Goal: Information Seeking & Learning: Learn about a topic

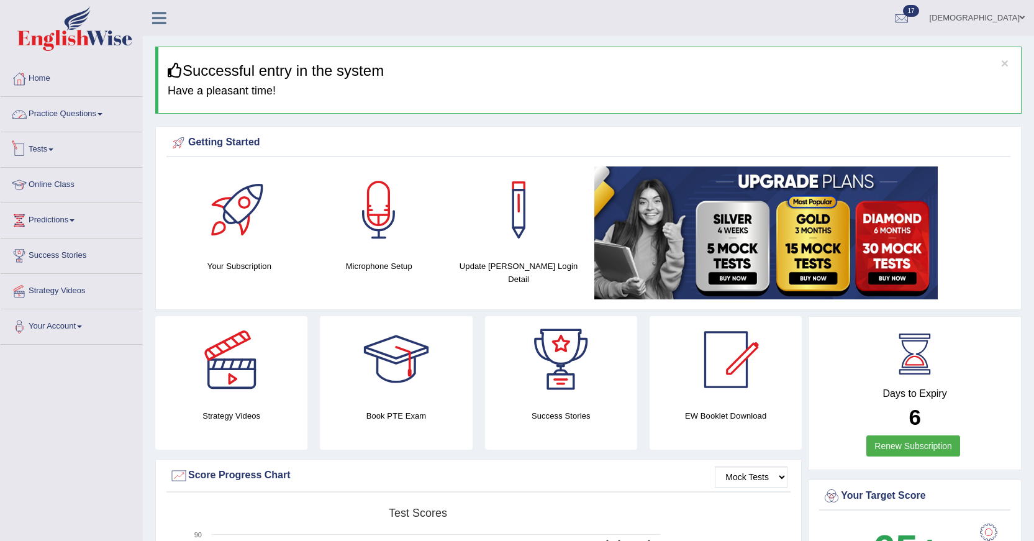
click at [43, 143] on link "Tests" at bounding box center [72, 147] width 142 height 31
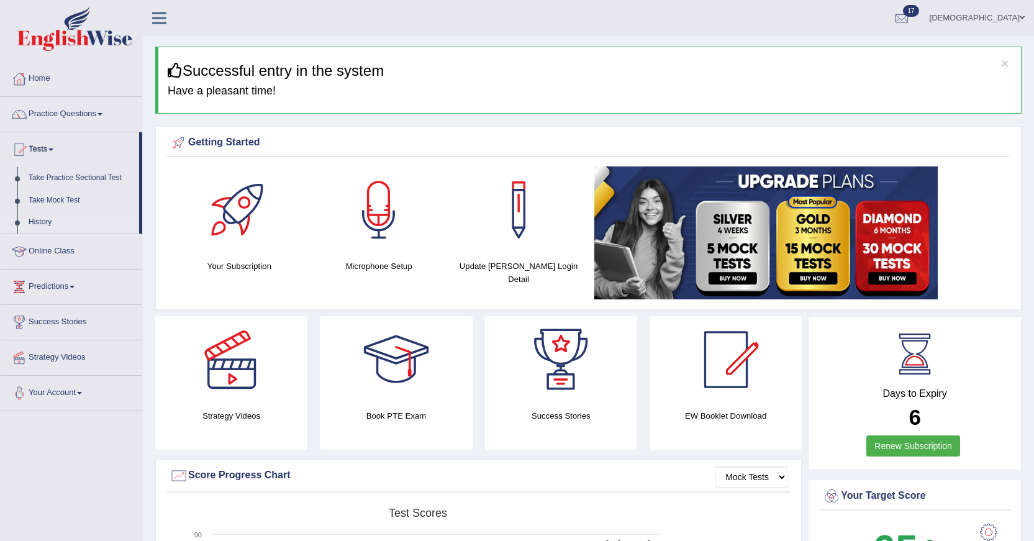
click at [39, 216] on link "History" at bounding box center [81, 222] width 116 height 22
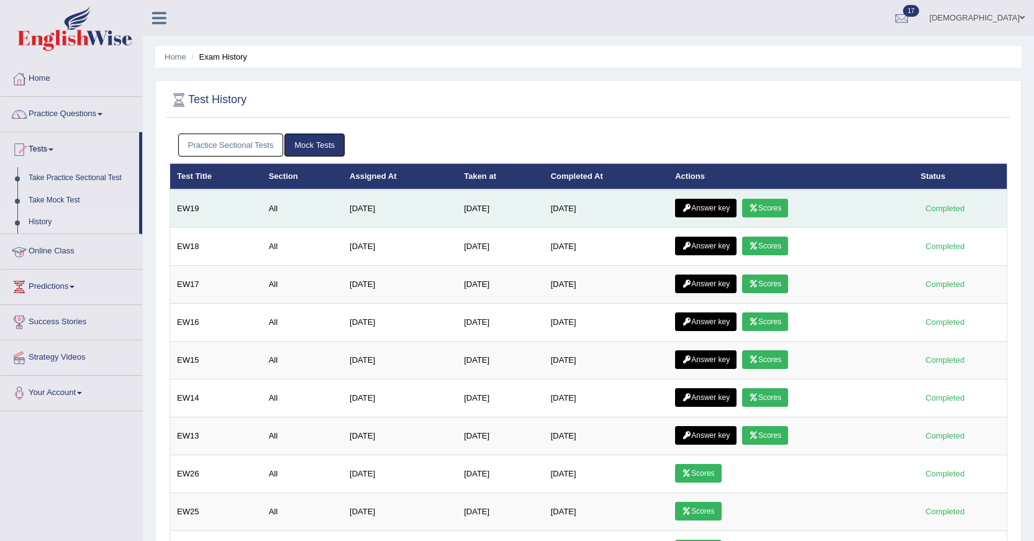
click at [758, 208] on icon at bounding box center [753, 207] width 9 height 7
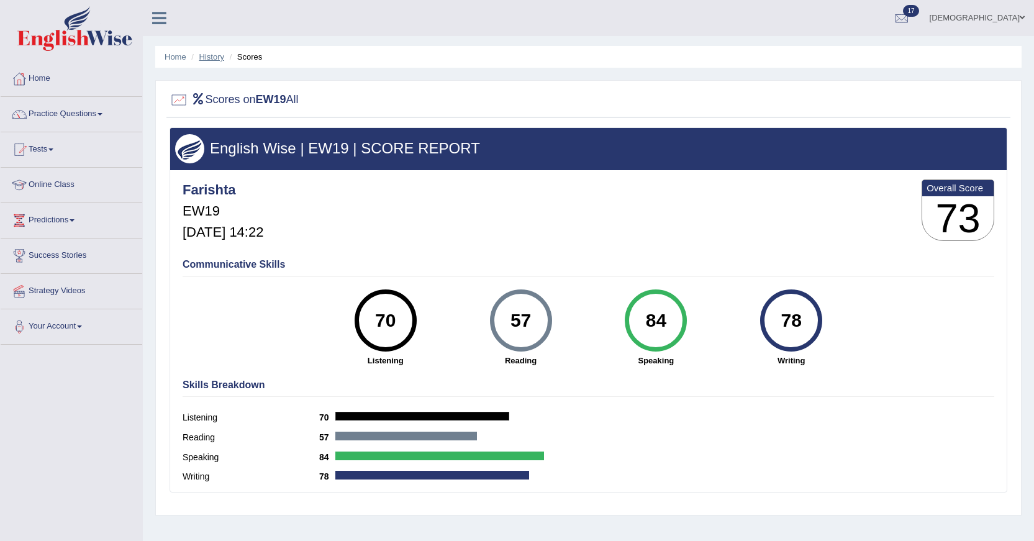
click at [219, 55] on link "History" at bounding box center [211, 56] width 25 height 9
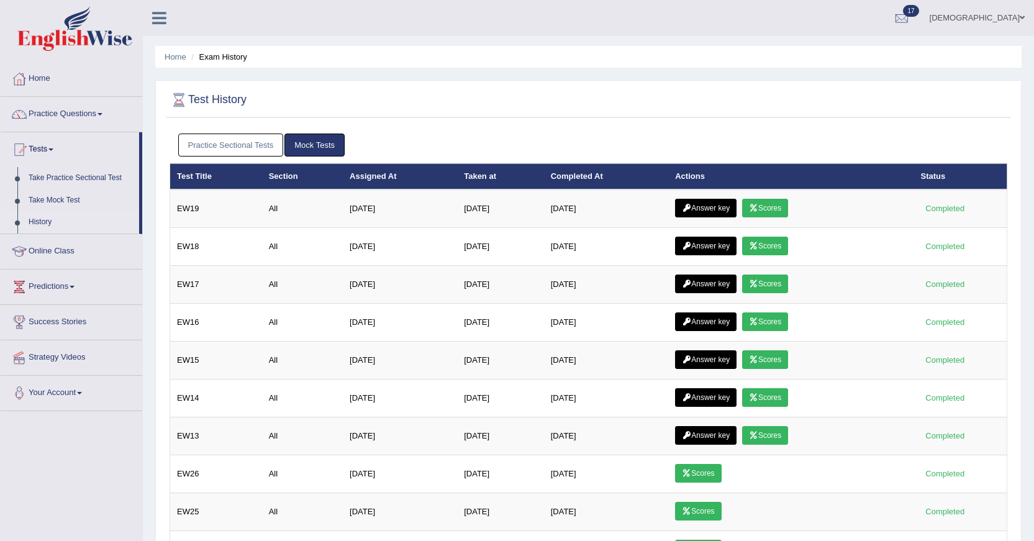
click at [701, 207] on link "Answer key" at bounding box center [705, 208] width 61 height 19
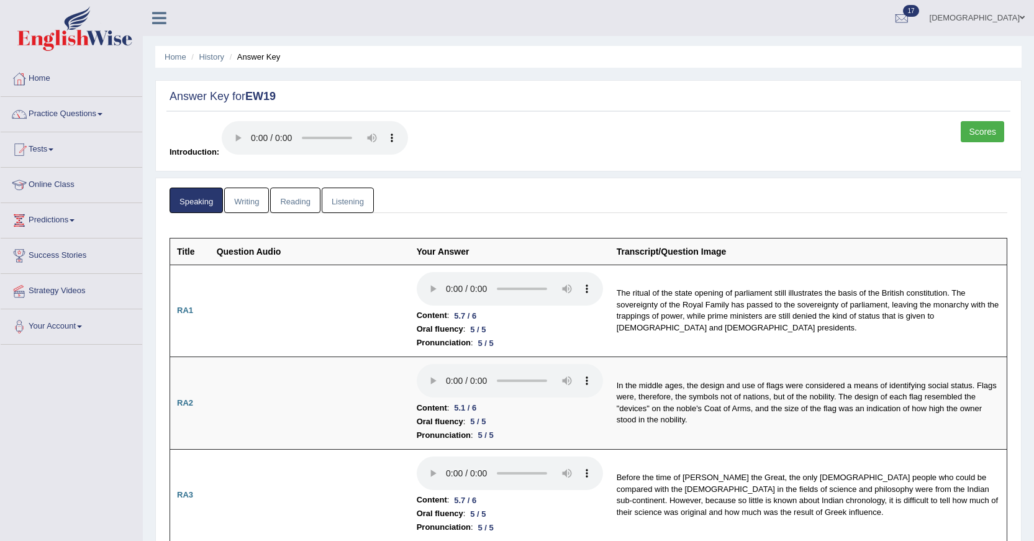
click at [304, 194] on link "Reading" at bounding box center [295, 200] width 50 height 25
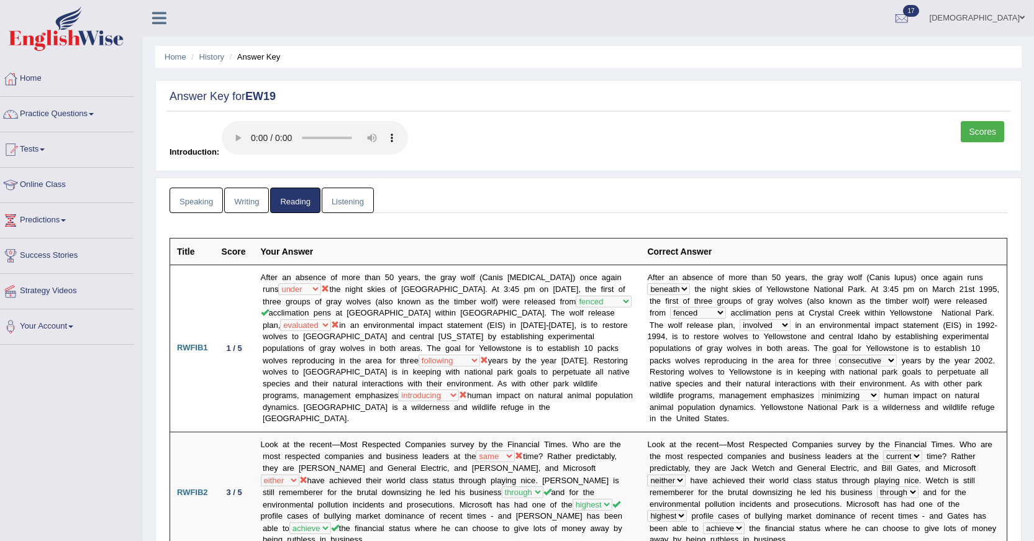
click at [246, 204] on link "Writing" at bounding box center [246, 200] width 45 height 25
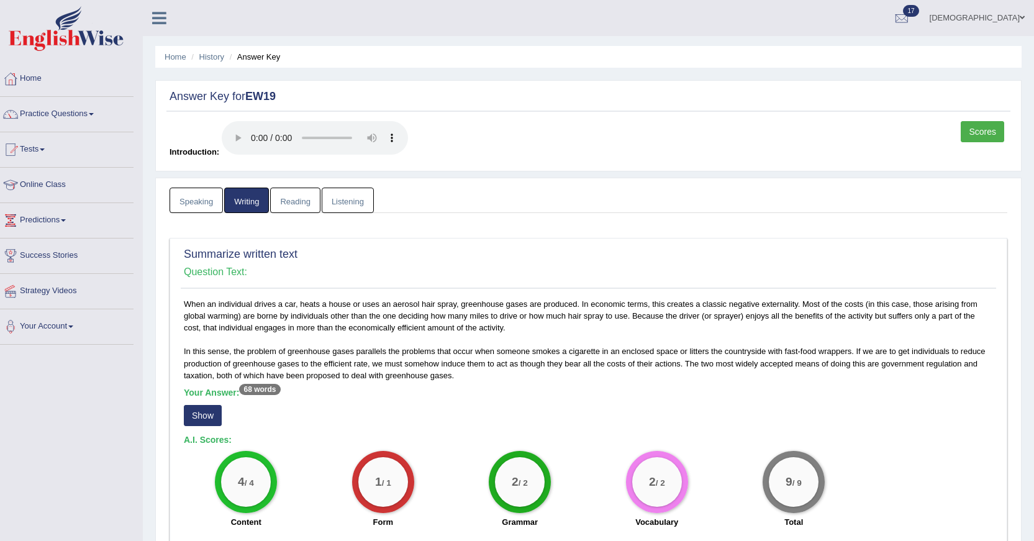
click at [200, 191] on link "Speaking" at bounding box center [195, 200] width 53 height 25
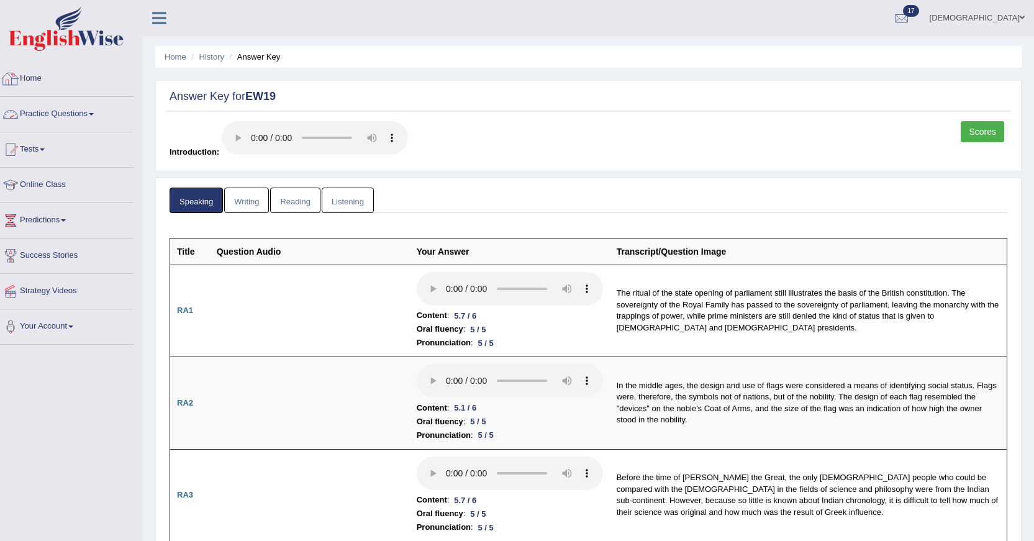
click at [35, 73] on link "Home" at bounding box center [63, 76] width 142 height 31
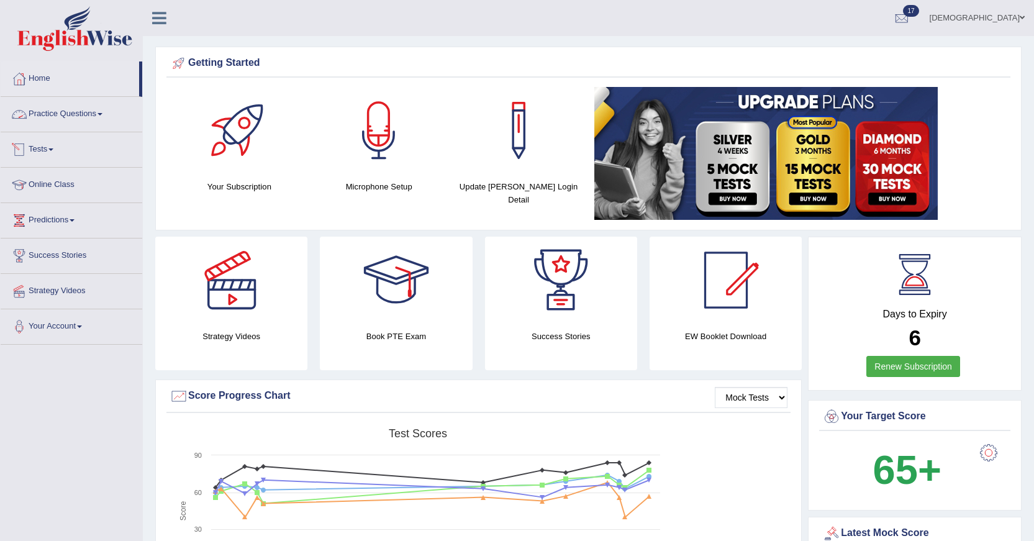
click at [58, 106] on link "Practice Questions" at bounding box center [72, 112] width 142 height 31
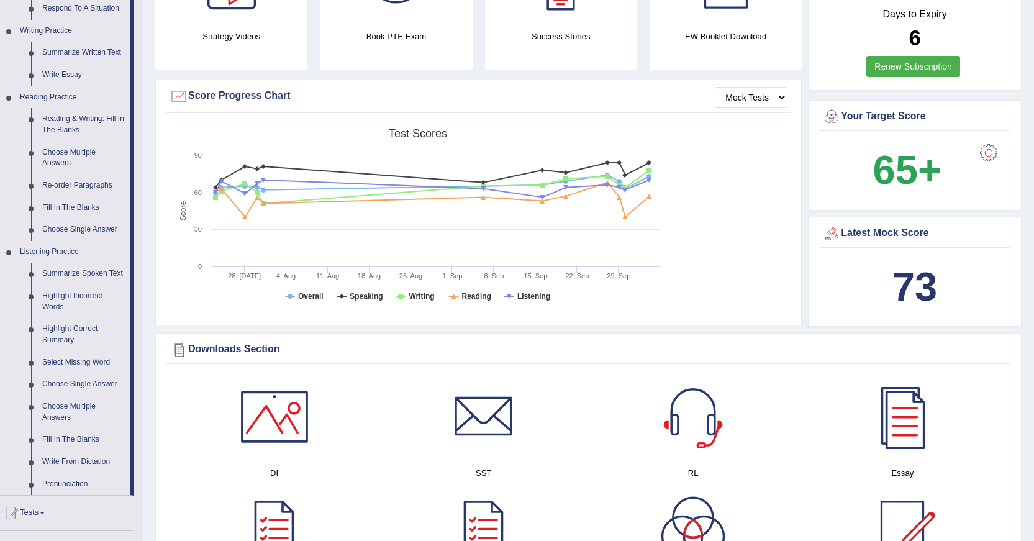
scroll to position [312, 0]
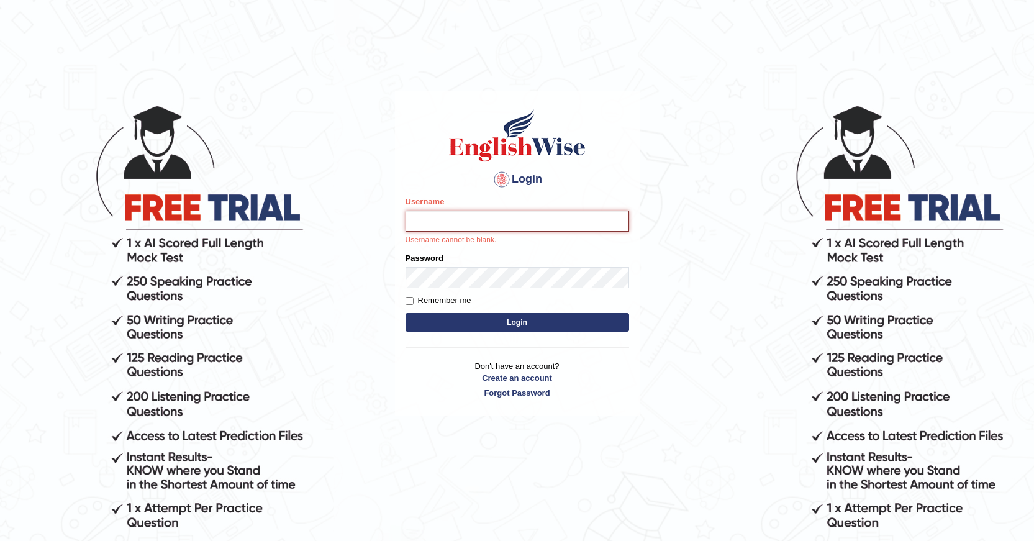
click at [475, 213] on input "Username" at bounding box center [517, 220] width 224 height 21
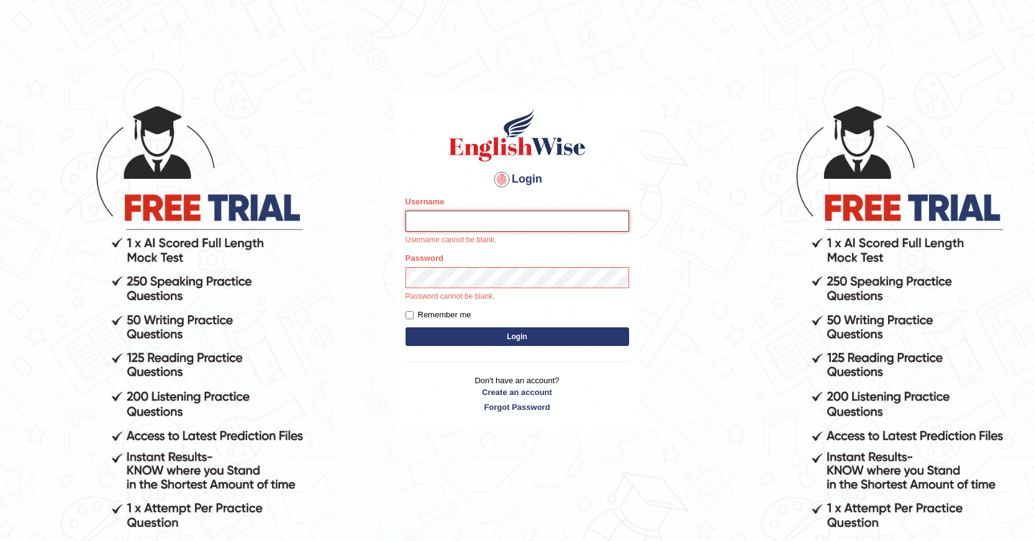
type input "[DEMOGRAPHIC_DATA]"
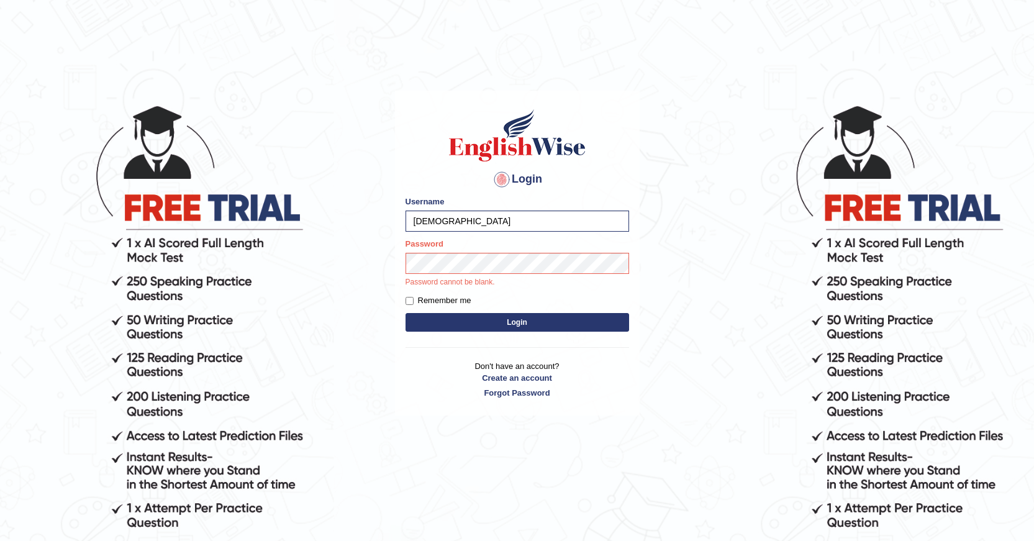
click at [461, 274] on div "Password Password cannot be blank." at bounding box center [517, 263] width 224 height 50
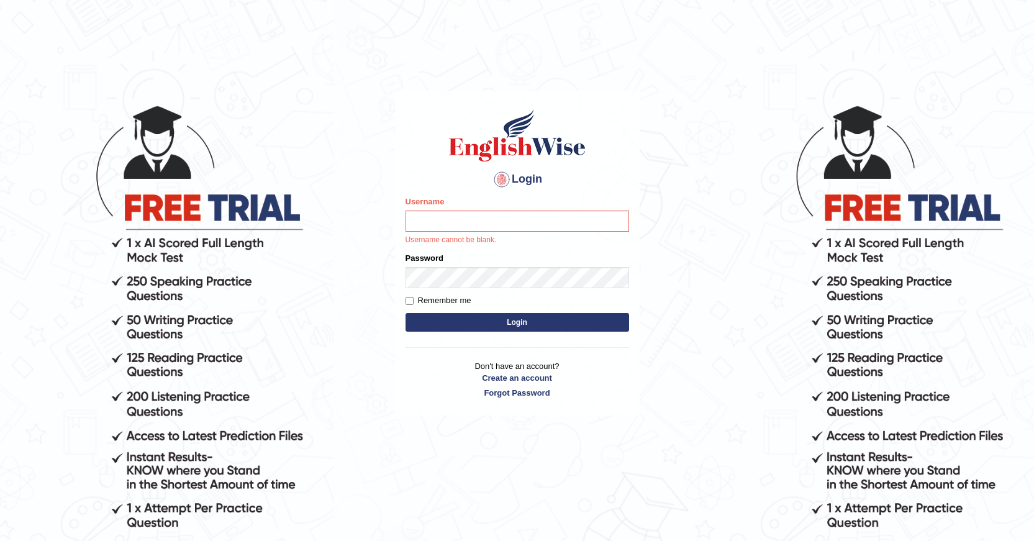
type input "04081984"
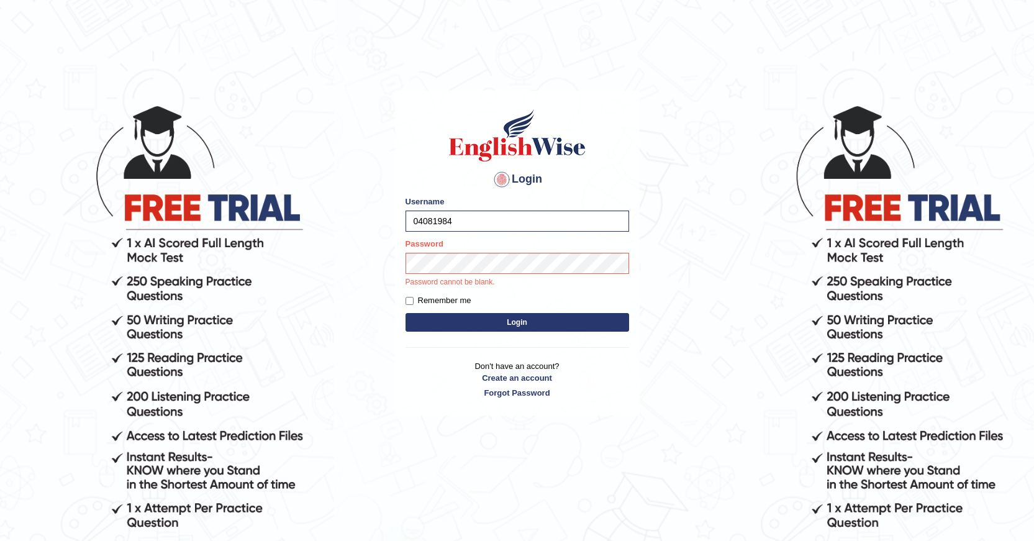
click at [502, 326] on button "Login" at bounding box center [517, 322] width 224 height 19
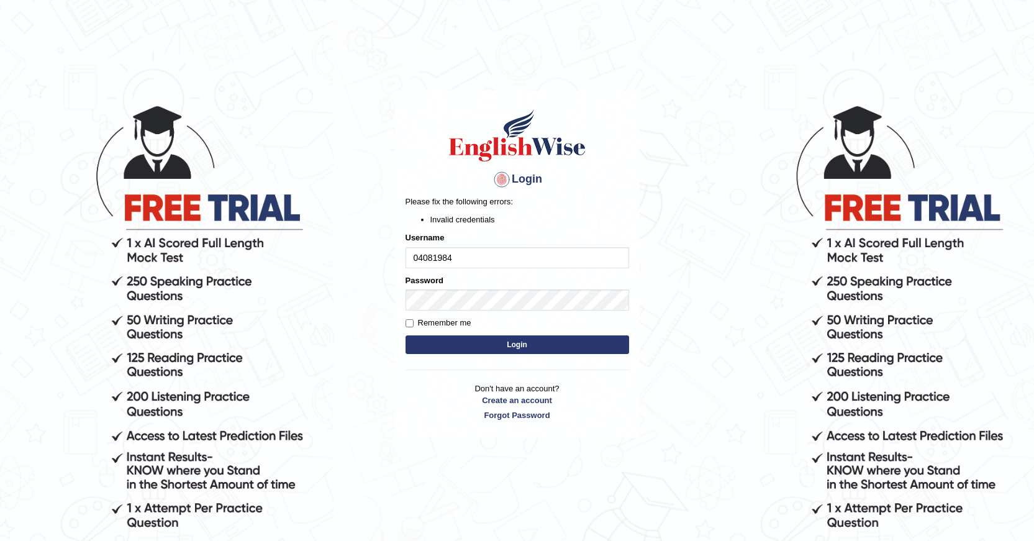
click at [519, 346] on button "Login" at bounding box center [517, 344] width 224 height 19
click at [694, 340] on body "Login Please fix the following errors: Invalid credentials Username 04081984 Pa…" at bounding box center [517, 322] width 1034 height 541
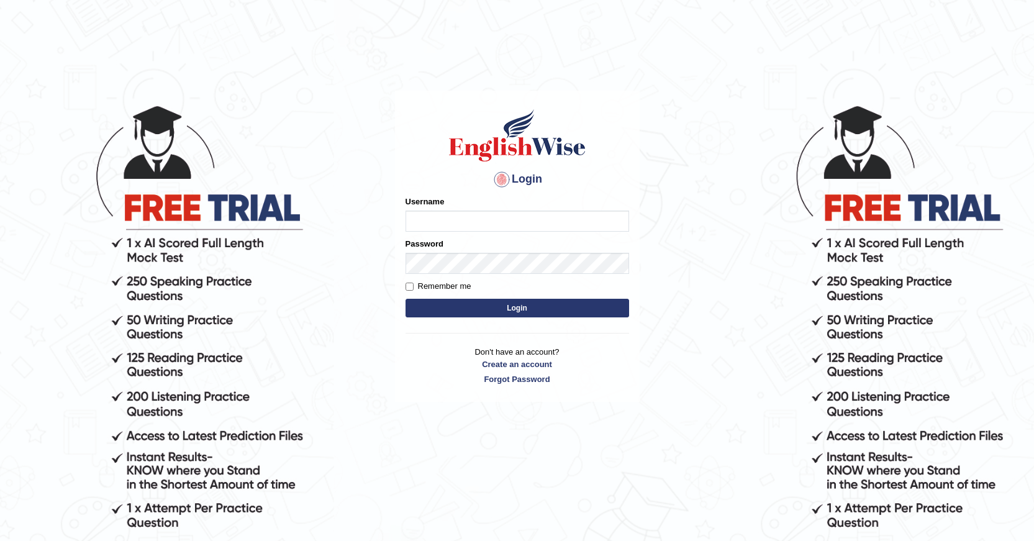
type input "04081984"
click at [454, 227] on input "53" at bounding box center [517, 220] width 224 height 21
type input "532024"
click at [473, 304] on button "Login" at bounding box center [517, 308] width 224 height 19
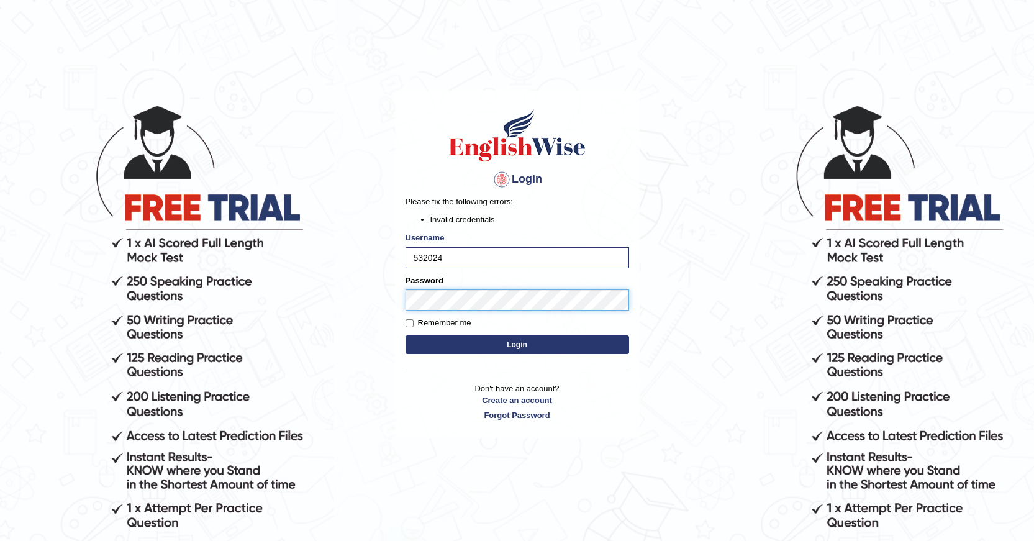
click at [404, 304] on div "Login Please fix the following errors: Invalid credentials Username 532024 Pass…" at bounding box center [517, 264] width 245 height 347
click at [423, 341] on button "Login" at bounding box center [517, 344] width 224 height 19
click at [395, 299] on div "Login Please fix the following errors: Invalid credentials Username 532024 Pass…" at bounding box center [517, 264] width 245 height 347
click at [434, 340] on button "Login" at bounding box center [517, 344] width 224 height 19
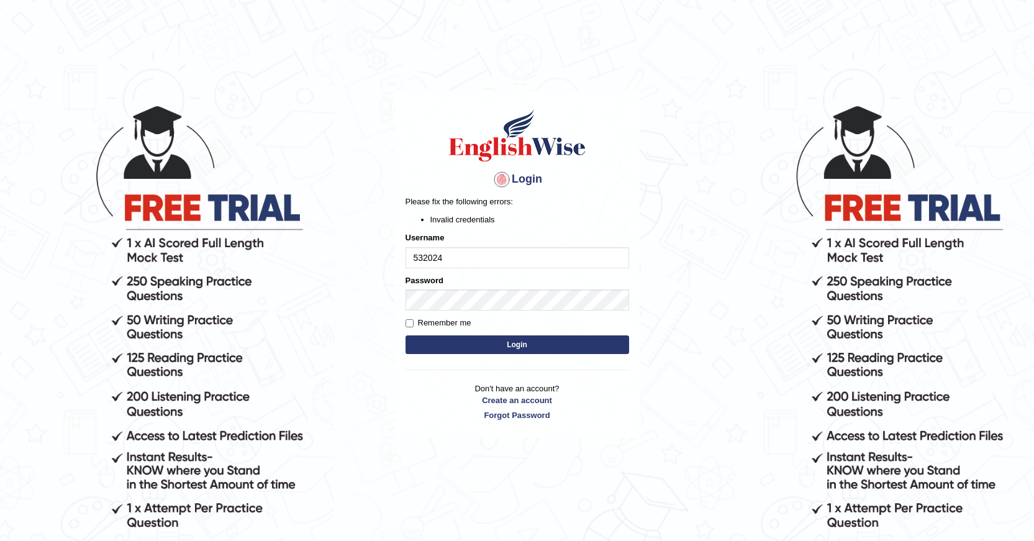
click at [476, 255] on input "532024" at bounding box center [517, 257] width 224 height 21
type input "5"
type input "04081984"
click at [494, 338] on button "Login" at bounding box center [517, 344] width 224 height 19
click at [528, 343] on button "Login" at bounding box center [517, 344] width 224 height 19
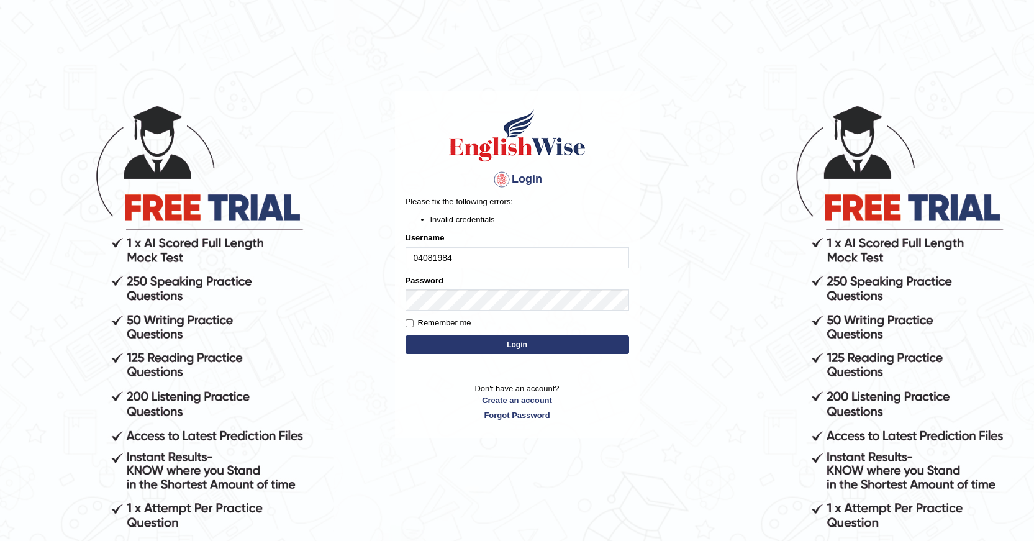
click at [682, 135] on body "Login Please fix the following errors: Invalid credentials Username 04081984 Pa…" at bounding box center [517, 322] width 1034 height 541
click at [479, 346] on button "Login" at bounding box center [517, 344] width 224 height 19
click at [495, 340] on button "Login" at bounding box center [517, 344] width 224 height 19
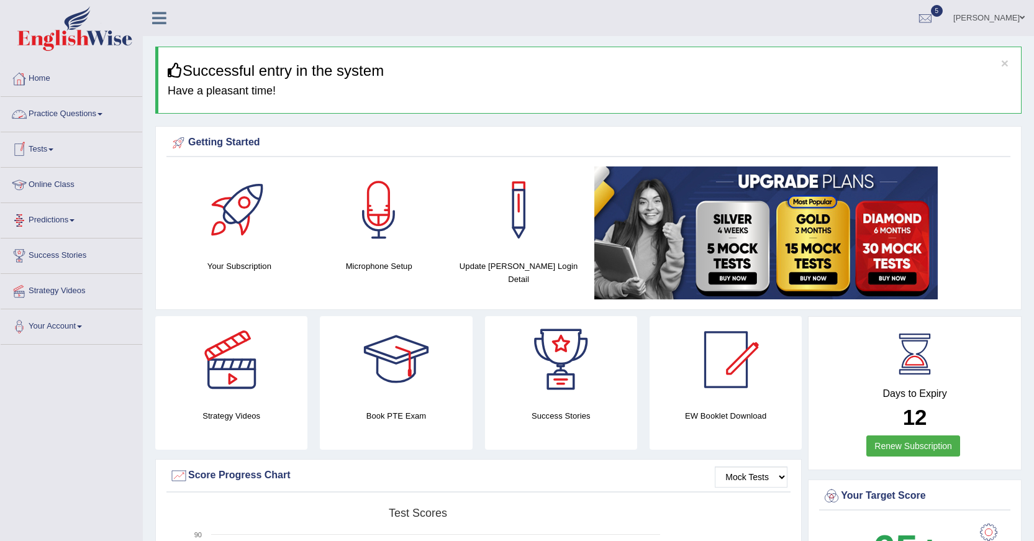
click at [89, 121] on link "Practice Questions" at bounding box center [72, 112] width 142 height 31
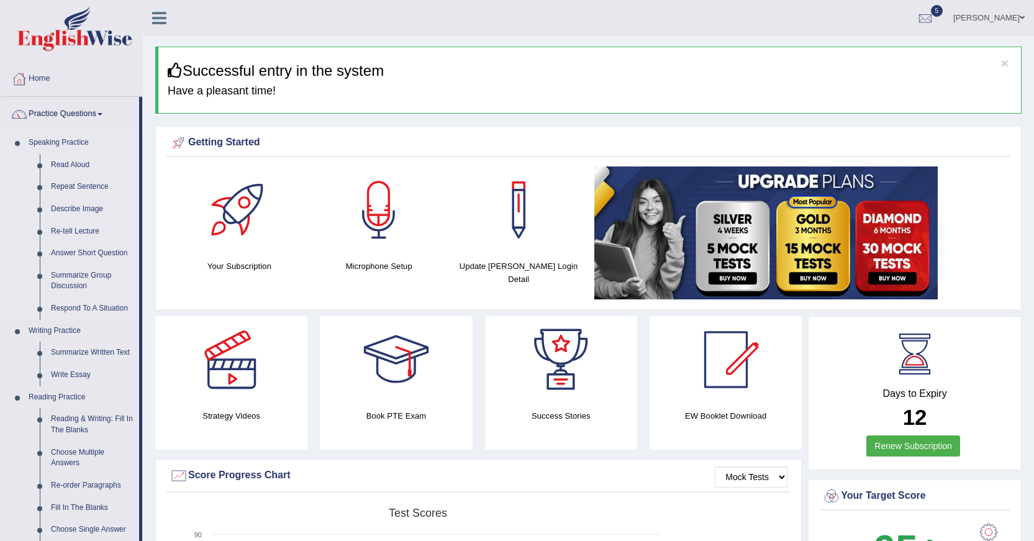
click at [71, 160] on link "Read Aloud" at bounding box center [92, 165] width 94 height 22
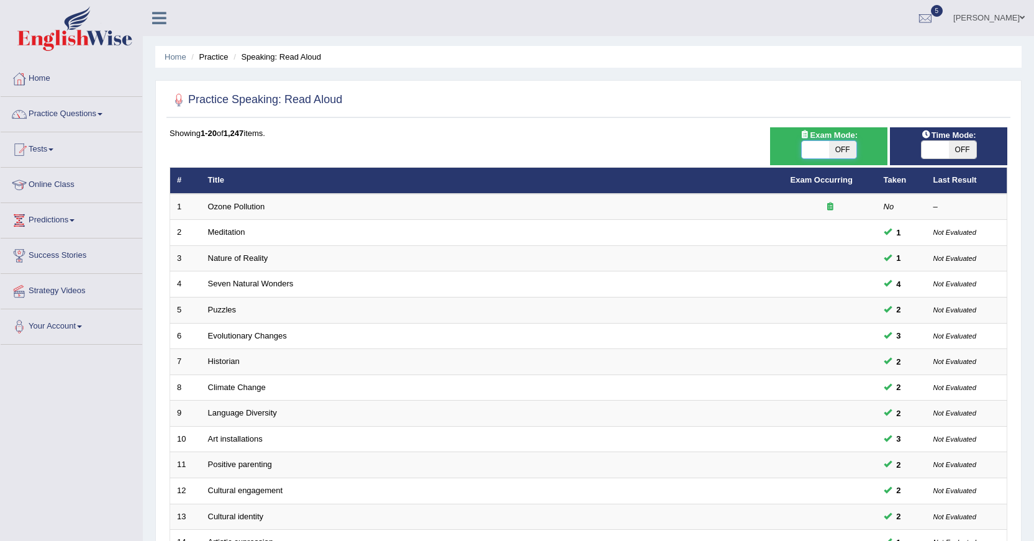
click at [818, 145] on span at bounding box center [815, 149] width 27 height 17
checkbox input "true"
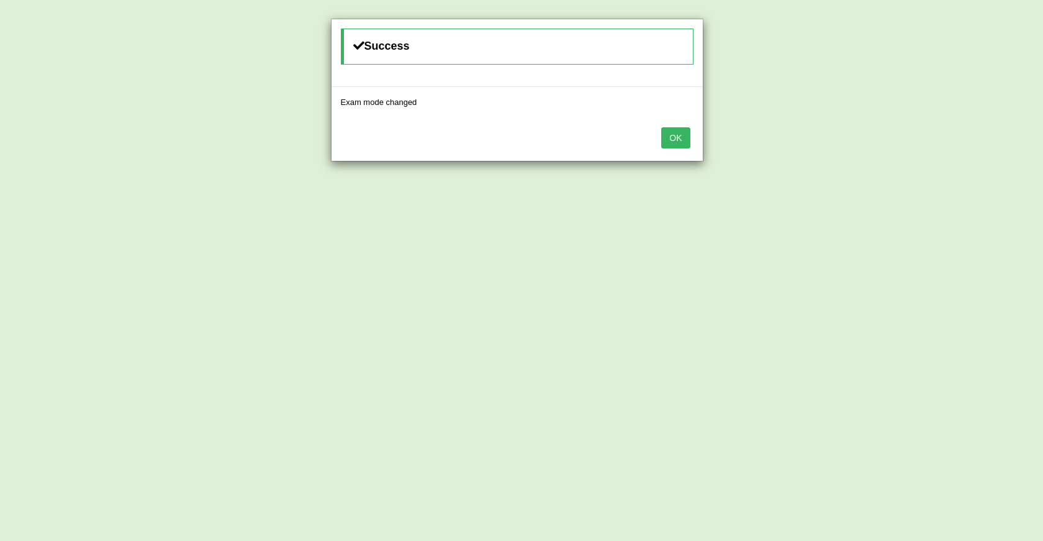
click at [664, 143] on button "OK" at bounding box center [675, 137] width 29 height 21
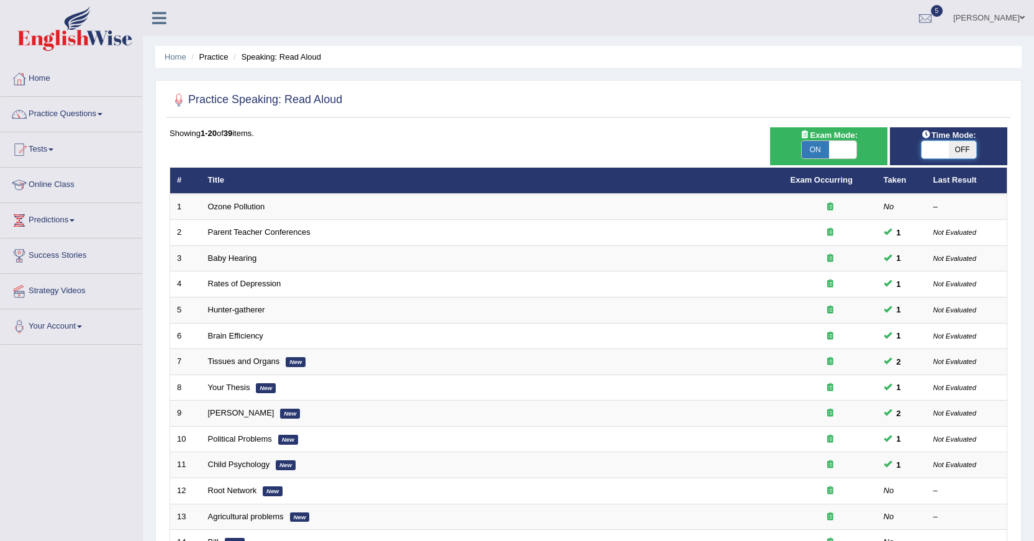
click at [938, 150] on span at bounding box center [934, 149] width 27 height 17
checkbox input "true"
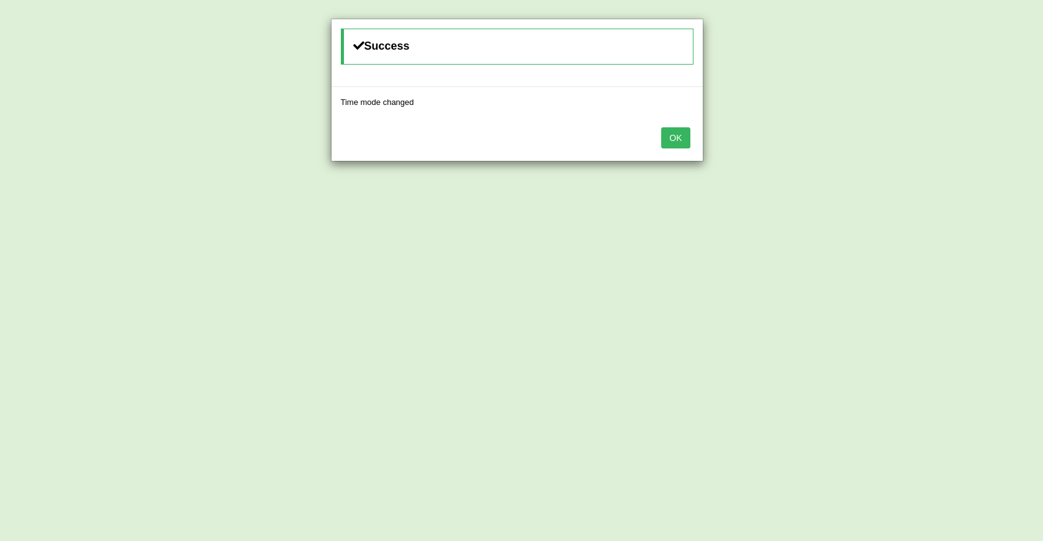
click at [671, 140] on button "OK" at bounding box center [675, 137] width 29 height 21
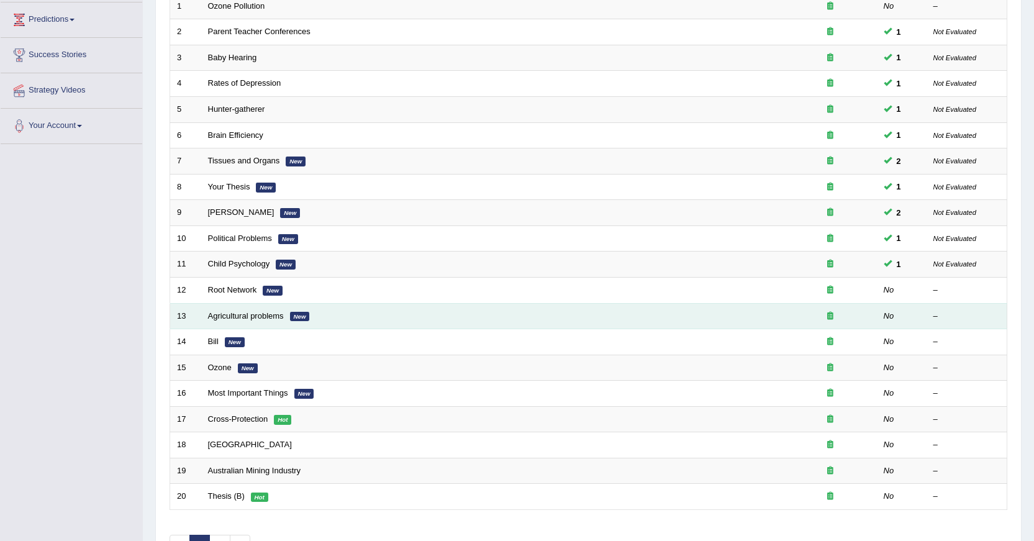
scroll to position [248, 0]
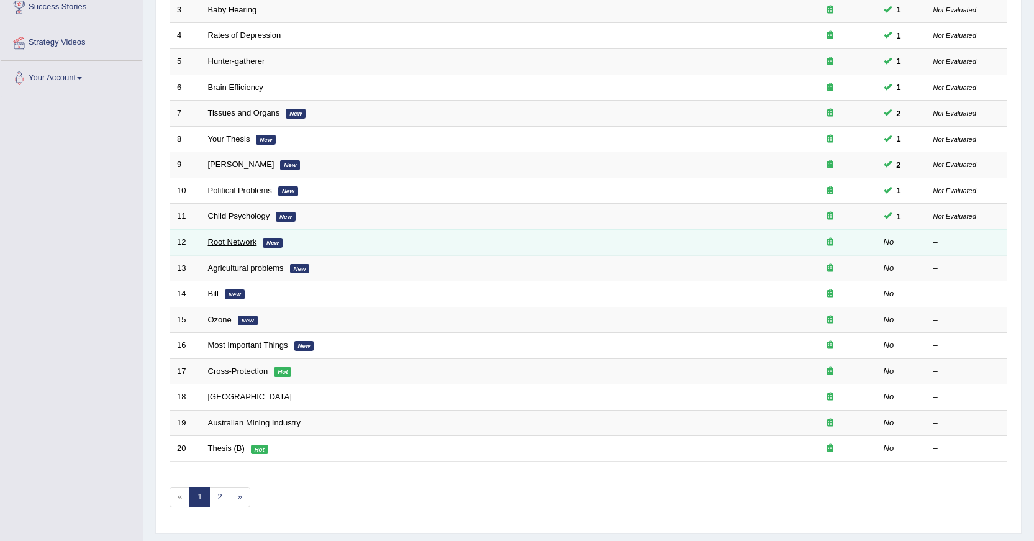
click at [232, 240] on link "Root Network" at bounding box center [232, 241] width 49 height 9
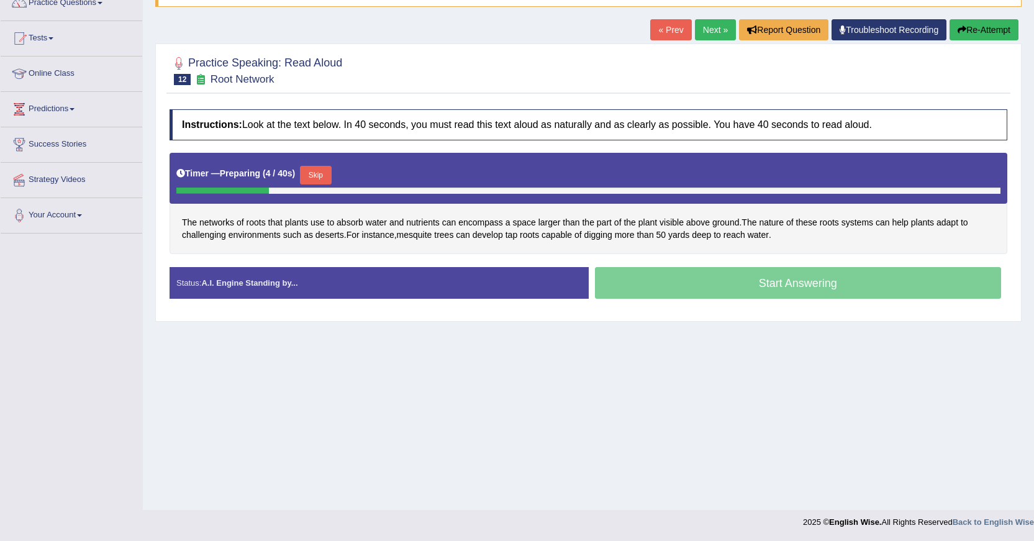
click at [313, 179] on button "Skip" at bounding box center [315, 175] width 31 height 19
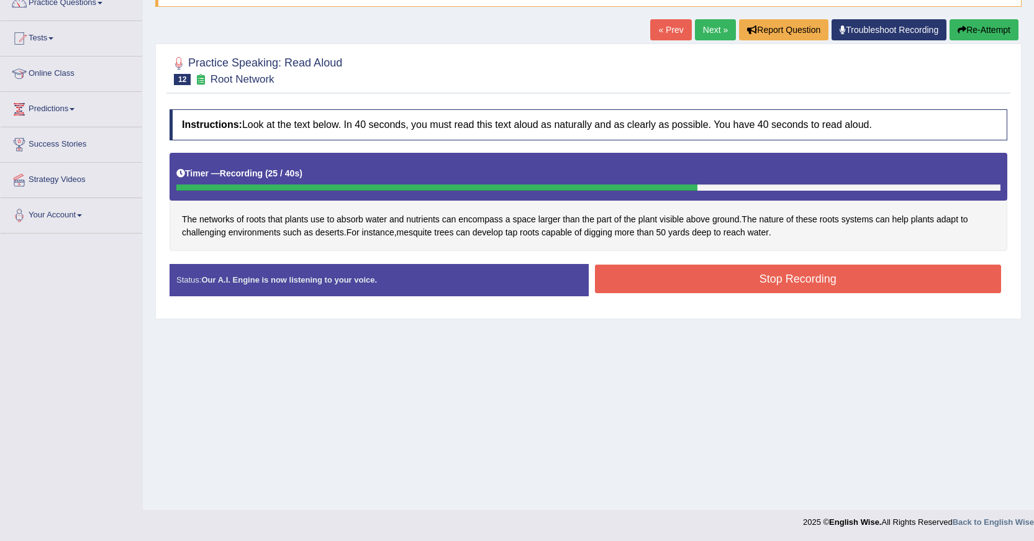
click at [789, 279] on button "Stop Recording" at bounding box center [798, 278] width 407 height 29
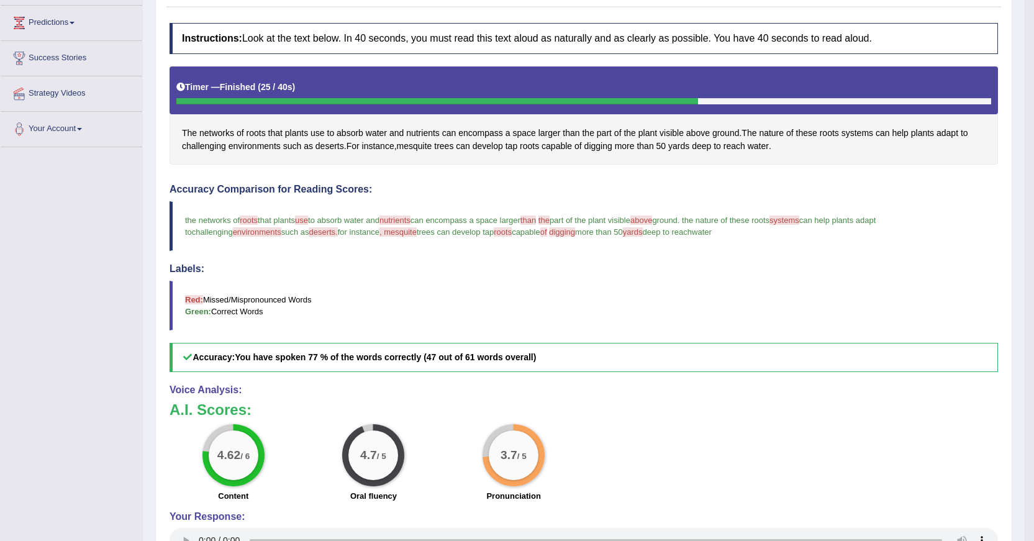
scroll to position [60, 0]
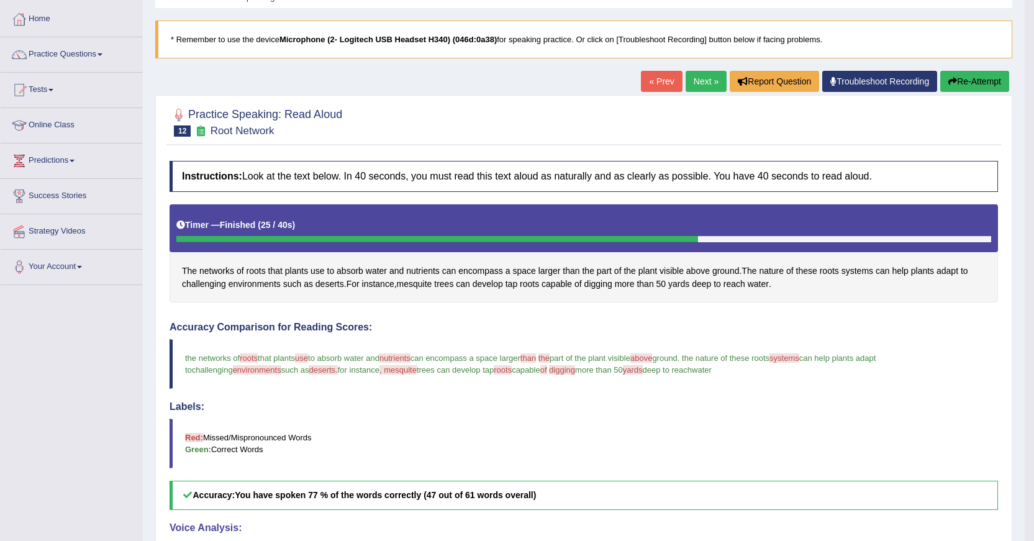
click at [692, 86] on link "Next »" at bounding box center [705, 81] width 41 height 21
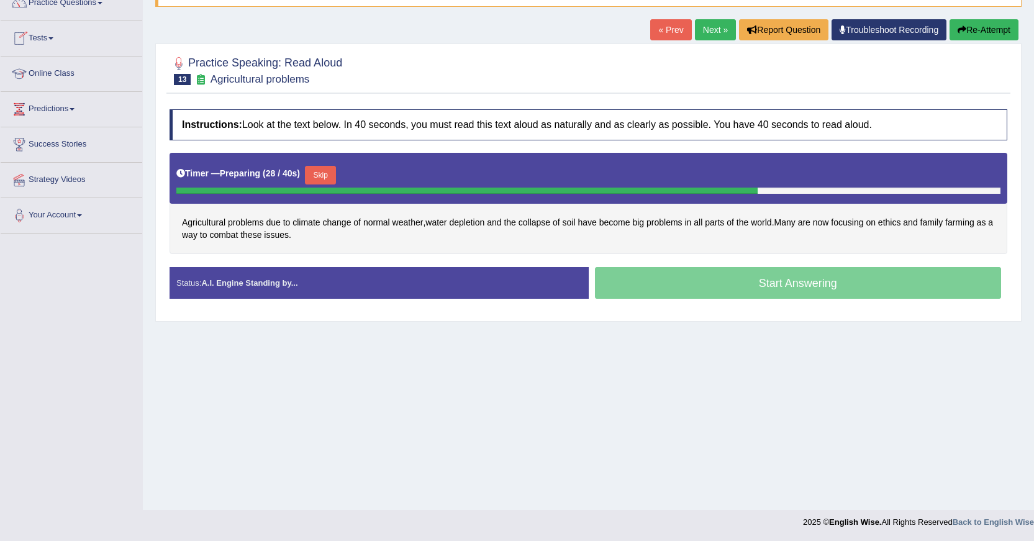
click at [329, 172] on button "Skip" at bounding box center [320, 175] width 31 height 19
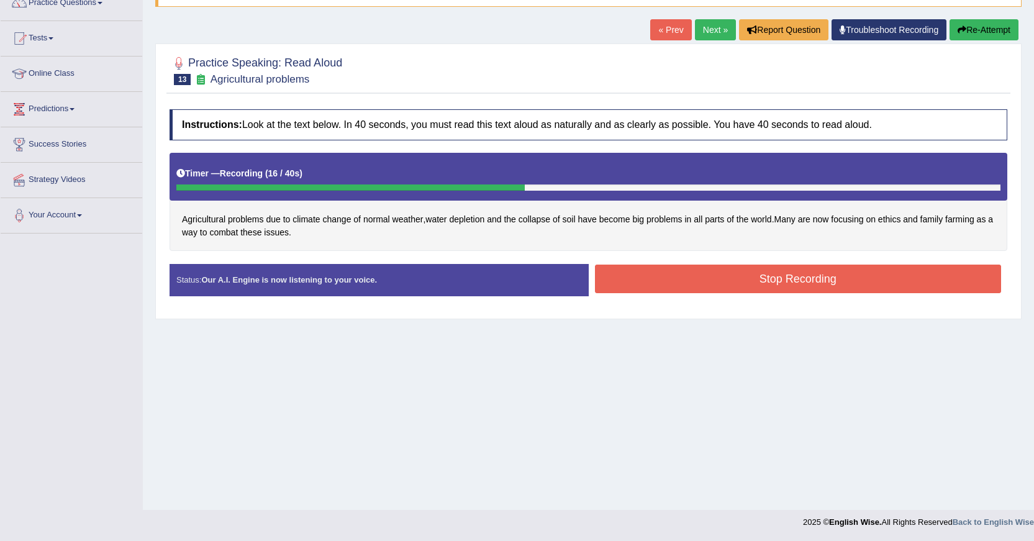
drag, startPoint x: 672, startPoint y: 280, endPoint x: 621, endPoint y: 287, distance: 51.4
click at [671, 280] on button "Stop Recording" at bounding box center [798, 278] width 407 height 29
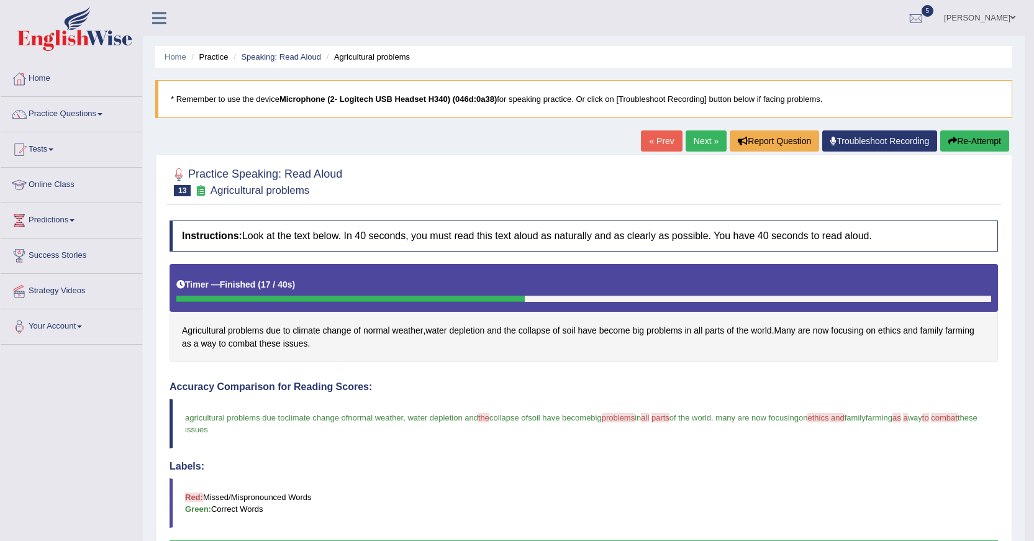
click at [704, 137] on link "Next »" at bounding box center [705, 140] width 41 height 21
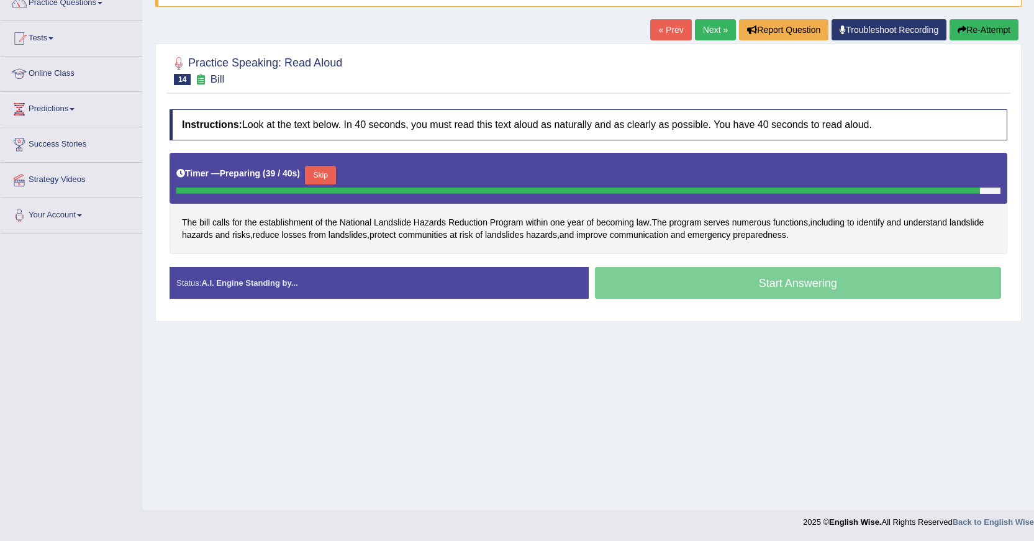
click at [323, 178] on button "Skip" at bounding box center [320, 175] width 31 height 19
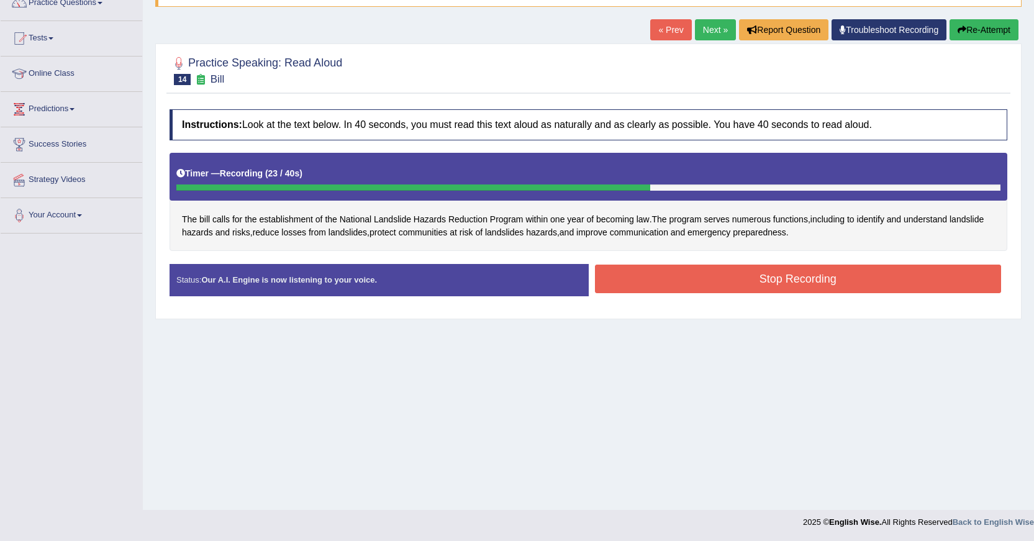
click at [796, 281] on button "Stop Recording" at bounding box center [798, 278] width 407 height 29
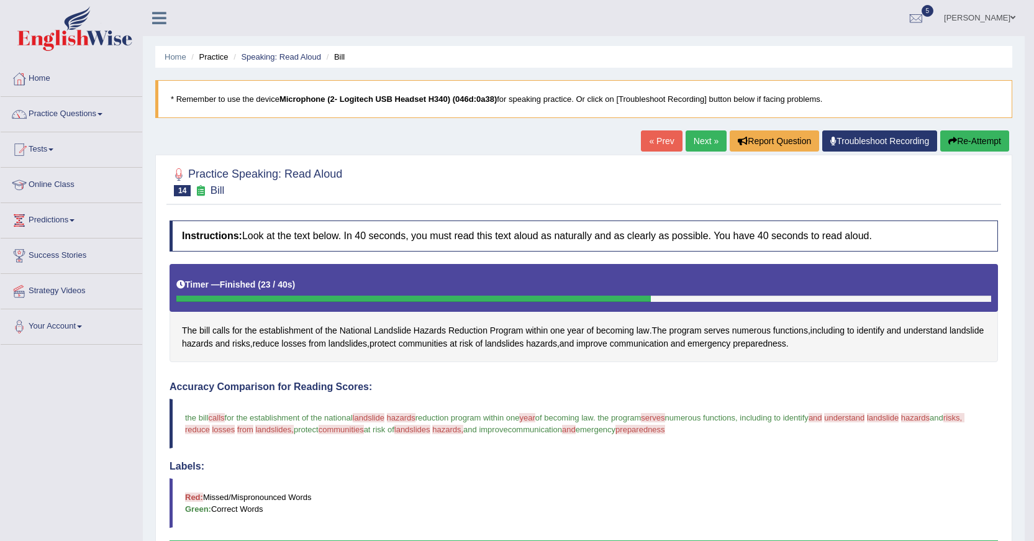
click at [695, 143] on link "Next »" at bounding box center [705, 140] width 41 height 21
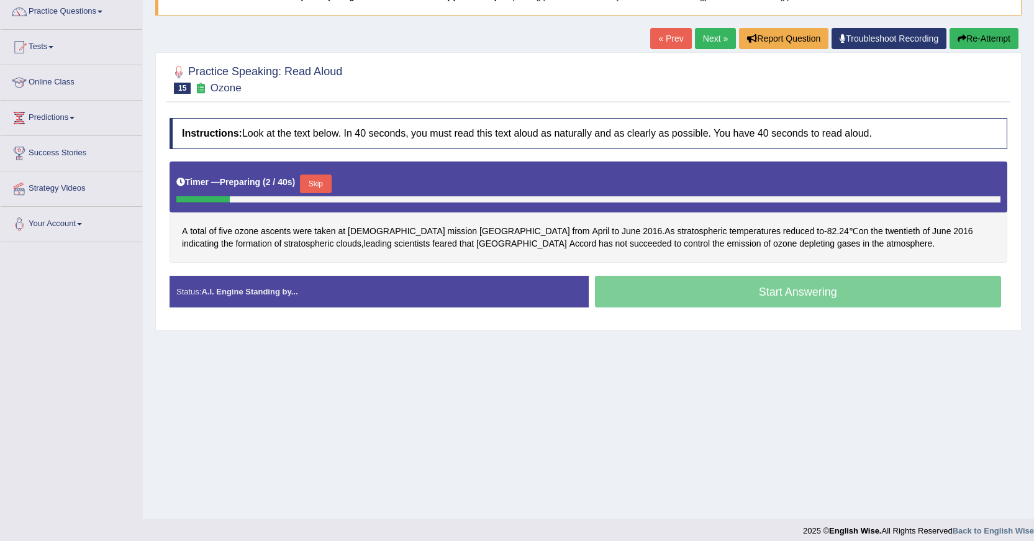
scroll to position [111, 0]
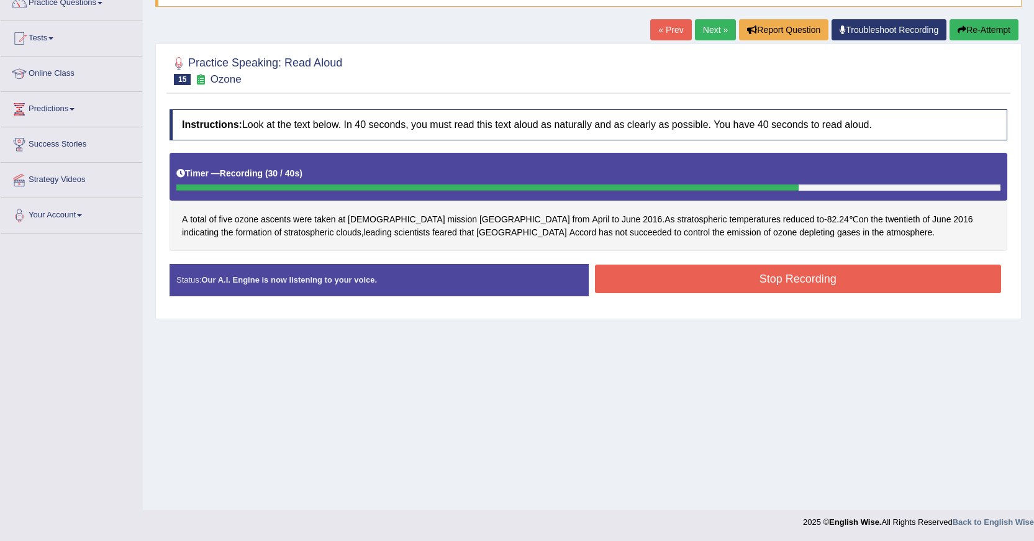
drag, startPoint x: 765, startPoint y: 276, endPoint x: 723, endPoint y: 292, distance: 45.2
click at [764, 276] on button "Stop Recording" at bounding box center [798, 278] width 407 height 29
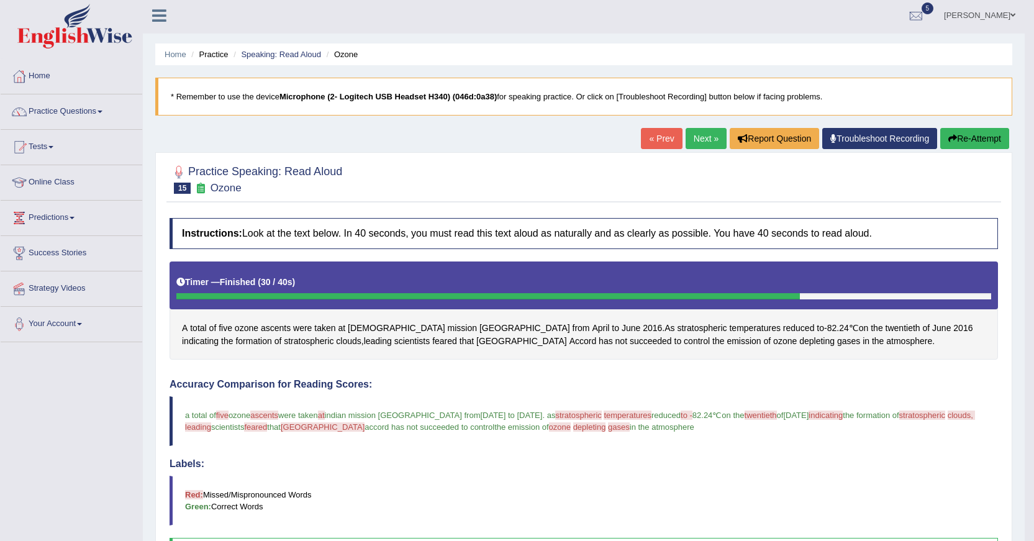
scroll to position [0, 0]
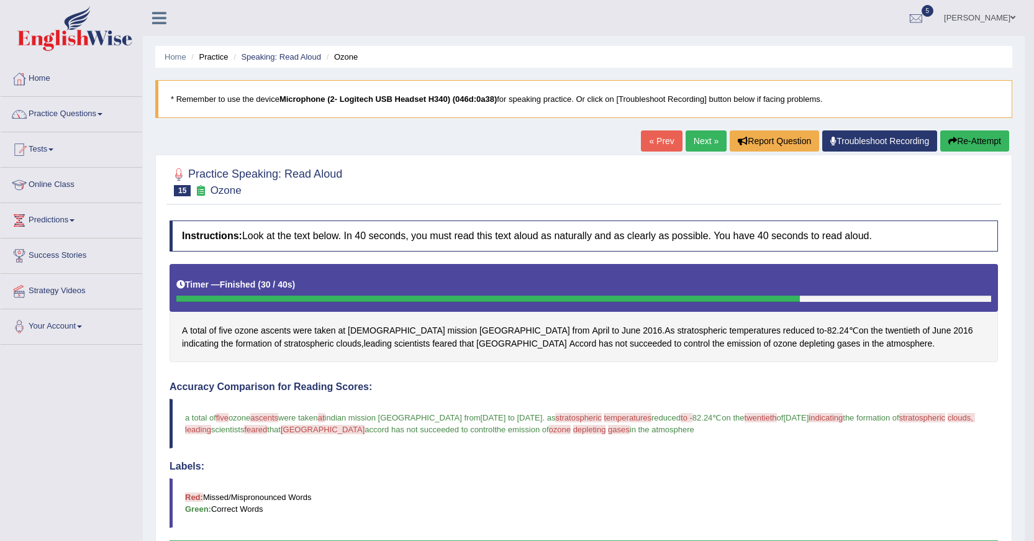
click at [690, 139] on link "Next »" at bounding box center [705, 140] width 41 height 21
click at [689, 139] on link "Next »" at bounding box center [705, 140] width 41 height 21
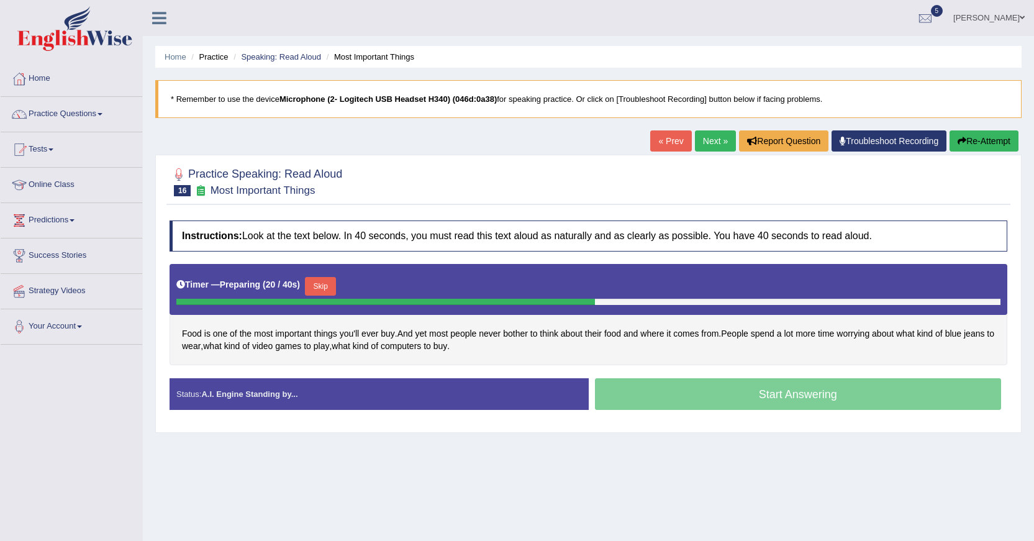
click at [320, 287] on button "Skip" at bounding box center [320, 286] width 31 height 19
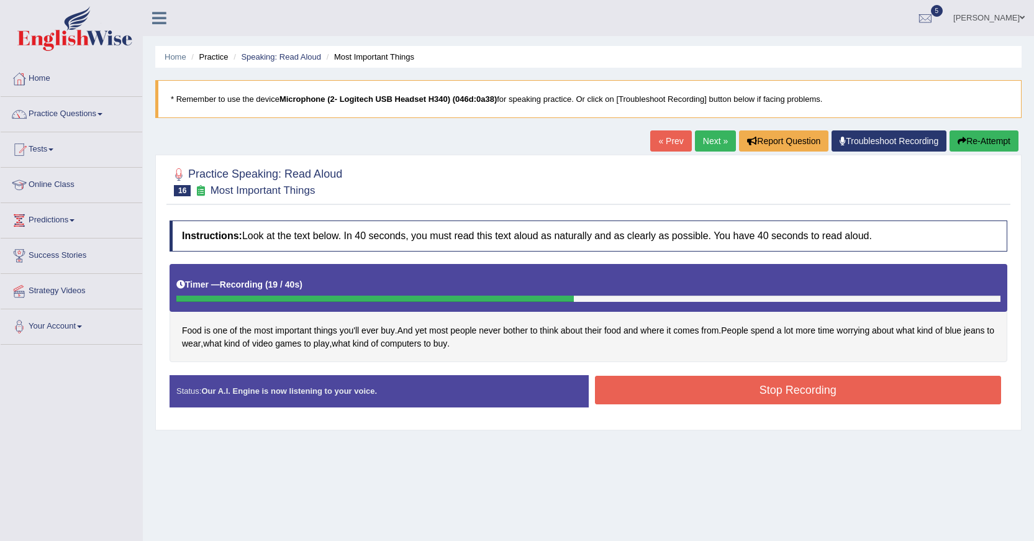
click at [652, 388] on button "Stop Recording" at bounding box center [798, 390] width 407 height 29
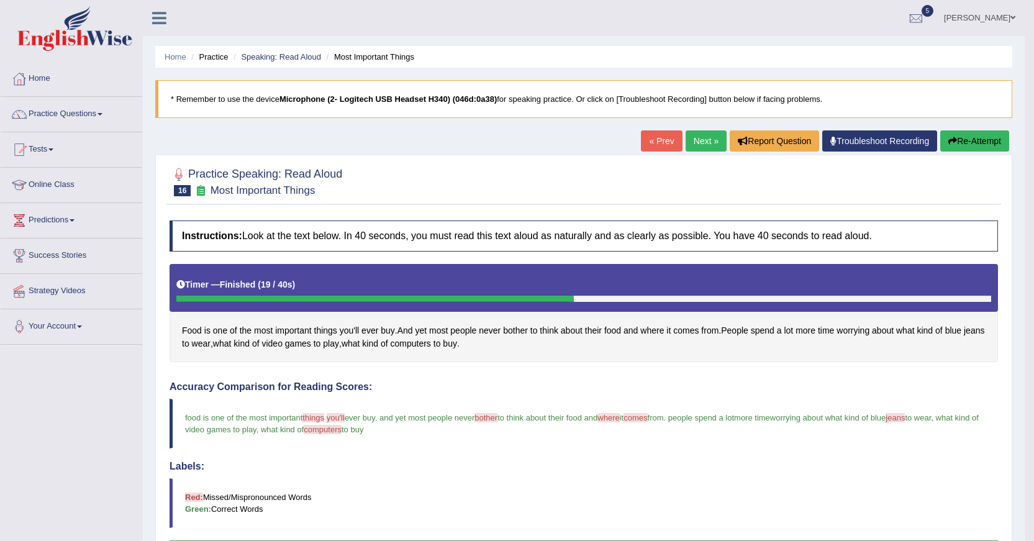
click at [705, 140] on link "Next »" at bounding box center [705, 140] width 41 height 21
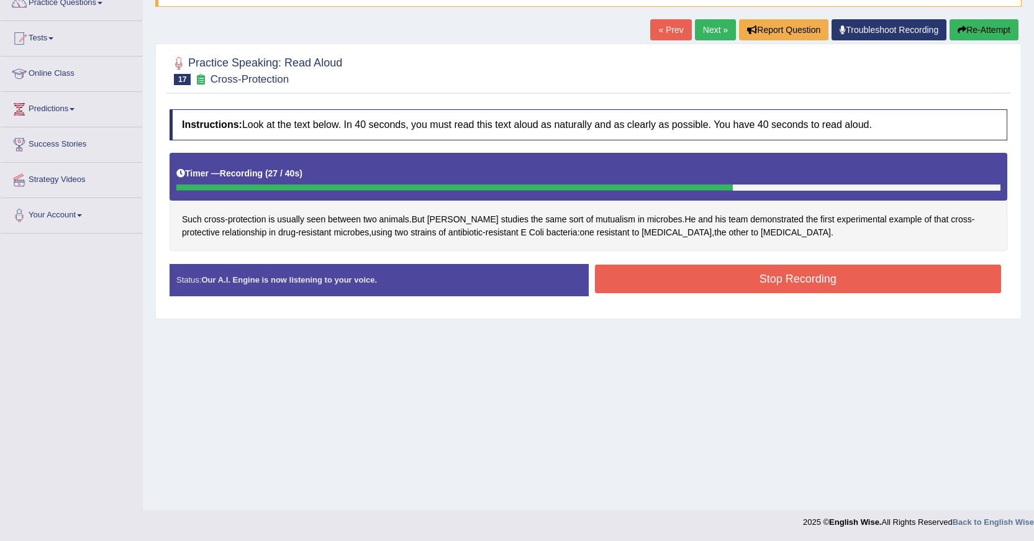
click at [745, 278] on button "Stop Recording" at bounding box center [798, 278] width 407 height 29
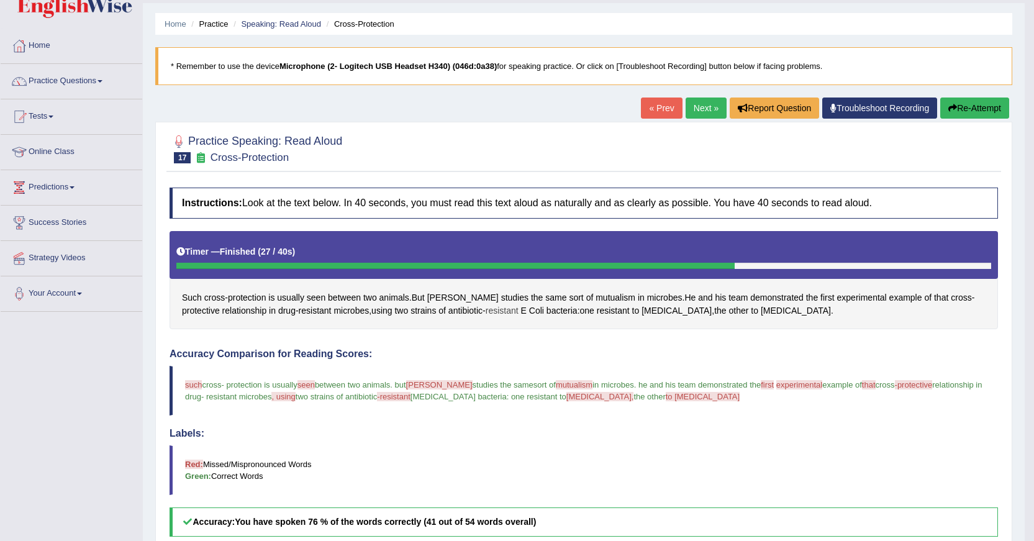
scroll to position [62, 0]
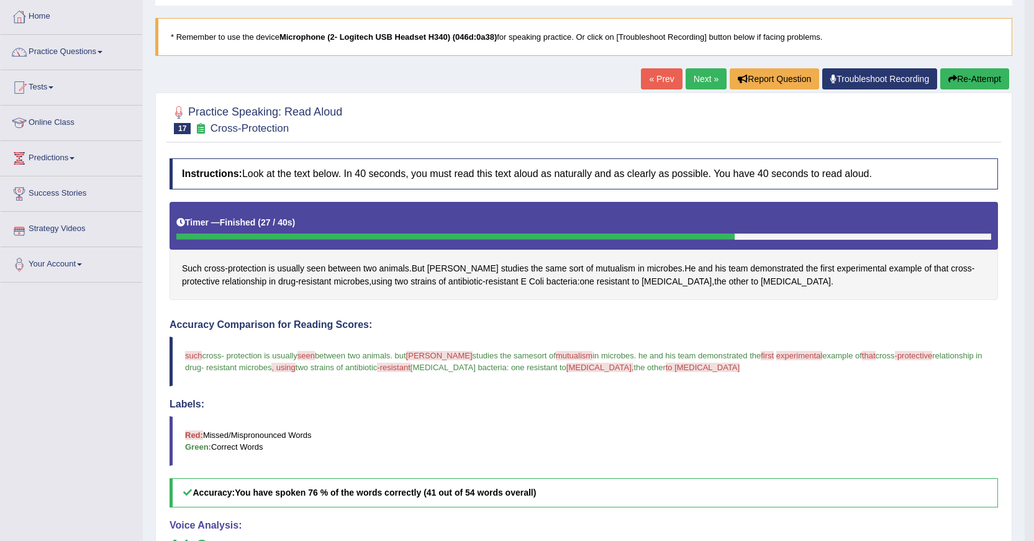
click at [693, 80] on link "Next »" at bounding box center [705, 78] width 41 height 21
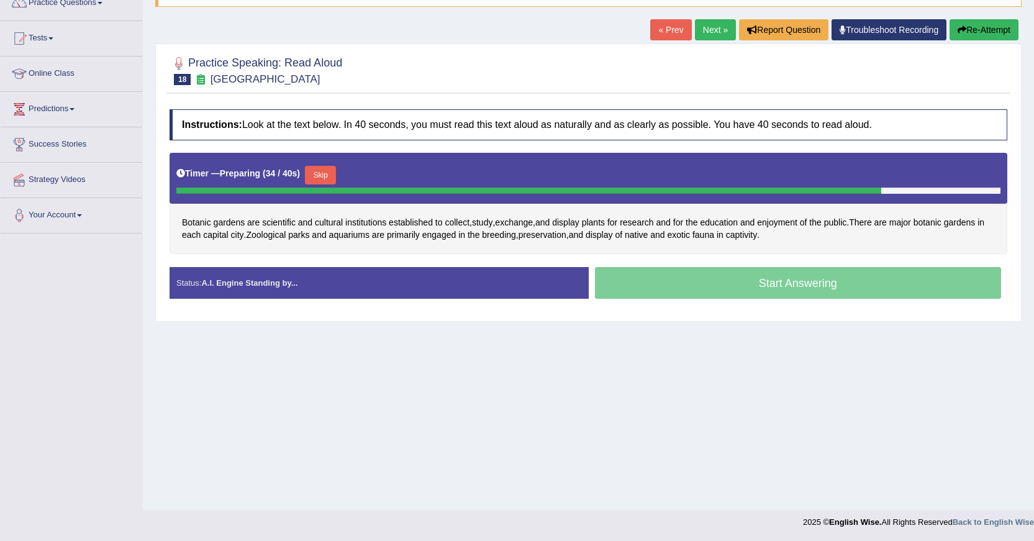
click at [314, 176] on button "Skip" at bounding box center [320, 175] width 31 height 19
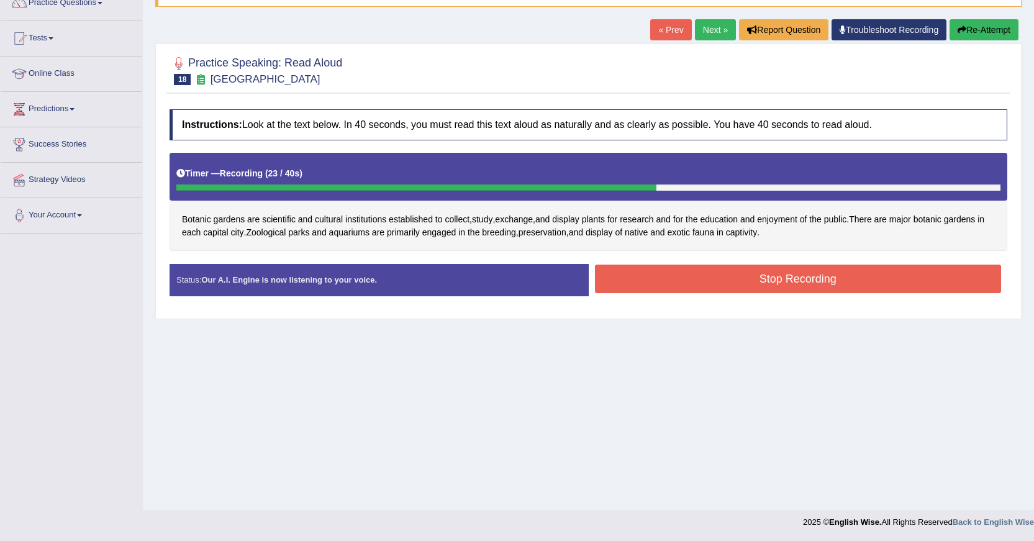
click at [769, 281] on button "Stop Recording" at bounding box center [798, 278] width 407 height 29
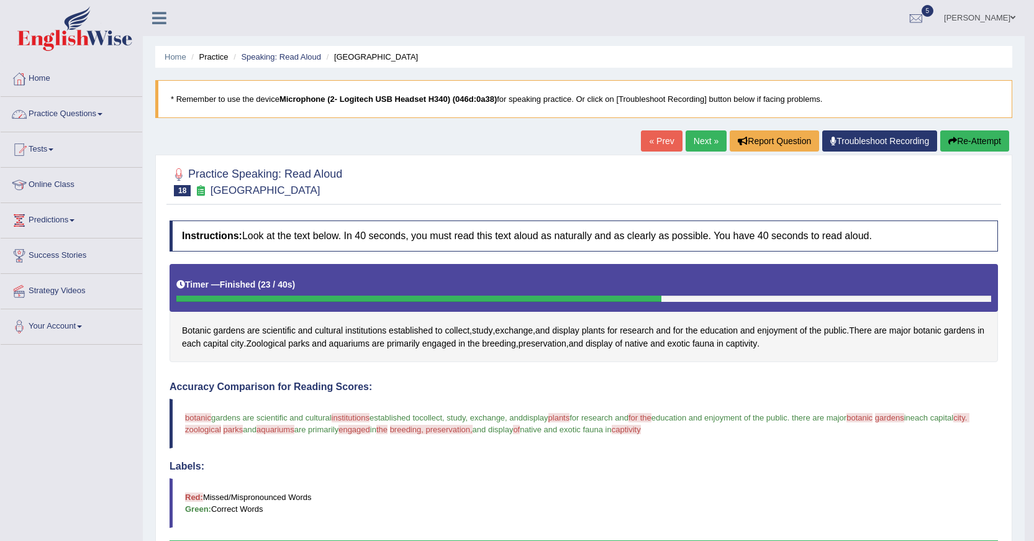
click at [88, 115] on link "Practice Questions" at bounding box center [72, 112] width 142 height 31
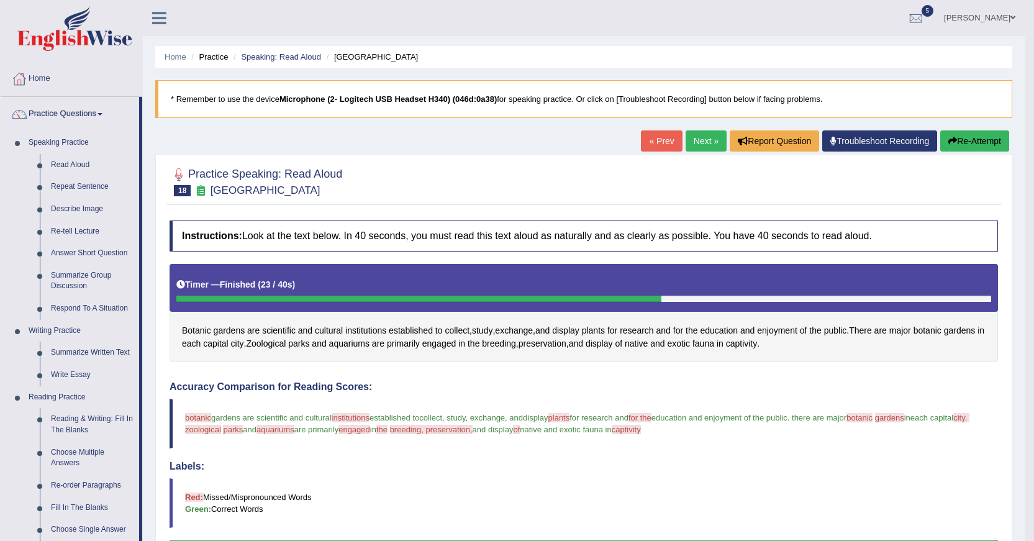
click at [703, 137] on link "Next »" at bounding box center [705, 140] width 41 height 21
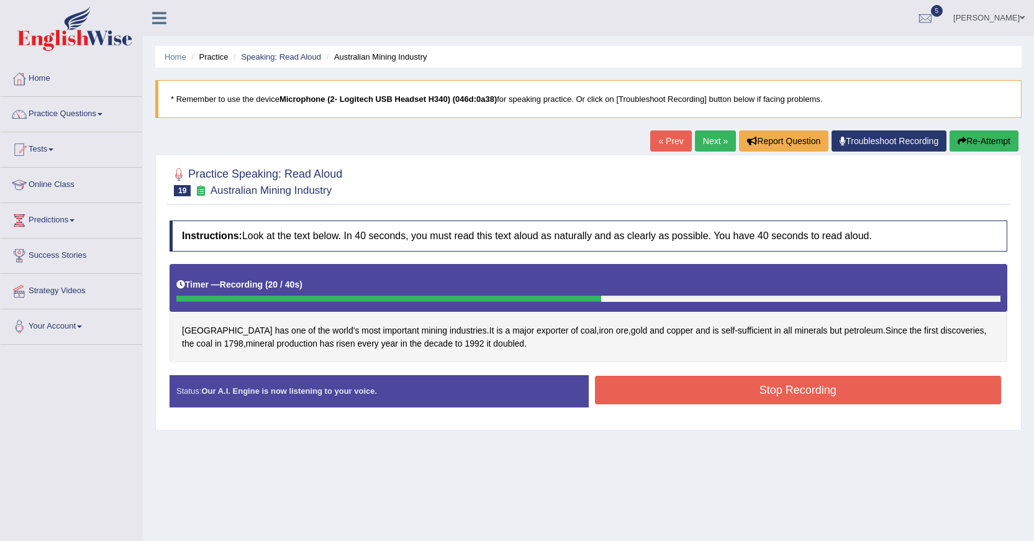
click at [649, 384] on button "Stop Recording" at bounding box center [798, 390] width 407 height 29
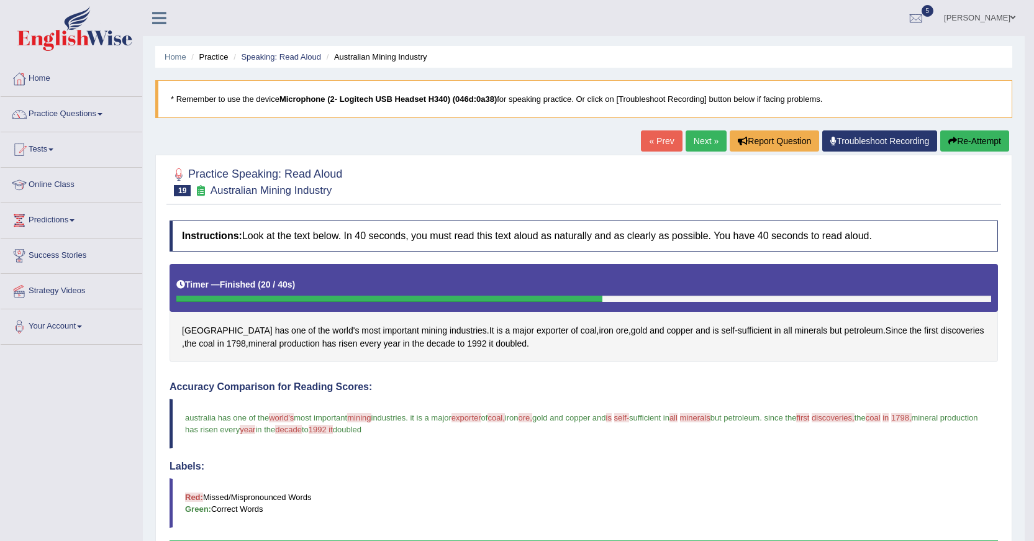
click at [706, 142] on link "Next »" at bounding box center [705, 140] width 41 height 21
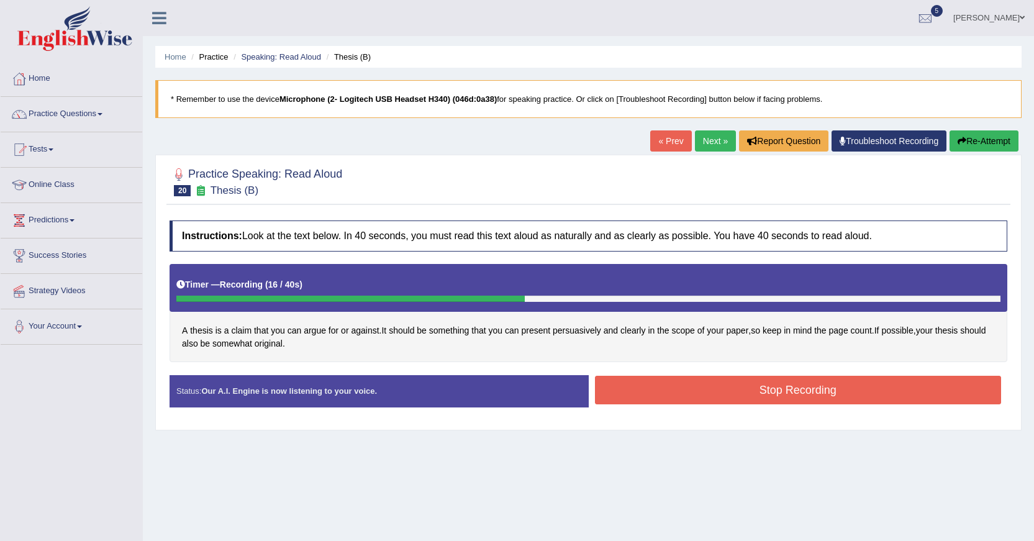
click at [632, 399] on button "Stop Recording" at bounding box center [798, 390] width 407 height 29
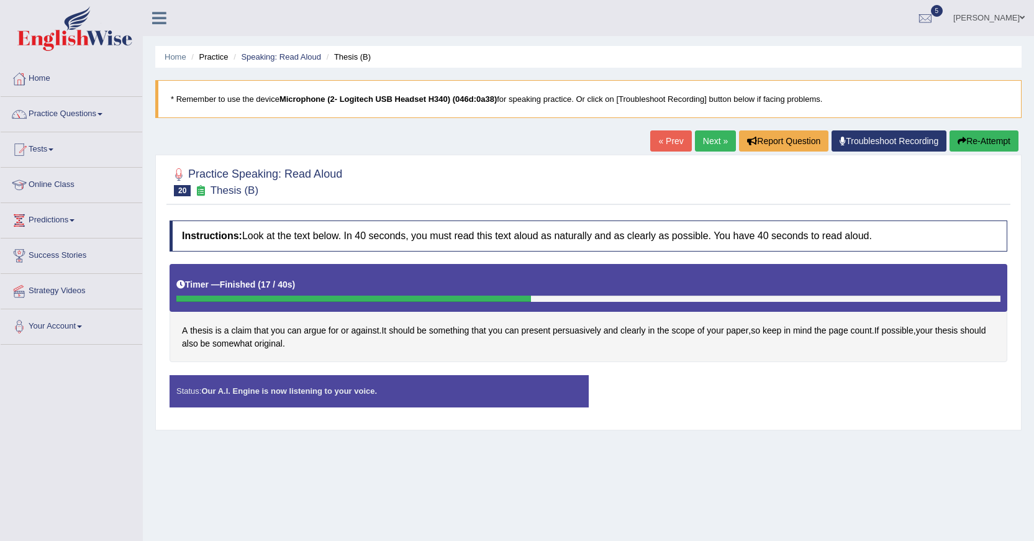
click at [632, 399] on div "Status: Our A.I. Engine is now listening to your voice. Start Answering Stop Re…" at bounding box center [588, 397] width 838 height 44
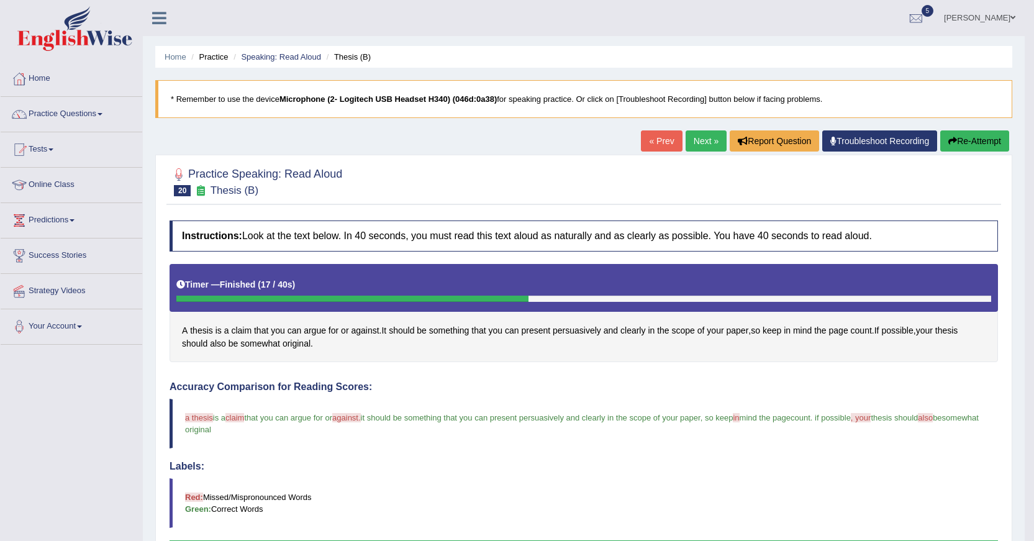
click at [702, 141] on link "Next »" at bounding box center [705, 140] width 41 height 21
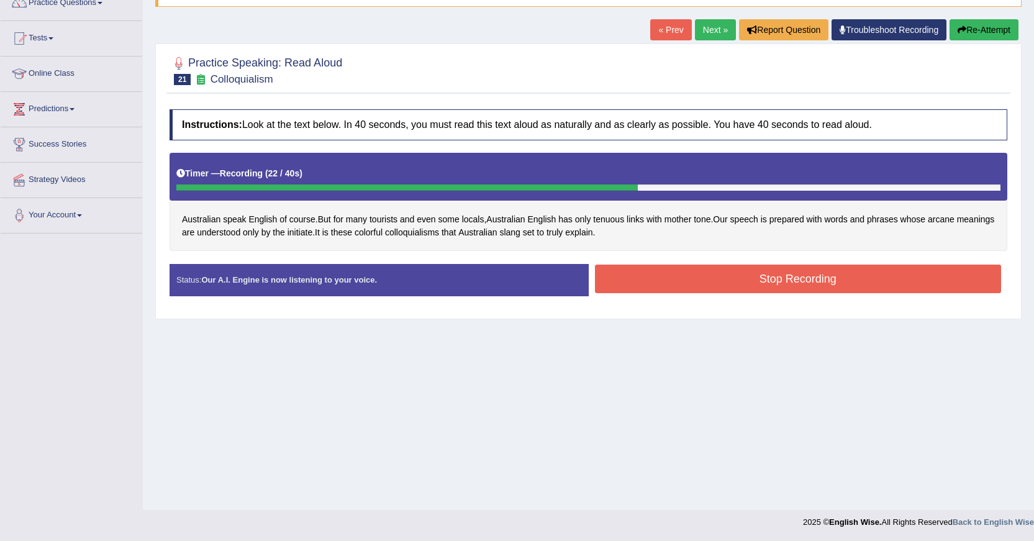
click at [736, 282] on button "Stop Recording" at bounding box center [798, 278] width 407 height 29
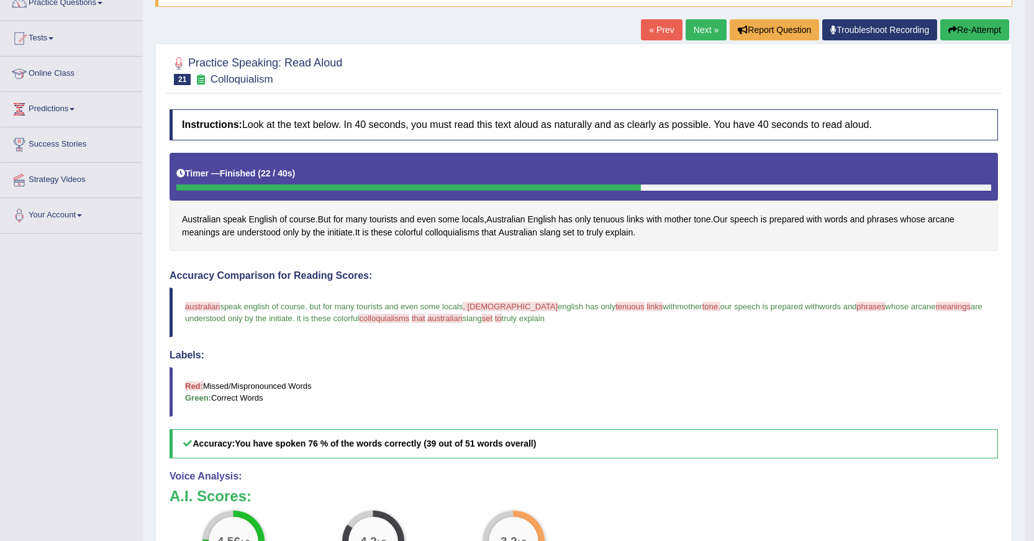
drag, startPoint x: 0, startPoint y: 11, endPoint x: 104, endPoint y: 302, distance: 308.7
click at [104, 302] on div "Toggle navigation Home Practice Questions Speaking Practice Read Aloud Repeat S…" at bounding box center [512, 387] width 1024 height 997
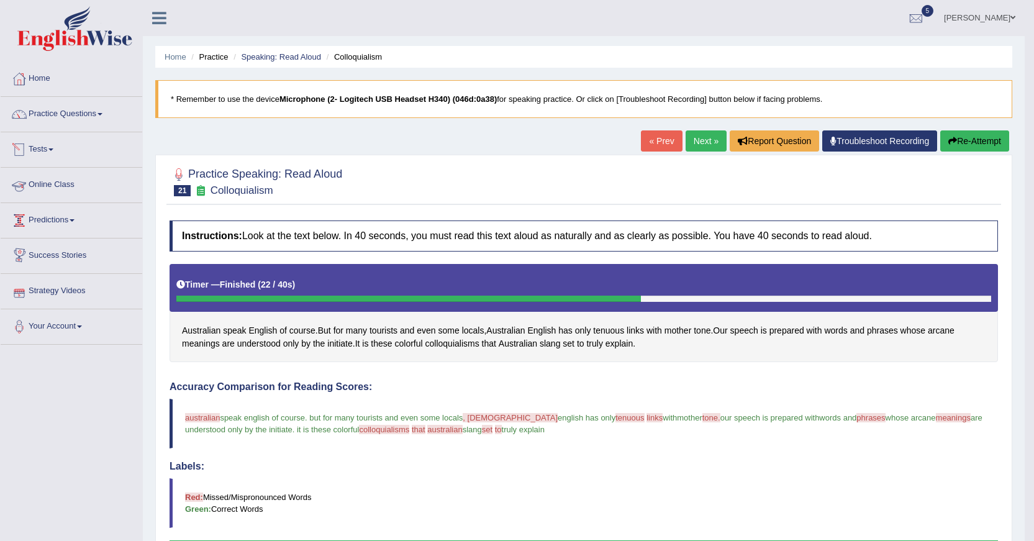
click at [54, 147] on link "Tests" at bounding box center [72, 147] width 142 height 31
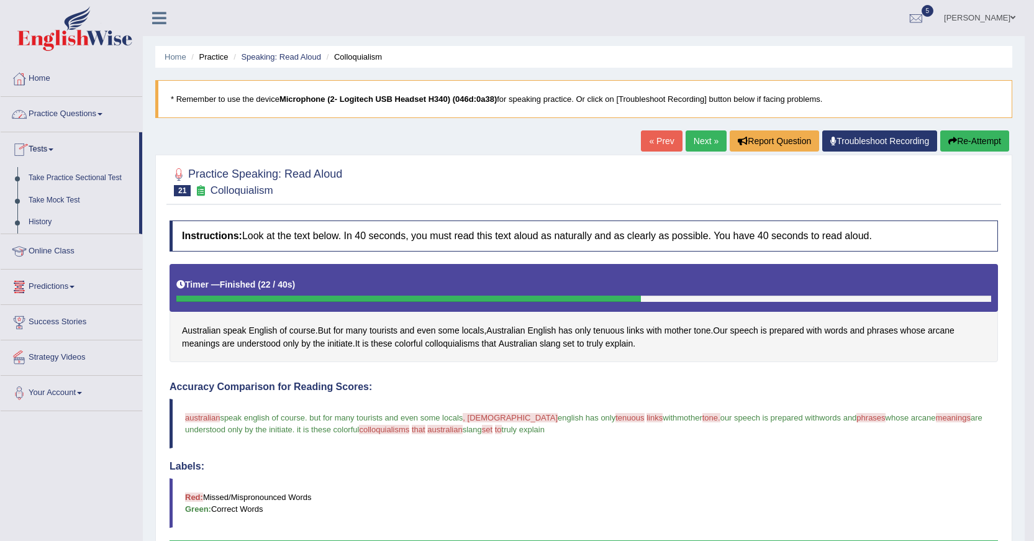
click at [82, 113] on link "Practice Questions" at bounding box center [72, 112] width 142 height 31
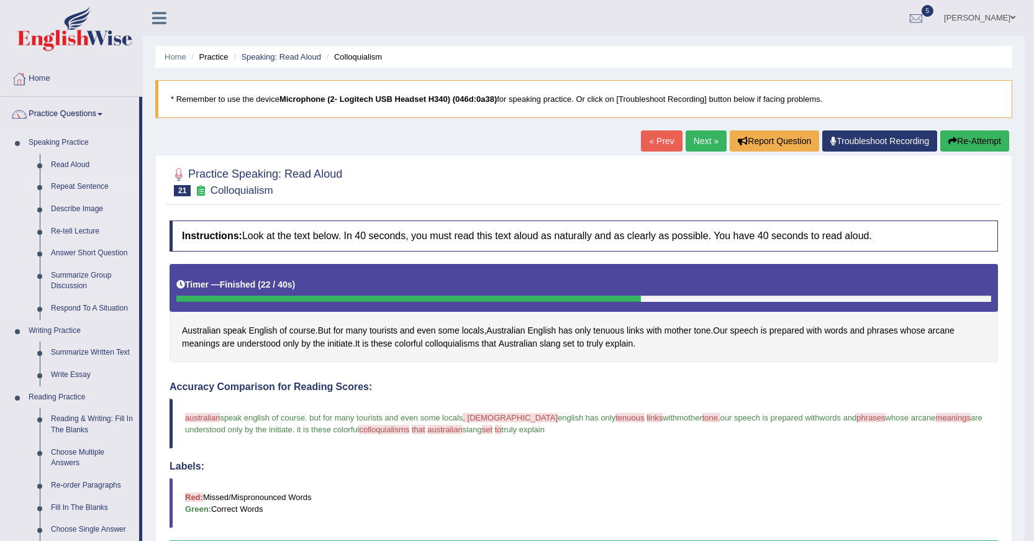
click at [76, 188] on link "Repeat Sentence" at bounding box center [92, 187] width 94 height 22
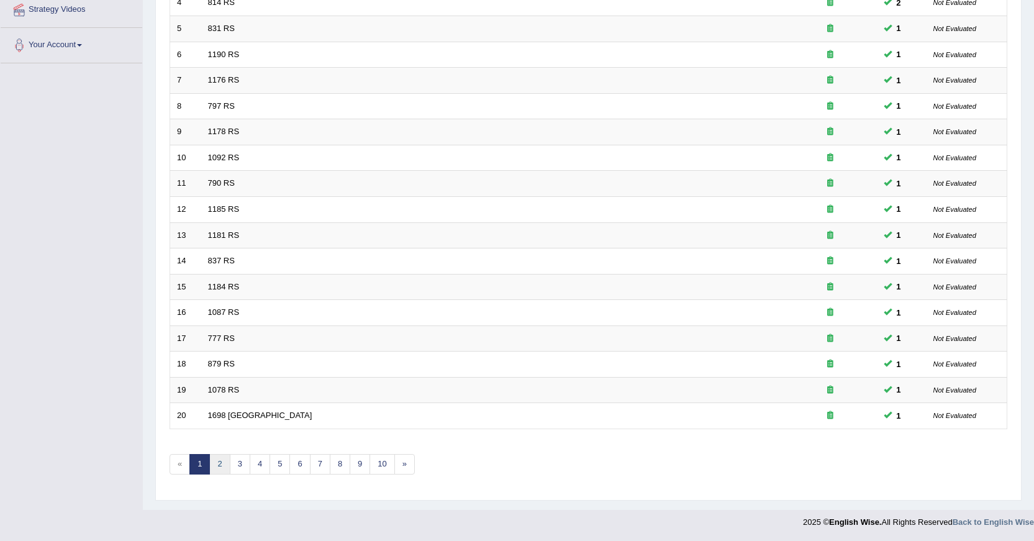
click at [216, 463] on link "2" at bounding box center [219, 464] width 20 height 20
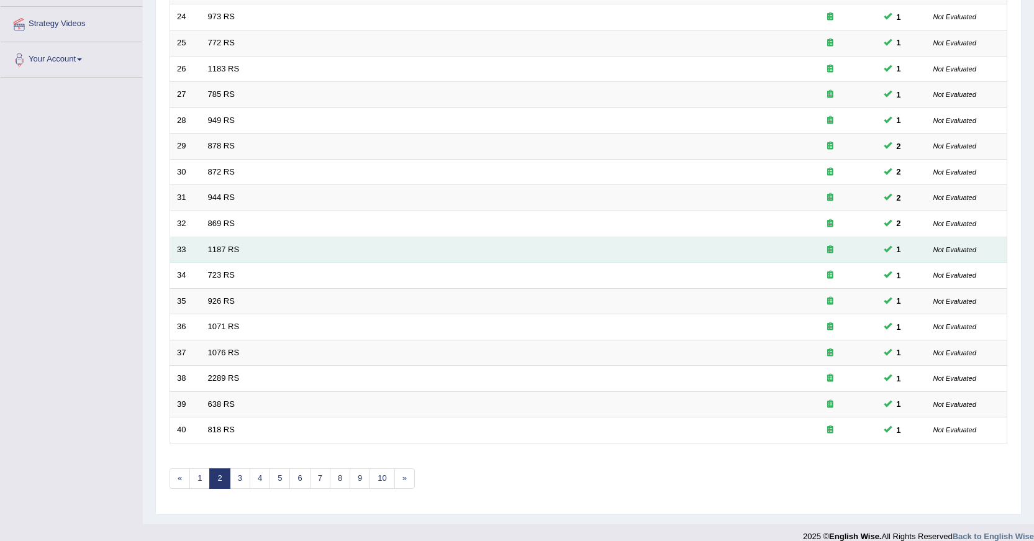
scroll to position [281, 0]
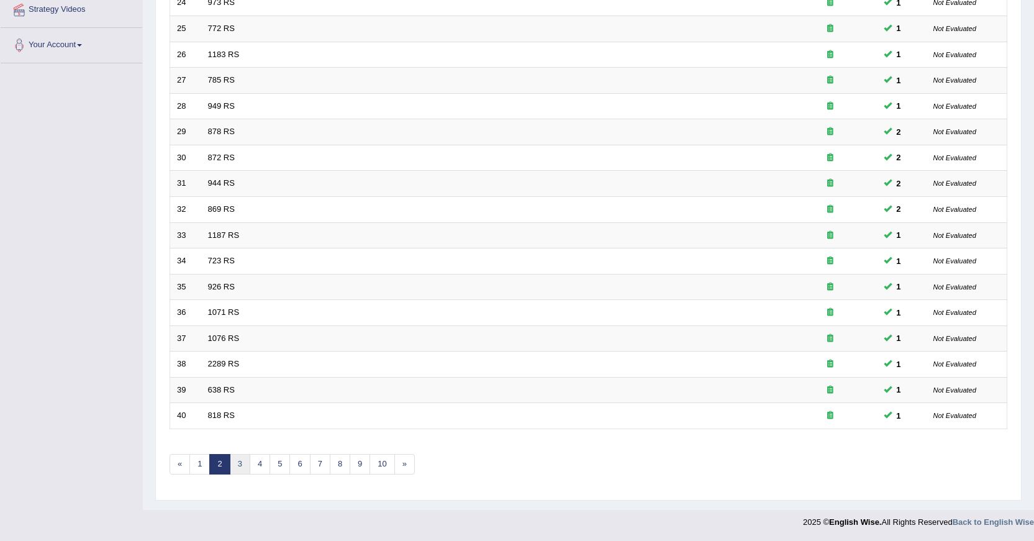
click at [237, 466] on link "3" at bounding box center [240, 464] width 20 height 20
click at [266, 463] on link "4" at bounding box center [260, 464] width 20 height 20
click at [279, 464] on link "5" at bounding box center [279, 464] width 20 height 20
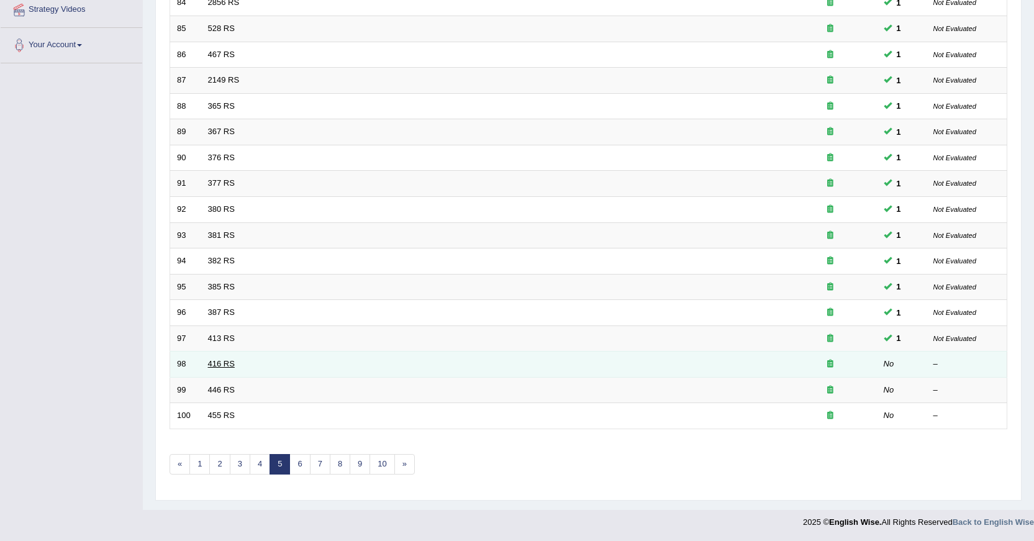
click at [223, 359] on link "416 RS" at bounding box center [221, 363] width 27 height 9
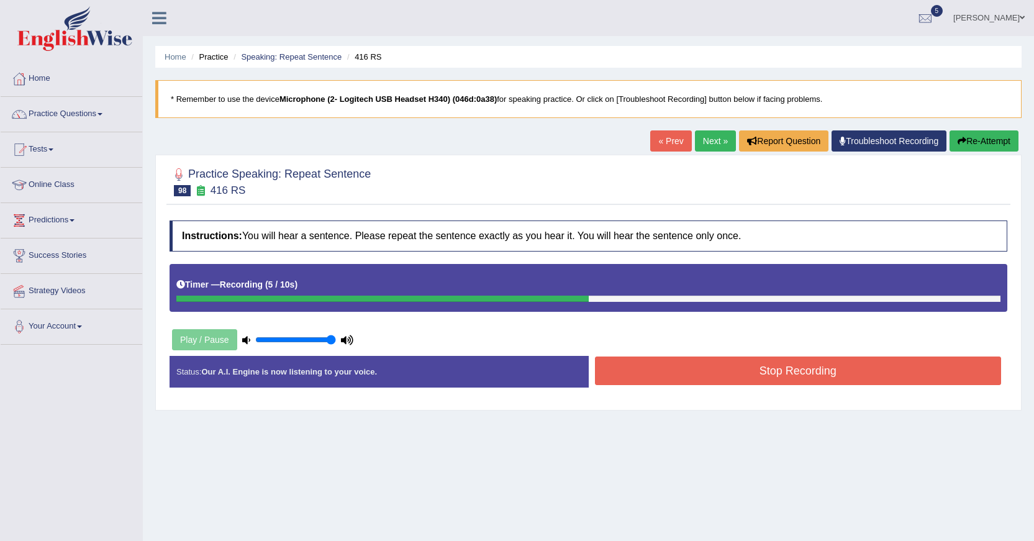
click at [648, 377] on button "Stop Recording" at bounding box center [798, 370] width 407 height 29
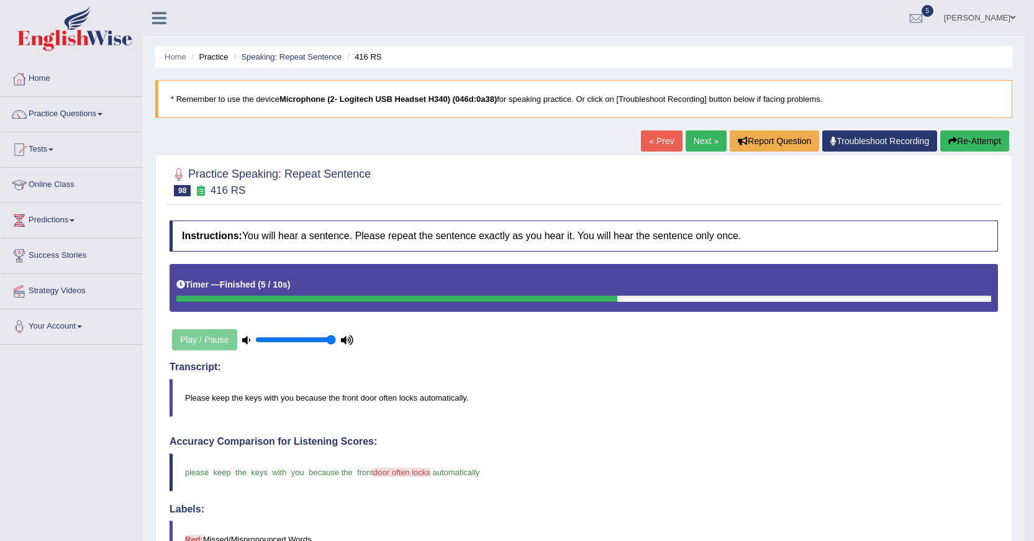
click at [707, 143] on link "Next »" at bounding box center [705, 140] width 41 height 21
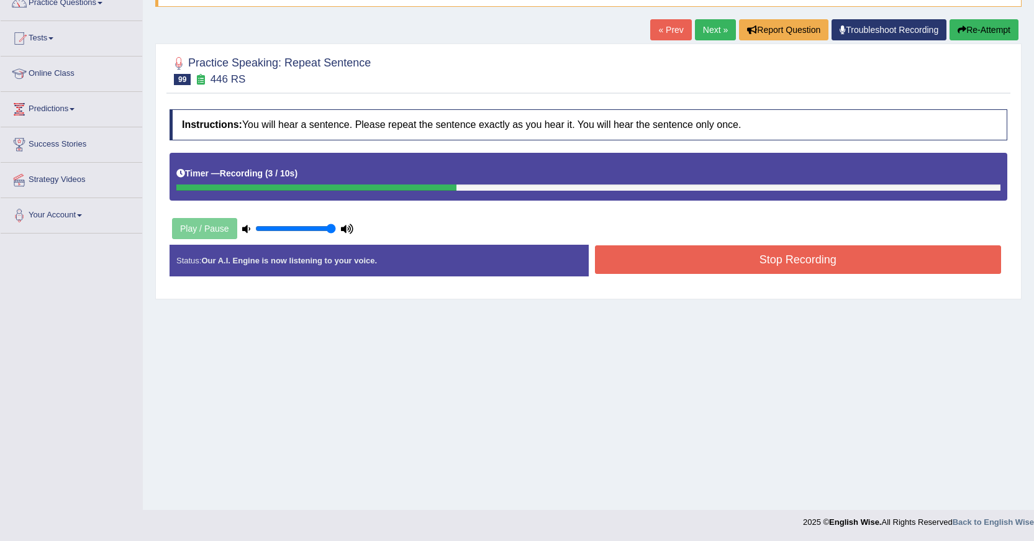
click at [612, 260] on button "Stop Recording" at bounding box center [798, 259] width 407 height 29
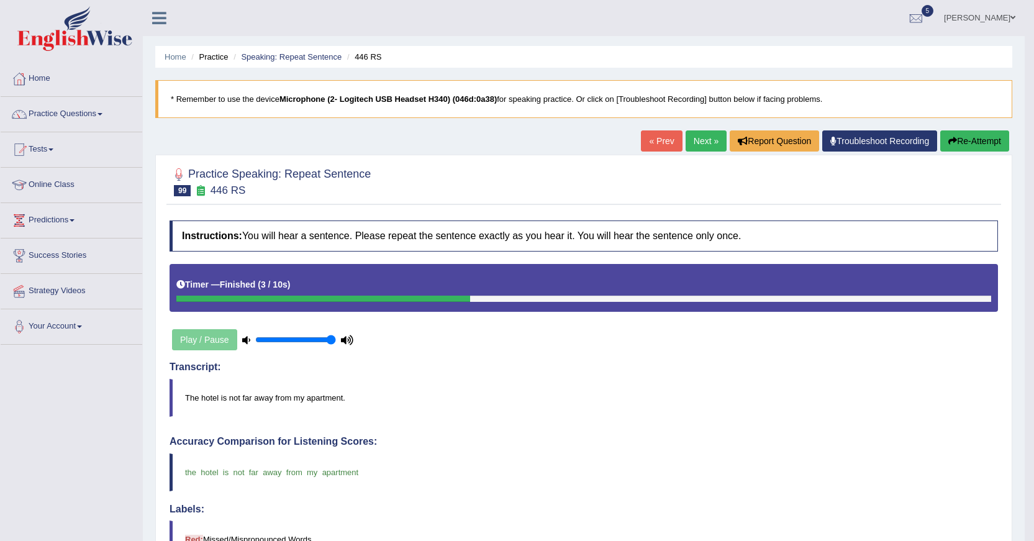
click at [697, 138] on link "Next »" at bounding box center [705, 140] width 41 height 21
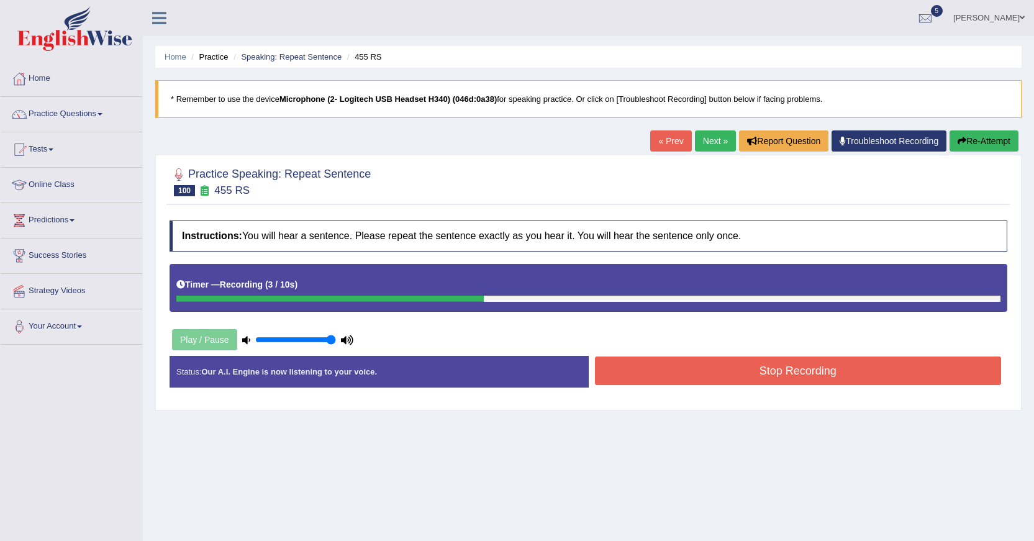
click at [738, 382] on button "Stop Recording" at bounding box center [798, 370] width 407 height 29
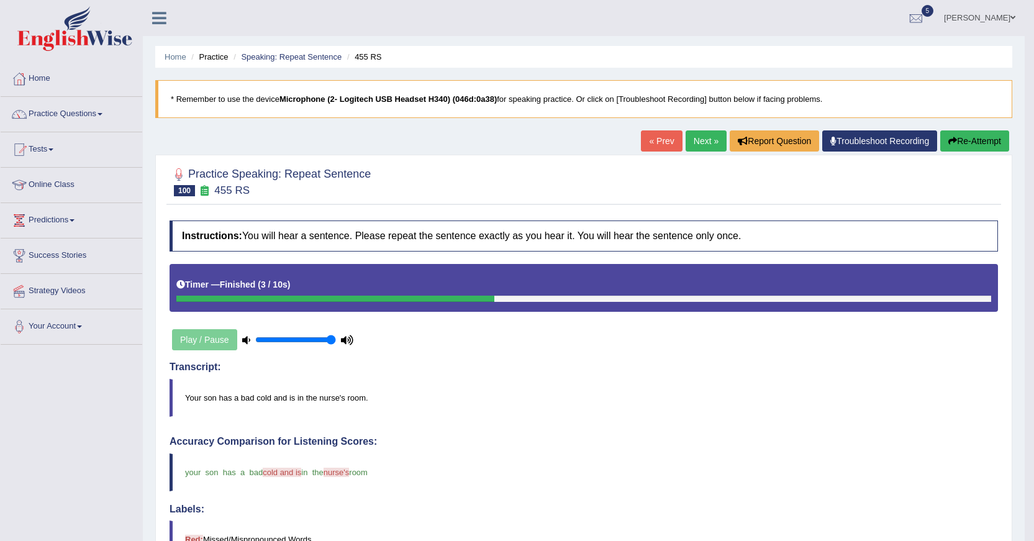
click at [702, 144] on link "Next »" at bounding box center [705, 140] width 41 height 21
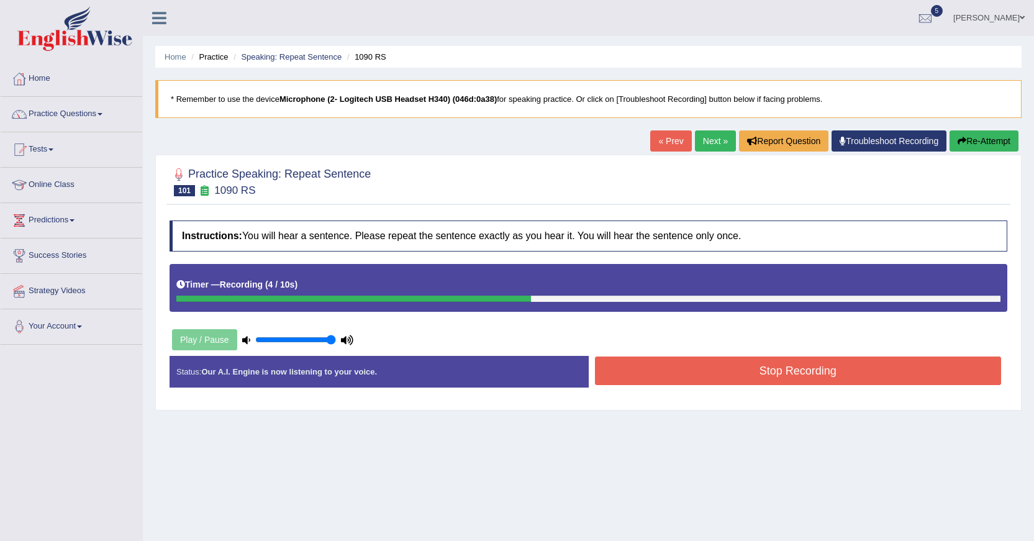
click at [638, 377] on button "Stop Recording" at bounding box center [798, 370] width 407 height 29
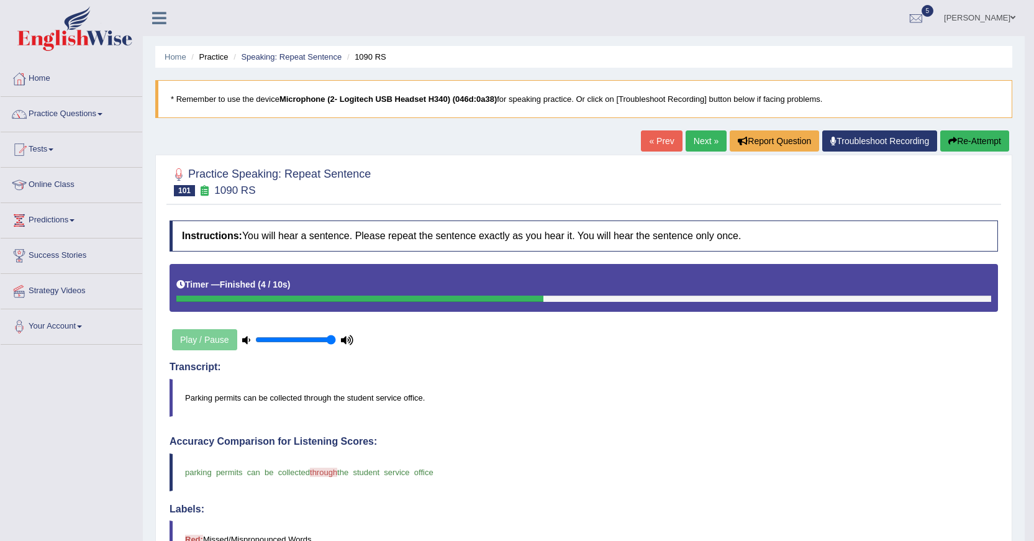
click at [685, 147] on link "Next »" at bounding box center [705, 140] width 41 height 21
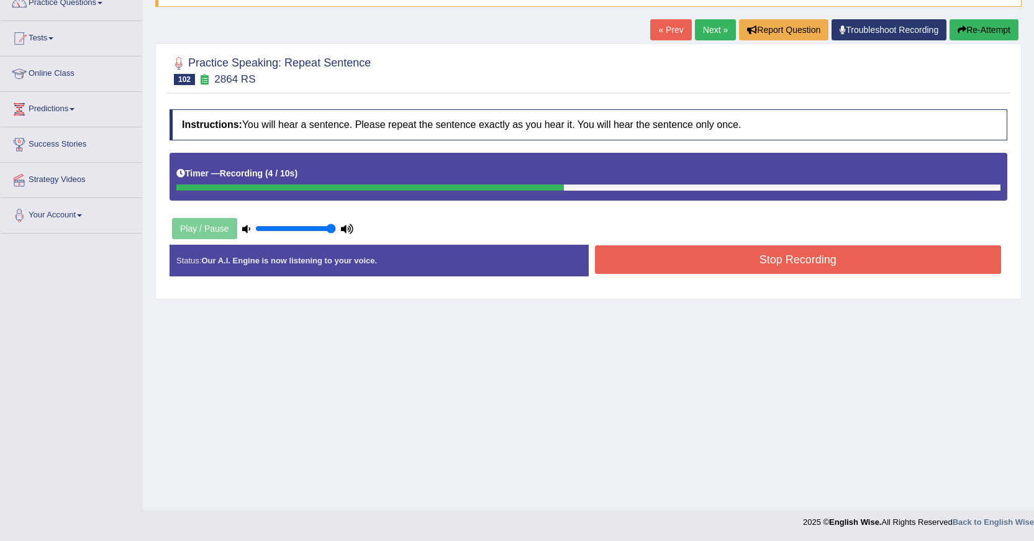
click at [700, 269] on button "Stop Recording" at bounding box center [798, 259] width 407 height 29
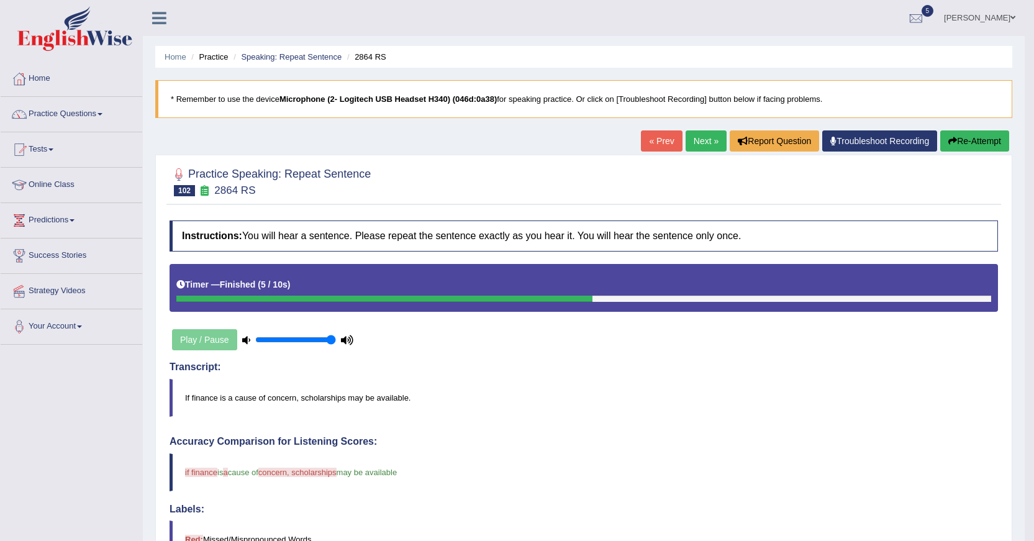
click at [687, 145] on link "Next »" at bounding box center [705, 140] width 41 height 21
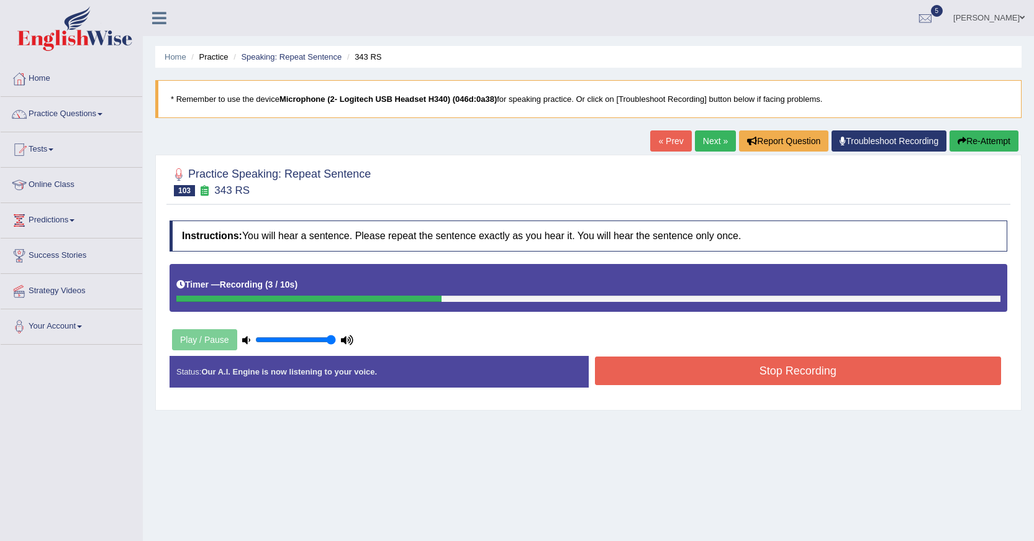
click at [683, 379] on button "Stop Recording" at bounding box center [798, 370] width 407 height 29
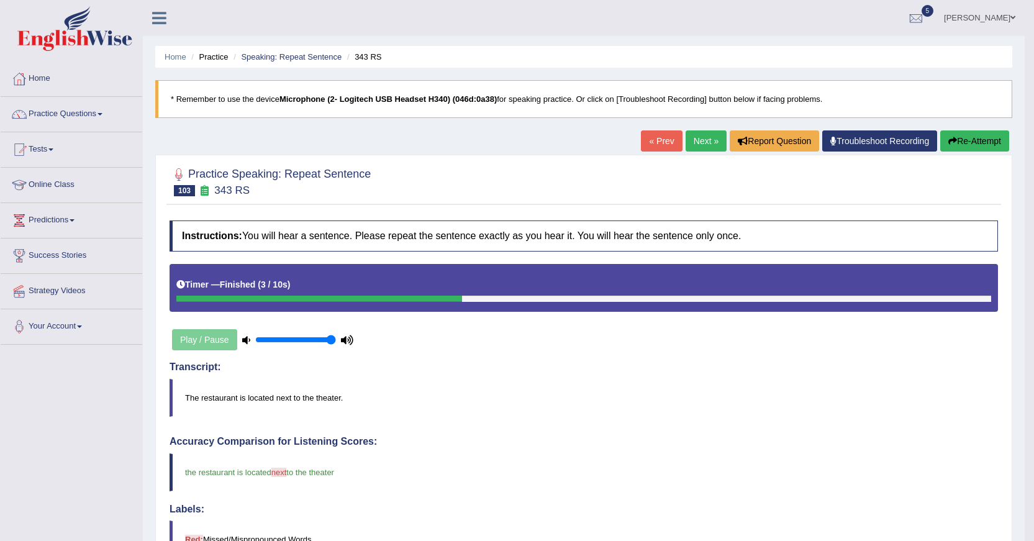
click at [700, 145] on link "Next »" at bounding box center [705, 140] width 41 height 21
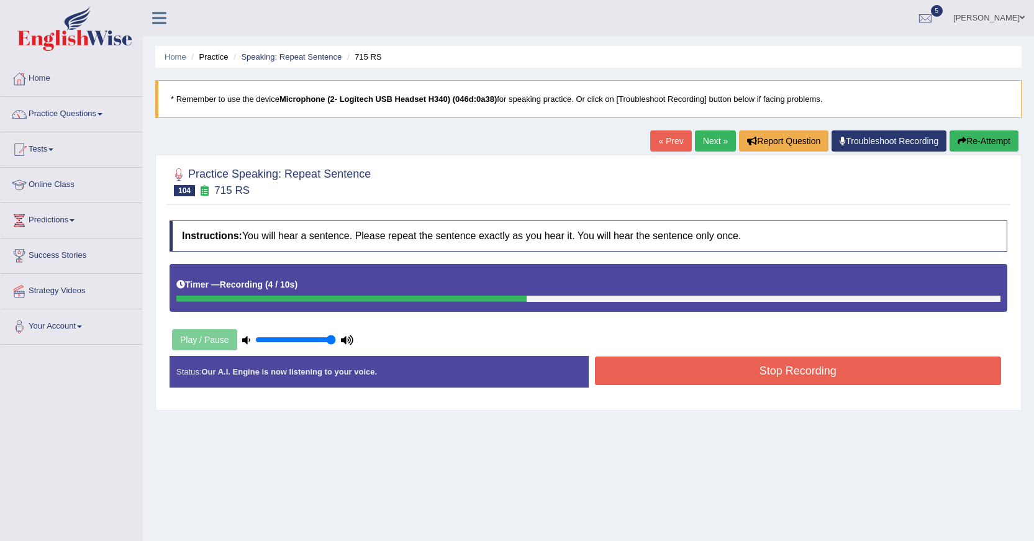
click at [723, 381] on button "Stop Recording" at bounding box center [798, 370] width 407 height 29
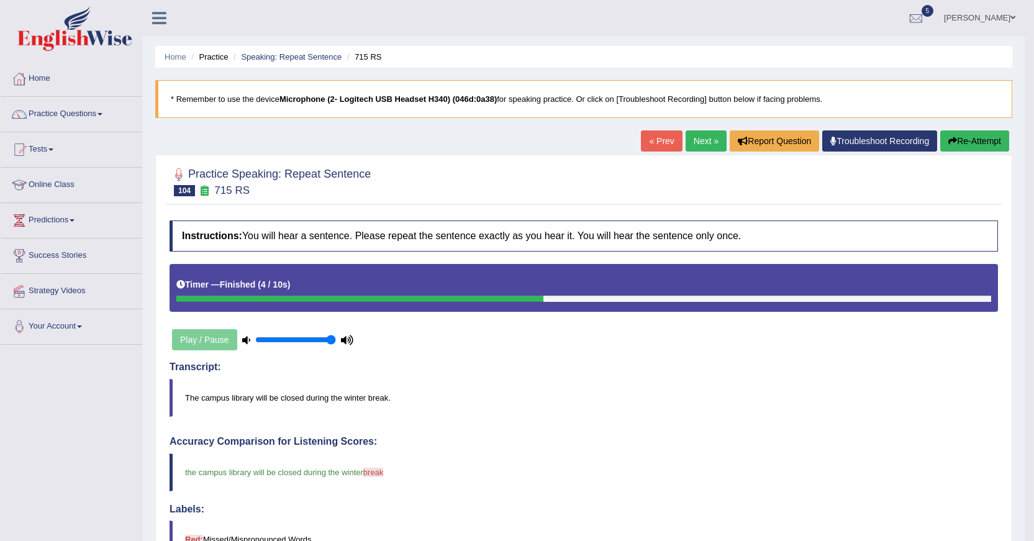
click at [700, 140] on link "Next »" at bounding box center [705, 140] width 41 height 21
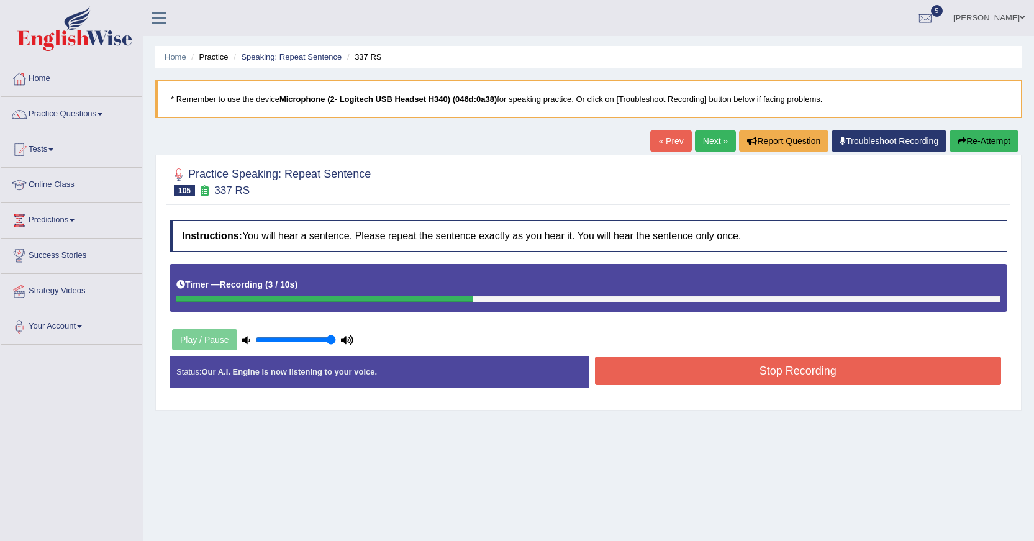
click at [727, 381] on button "Stop Recording" at bounding box center [798, 370] width 407 height 29
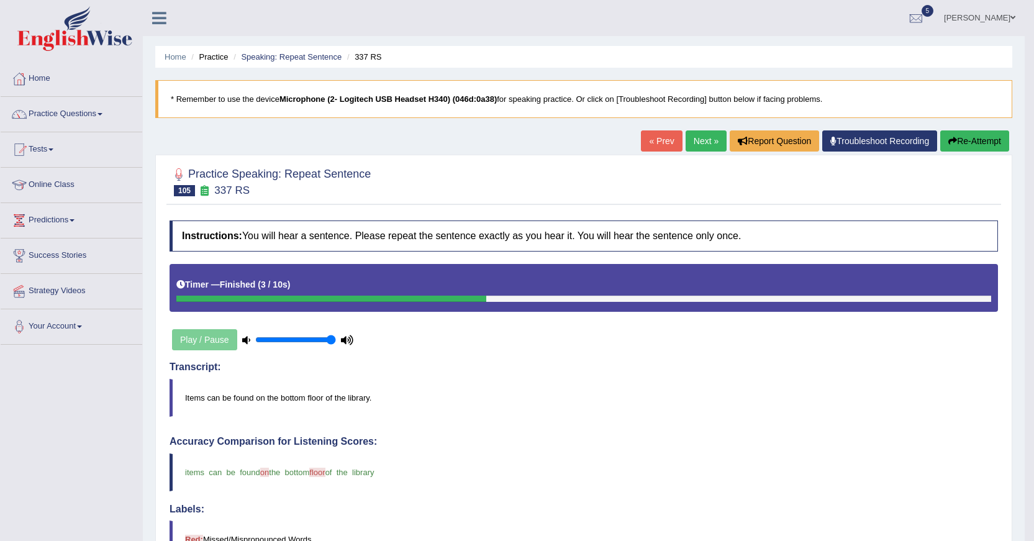
click at [701, 145] on link "Next »" at bounding box center [705, 140] width 41 height 21
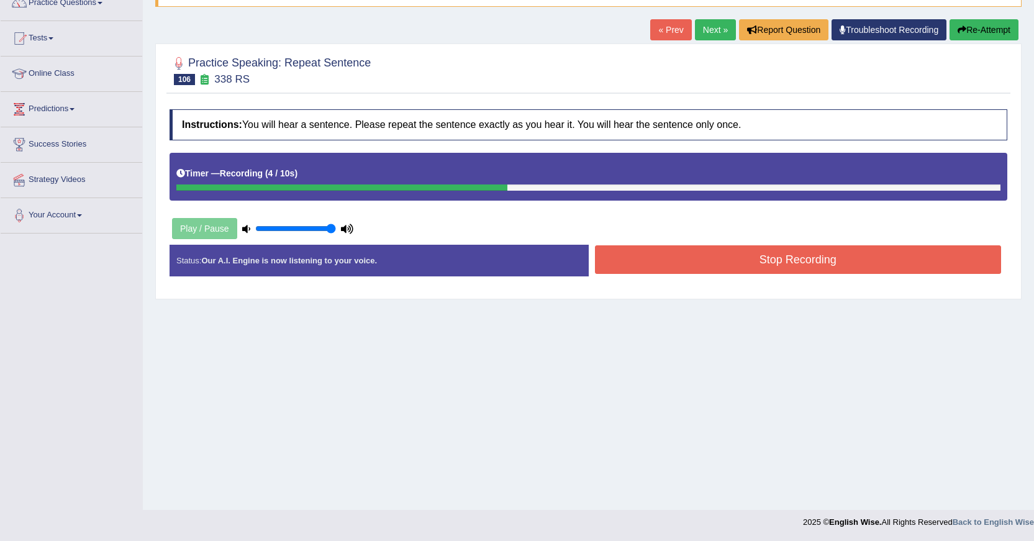
click at [723, 269] on button "Stop Recording" at bounding box center [798, 259] width 407 height 29
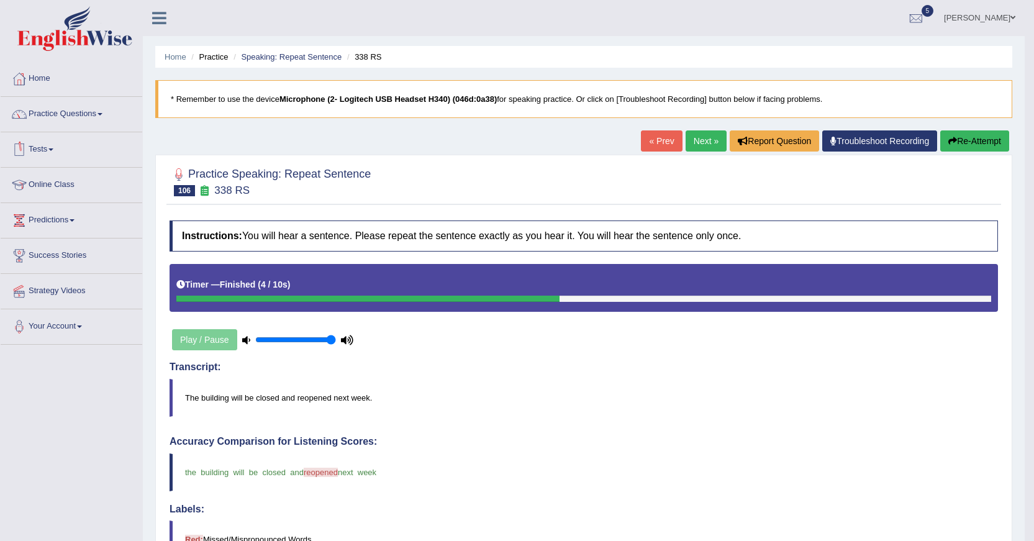
click at [103, 115] on link "Practice Questions" at bounding box center [72, 112] width 142 height 31
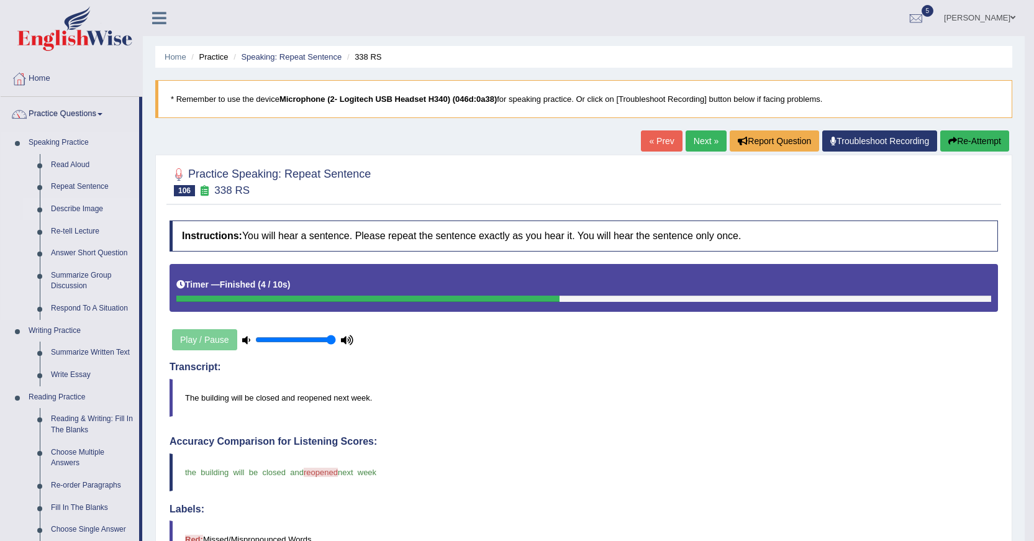
click at [68, 203] on link "Describe Image" at bounding box center [92, 209] width 94 height 22
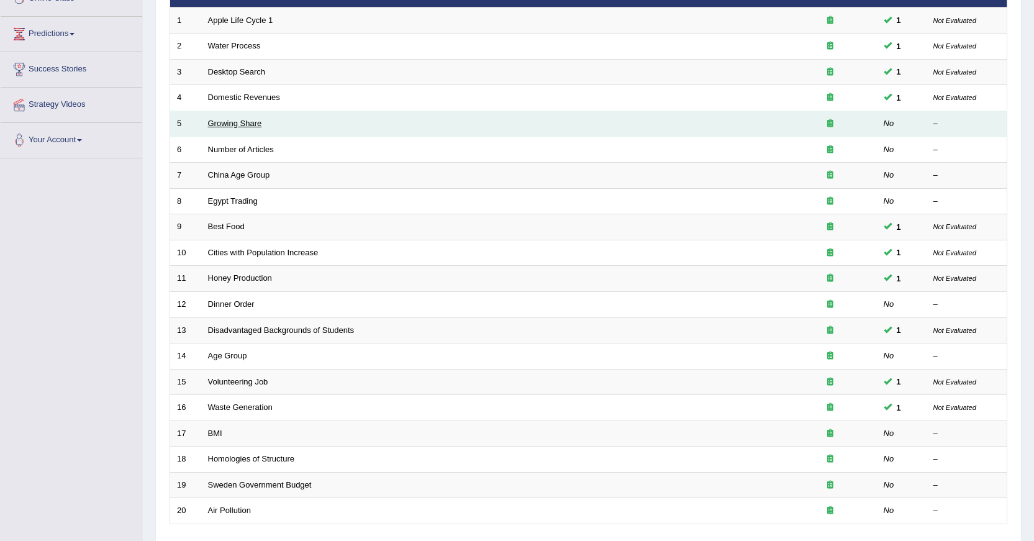
click at [248, 125] on link "Growing Share" at bounding box center [235, 123] width 54 height 9
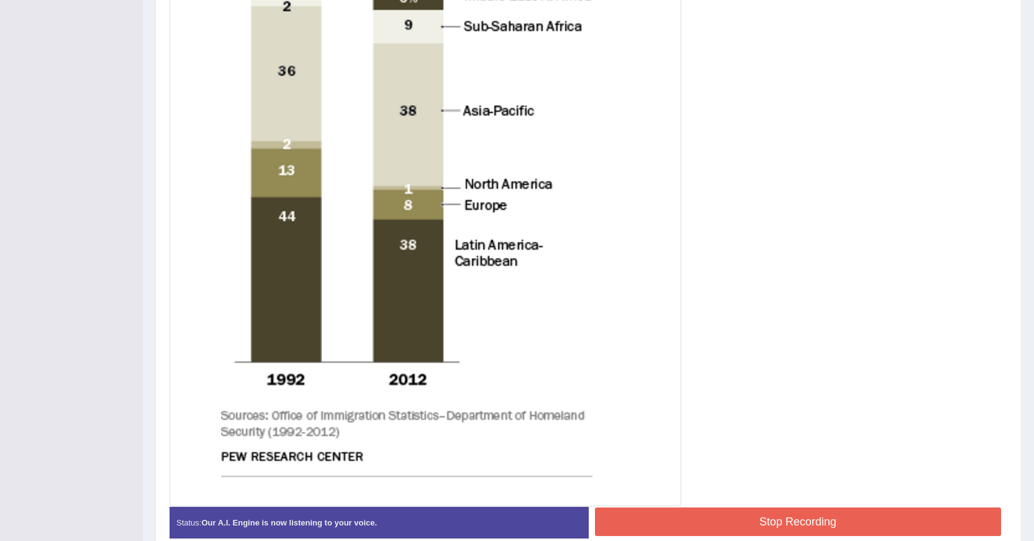
scroll to position [552, 0]
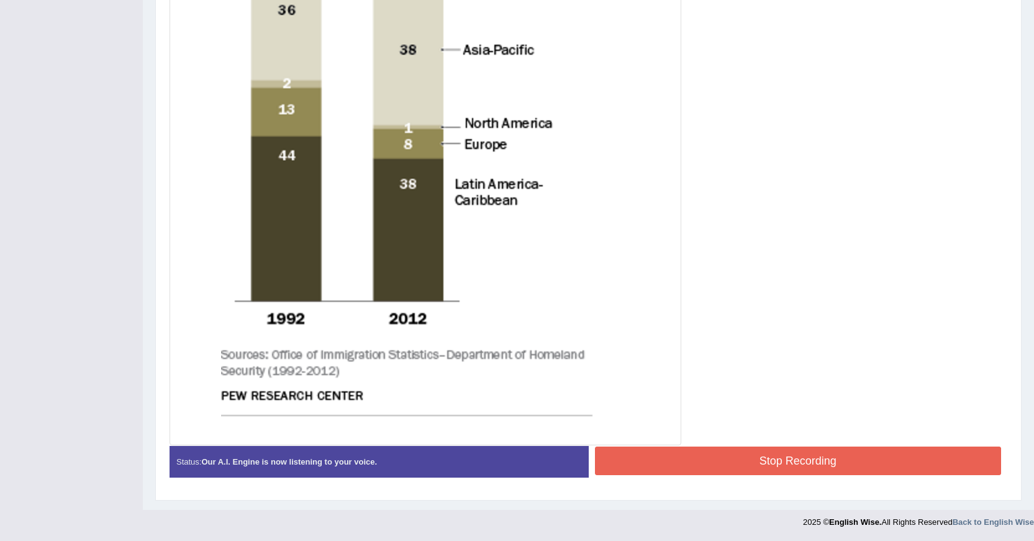
click at [725, 457] on button "Stop Recording" at bounding box center [798, 460] width 407 height 29
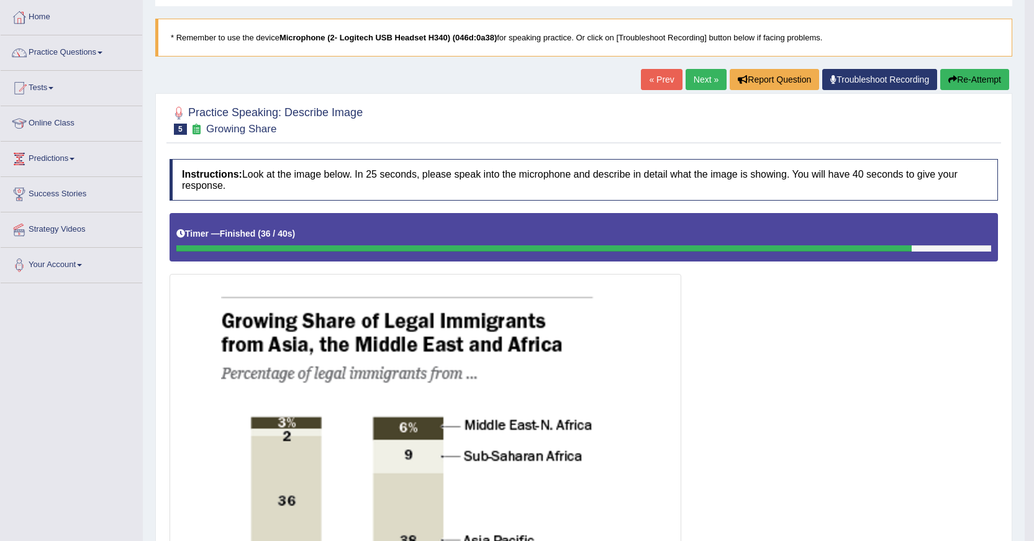
scroll to position [0, 0]
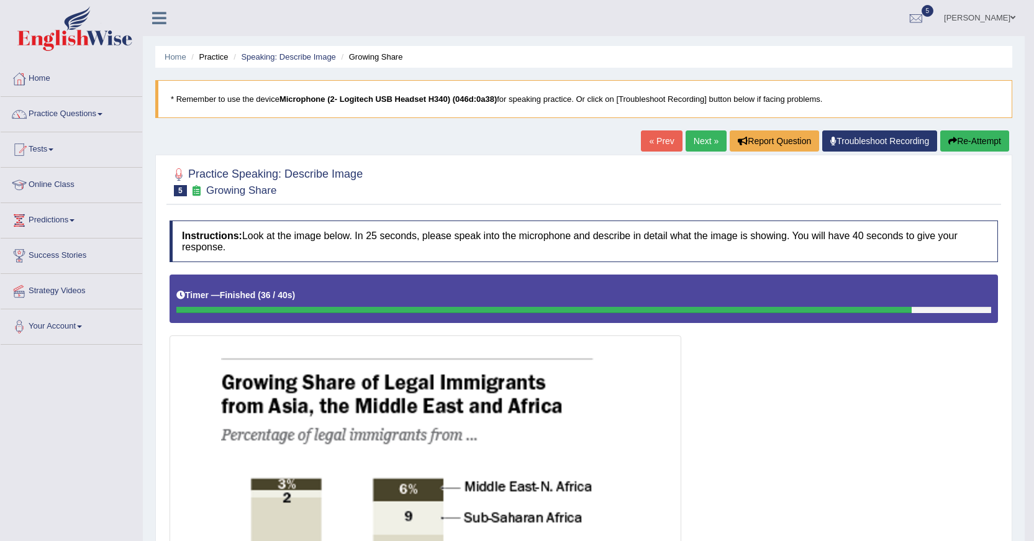
click at [76, 217] on link "Predictions" at bounding box center [72, 218] width 142 height 31
click at [64, 248] on link "Latest Predictions" at bounding box center [81, 249] width 116 height 22
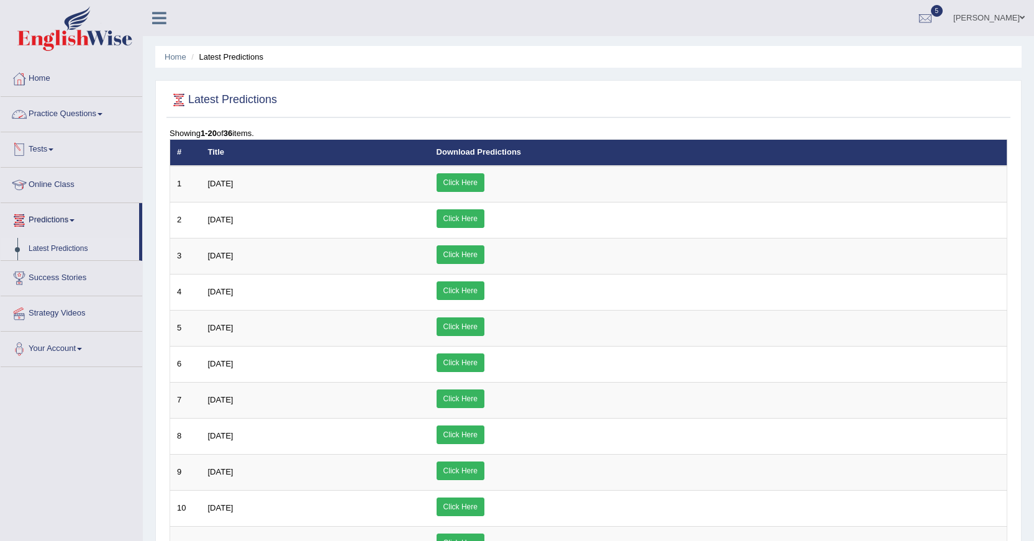
click at [87, 111] on link "Practice Questions" at bounding box center [72, 112] width 142 height 31
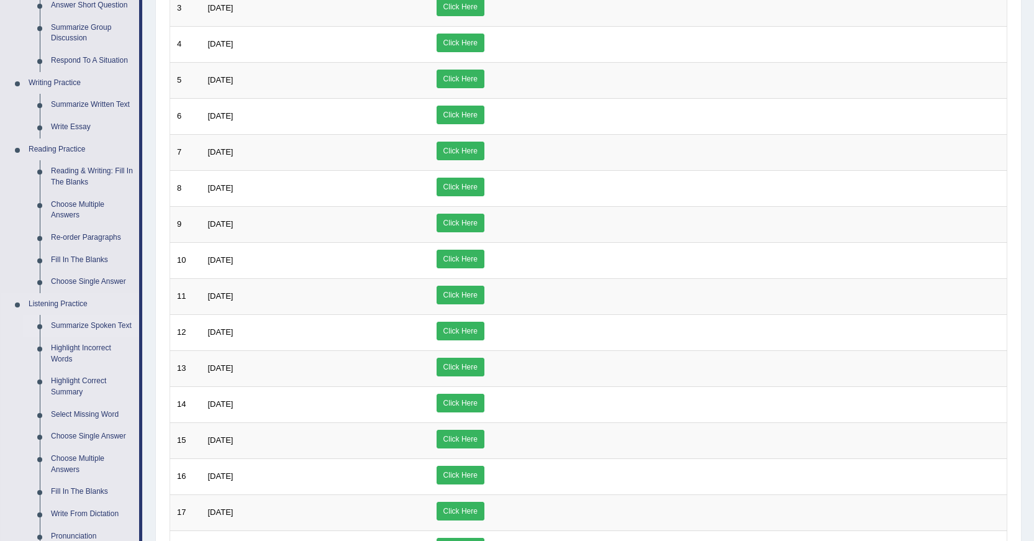
scroll to position [248, 0]
click at [65, 174] on link "Reading & Writing: Fill In The Blanks" at bounding box center [92, 176] width 94 height 33
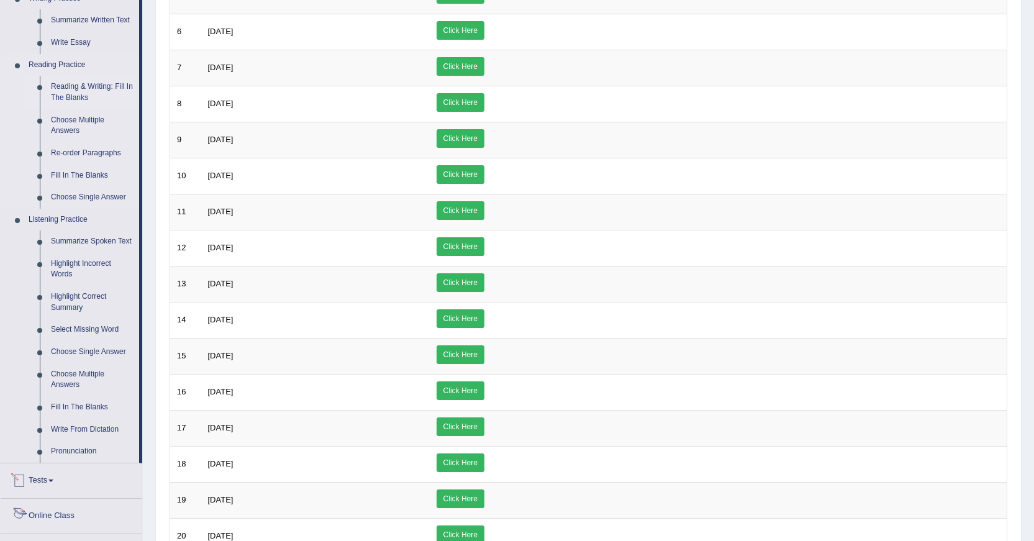
scroll to position [466, 0]
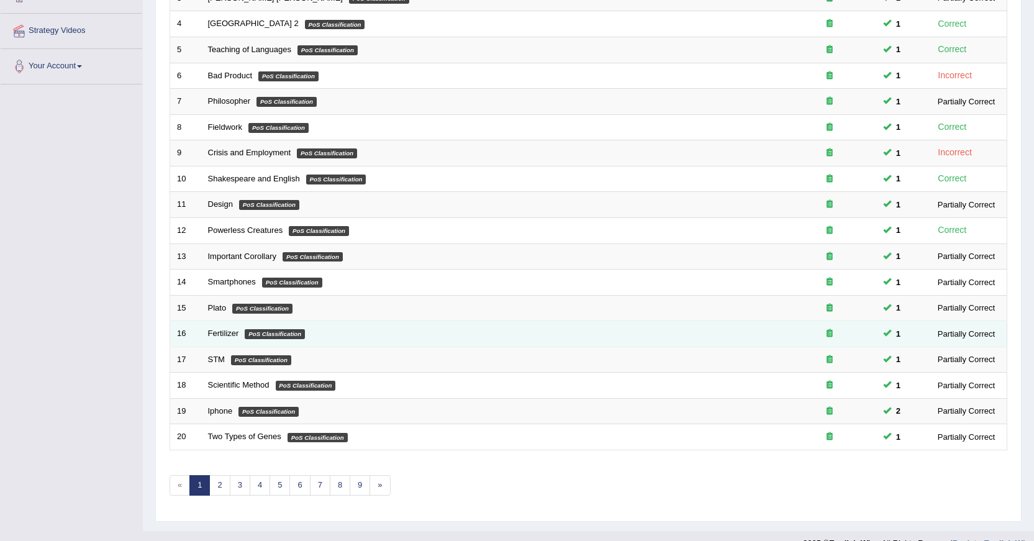
scroll to position [281, 0]
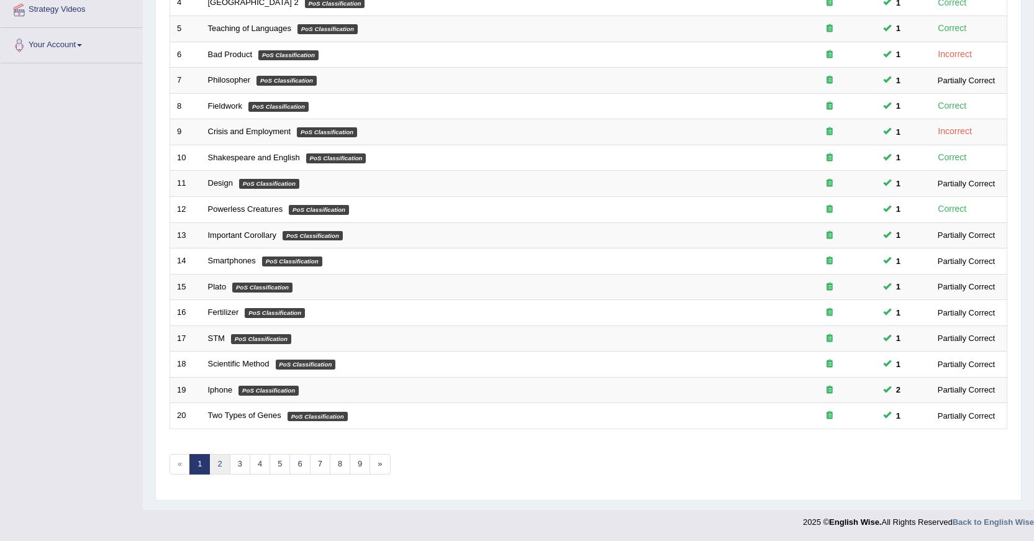
click at [225, 454] on link "2" at bounding box center [219, 464] width 20 height 20
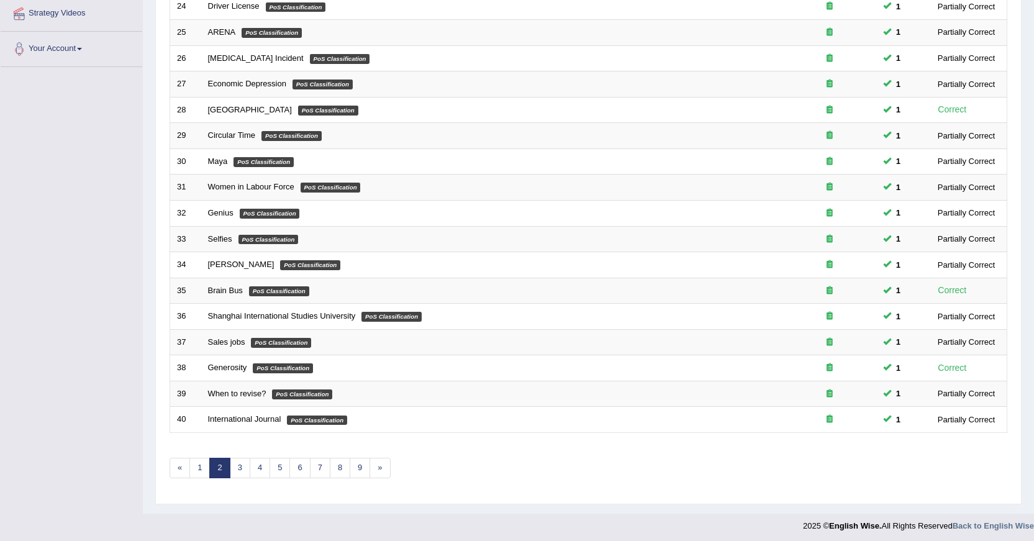
scroll to position [281, 0]
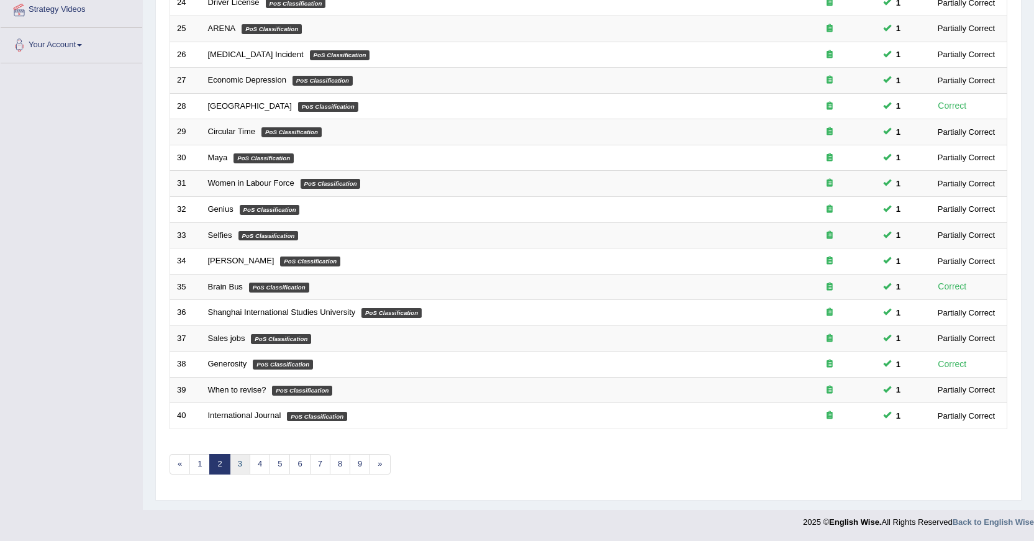
click at [243, 466] on link "3" at bounding box center [240, 464] width 20 height 20
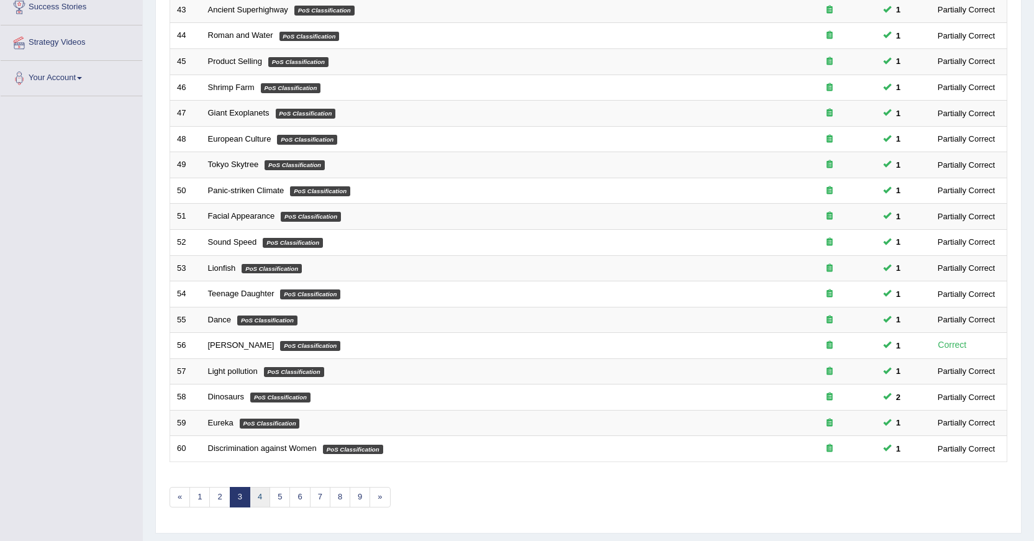
click at [263, 498] on link "4" at bounding box center [260, 497] width 20 height 20
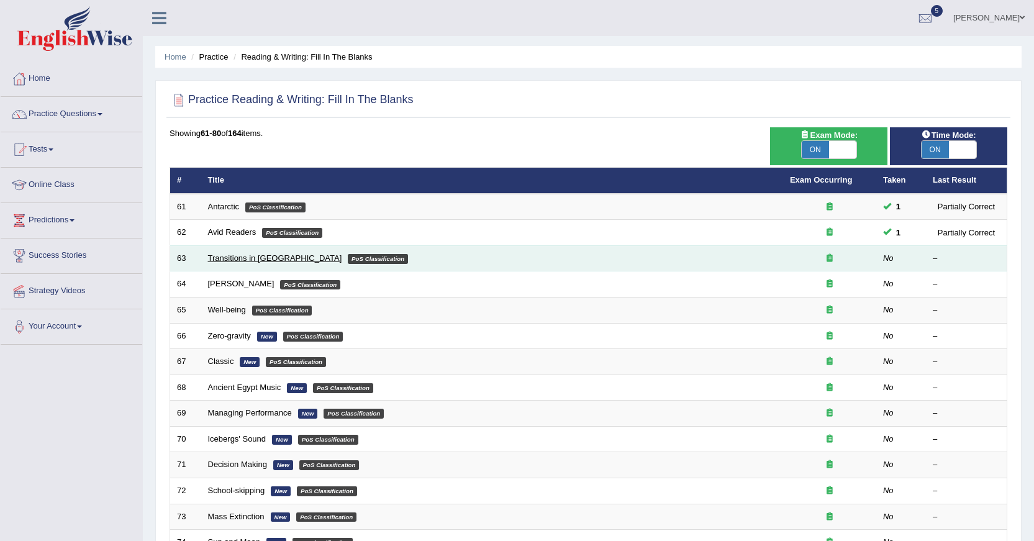
click at [246, 257] on link "Transitions in [GEOGRAPHIC_DATA]" at bounding box center [275, 257] width 134 height 9
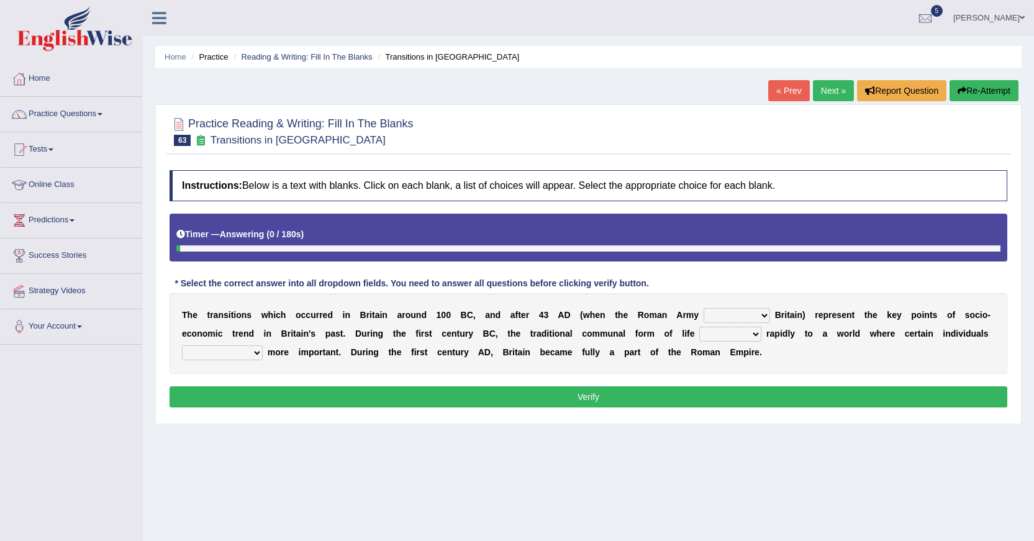
click at [757, 315] on select "purported pursued enlightened invaded" at bounding box center [736, 315] width 66 height 15
select select "invaded"
click at [703, 308] on select "purported pursued enlightened invaded" at bounding box center [736, 315] width 66 height 15
click at [754, 332] on select "withdrew shaped awarded shifted" at bounding box center [730, 334] width 62 height 15
select select "shifted"
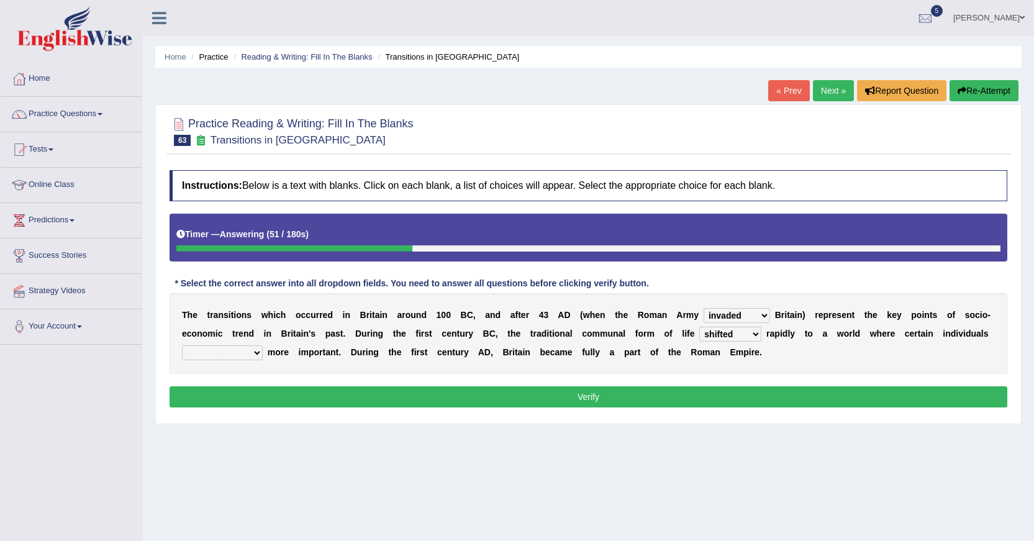
click at [699, 327] on select "withdrew shaped awarded shifted" at bounding box center [730, 334] width 62 height 15
click at [253, 351] on select "became become having become becoming" at bounding box center [222, 352] width 81 height 15
select select "became"
click at [182, 345] on select "became become having become becoming" at bounding box center [222, 352] width 81 height 15
click at [757, 314] on select "purported pursued enlightened invaded" at bounding box center [736, 315] width 66 height 15
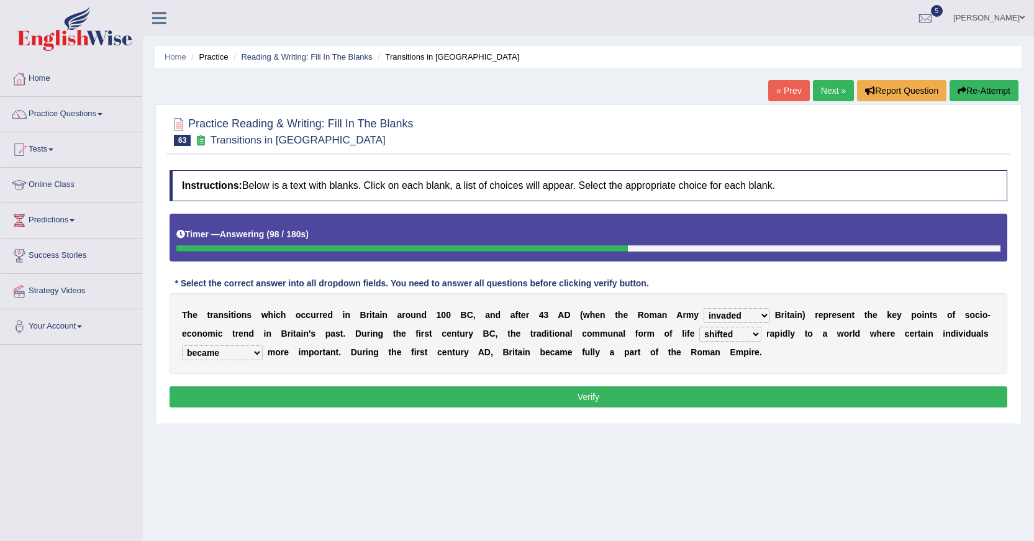
click at [767, 436] on div "Home Practice Reading & Writing: Fill In The Blanks Transitions in Britain « Pr…" at bounding box center [588, 310] width 891 height 621
click at [728, 400] on button "Verify" at bounding box center [588, 396] width 838 height 21
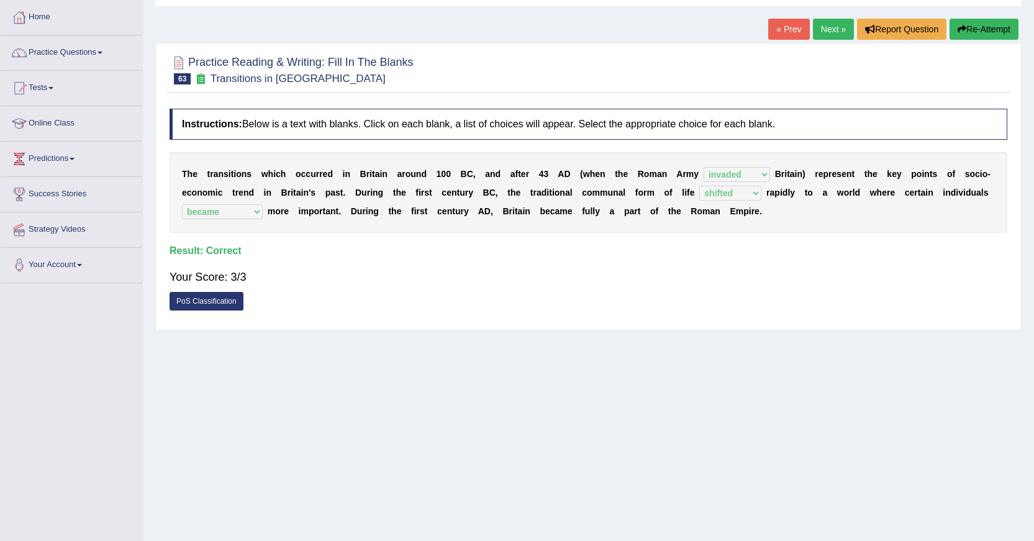
scroll to position [62, 0]
click at [834, 28] on link "Next »" at bounding box center [833, 28] width 41 height 21
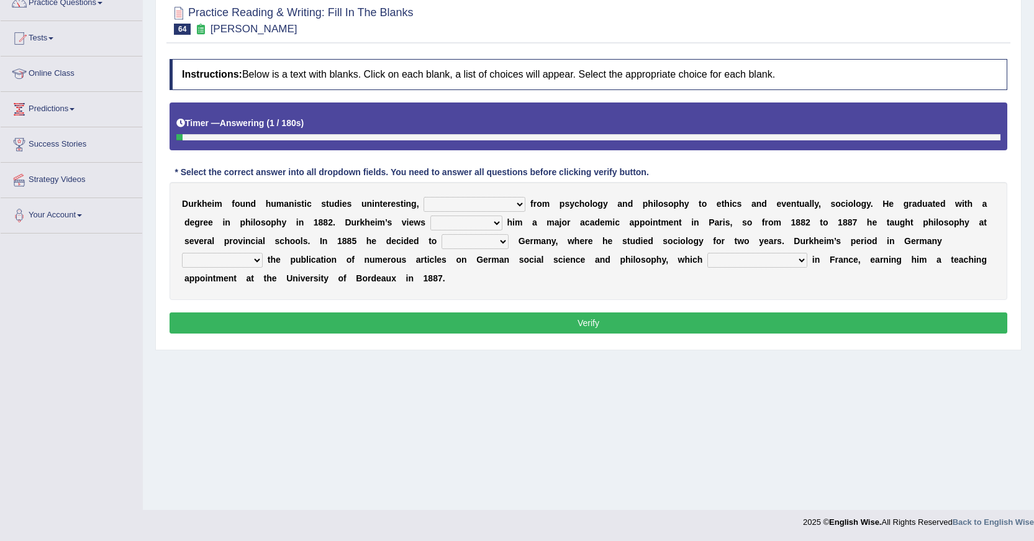
click at [518, 206] on select "moving his position alternating his mind juggling his job turning his attention" at bounding box center [474, 204] width 102 height 15
select select "turning his attention"
click at [423, 197] on select "moving his position alternating his mind juggling his job turning his attention" at bounding box center [474, 204] width 102 height 15
click at [497, 221] on select "hasn't got were getting can't get could not get" at bounding box center [466, 222] width 72 height 15
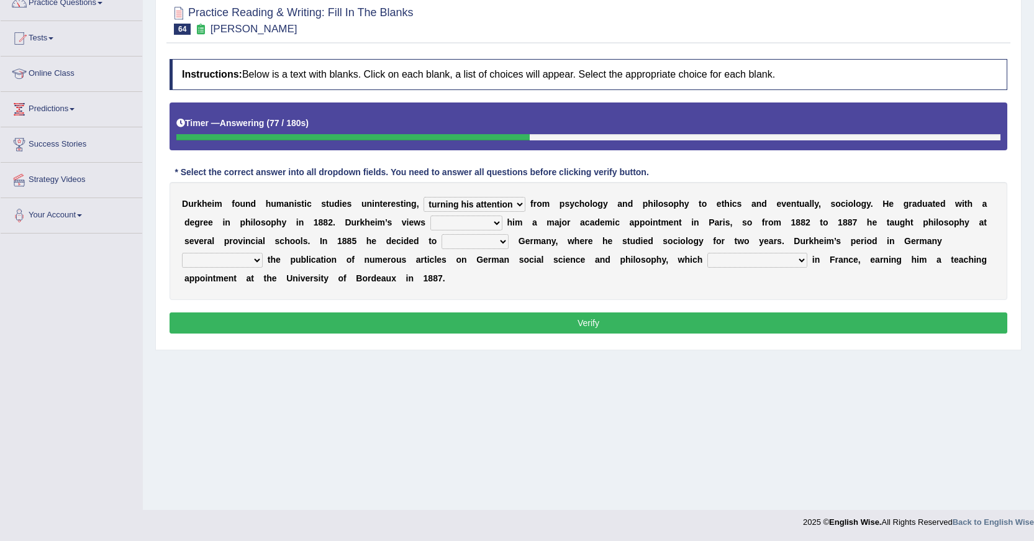
select select "were getting"
click at [430, 215] on select "hasn't got were getting can't get could not get" at bounding box center [466, 222] width 72 height 15
click at [484, 240] on select "came after wrote about ran across leave for" at bounding box center [474, 241] width 67 height 15
select select "leave for"
click at [441, 234] on select "came after wrote about ran across leave for" at bounding box center [474, 241] width 67 height 15
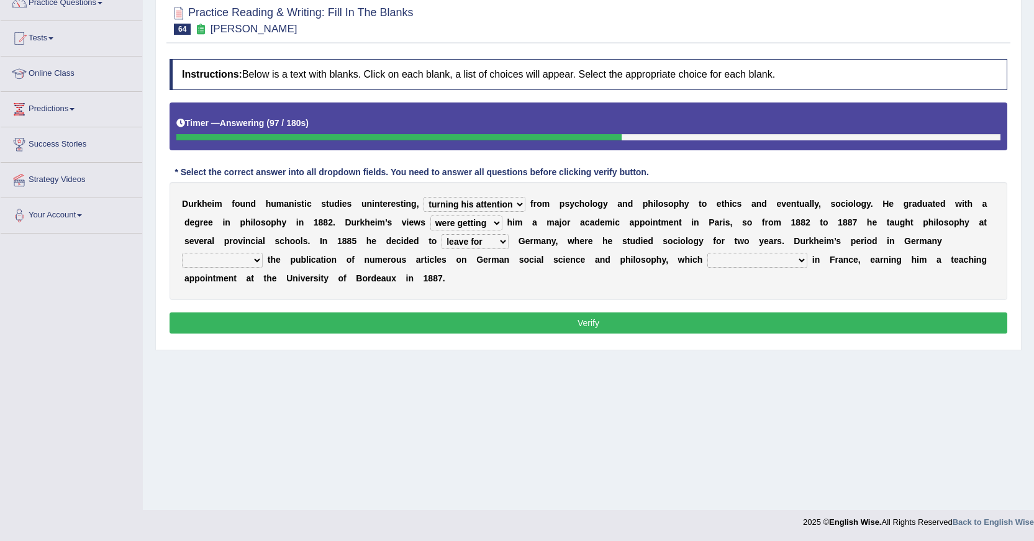
click at [760, 256] on select "remained modest gained appreciation collected money gained recognition" at bounding box center [757, 260] width 100 height 15
click at [251, 264] on select "resulted in flicked through was down to achieved by" at bounding box center [222, 260] width 81 height 15
select select "resulted in"
click at [182, 253] on select "resulted in flicked through was down to achieved by" at bounding box center [222, 260] width 81 height 15
click at [781, 258] on select "remained modest gained appreciation collected money gained recognition" at bounding box center [757, 260] width 100 height 15
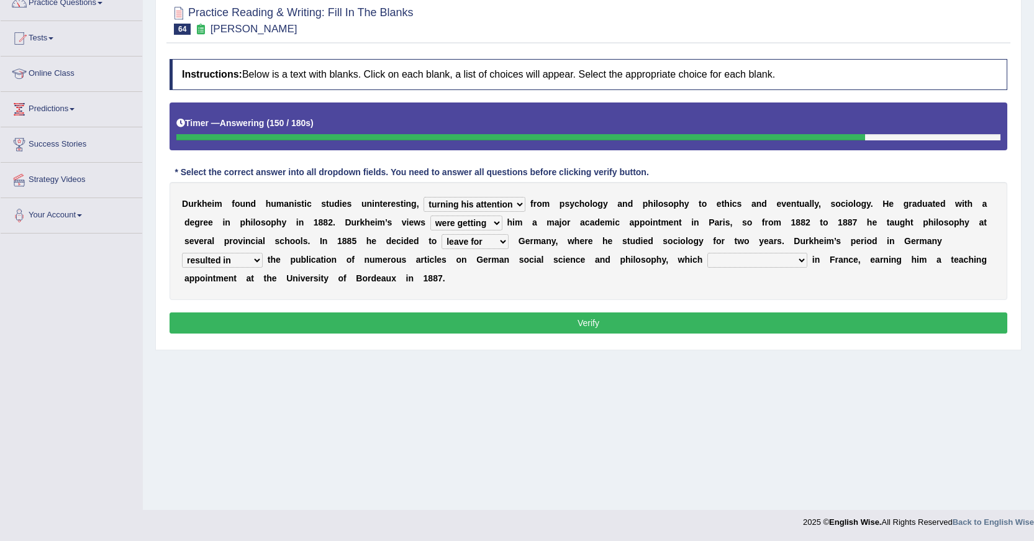
select select "gained recognition"
click at [707, 253] on select "remained modest gained appreciation collected money gained recognition" at bounding box center [757, 260] width 100 height 15
click at [672, 320] on button "Verify" at bounding box center [588, 322] width 838 height 21
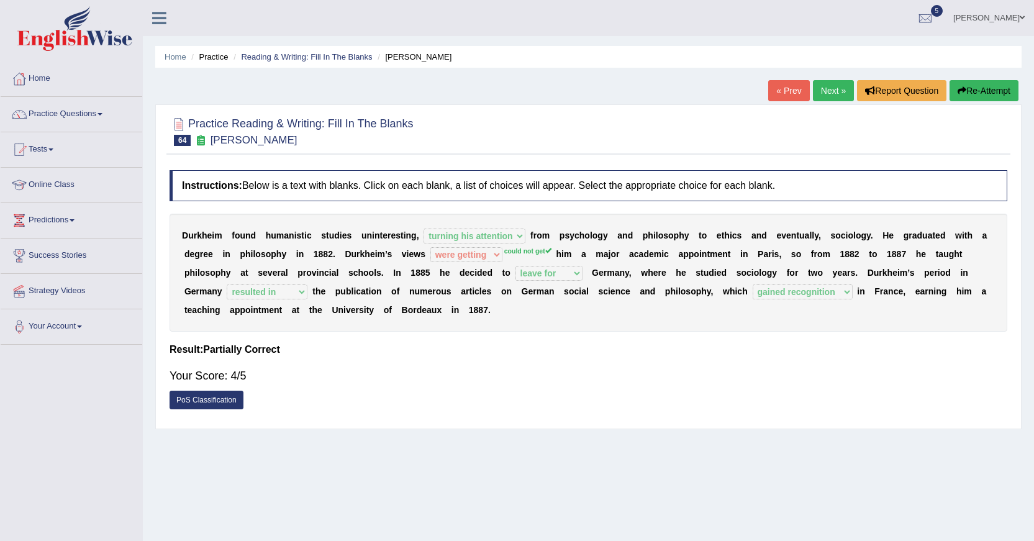
click at [836, 87] on link "Next »" at bounding box center [833, 90] width 41 height 21
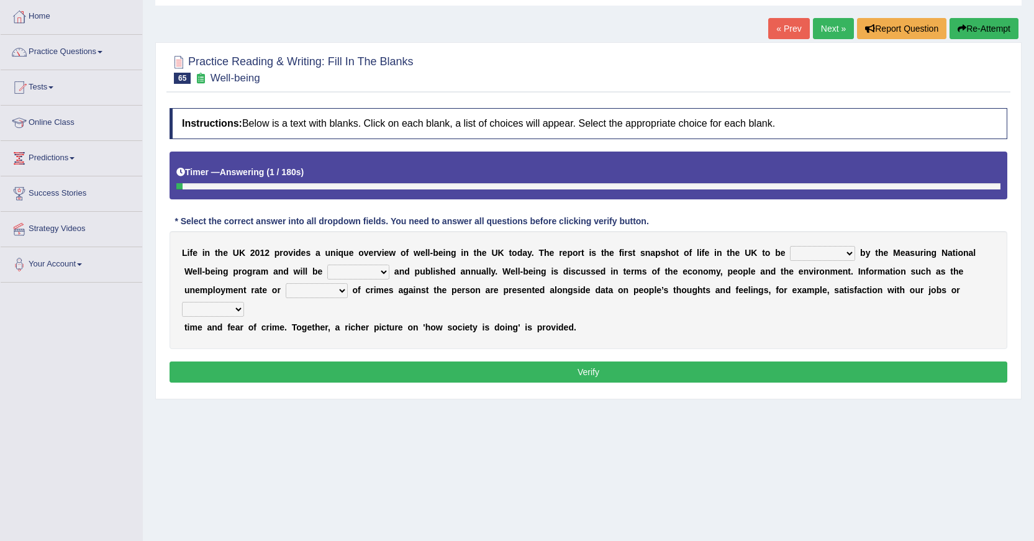
click at [852, 253] on select "delivered protected demanded overviewed" at bounding box center [822, 253] width 65 height 15
select select "delivered"
click at [790, 246] on select "delivered protected demanded overviewed" at bounding box center [822, 253] width 65 height 15
click at [354, 273] on select "distorted charted updated arranged" at bounding box center [358, 271] width 62 height 15
select select "charted"
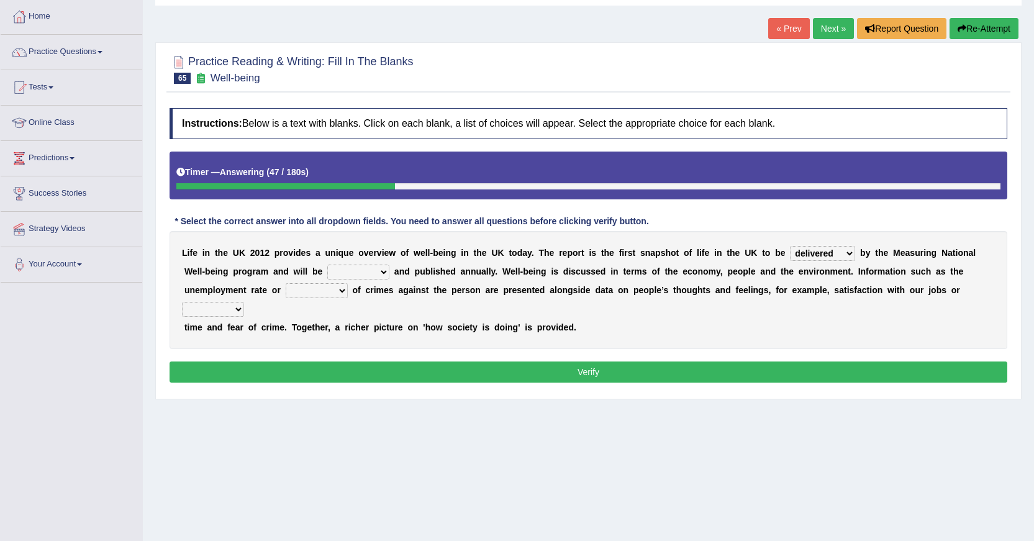
click at [327, 264] on select "distorted charted updated arranged" at bounding box center [358, 271] width 62 height 15
click at [332, 296] on select "velocity weight span number" at bounding box center [317, 290] width 62 height 15
select select "number"
click at [286, 283] on select "velocity weight span number" at bounding box center [317, 290] width 62 height 15
click at [231, 305] on select "pressure plea fancy leisure" at bounding box center [213, 309] width 62 height 15
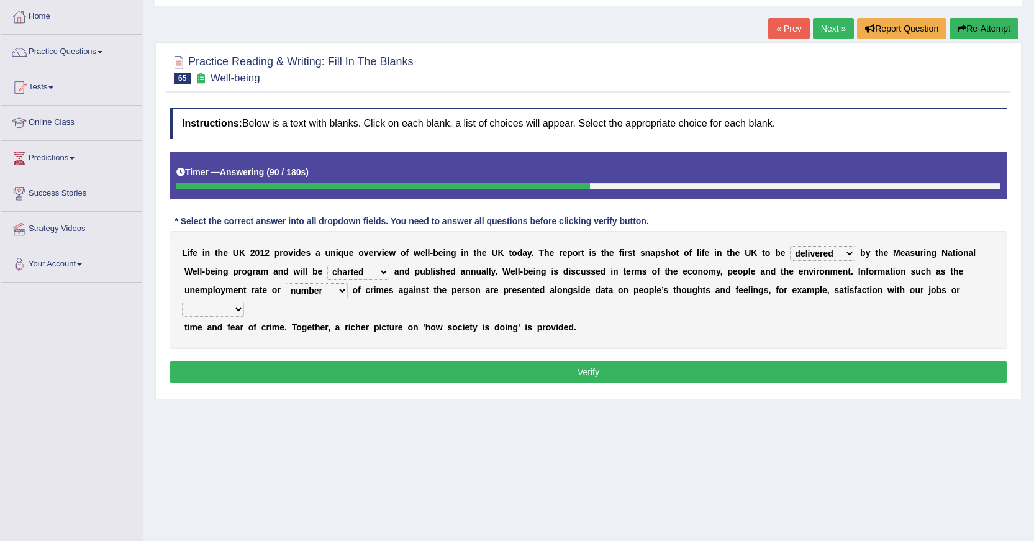
select select "pressure"
click at [182, 302] on select "pressure plea fancy leisure" at bounding box center [213, 309] width 62 height 15
click at [629, 371] on button "Verify" at bounding box center [588, 371] width 838 height 21
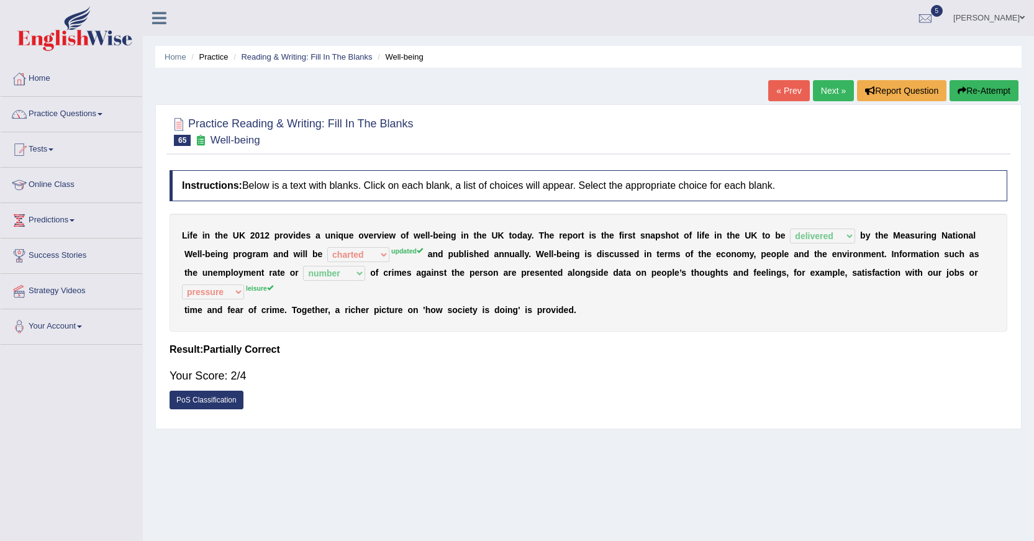
click at [836, 91] on link "Next »" at bounding box center [833, 90] width 41 height 21
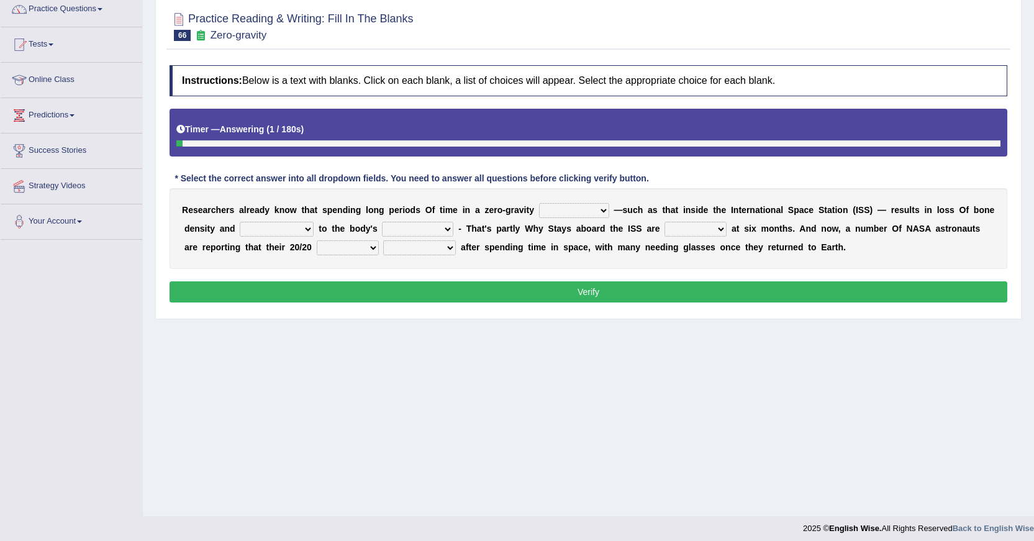
click at [589, 217] on select "planet weather climate environment" at bounding box center [574, 210] width 70 height 15
select select "environment"
click at [539, 203] on select "planet weather climate environment" at bounding box center [574, 210] width 70 height 15
click at [429, 231] on select "muscles flexibility development action" at bounding box center [417, 229] width 71 height 15
click at [292, 228] on select "enhancement damage gain recovery" at bounding box center [277, 229] width 74 height 15
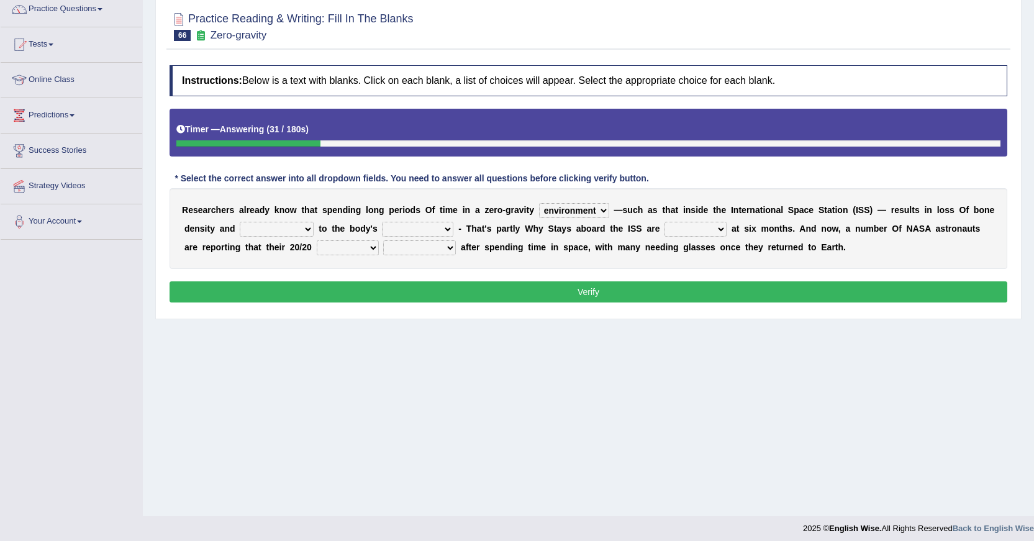
select select "damage"
click at [240, 222] on select "enhancement damage gain recovery" at bounding box center [277, 229] width 74 height 15
click at [430, 233] on select "muscles flexibility development action" at bounding box center [417, 229] width 71 height 15
select select "muscles"
click at [382, 222] on select "muscles flexibility development action" at bounding box center [417, 229] width 71 height 15
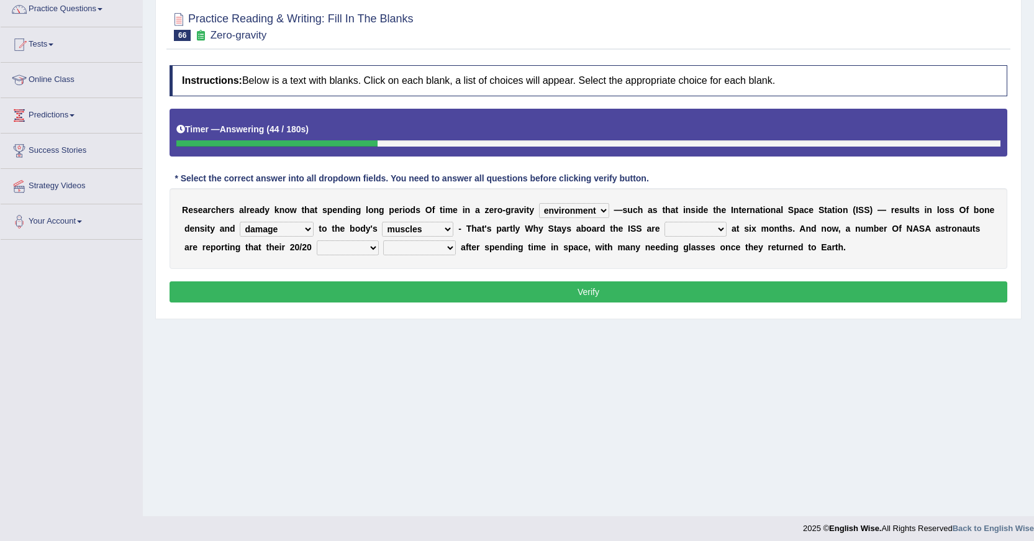
click at [445, 231] on select "muscles flexibility development action" at bounding box center [417, 229] width 71 height 15
click at [589, 315] on div "Practice Reading & Writing: Fill In The Blanks 66 Zero-gravity Instructions: Be…" at bounding box center [588, 159] width 866 height 320
click at [720, 226] on select "allowed excessive timed restricted" at bounding box center [695, 229] width 62 height 15
select select "allowed"
click at [664, 222] on select "allowed excessive timed restricted" at bounding box center [695, 229] width 62 height 15
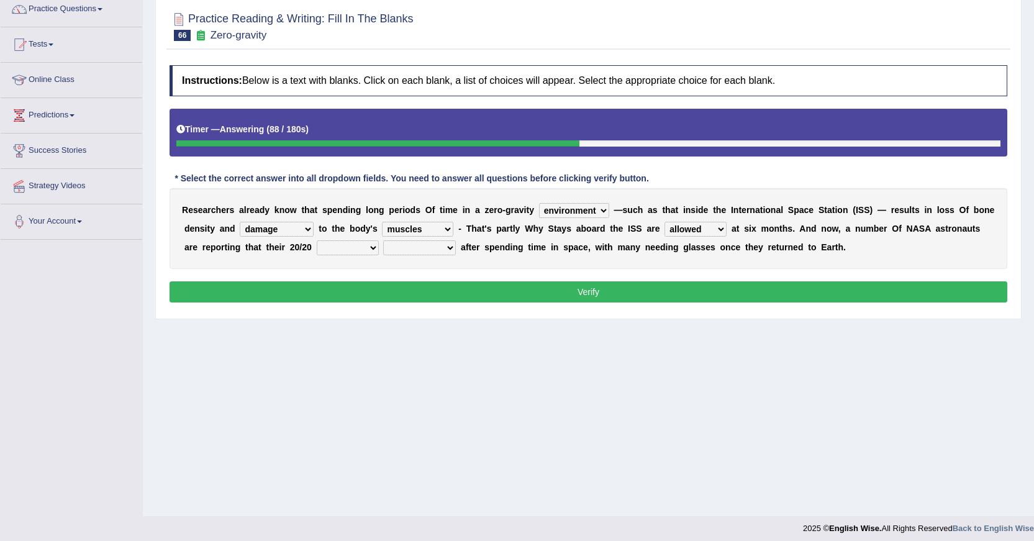
click at [362, 250] on select "voices smelling vision hearing" at bounding box center [348, 247] width 62 height 15
click at [419, 251] on select "disappeared fatigue faded strengthened" at bounding box center [419, 247] width 73 height 15
select select "fatigue"
click at [383, 240] on select "disappeared fatigue faded strengthened" at bounding box center [419, 247] width 73 height 15
click at [359, 246] on select "voices smelling vision hearing" at bounding box center [348, 247] width 62 height 15
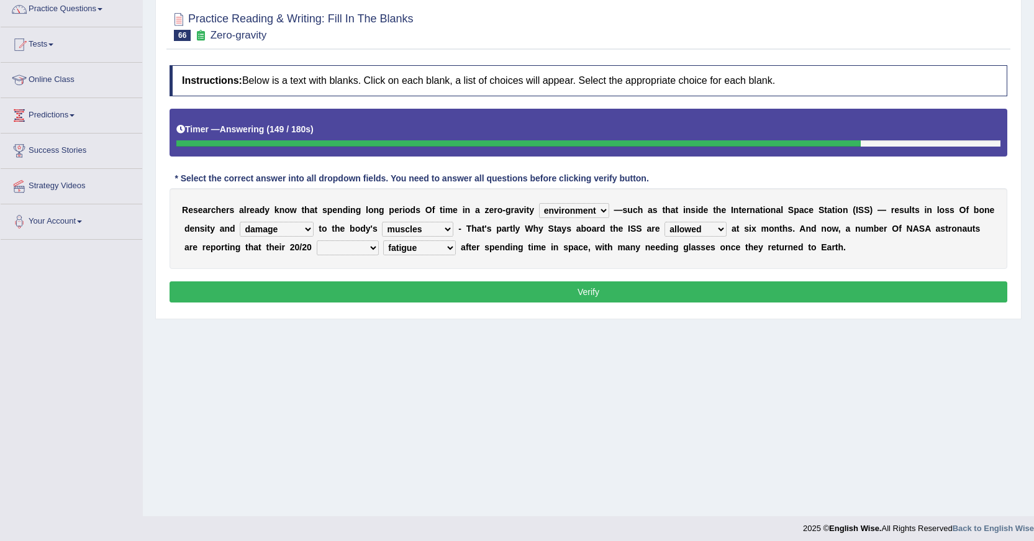
select select "vision"
click at [317, 240] on select "voices smelling vision hearing" at bounding box center [348, 247] width 62 height 15
click at [363, 250] on select "voices smelling vision hearing" at bounding box center [348, 247] width 62 height 15
click at [444, 245] on select "disappeared fatigue faded strengthened" at bounding box center [419, 247] width 73 height 15
select select "disappeared"
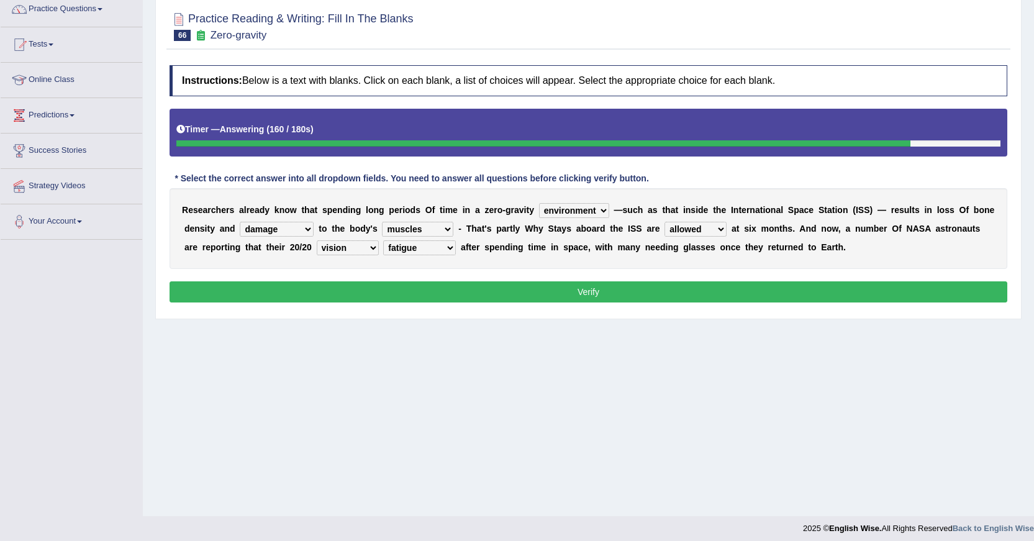
click at [383, 240] on select "disappeared fatigue faded strengthened" at bounding box center [419, 247] width 73 height 15
click at [440, 247] on select "disappeared fatigue faded strengthened" at bounding box center [419, 247] width 73 height 15
click at [595, 353] on div "Home Practice Reading & Writing: Fill In The Blanks Zero-gravity « Prev Next » …" at bounding box center [588, 205] width 891 height 621
click at [445, 251] on select "disappeared fatigue faded strengthened" at bounding box center [419, 247] width 73 height 15
click at [603, 297] on button "Verify" at bounding box center [588, 291] width 838 height 21
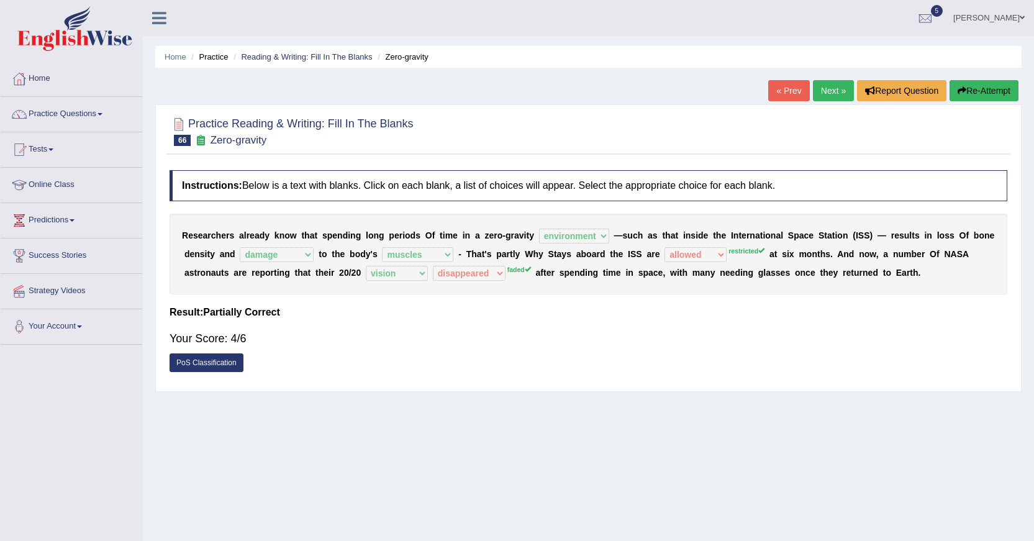
drag, startPoint x: 827, startPoint y: 93, endPoint x: 844, endPoint y: 132, distance: 42.6
click at [826, 93] on link "Next »" at bounding box center [833, 90] width 41 height 21
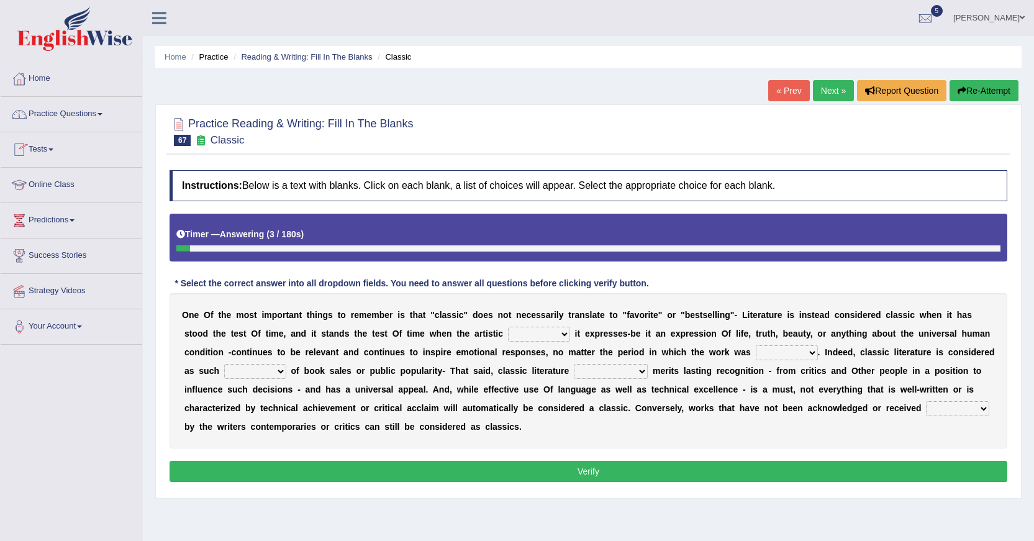
click at [84, 111] on link "Practice Questions" at bounding box center [72, 112] width 142 height 31
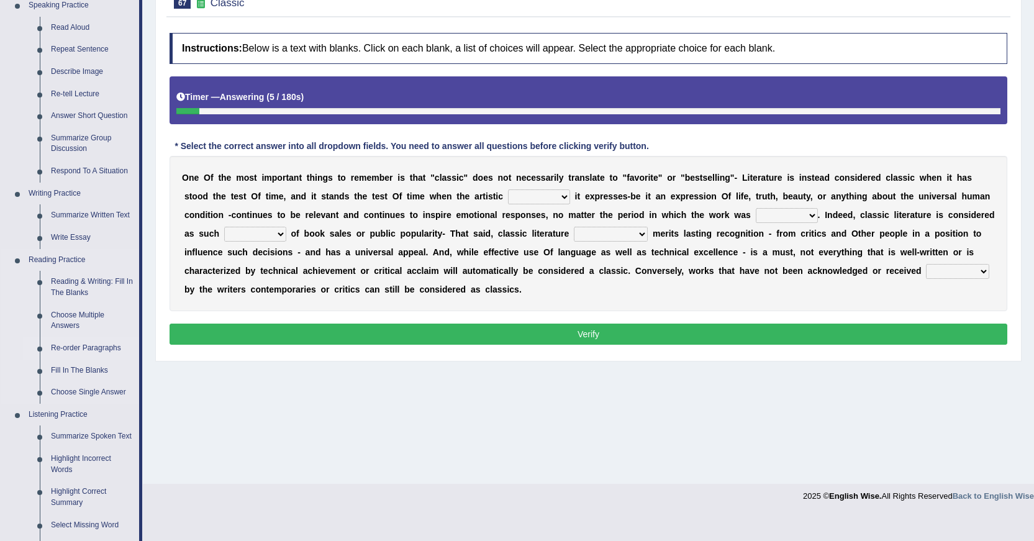
scroll to position [186, 0]
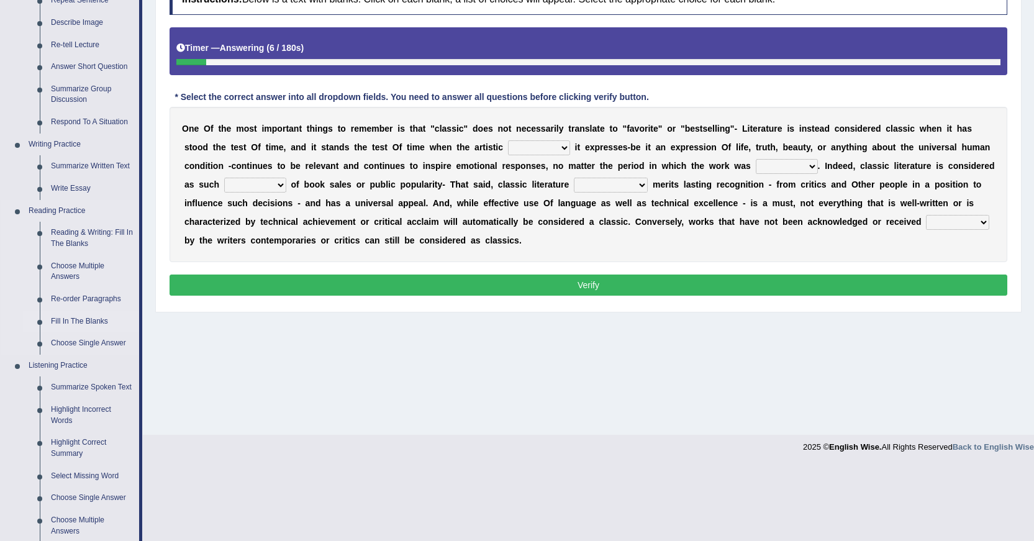
click at [86, 323] on link "Fill In The Blanks" at bounding box center [92, 321] width 94 height 22
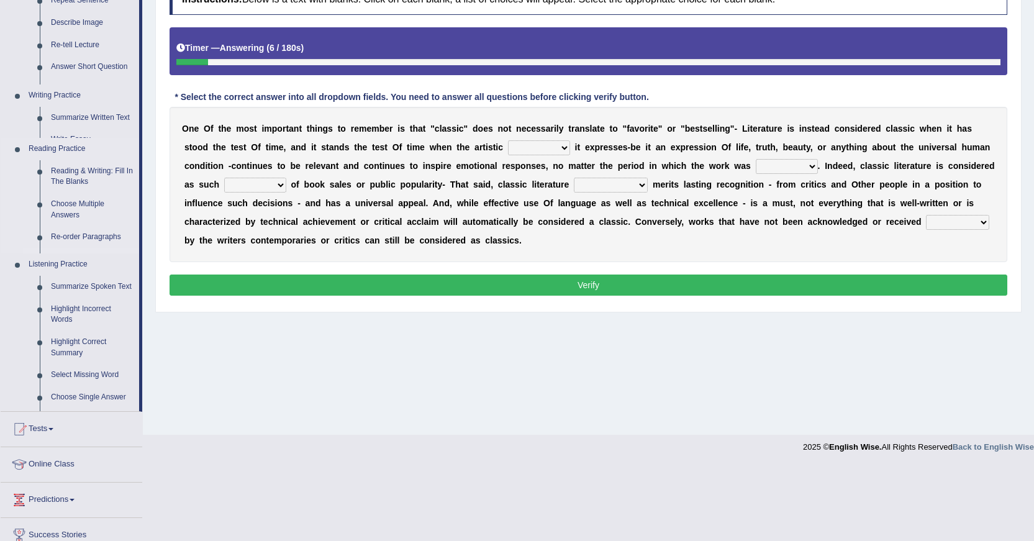
scroll to position [111, 0]
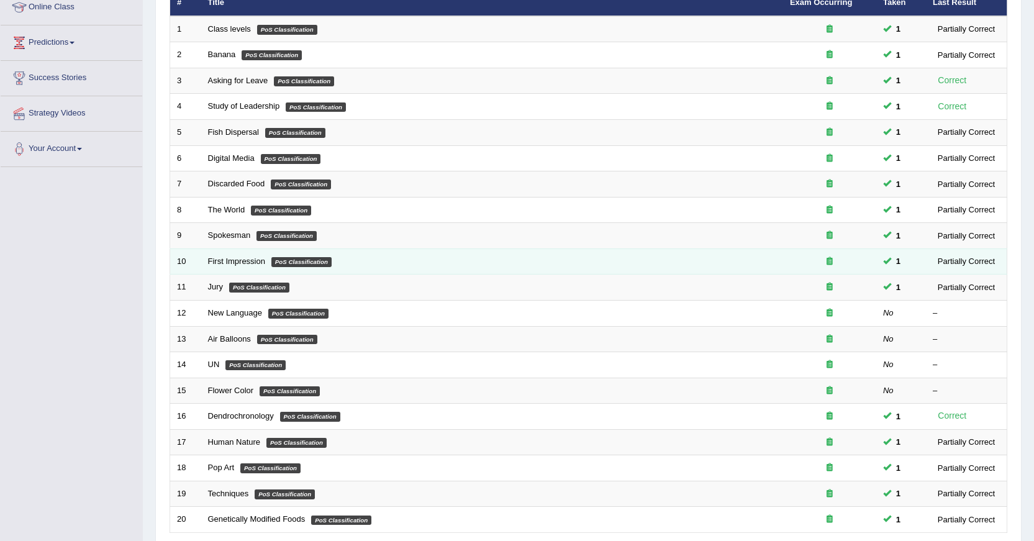
scroll to position [248, 0]
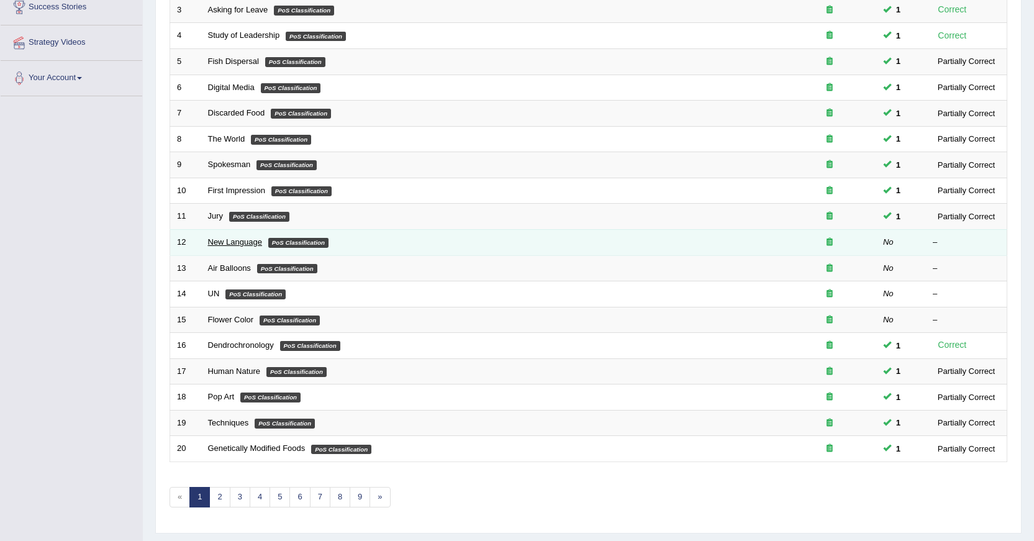
click at [224, 240] on link "New Language" at bounding box center [235, 241] width 54 height 9
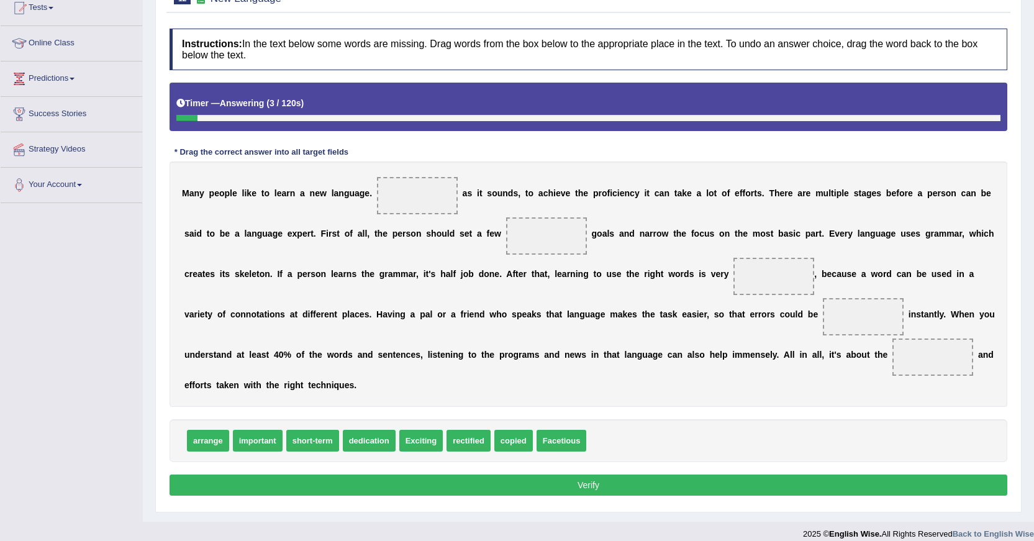
scroll to position [153, 0]
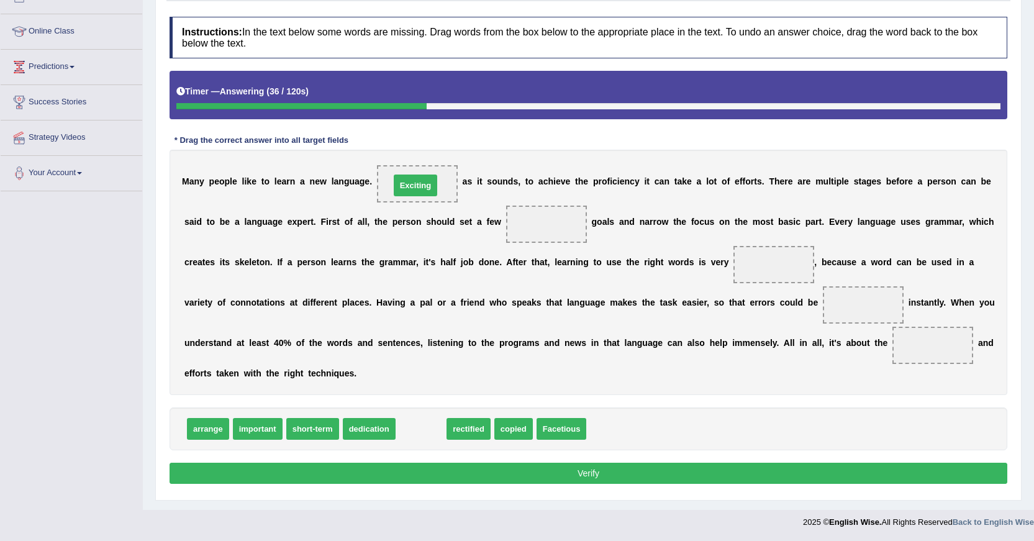
drag, startPoint x: 422, startPoint y: 432, endPoint x: 417, endPoint y: 188, distance: 243.4
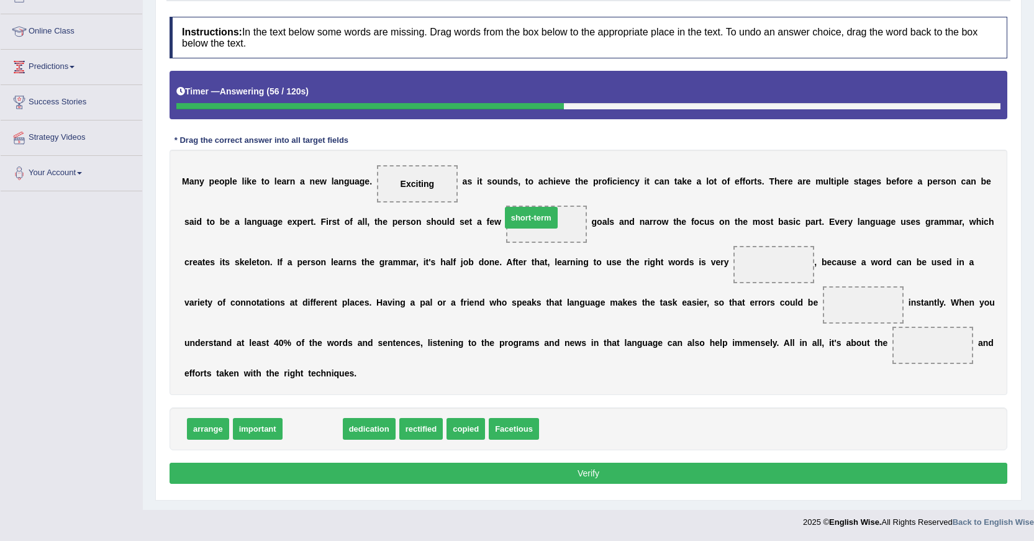
drag, startPoint x: 312, startPoint y: 428, endPoint x: 531, endPoint y: 217, distance: 303.8
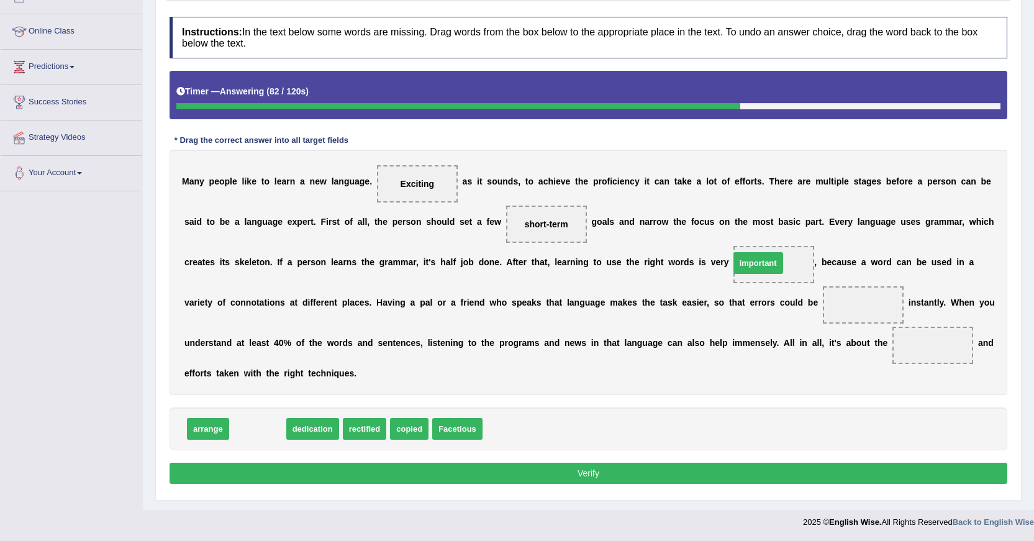
drag, startPoint x: 242, startPoint y: 430, endPoint x: 750, endPoint y: 268, distance: 533.1
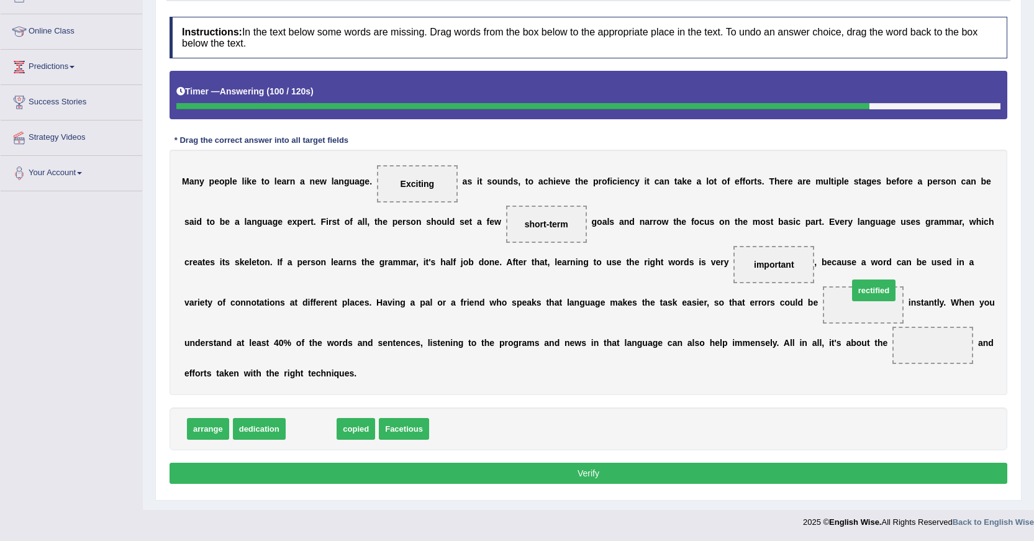
drag, startPoint x: 314, startPoint y: 431, endPoint x: 875, endPoint y: 298, distance: 576.8
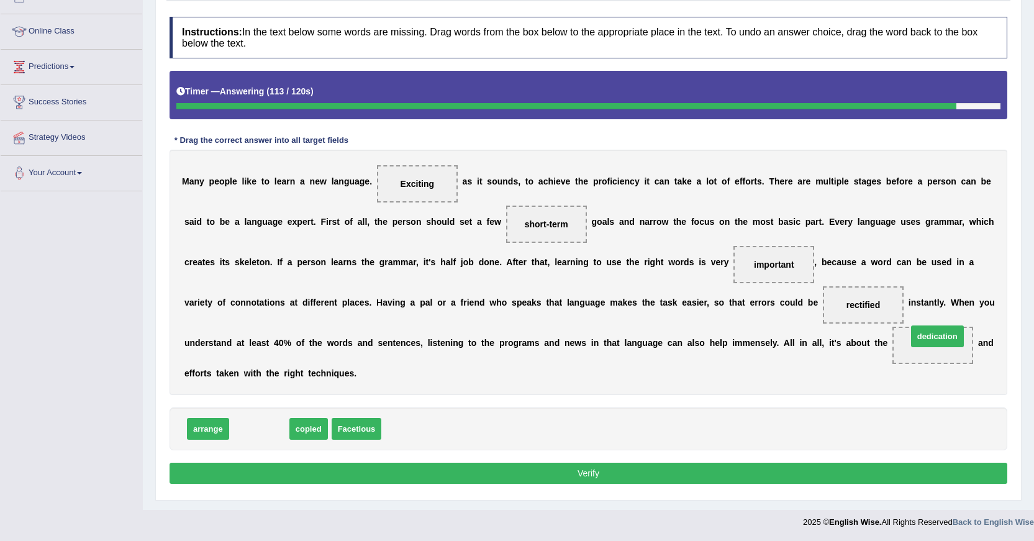
drag, startPoint x: 254, startPoint y: 430, endPoint x: 933, endPoint y: 339, distance: 685.3
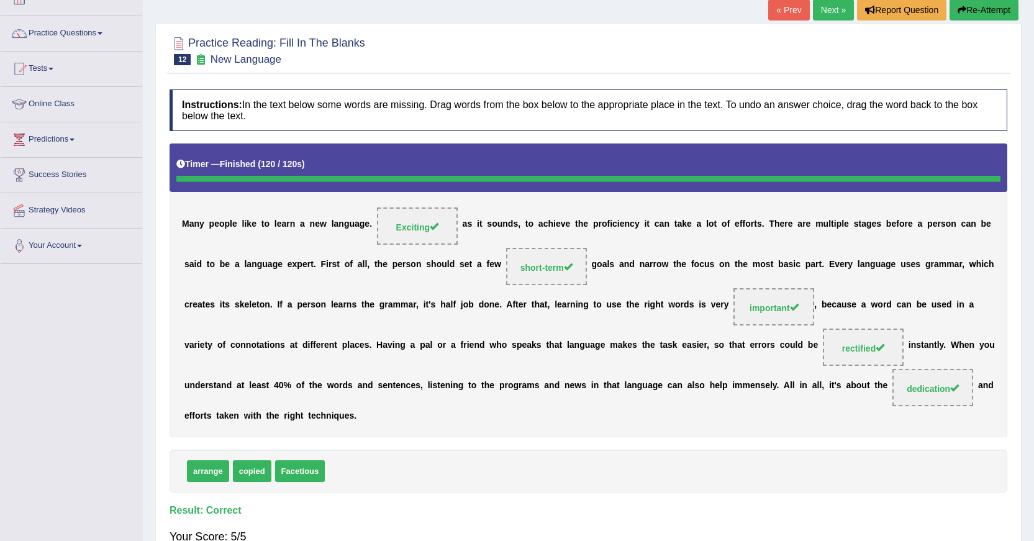
scroll to position [0, 0]
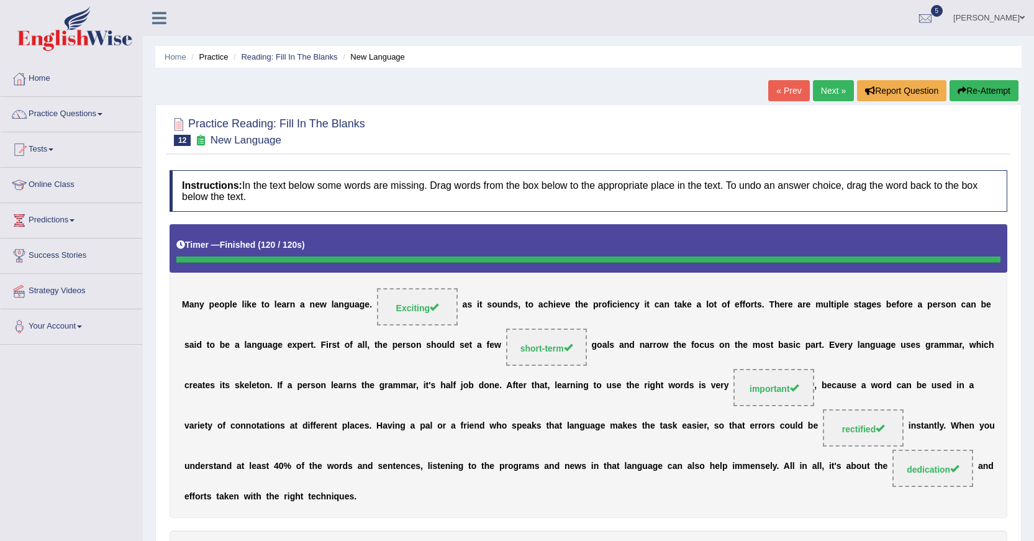
click at [831, 97] on link "Next »" at bounding box center [833, 90] width 41 height 21
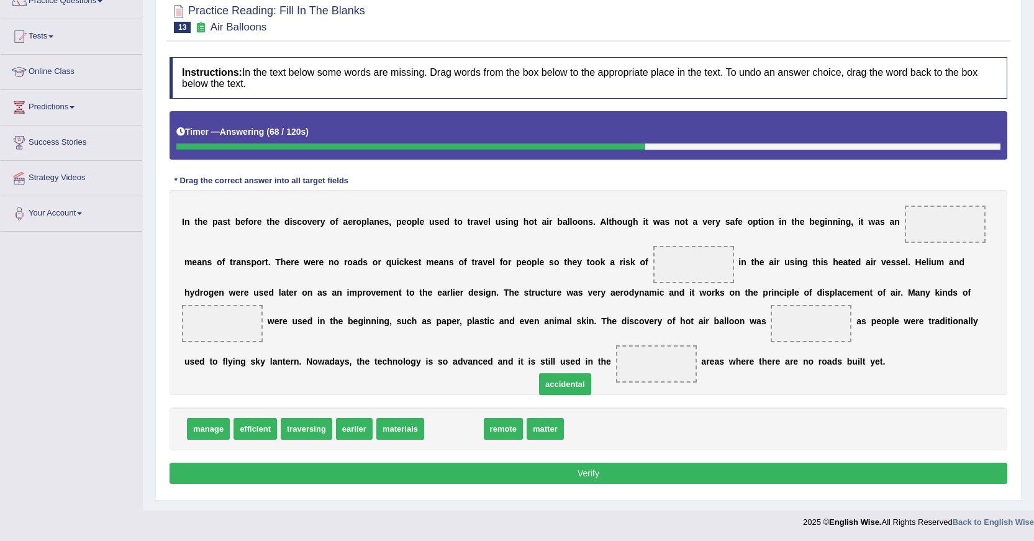
drag, startPoint x: 456, startPoint y: 432, endPoint x: 658, endPoint y: 284, distance: 250.2
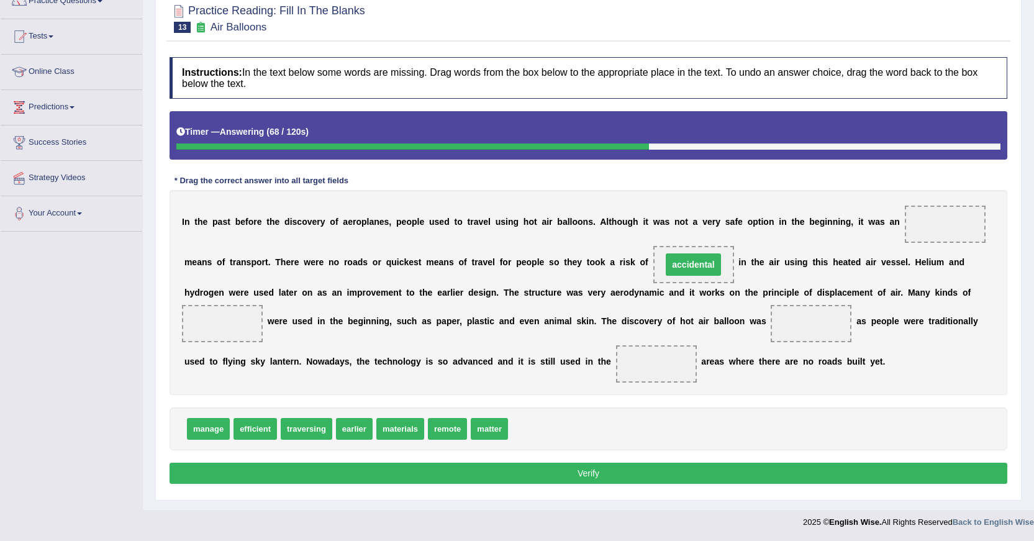
click at [676, 251] on span "accidental" at bounding box center [693, 264] width 81 height 37
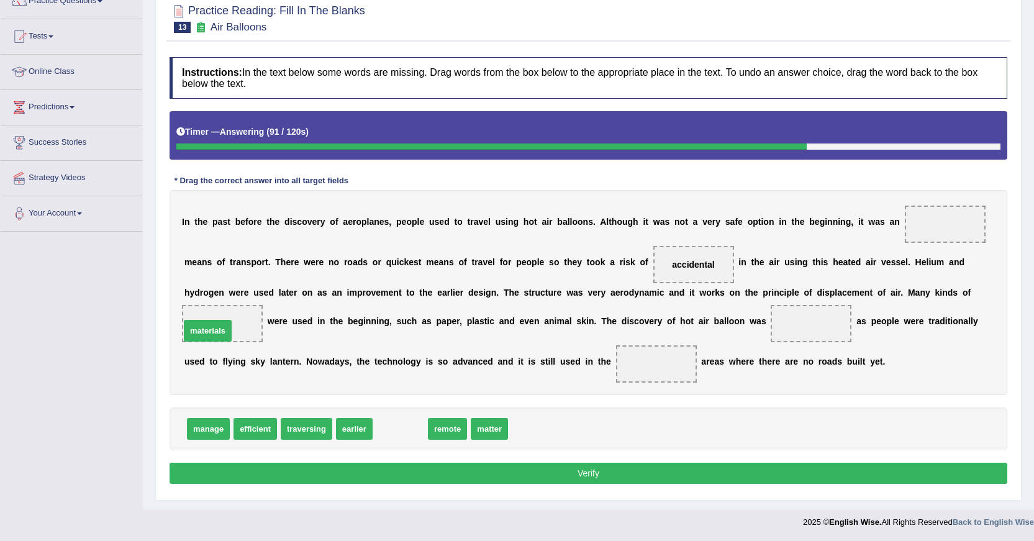
drag, startPoint x: 405, startPoint y: 425, endPoint x: 213, endPoint y: 327, distance: 216.0
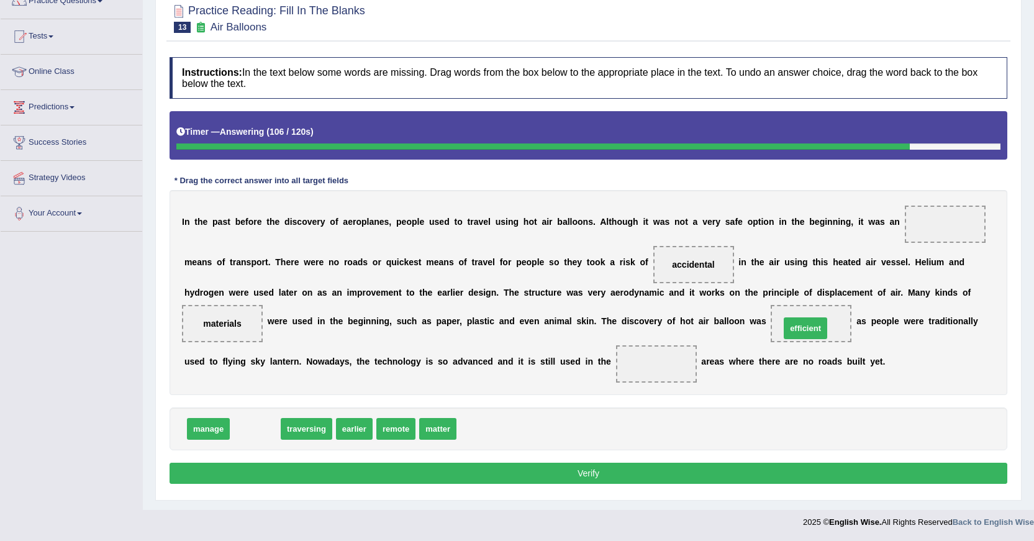
drag, startPoint x: 258, startPoint y: 425, endPoint x: 812, endPoint y: 324, distance: 563.0
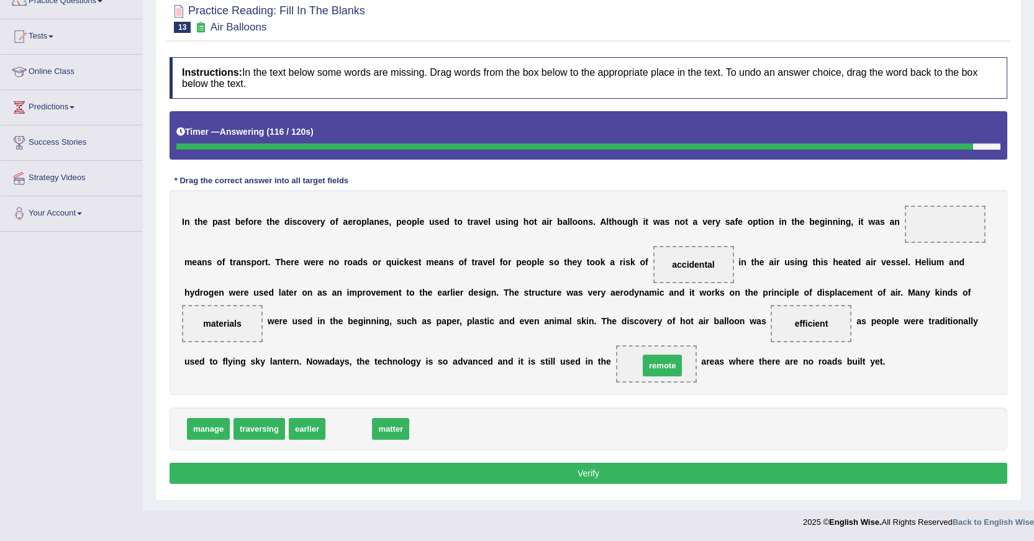
drag, startPoint x: 350, startPoint y: 431, endPoint x: 652, endPoint y: 368, distance: 308.2
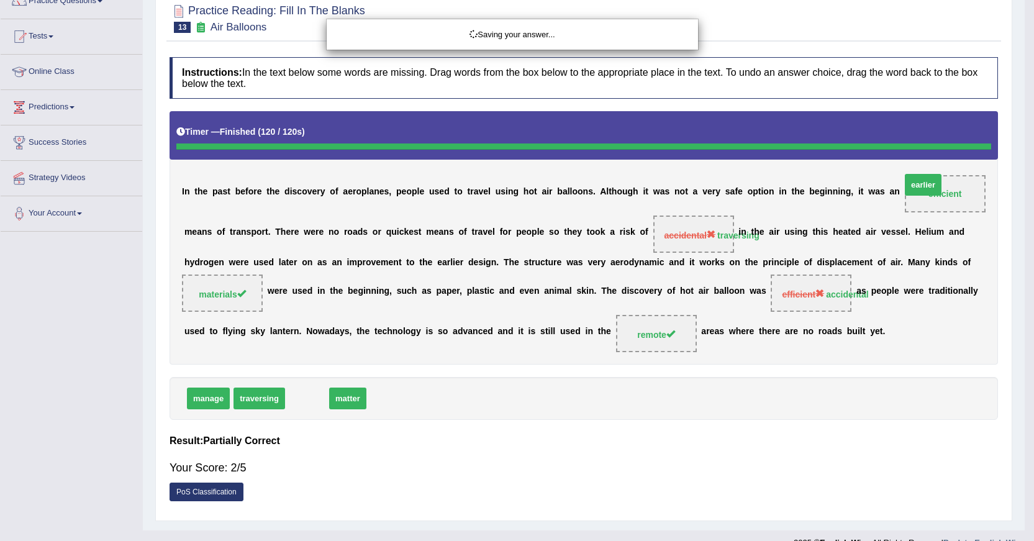
drag, startPoint x: 307, startPoint y: 428, endPoint x: 918, endPoint y: 209, distance: 649.6
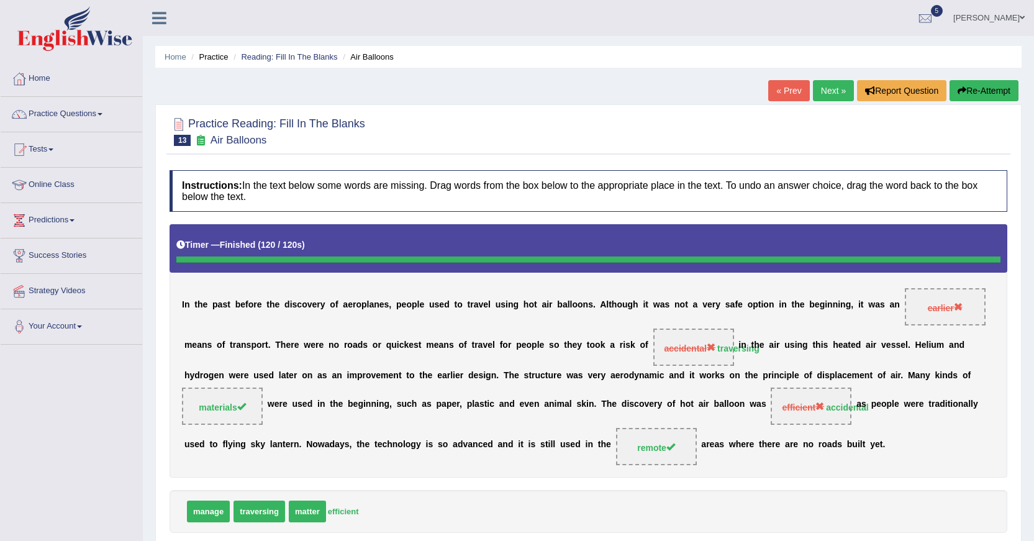
click at [831, 88] on link "Next »" at bounding box center [833, 90] width 41 height 21
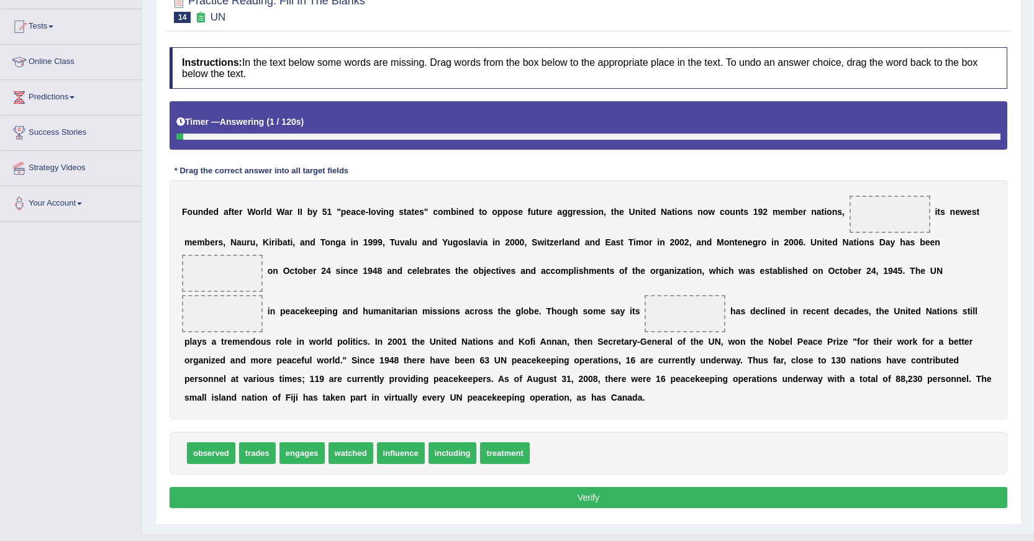
scroll to position [124, 0]
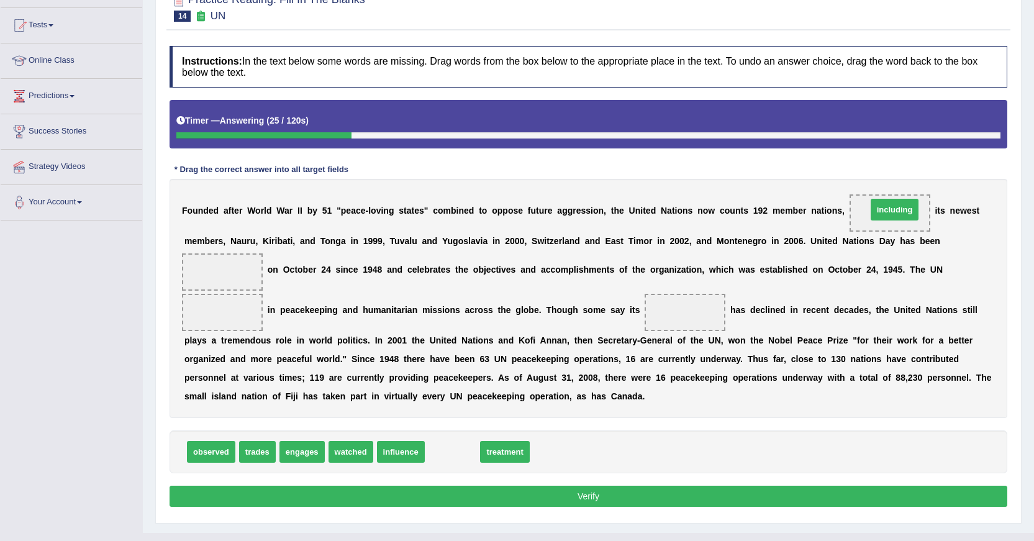
drag, startPoint x: 557, startPoint y: 430, endPoint x: 894, endPoint y: 211, distance: 402.1
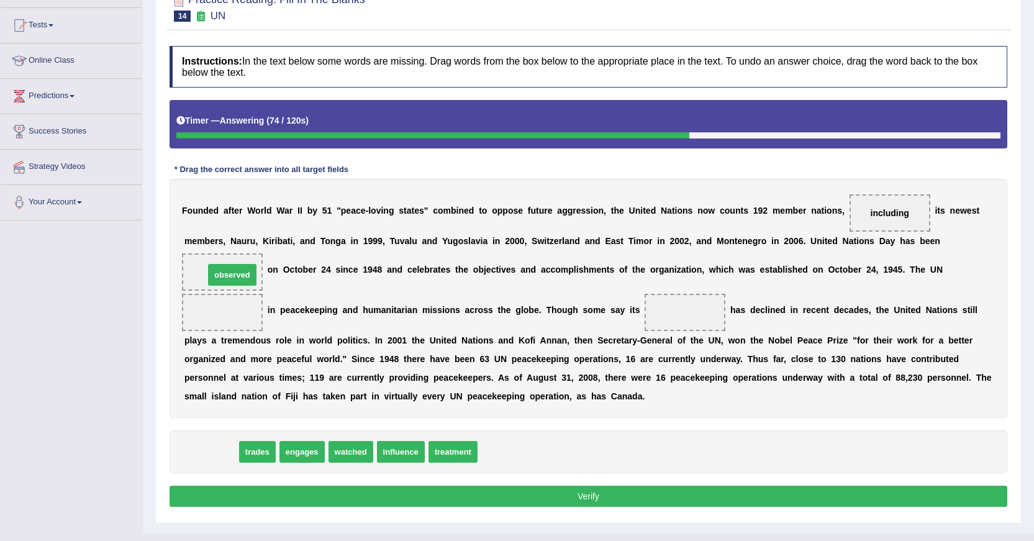
drag, startPoint x: 220, startPoint y: 444, endPoint x: 239, endPoint y: 274, distance: 171.2
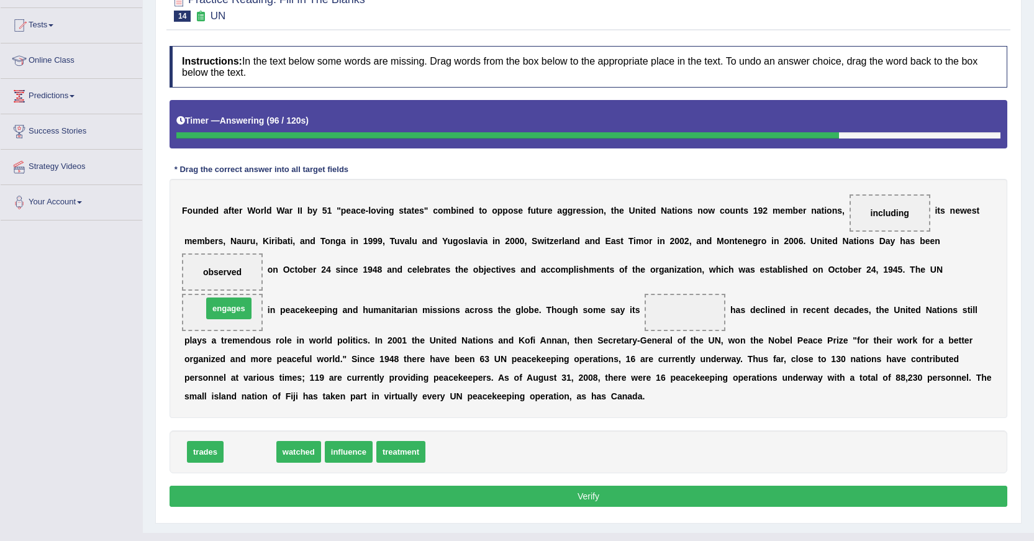
drag, startPoint x: 257, startPoint y: 454, endPoint x: 235, endPoint y: 313, distance: 142.7
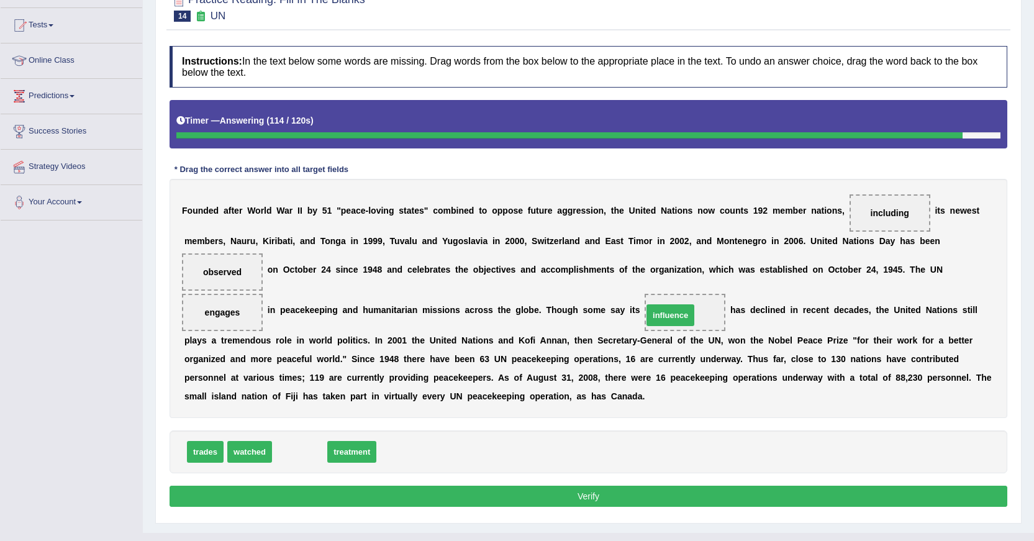
drag, startPoint x: 299, startPoint y: 453, endPoint x: 670, endPoint y: 316, distance: 395.0
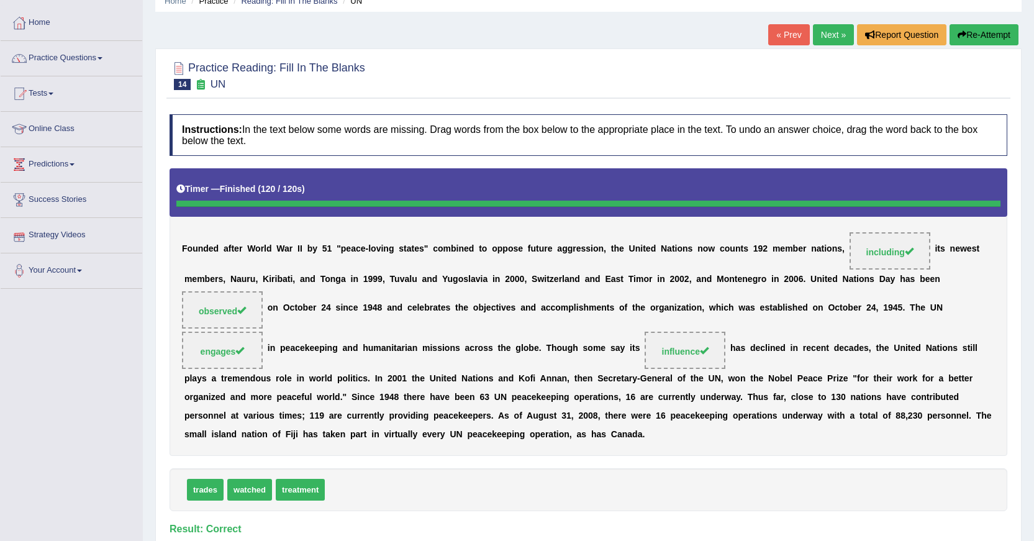
scroll to position [0, 0]
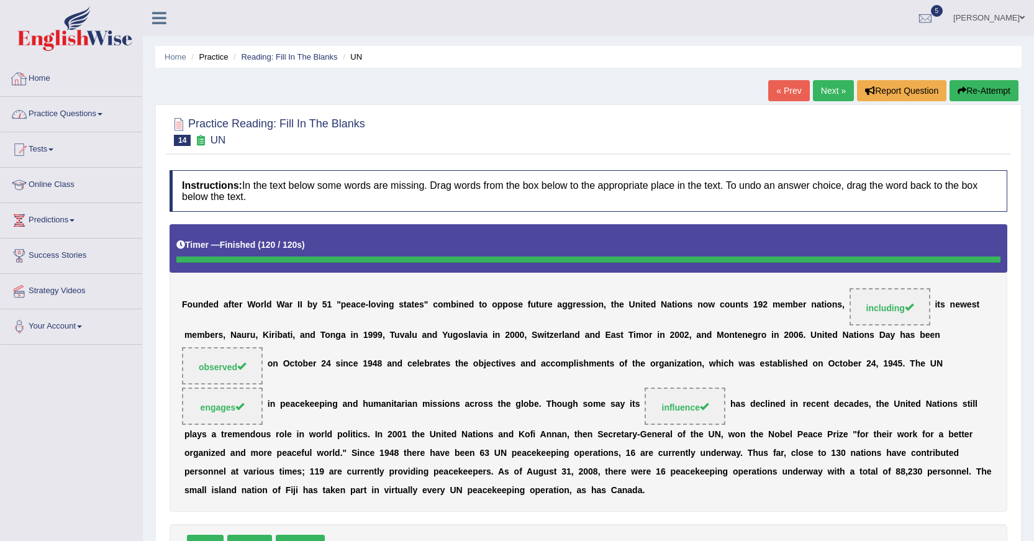
click at [45, 77] on link "Home" at bounding box center [72, 76] width 142 height 31
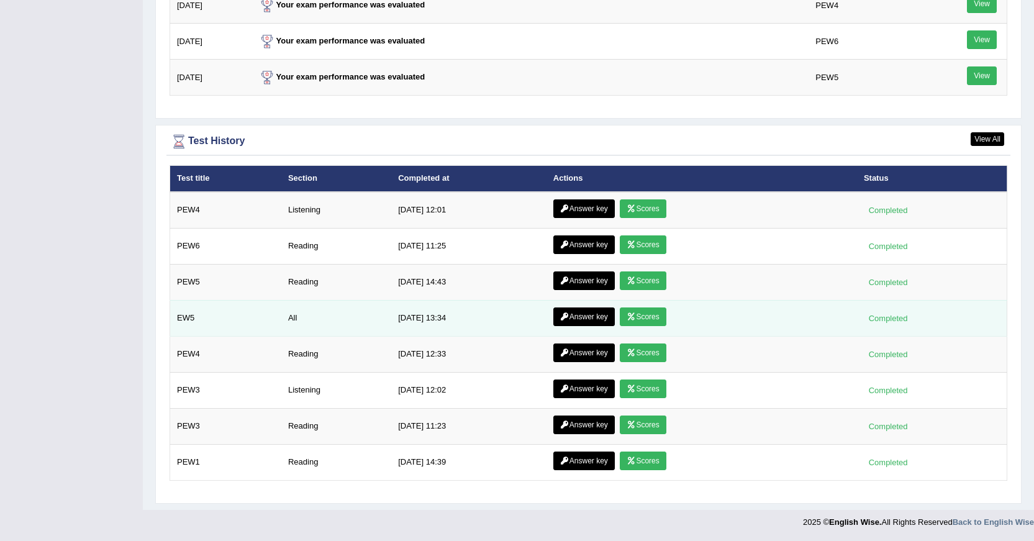
click at [646, 313] on link "Scores" at bounding box center [643, 316] width 46 height 19
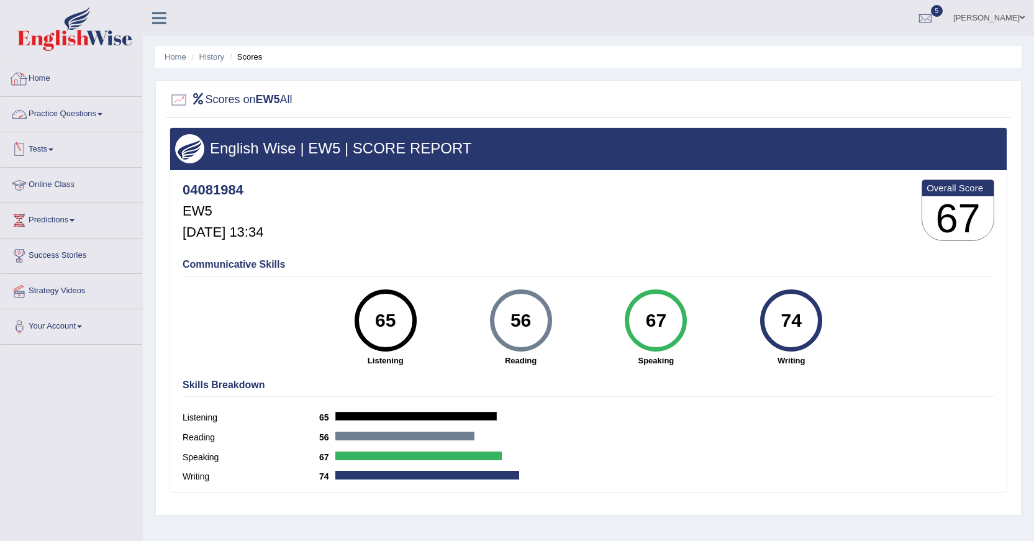
click at [61, 122] on link "Practice Questions" at bounding box center [72, 112] width 142 height 31
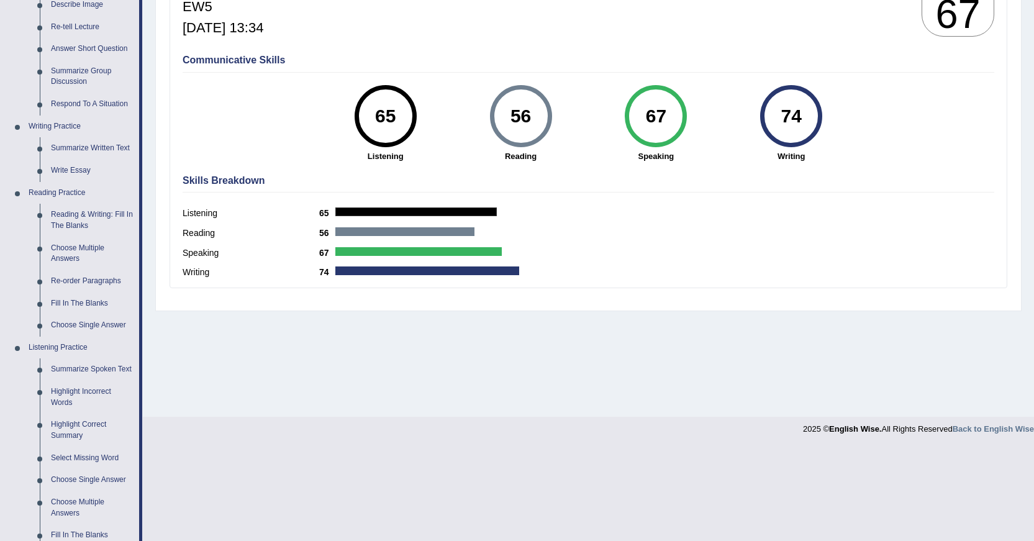
scroll to position [186, 0]
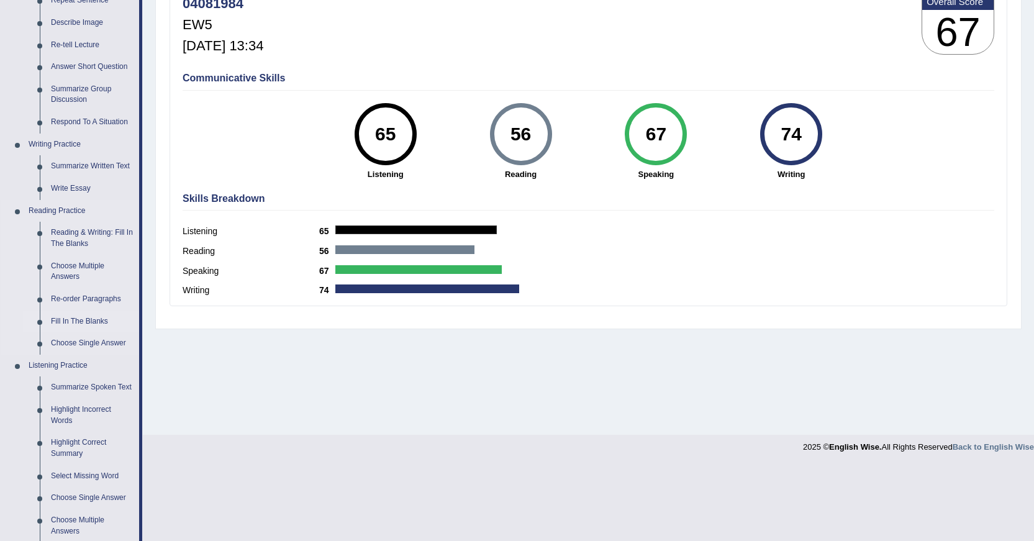
click at [84, 318] on link "Fill In The Blanks" at bounding box center [92, 321] width 94 height 22
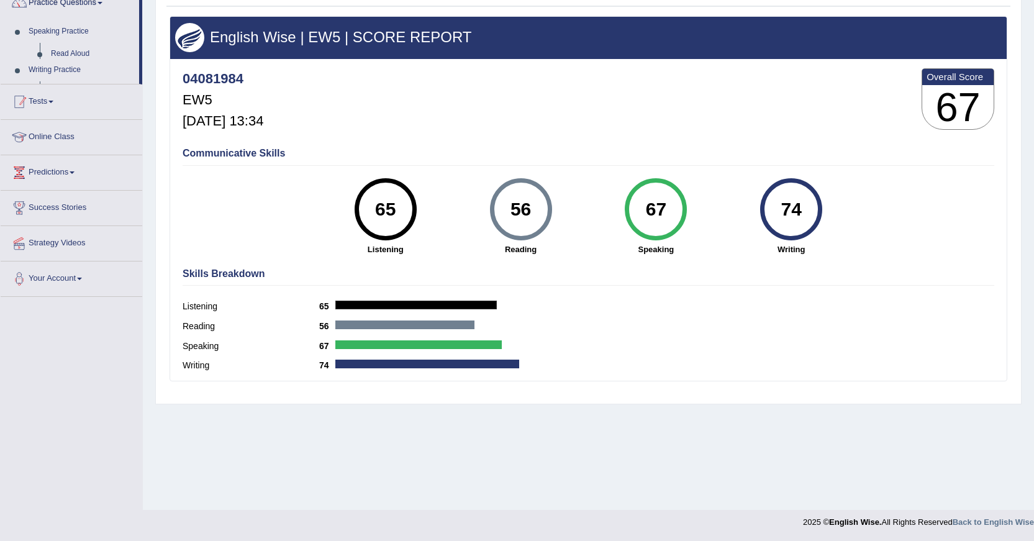
scroll to position [111, 0]
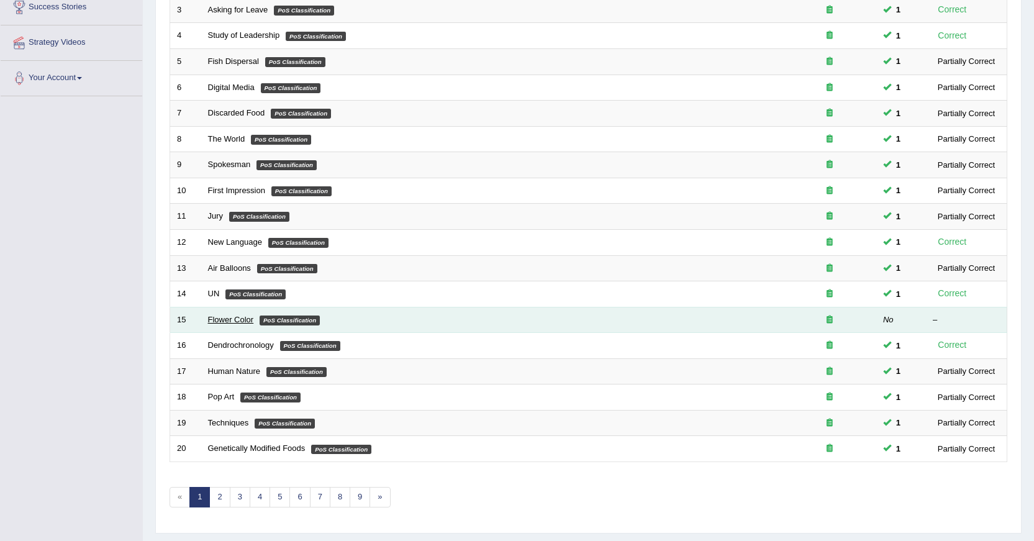
click at [224, 315] on link "Flower Color" at bounding box center [231, 319] width 46 height 9
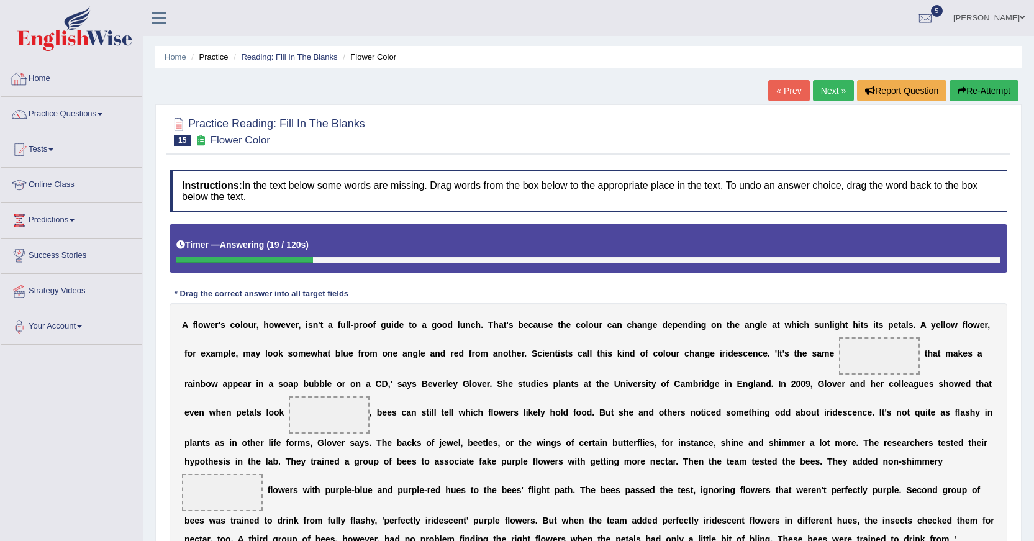
click at [30, 76] on link "Home" at bounding box center [72, 76] width 142 height 31
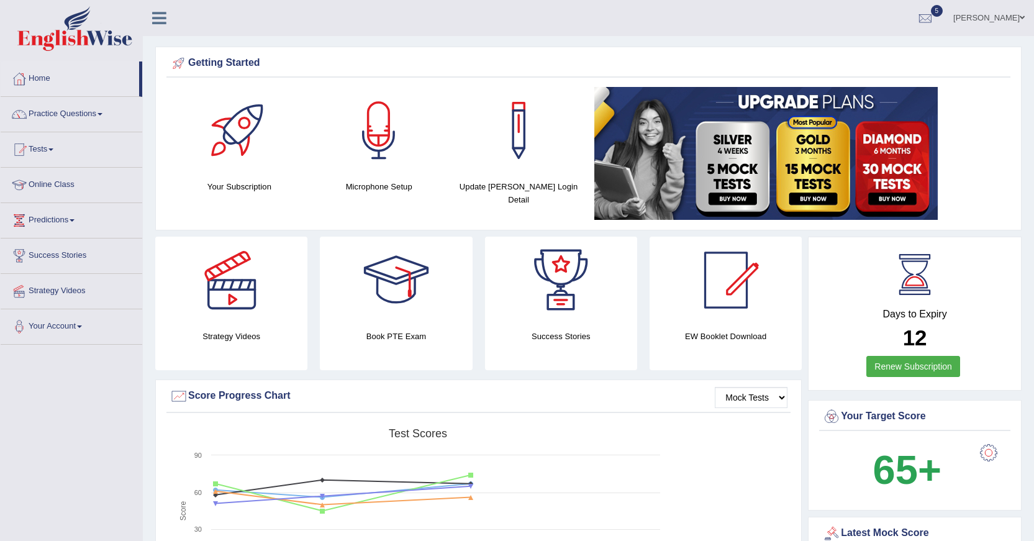
click at [96, 109] on link "Practice Questions" at bounding box center [72, 112] width 142 height 31
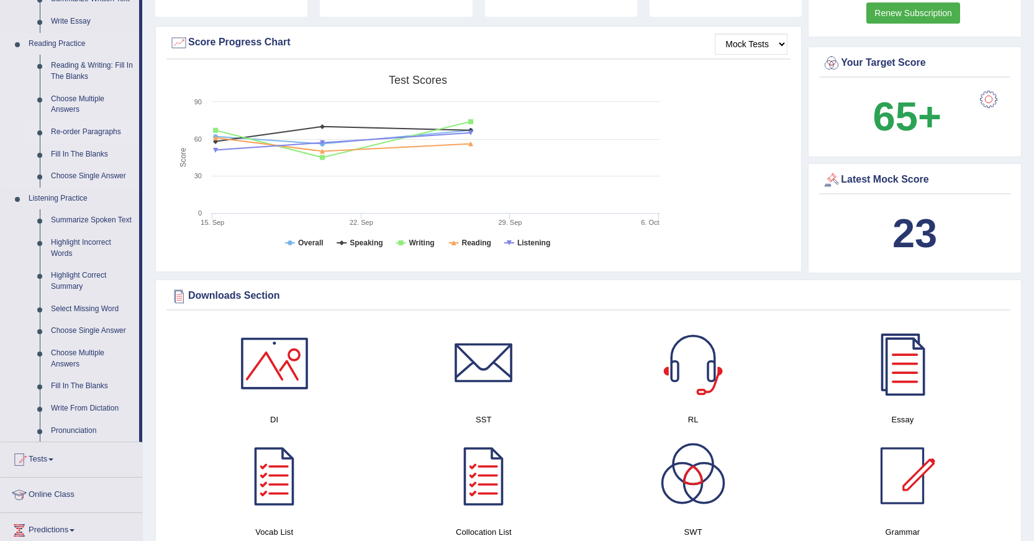
scroll to position [373, 0]
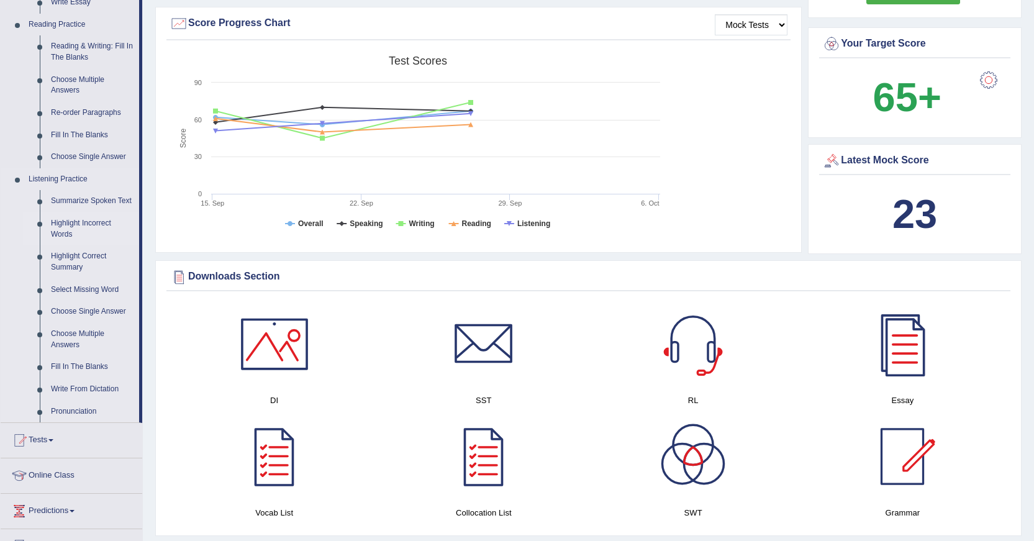
click at [64, 230] on link "Highlight Incorrect Words" at bounding box center [92, 228] width 94 height 33
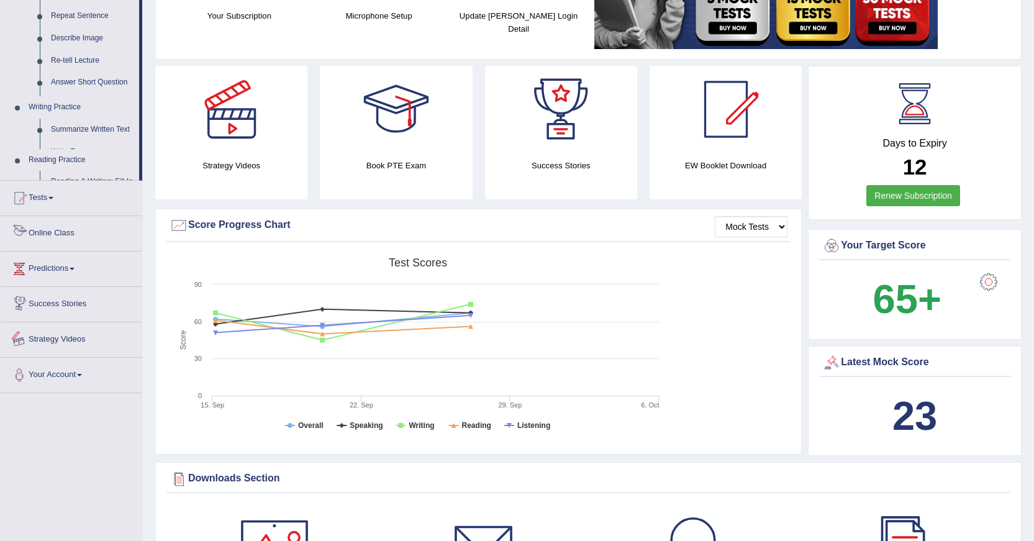
scroll to position [397, 0]
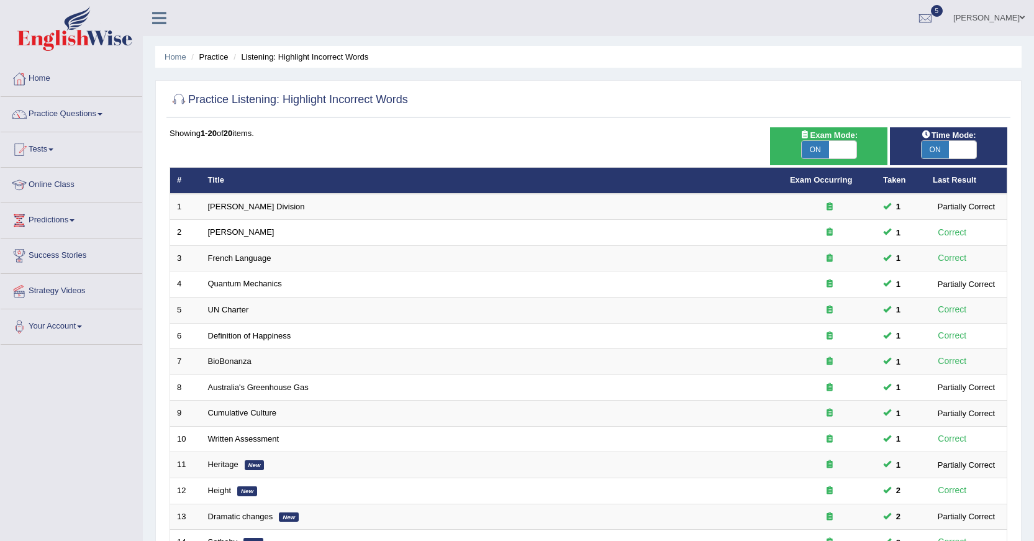
click at [848, 149] on span at bounding box center [842, 149] width 27 height 17
checkbox input "false"
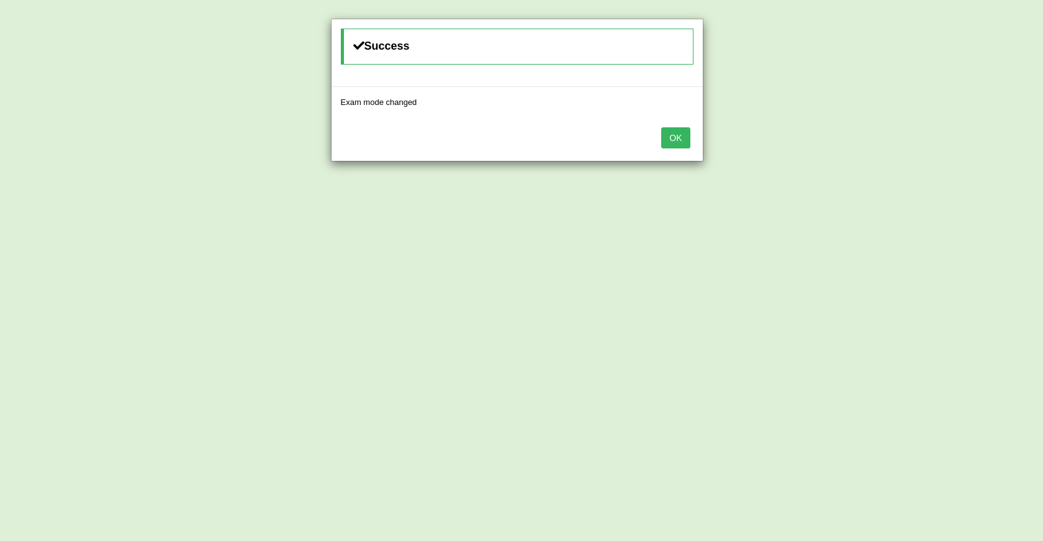
click at [678, 140] on button "OK" at bounding box center [675, 137] width 29 height 21
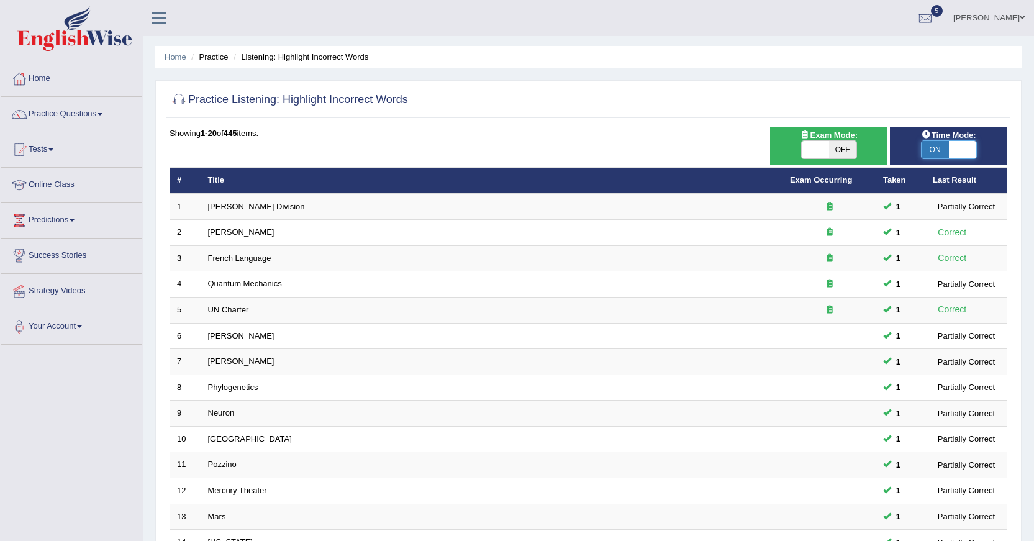
click at [958, 155] on span at bounding box center [962, 149] width 27 height 17
checkbox input "false"
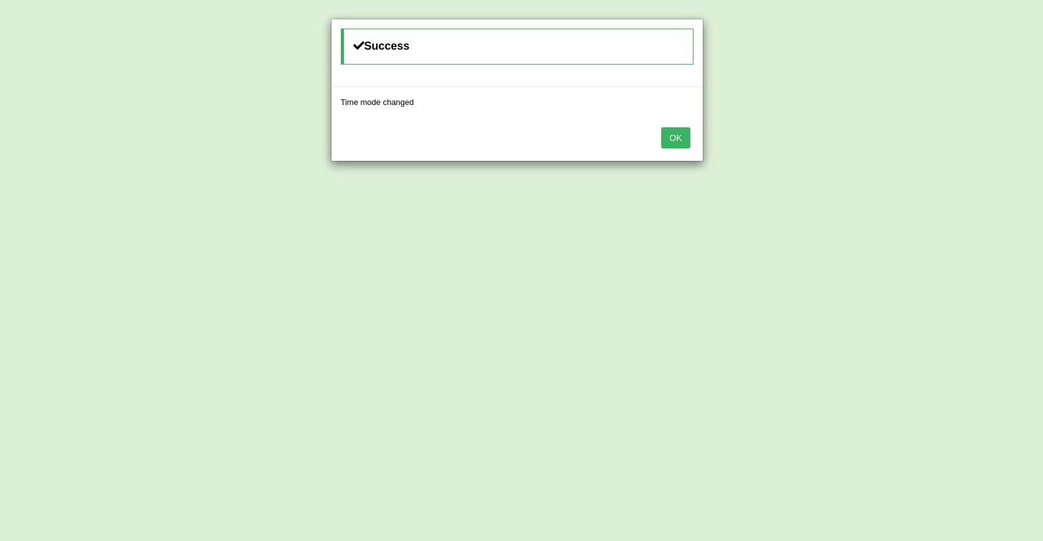
click at [666, 135] on button "OK" at bounding box center [675, 137] width 29 height 21
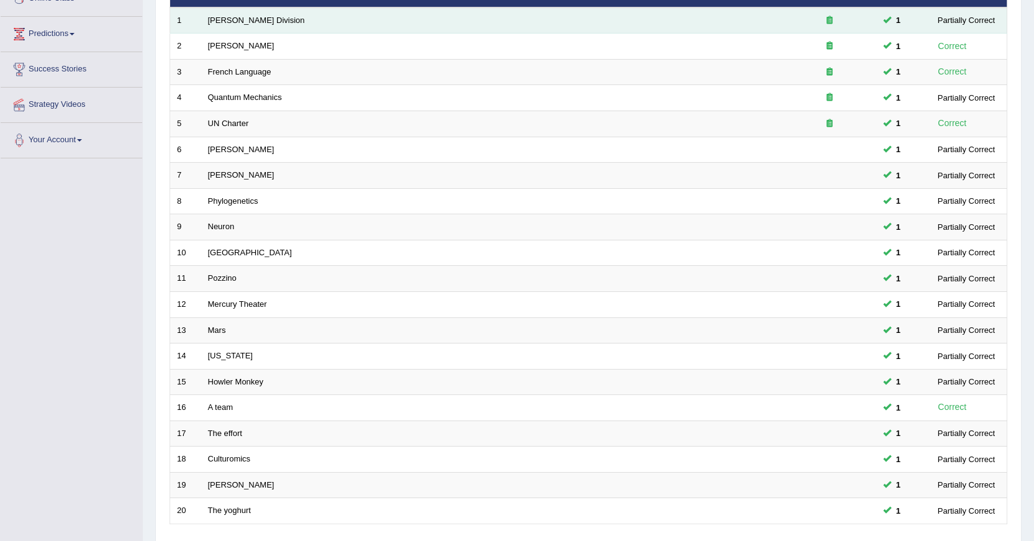
scroll to position [281, 0]
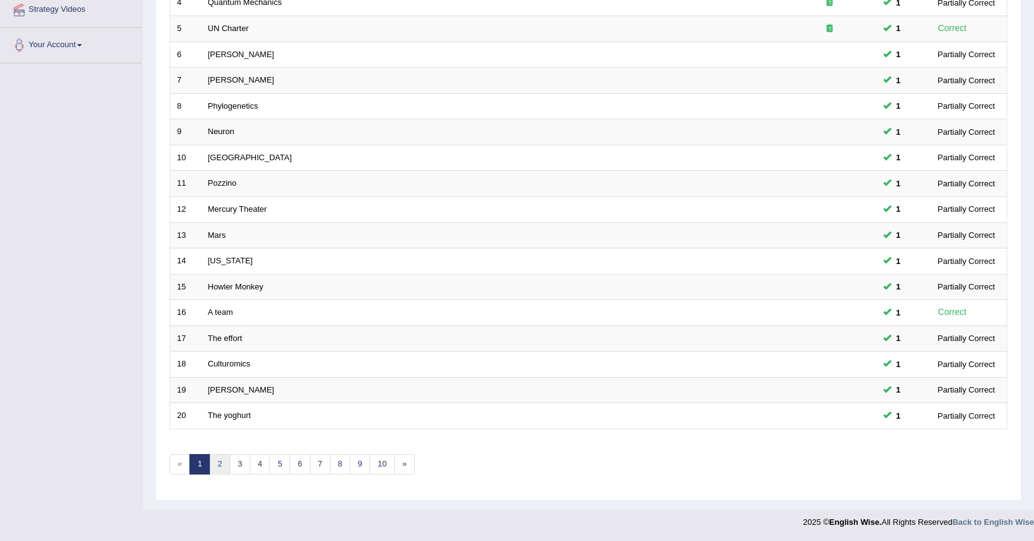
click at [219, 465] on link "2" at bounding box center [219, 464] width 20 height 20
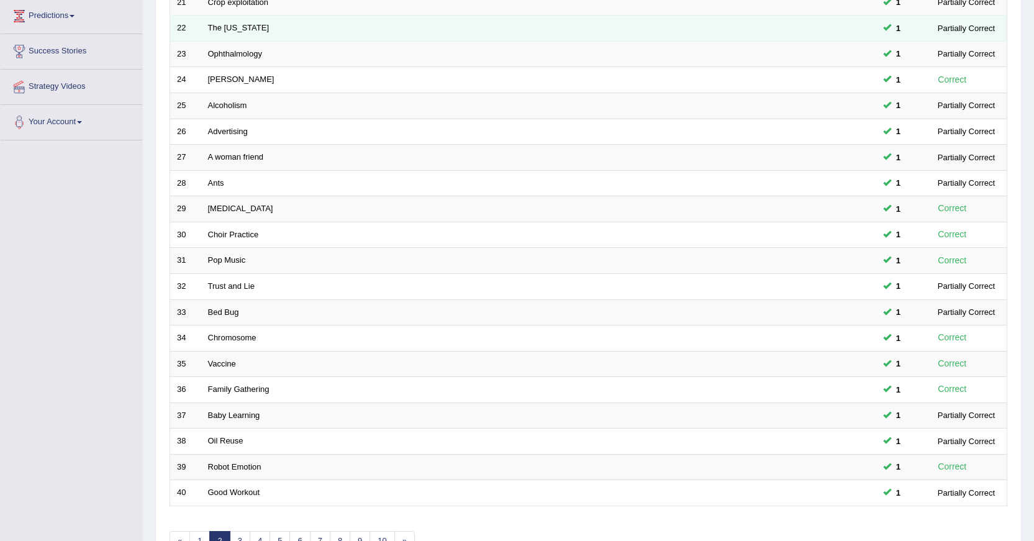
scroll to position [281, 0]
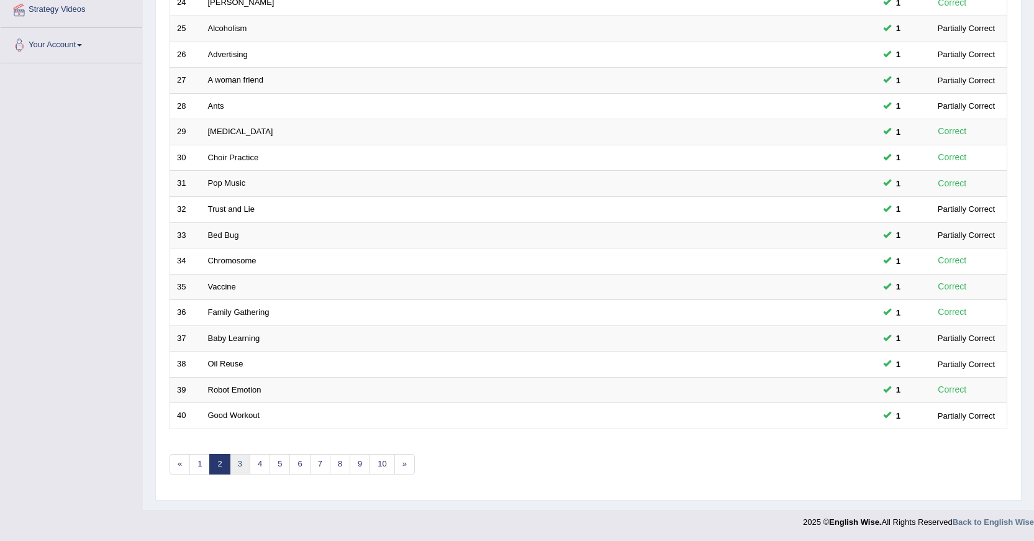
click at [240, 464] on link "3" at bounding box center [240, 464] width 20 height 20
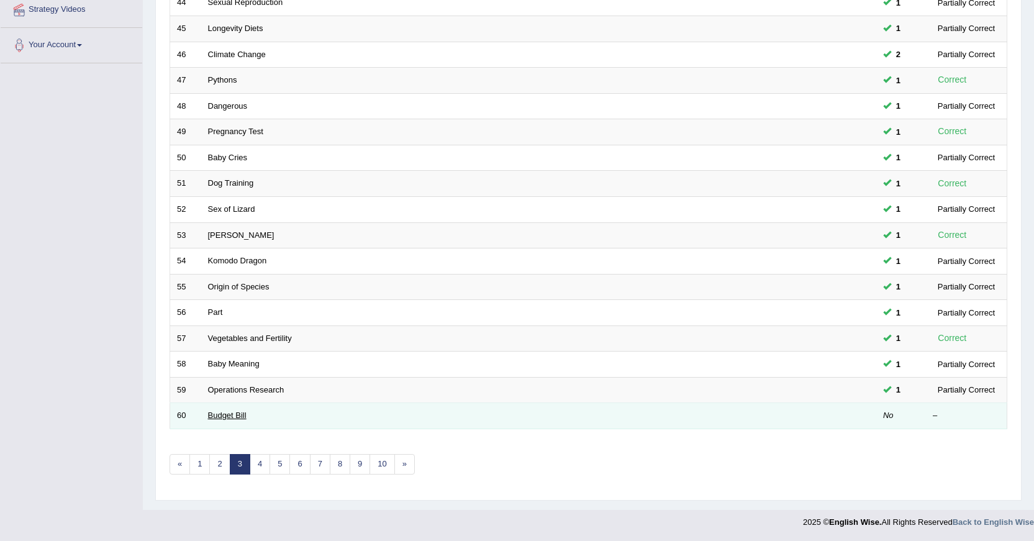
click at [217, 413] on link "Budget Bill" at bounding box center [227, 414] width 38 height 9
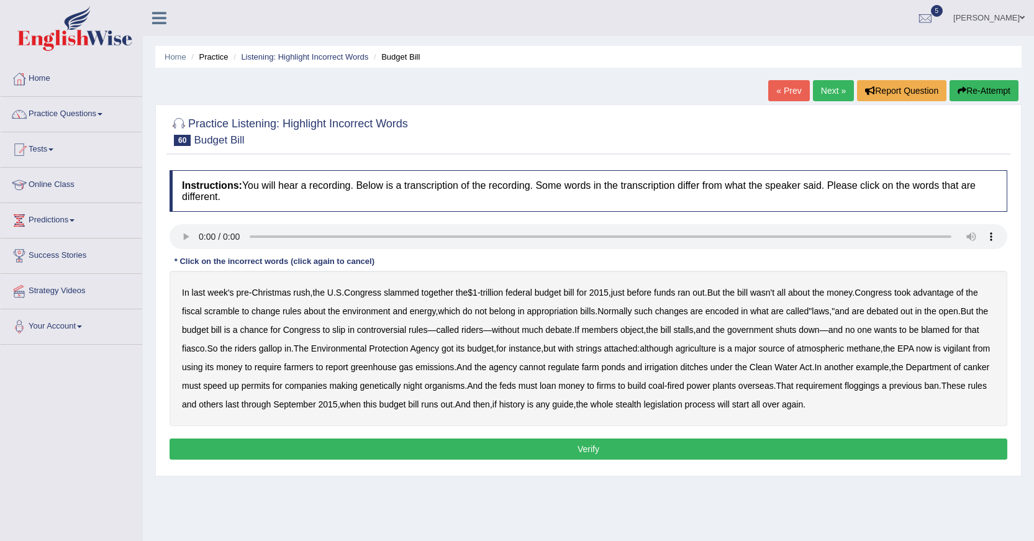
click at [943, 353] on b "vigilant" at bounding box center [956, 348] width 27 height 10
click at [963, 372] on b "canker" at bounding box center [976, 367] width 26 height 10
click at [879, 389] on b "floggings" at bounding box center [861, 386] width 35 height 10
click at [552, 446] on button "Verify" at bounding box center [588, 448] width 838 height 21
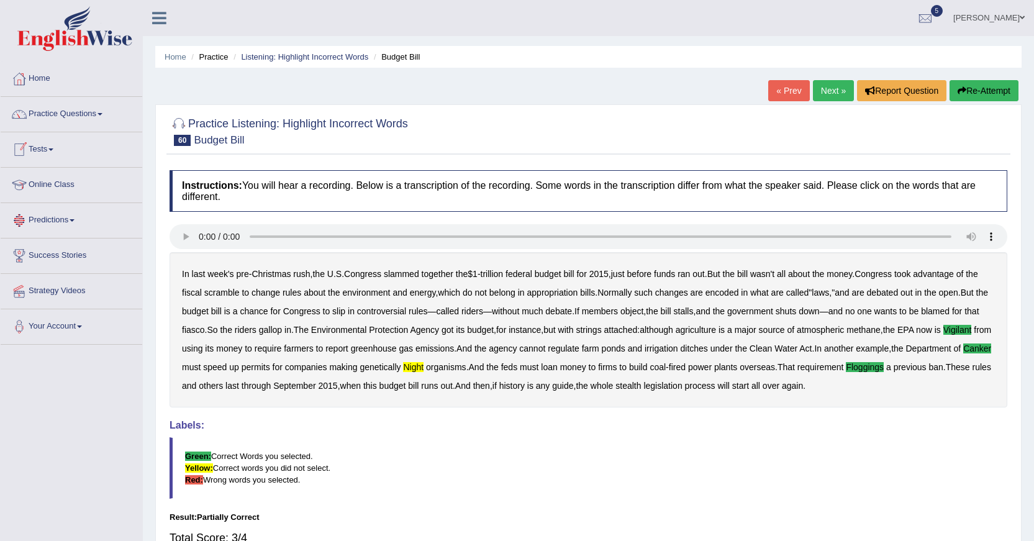
click at [839, 87] on link "Next »" at bounding box center [833, 90] width 41 height 21
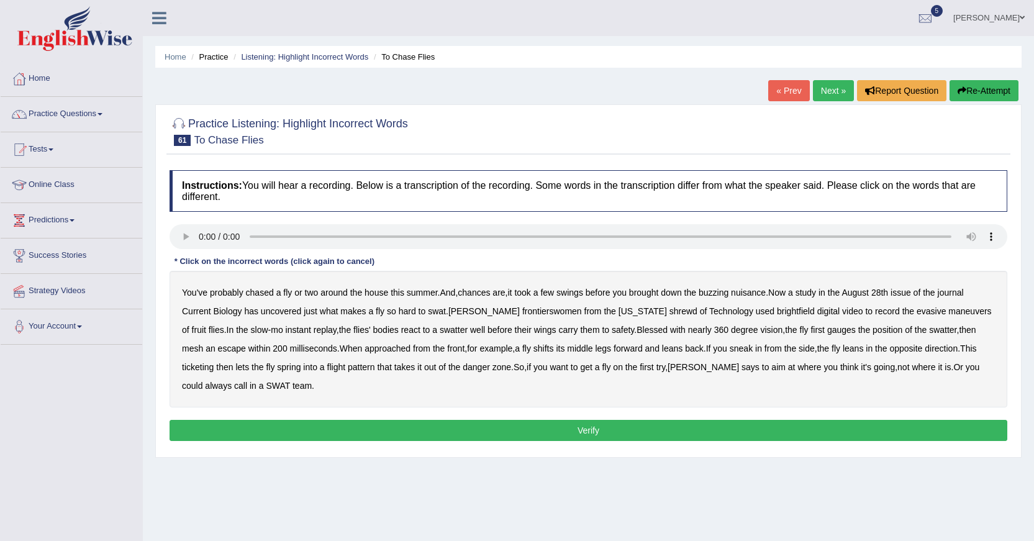
click at [522, 315] on b "frontierswomen" at bounding box center [552, 311] width 60 height 10
click at [777, 311] on b "brightfield" at bounding box center [796, 311] width 38 height 10
click at [777, 312] on b "brightfield" at bounding box center [796, 311] width 38 height 10
click at [203, 343] on b "mesh" at bounding box center [192, 348] width 21 height 10
click at [214, 362] on b "ticketing" at bounding box center [198, 367] width 32 height 10
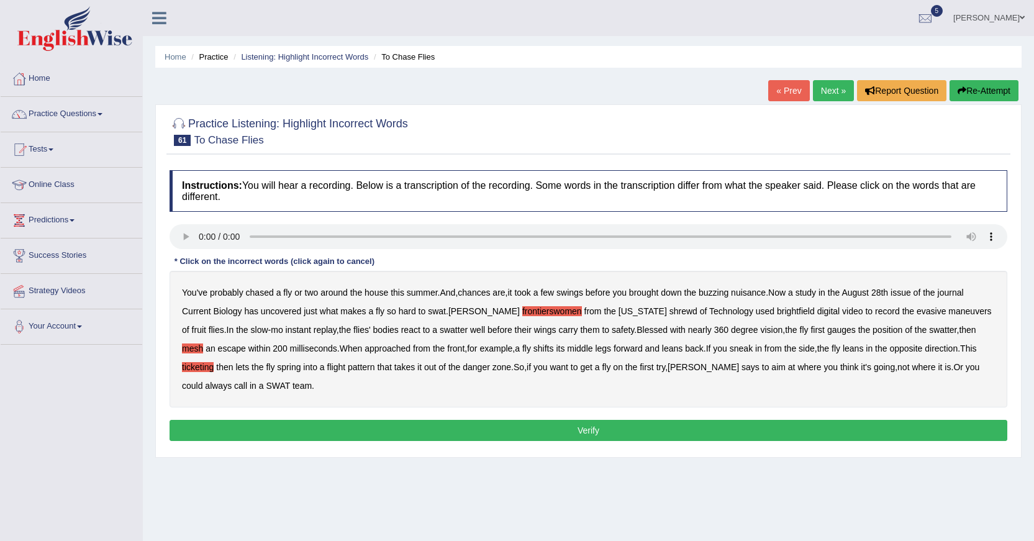
click at [632, 432] on button "Verify" at bounding box center [588, 430] width 838 height 21
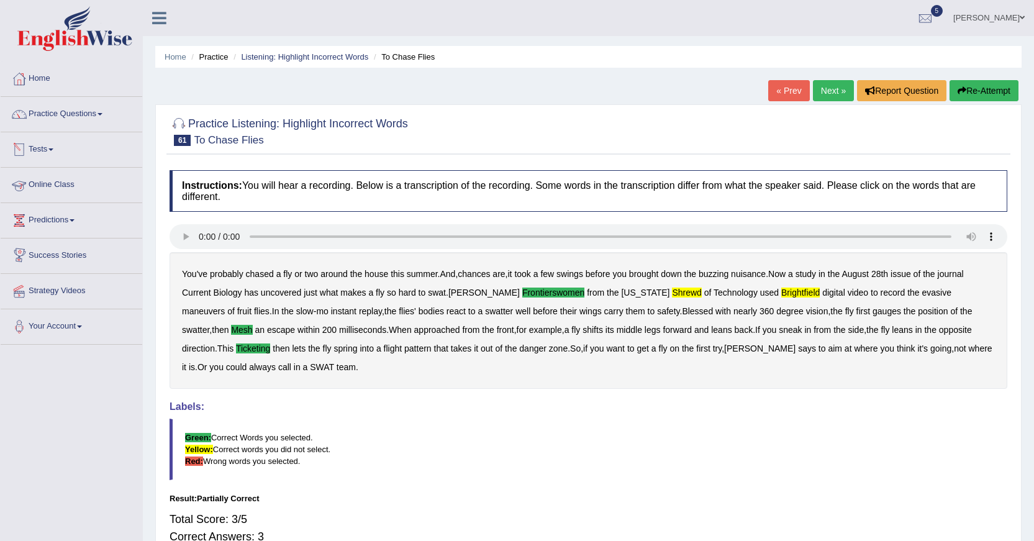
click at [831, 85] on link "Next »" at bounding box center [833, 90] width 41 height 21
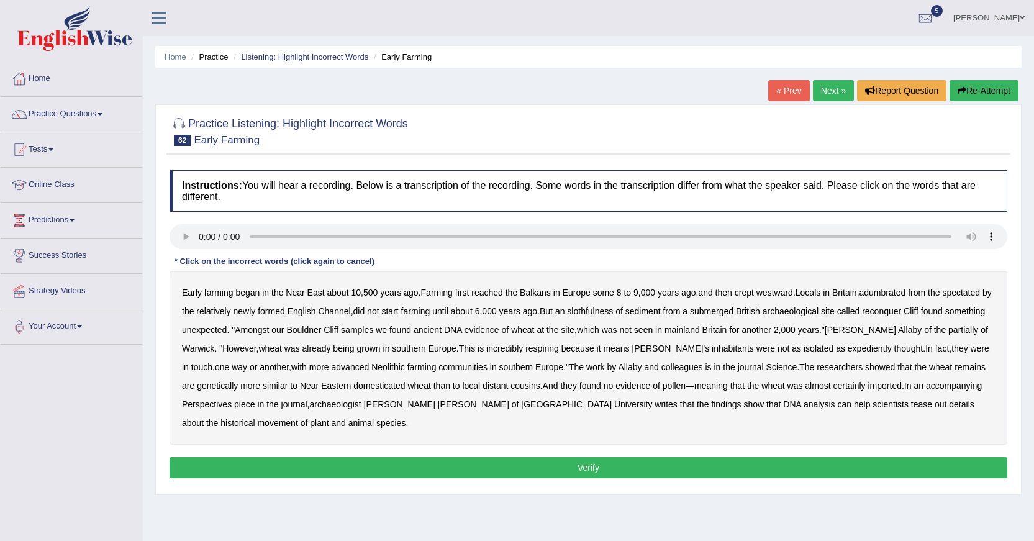
click at [895, 296] on b "adumbrated" at bounding box center [882, 292] width 47 height 10
click at [613, 310] on b "slothfulness" at bounding box center [590, 311] width 46 height 10
click at [897, 312] on b "reconquer" at bounding box center [881, 311] width 39 height 10
click at [967, 332] on b "partially" at bounding box center [963, 330] width 30 height 10
click at [847, 348] on b "expediently" at bounding box center [869, 348] width 44 height 10
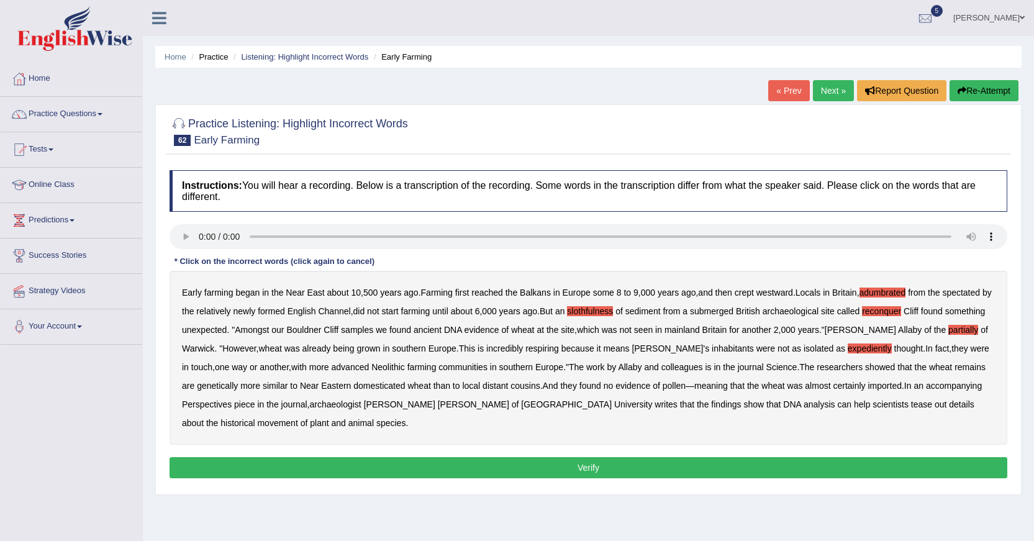
click at [599, 468] on button "Verify" at bounding box center [588, 467] width 838 height 21
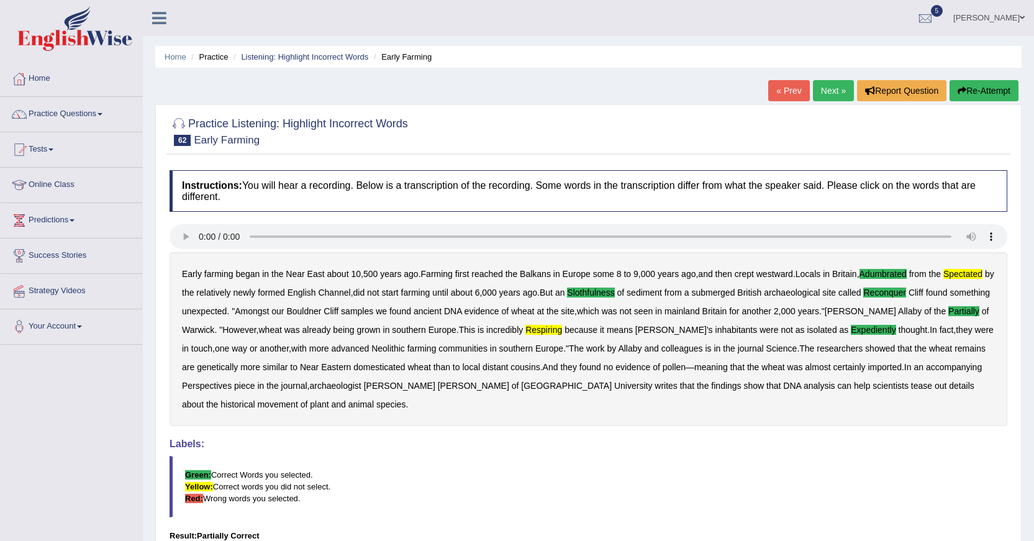
click at [839, 91] on link "Next »" at bounding box center [833, 90] width 41 height 21
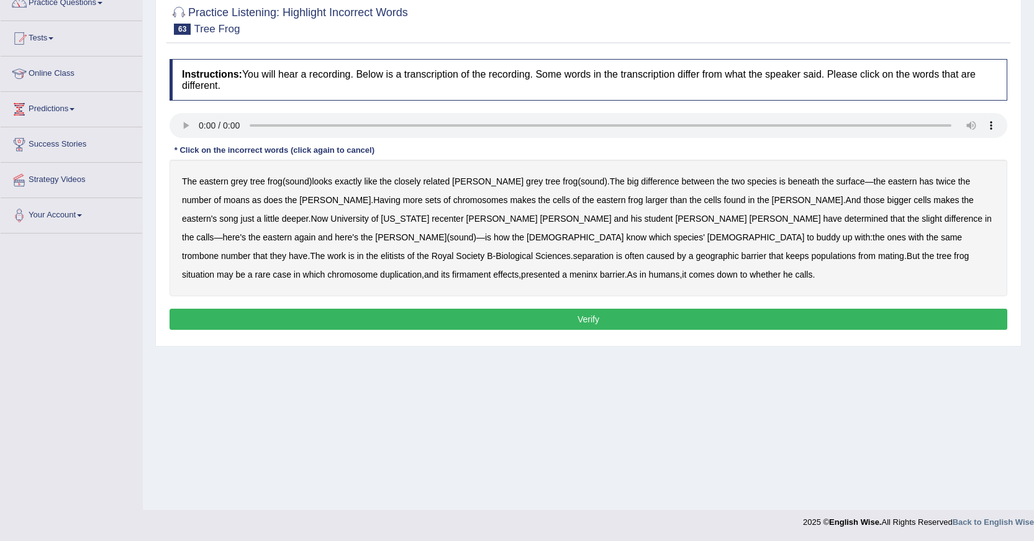
click at [224, 201] on b "moans" at bounding box center [237, 200] width 26 height 10
click at [219, 251] on b "trombone" at bounding box center [200, 256] width 37 height 10
click at [405, 251] on b "elitists" at bounding box center [393, 256] width 24 height 10
click at [613, 251] on b "separation" at bounding box center [593, 256] width 40 height 10
click at [490, 269] on b "firmament" at bounding box center [471, 274] width 38 height 10
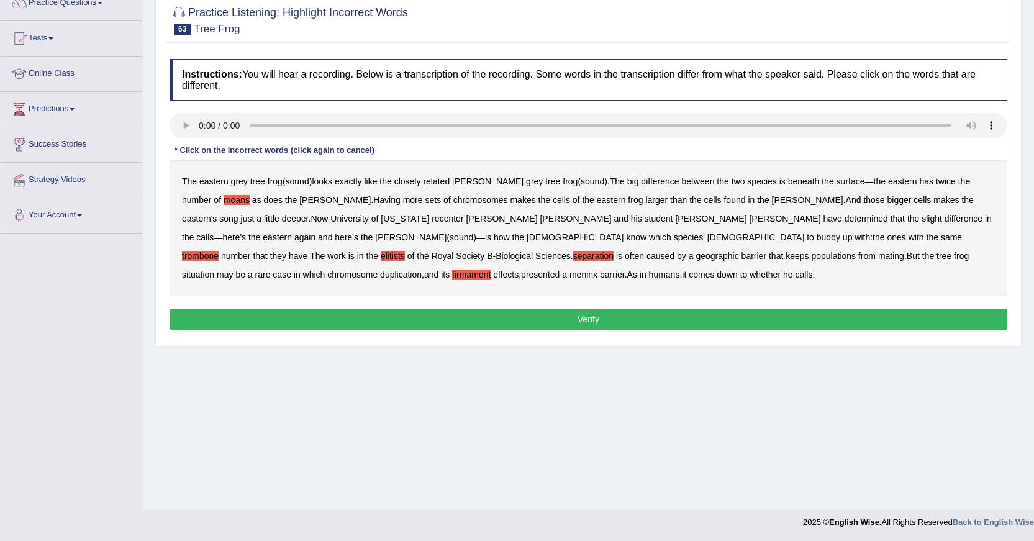
click at [597, 269] on b "meninx" at bounding box center [583, 274] width 28 height 10
click at [587, 322] on button "Verify" at bounding box center [588, 319] width 838 height 21
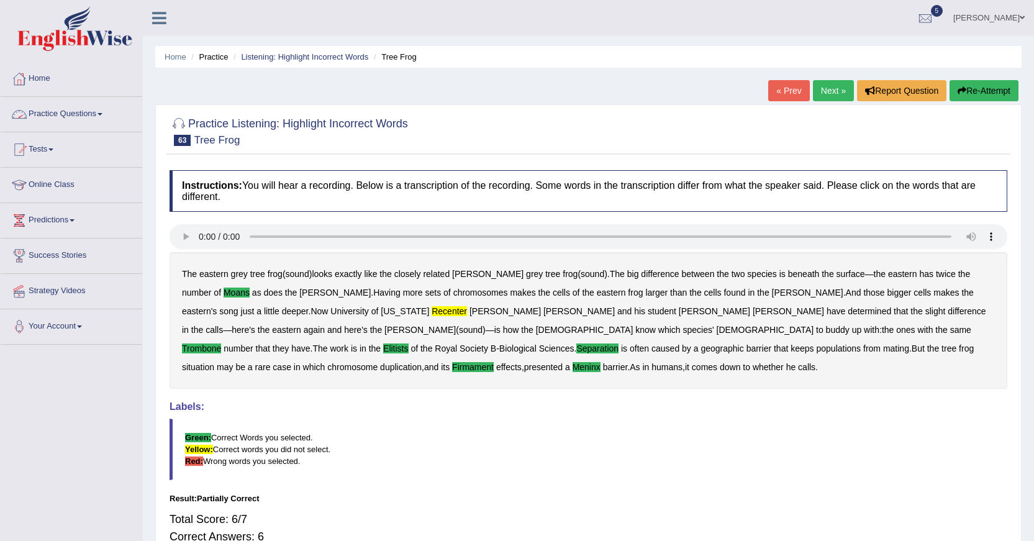
click at [71, 117] on link "Practice Questions" at bounding box center [72, 112] width 142 height 31
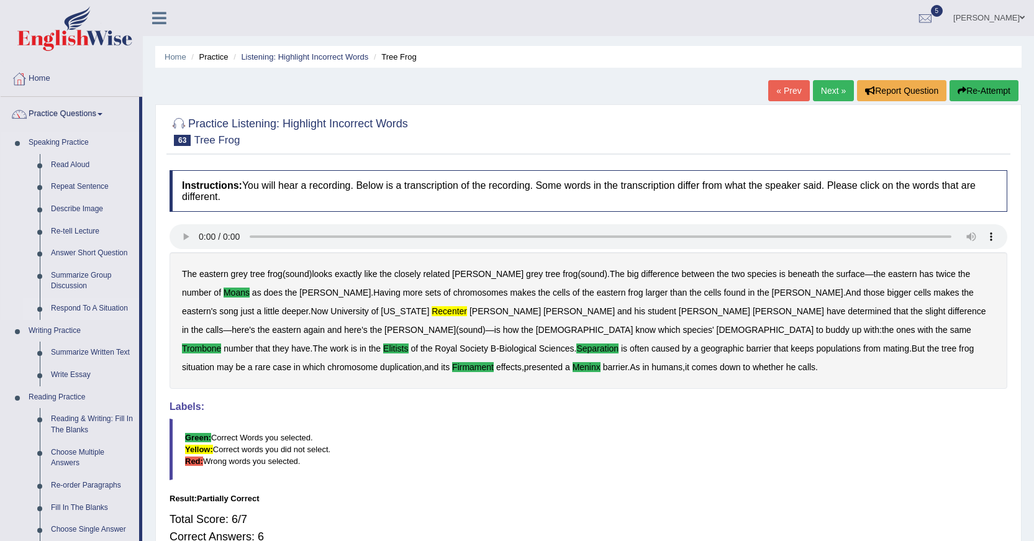
click at [96, 302] on link "Respond To A Situation" at bounding box center [92, 308] width 94 height 22
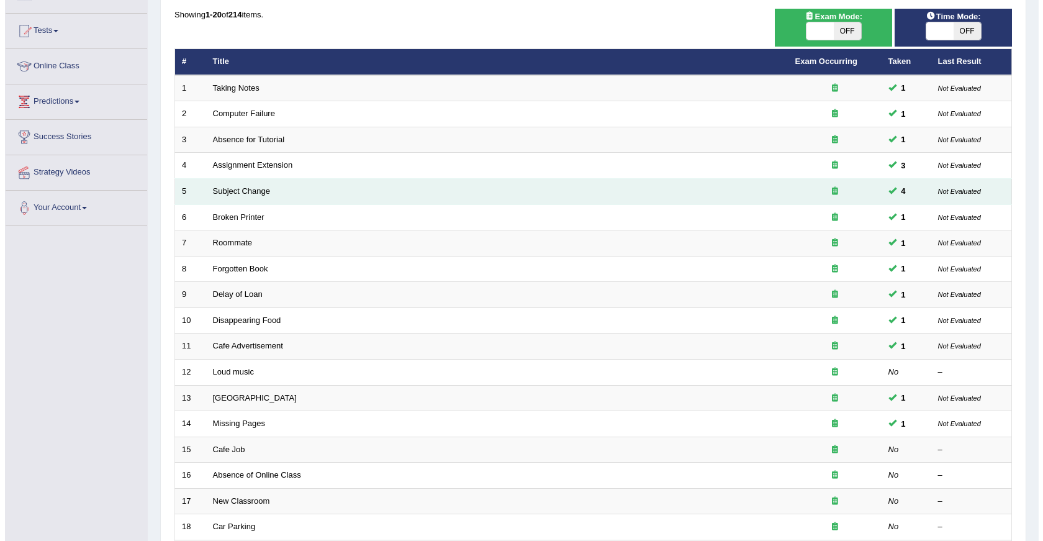
scroll to position [124, 0]
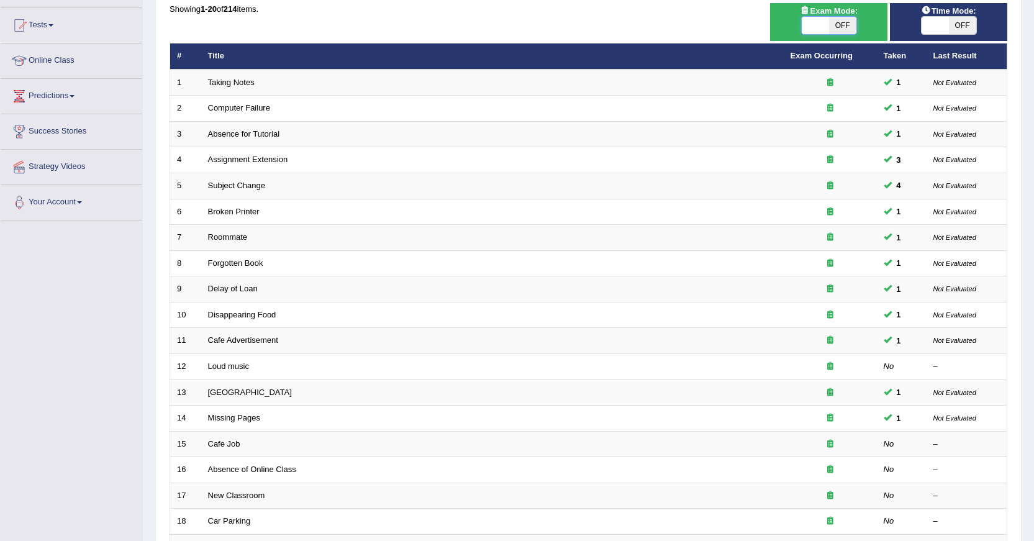
click at [818, 25] on span at bounding box center [815, 25] width 27 height 17
checkbox input "true"
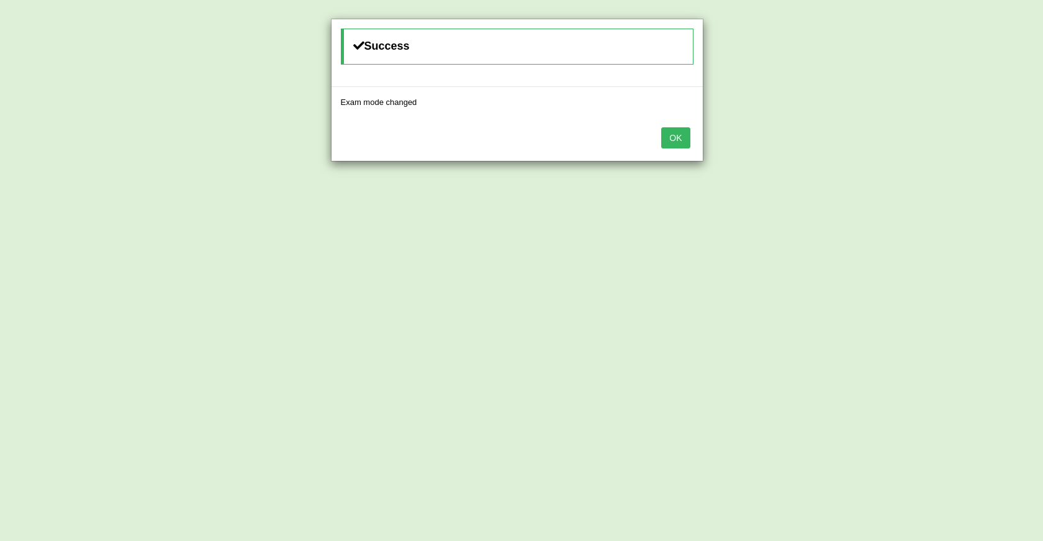
click at [679, 142] on button "OK" at bounding box center [675, 137] width 29 height 21
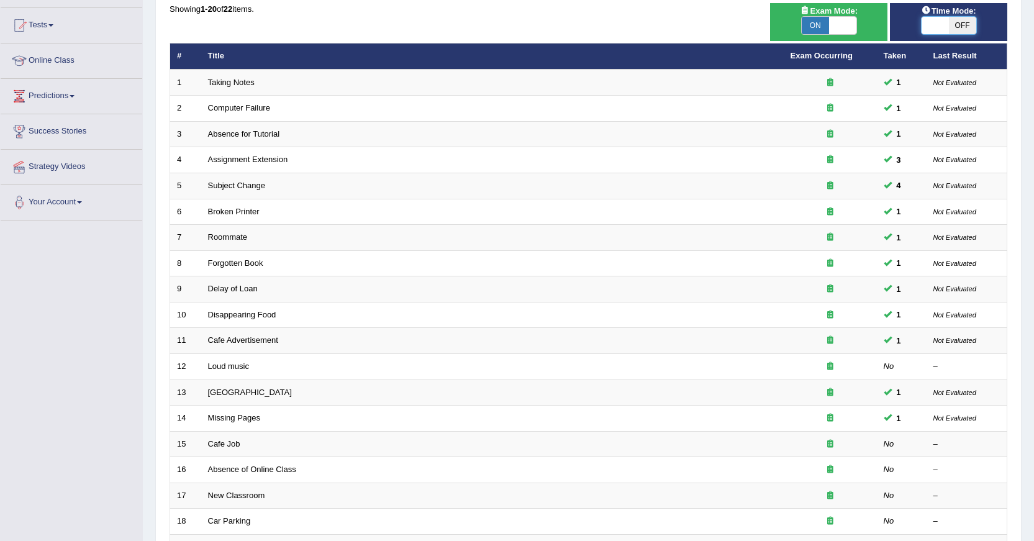
click at [923, 34] on span at bounding box center [934, 25] width 27 height 17
checkbox input "true"
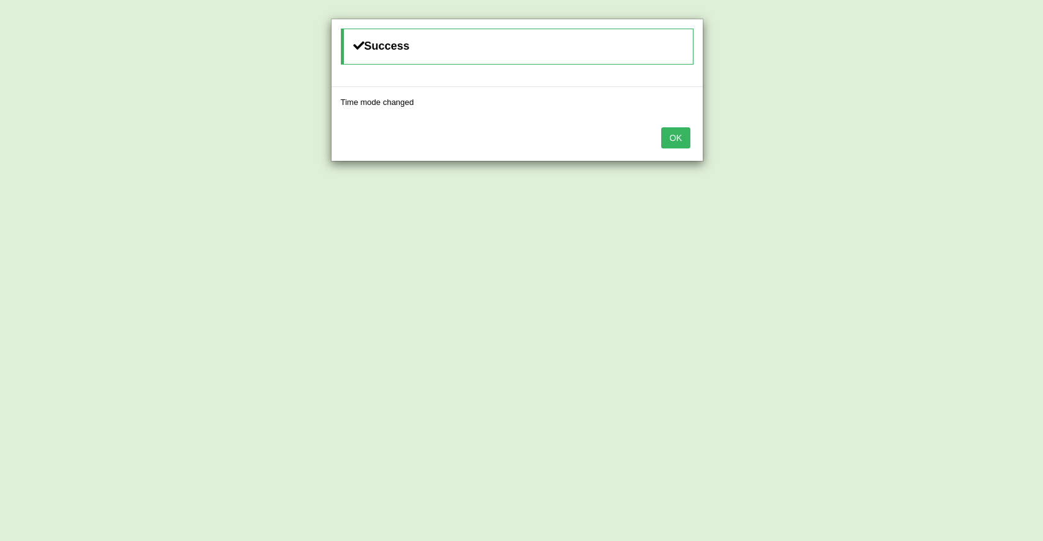
click at [681, 143] on button "OK" at bounding box center [675, 137] width 29 height 21
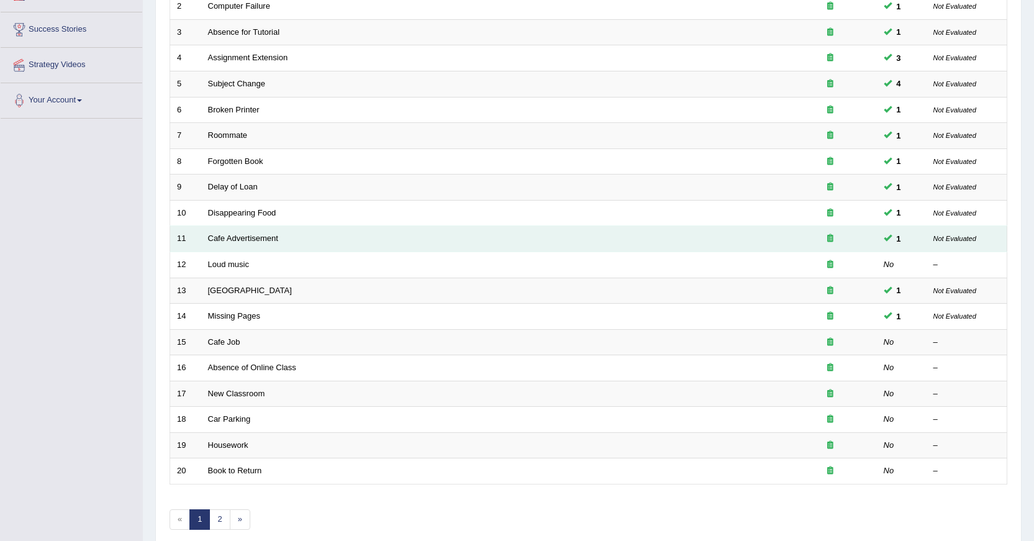
scroll to position [248, 0]
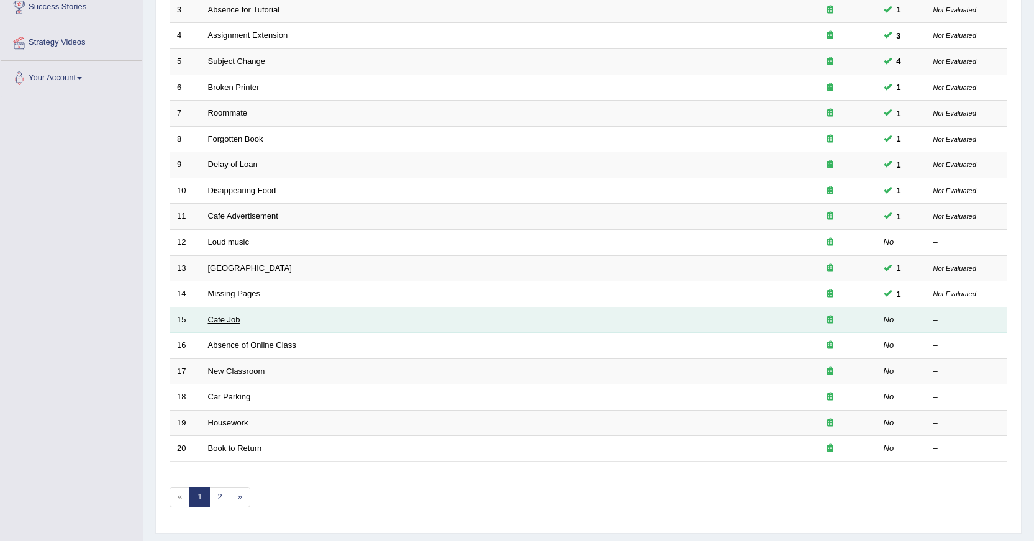
click at [223, 318] on link "Cafe Job" at bounding box center [224, 319] width 32 height 9
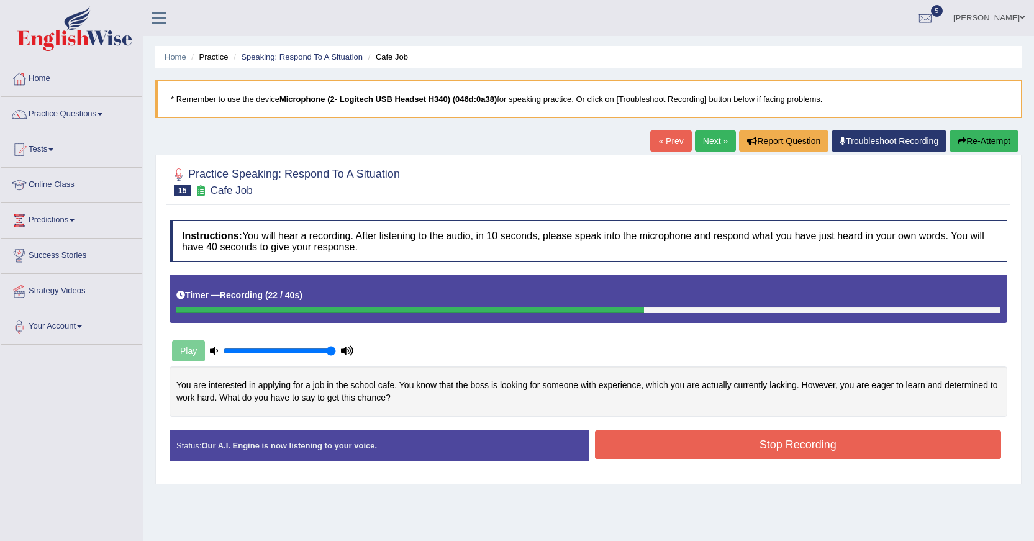
click at [757, 453] on button "Stop Recording" at bounding box center [798, 444] width 407 height 29
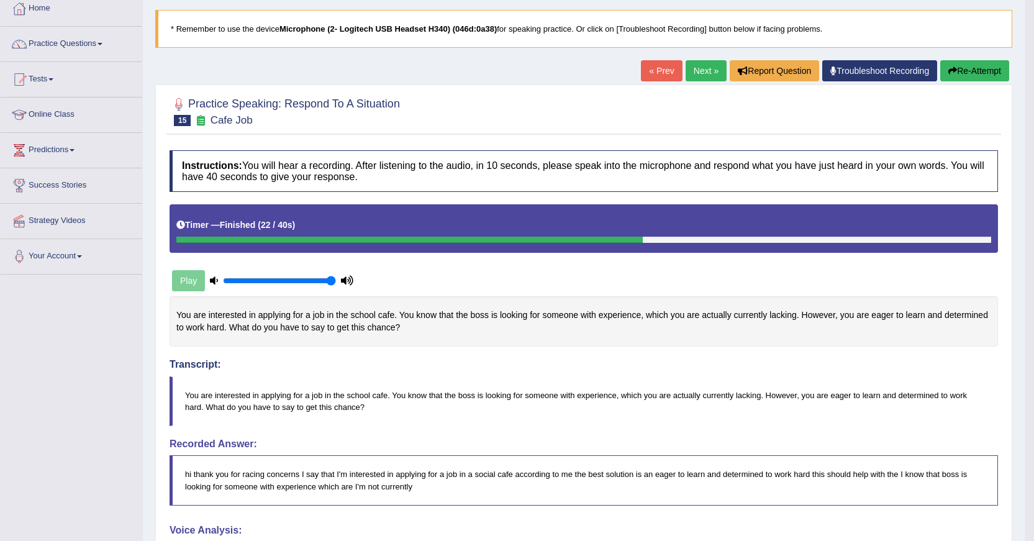
scroll to position [62, 0]
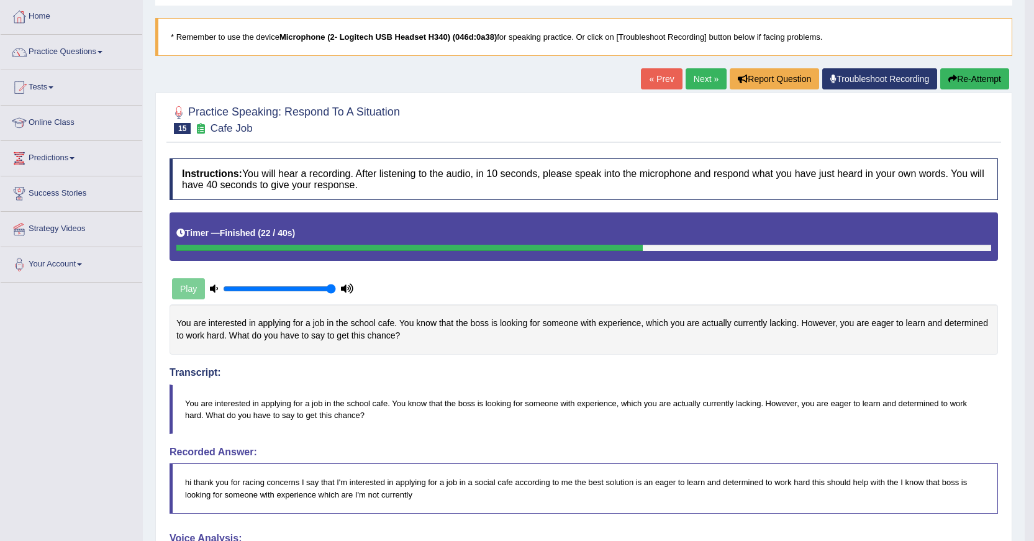
click at [702, 79] on link "Next »" at bounding box center [705, 78] width 41 height 21
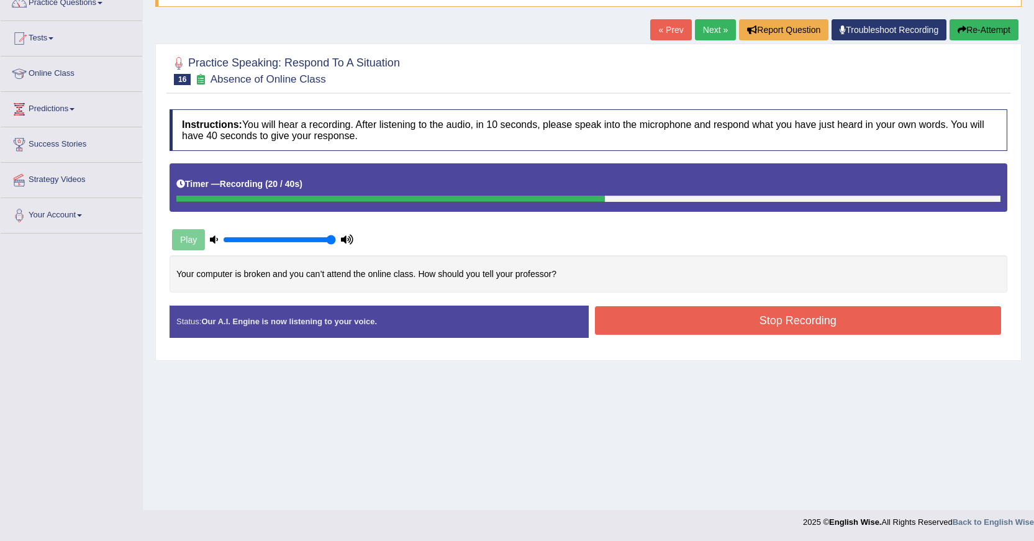
click at [664, 321] on button "Stop Recording" at bounding box center [798, 320] width 407 height 29
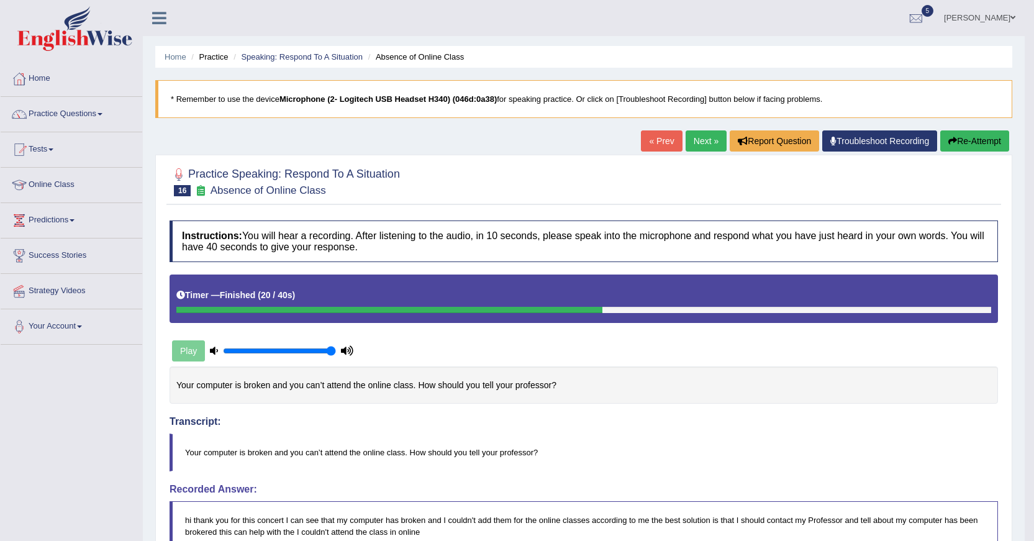
click at [701, 148] on link "Next »" at bounding box center [705, 140] width 41 height 21
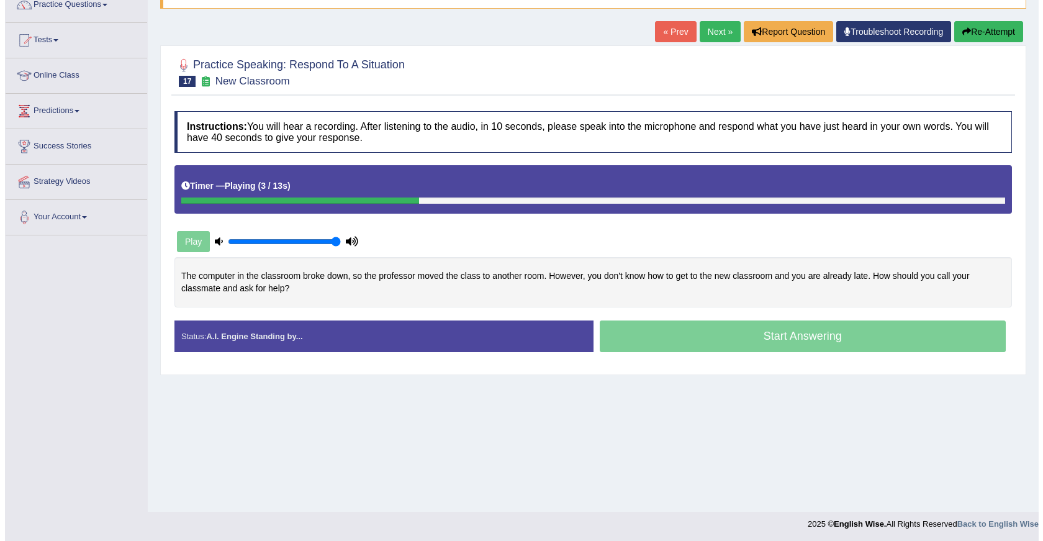
scroll to position [111, 0]
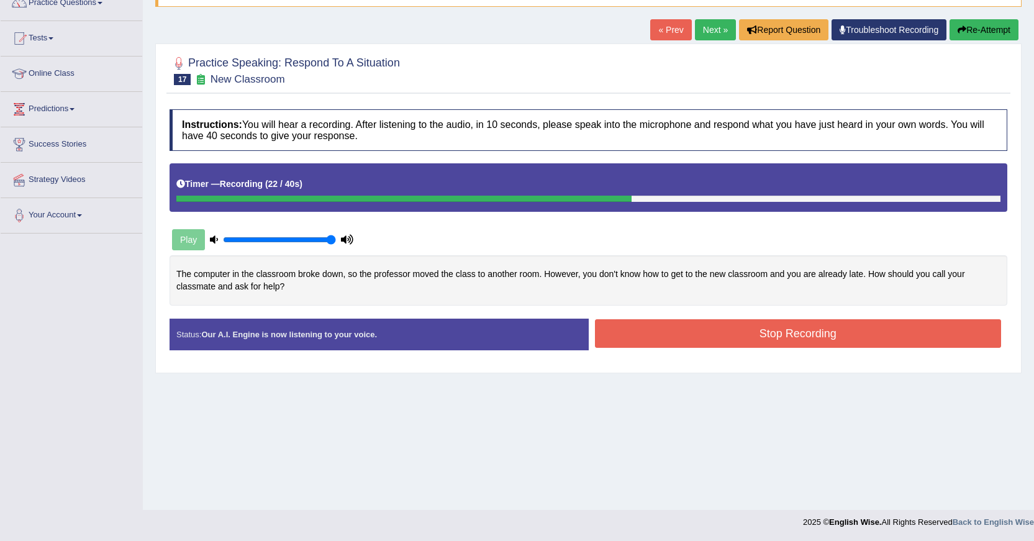
click at [843, 325] on button "Stop Recording" at bounding box center [798, 333] width 407 height 29
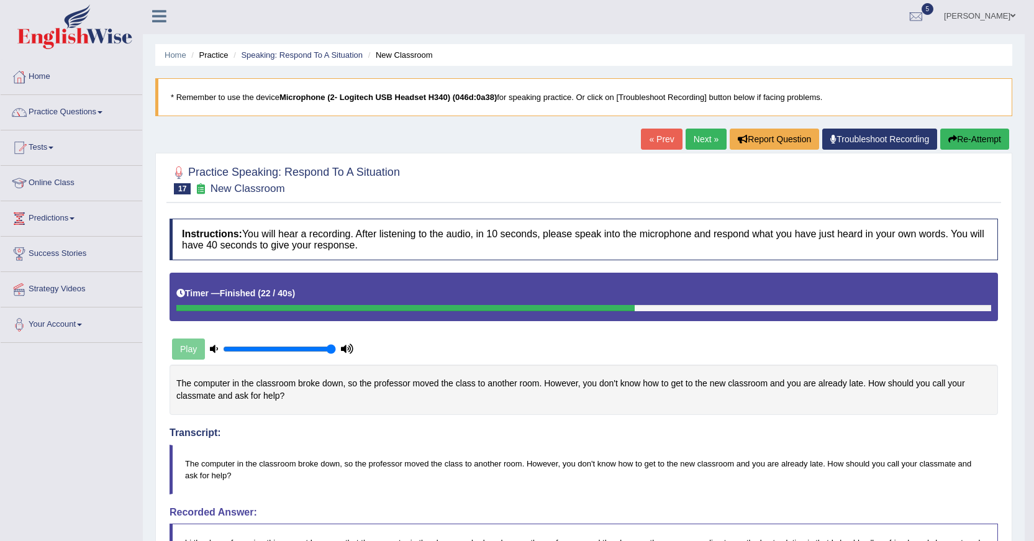
scroll to position [0, 0]
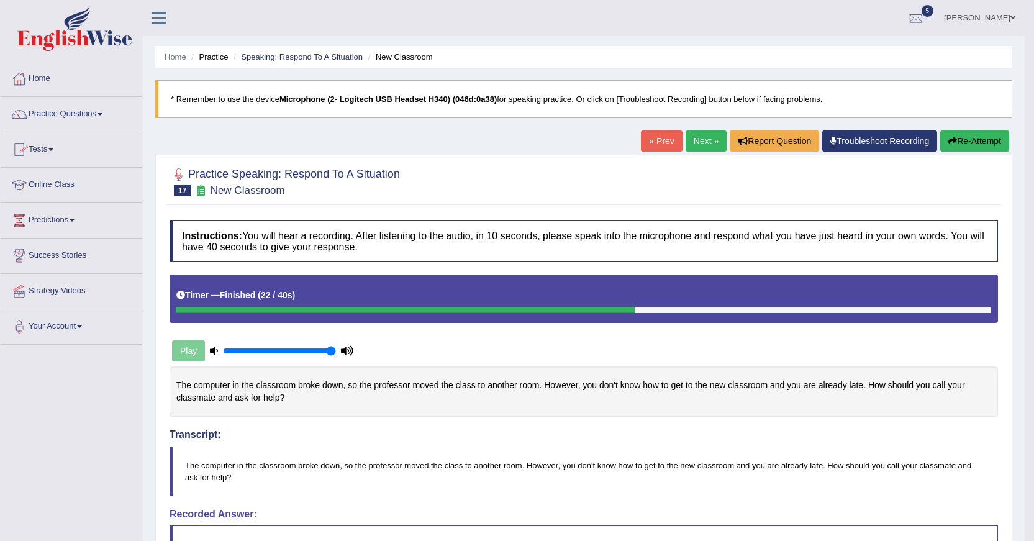
click at [92, 112] on link "Practice Questions" at bounding box center [72, 112] width 142 height 31
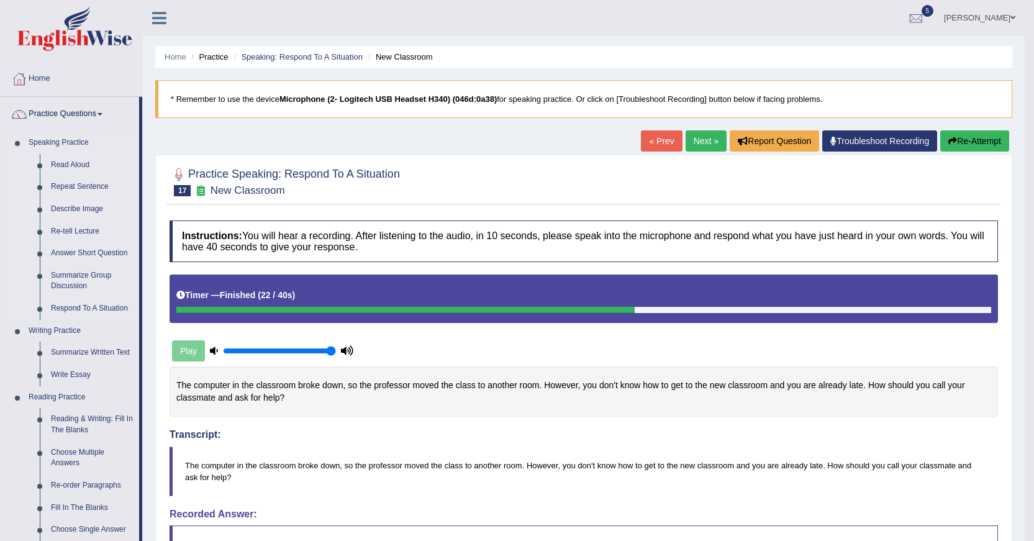
click at [72, 211] on link "Describe Image" at bounding box center [92, 209] width 94 height 22
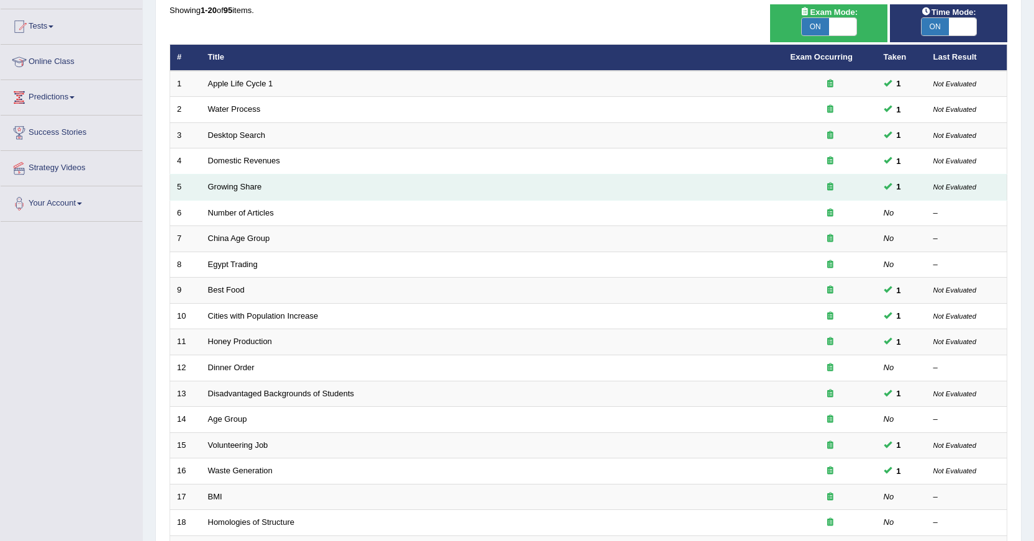
scroll to position [124, 0]
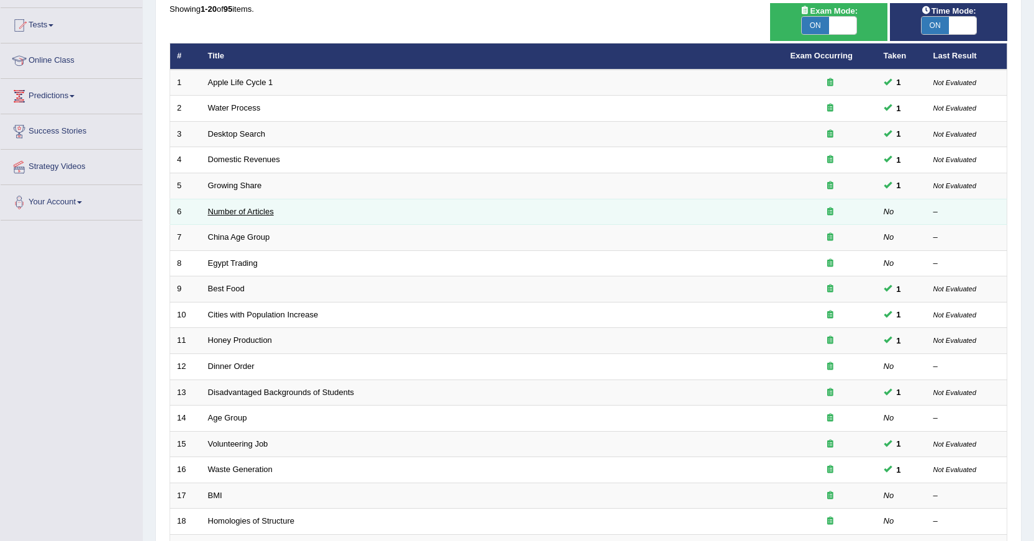
click at [226, 214] on link "Number of Articles" at bounding box center [241, 211] width 66 height 9
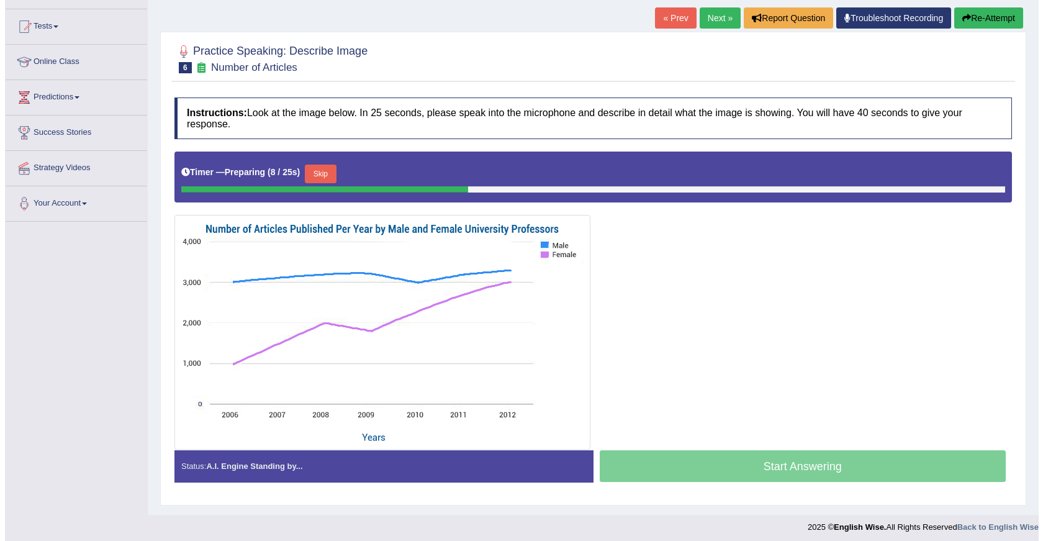
scroll to position [124, 0]
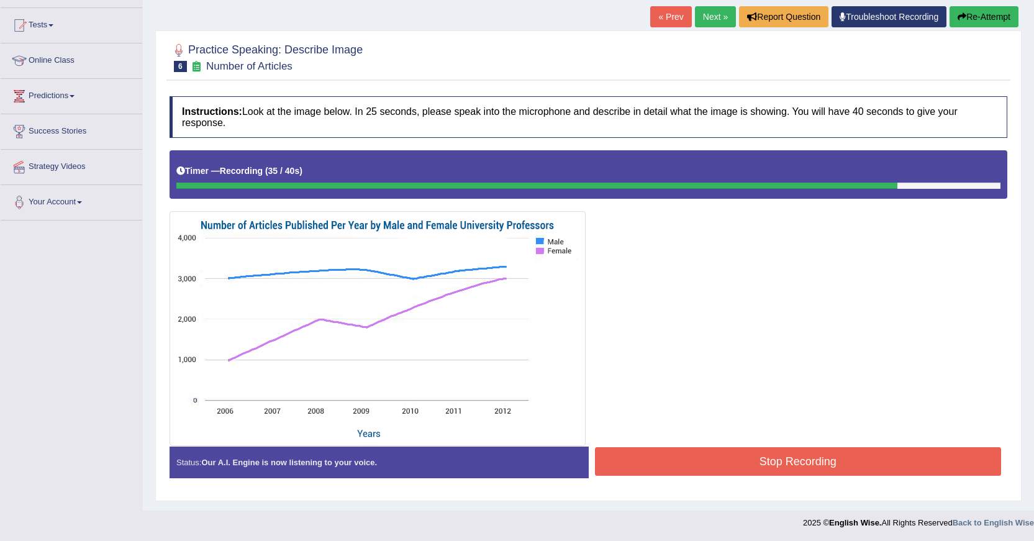
click at [747, 464] on button "Stop Recording" at bounding box center [798, 461] width 407 height 29
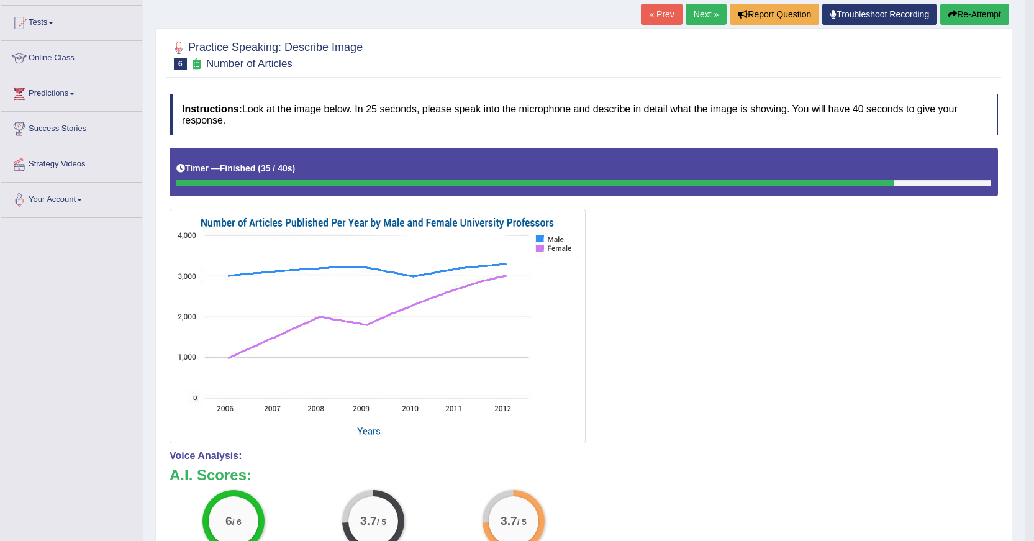
scroll to position [0, 0]
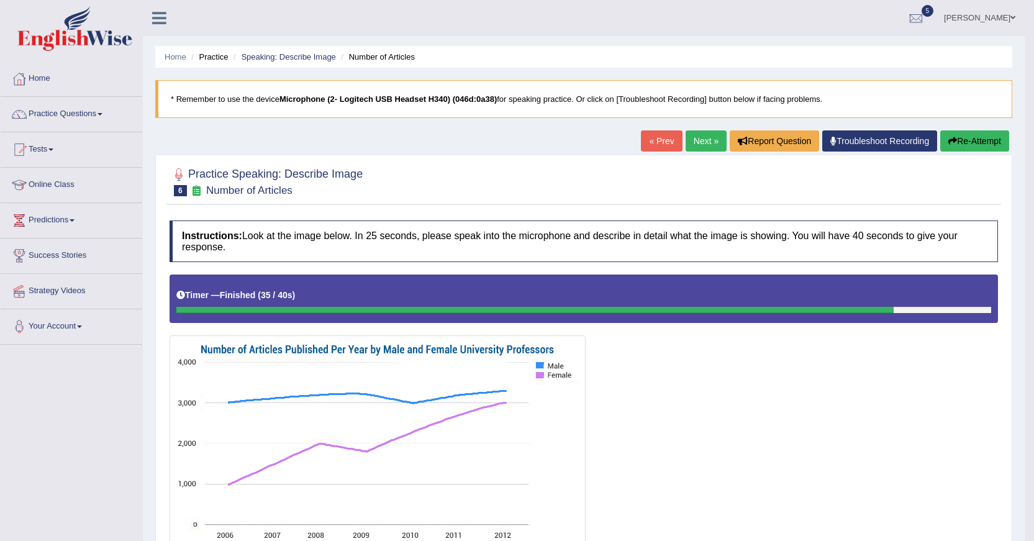
click at [697, 145] on link "Next »" at bounding box center [705, 140] width 41 height 21
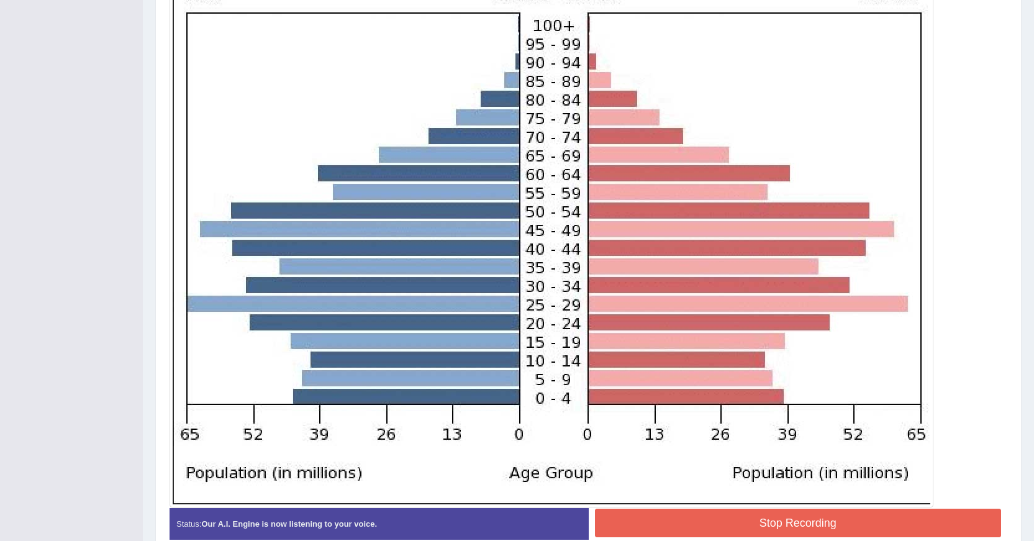
scroll to position [427, 0]
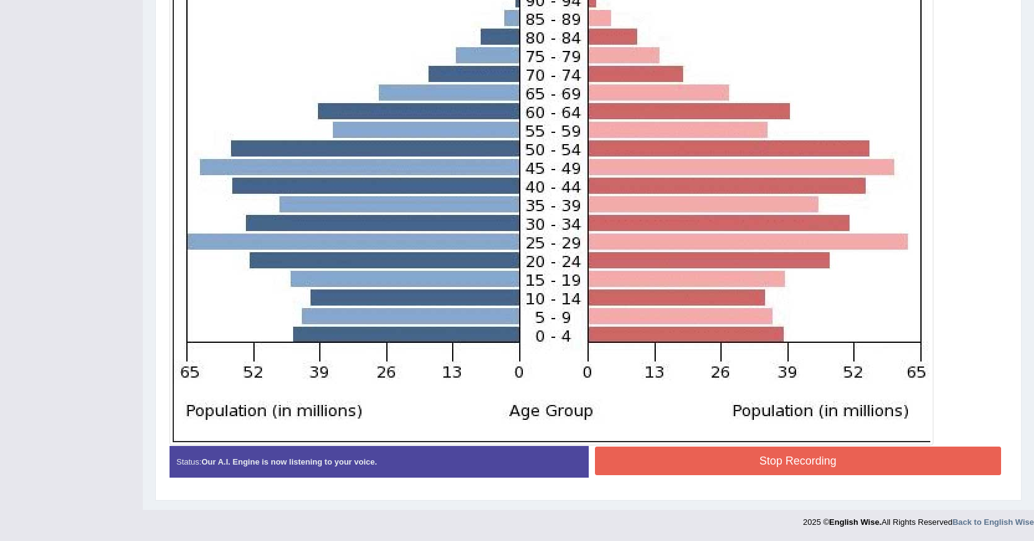
click at [923, 449] on button "Stop Recording" at bounding box center [798, 460] width 407 height 29
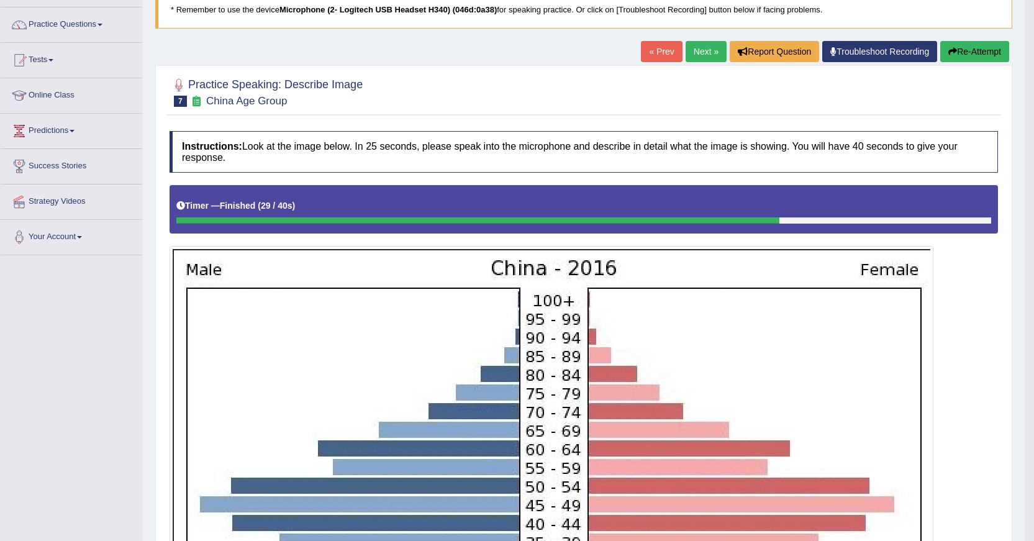
scroll to position [0, 0]
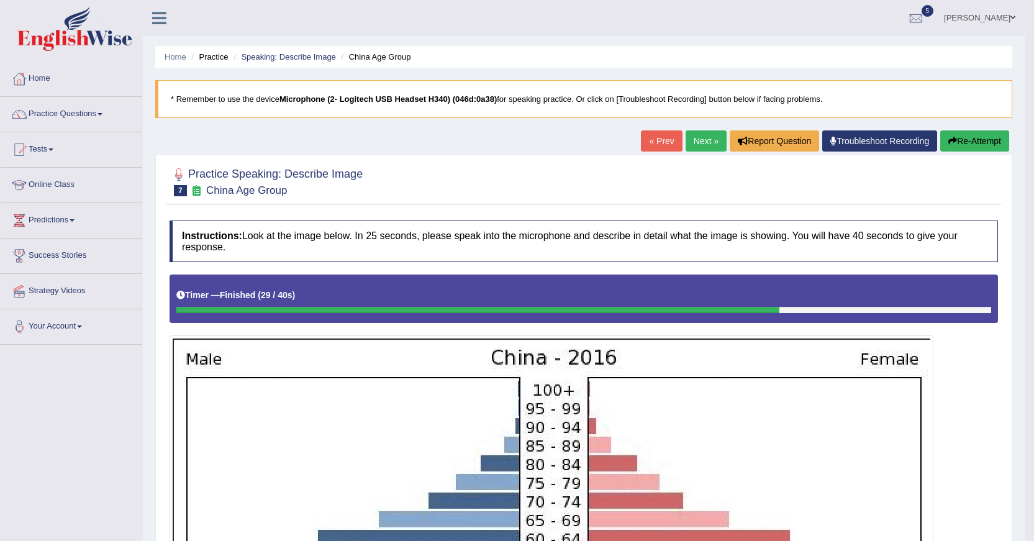
click at [712, 142] on link "Next »" at bounding box center [705, 140] width 41 height 21
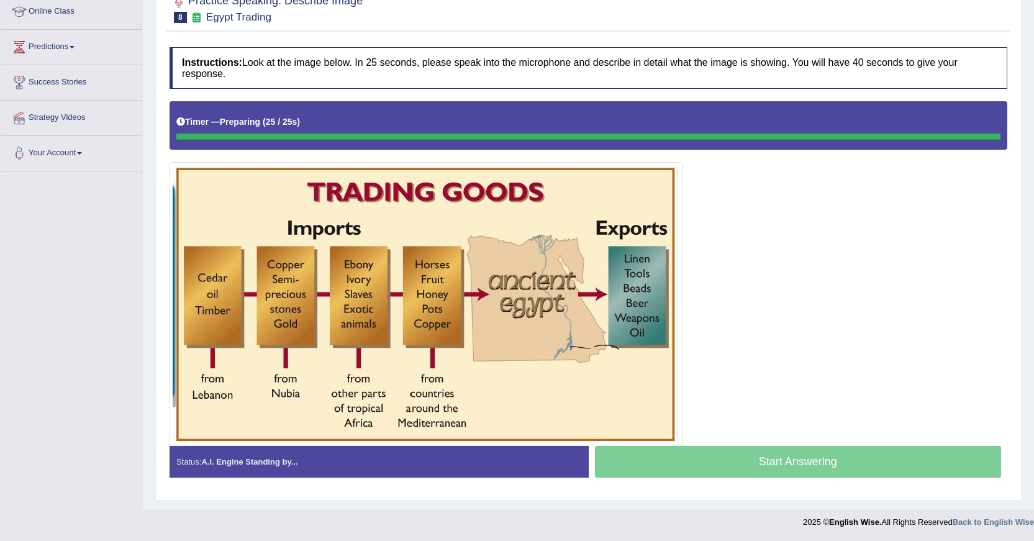
scroll to position [173, 0]
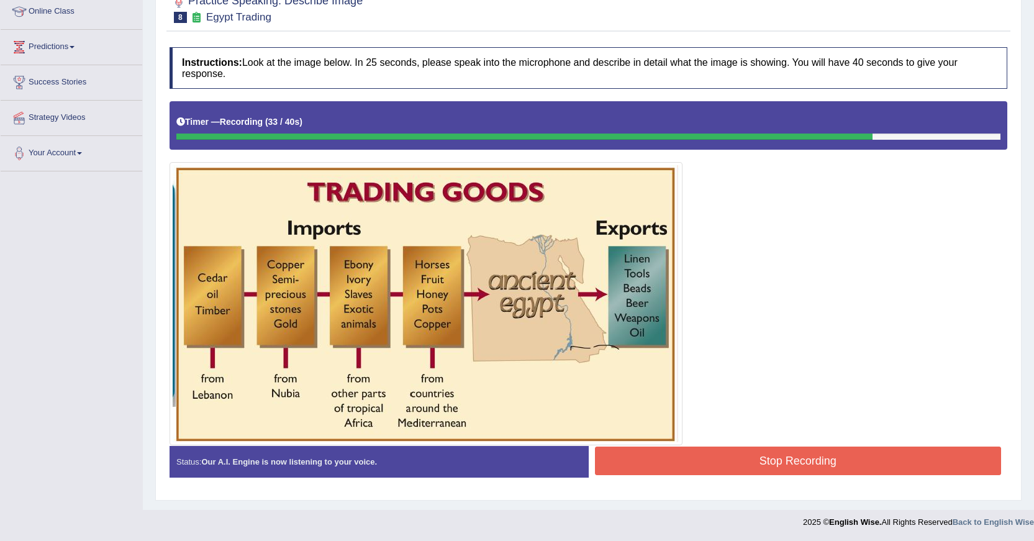
click at [832, 452] on button "Stop Recording" at bounding box center [798, 460] width 407 height 29
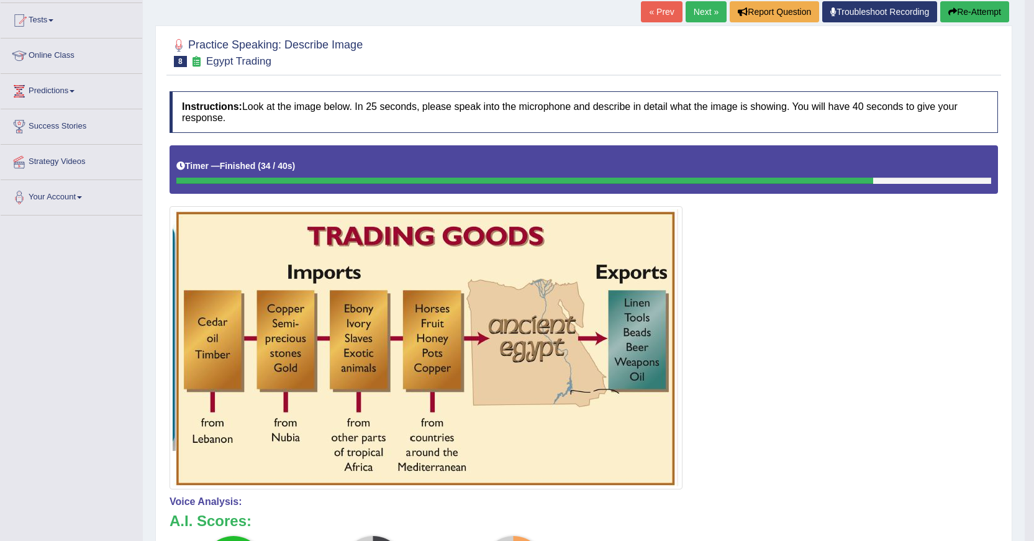
scroll to position [111, 0]
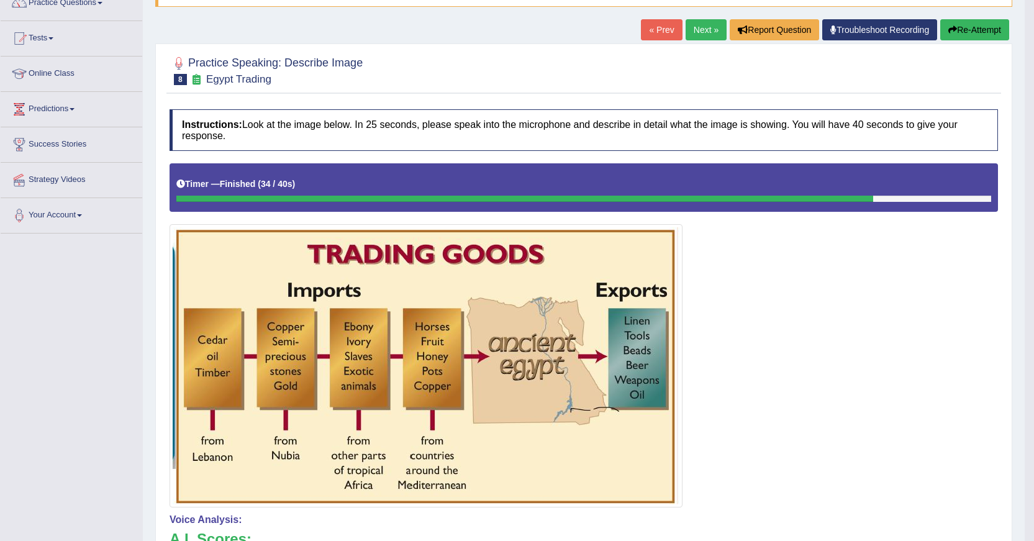
click at [701, 30] on link "Next »" at bounding box center [705, 29] width 41 height 21
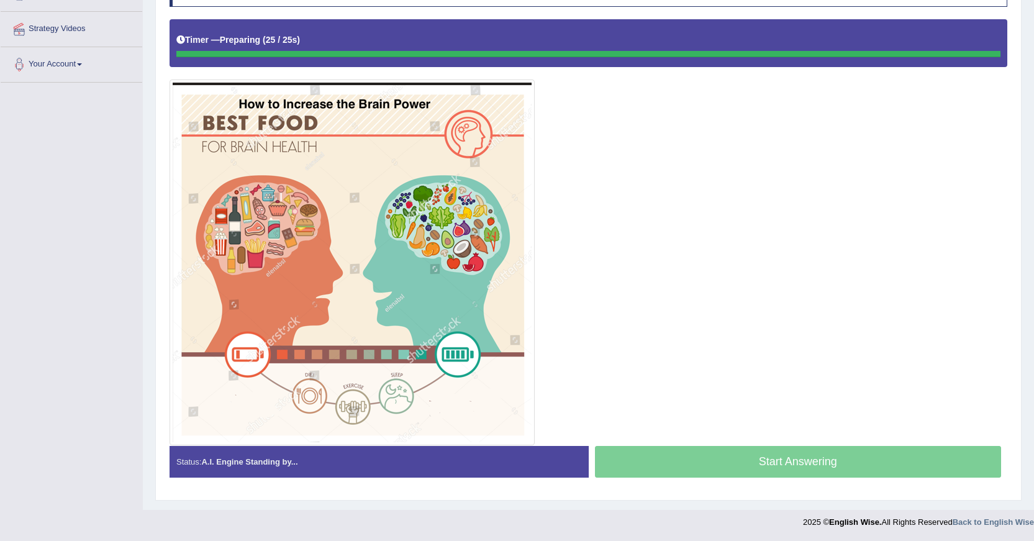
scroll to position [262, 0]
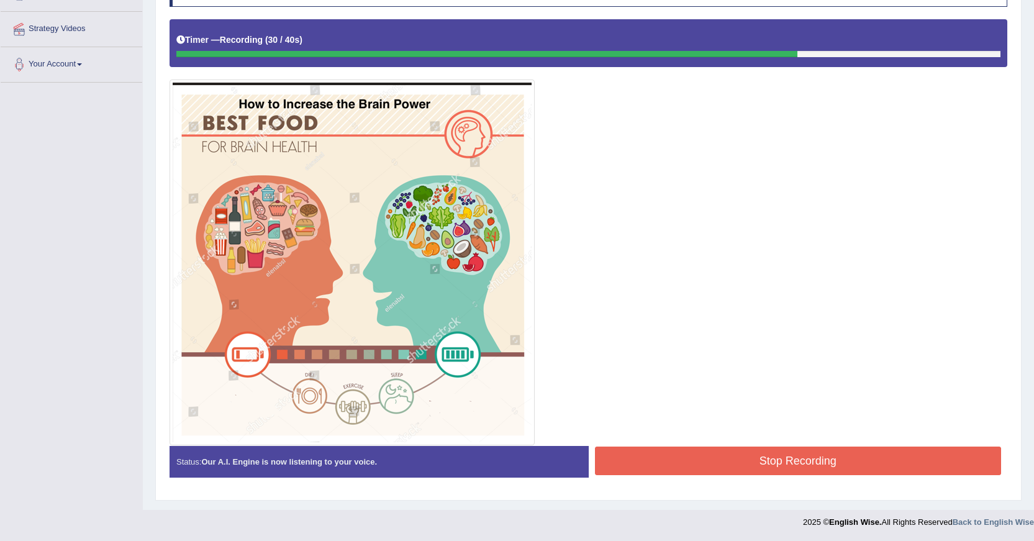
click at [823, 453] on button "Stop Recording" at bounding box center [798, 460] width 407 height 29
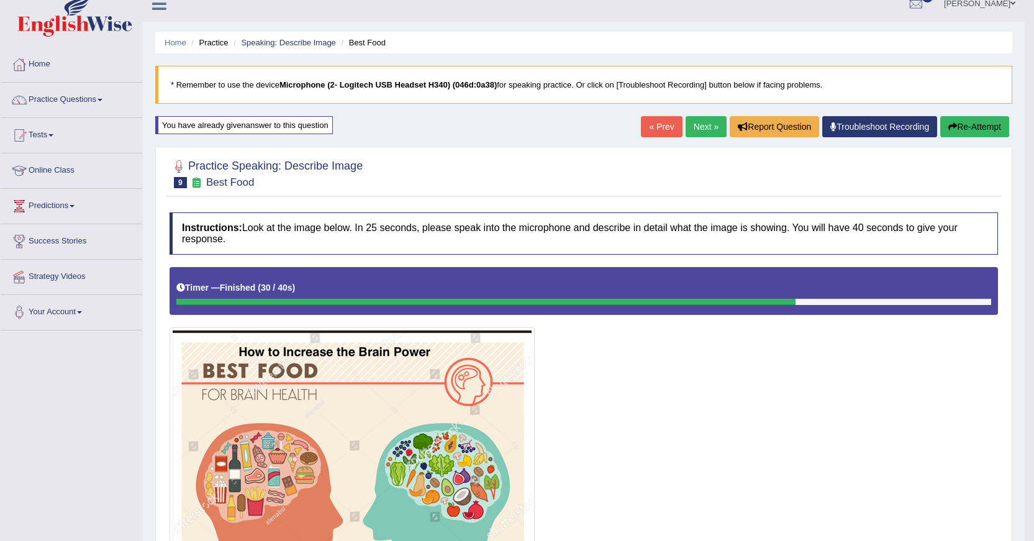
scroll to position [0, 0]
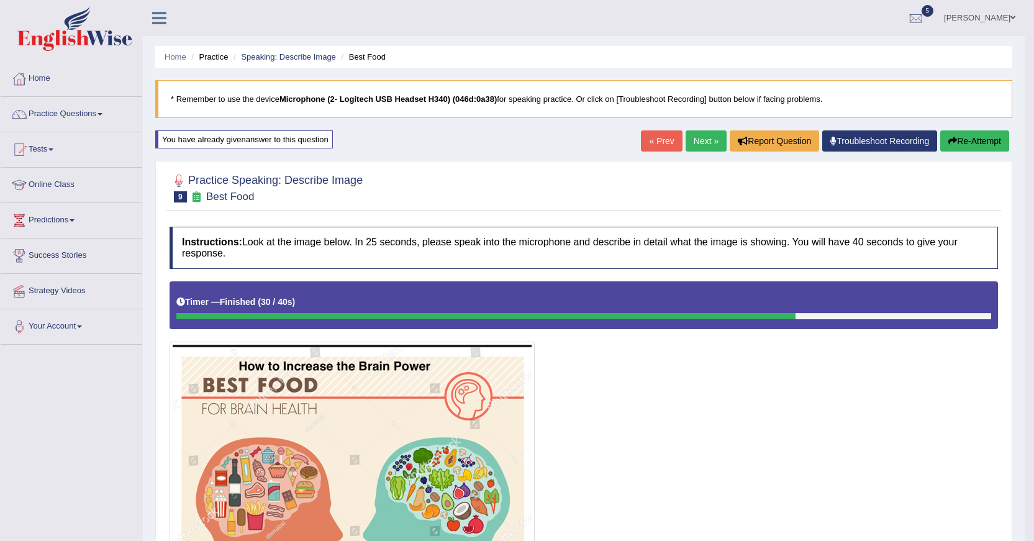
click at [689, 138] on link "Next »" at bounding box center [705, 140] width 41 height 21
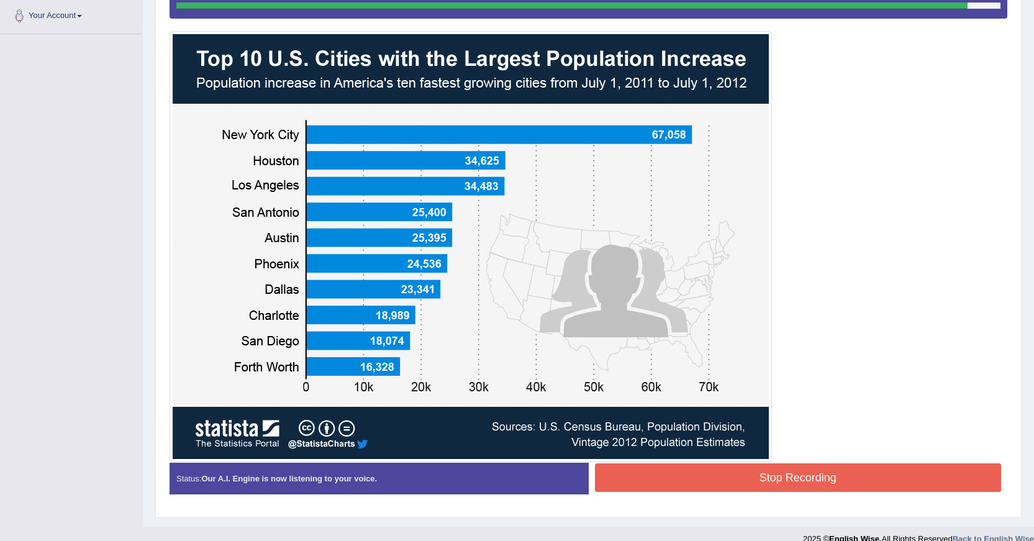
click at [780, 471] on button "Stop Recording" at bounding box center [798, 477] width 407 height 29
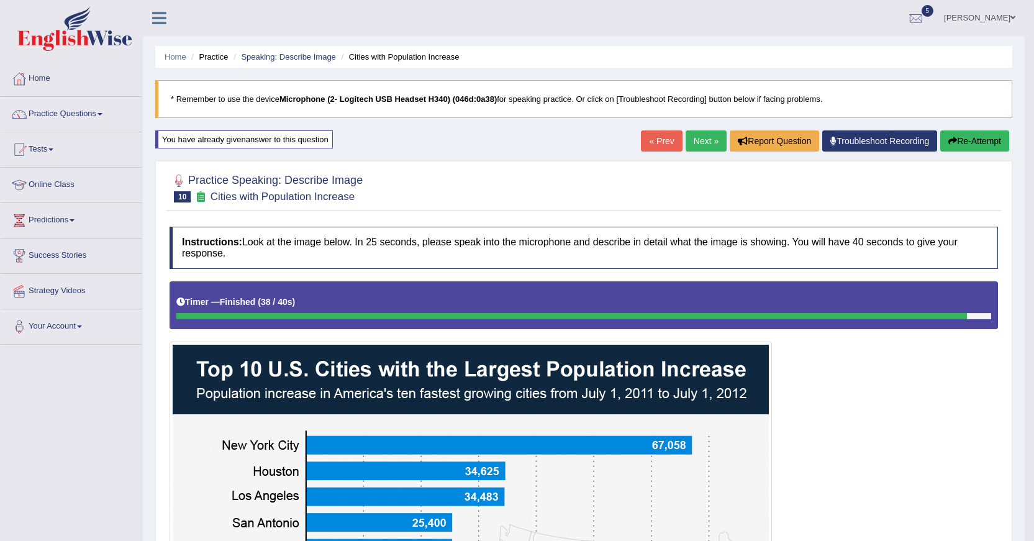
click at [694, 138] on link "Next »" at bounding box center [705, 140] width 41 height 21
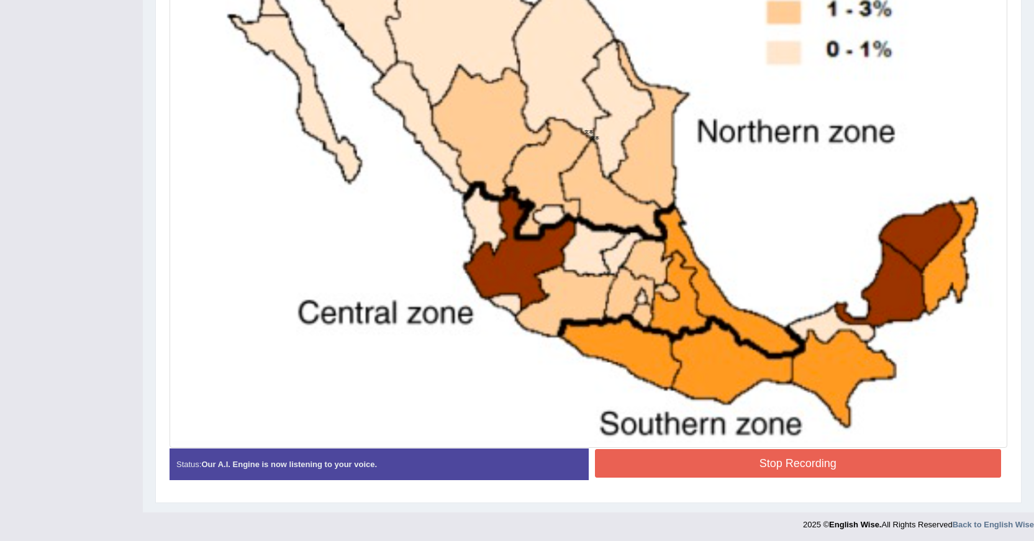
scroll to position [528, 0]
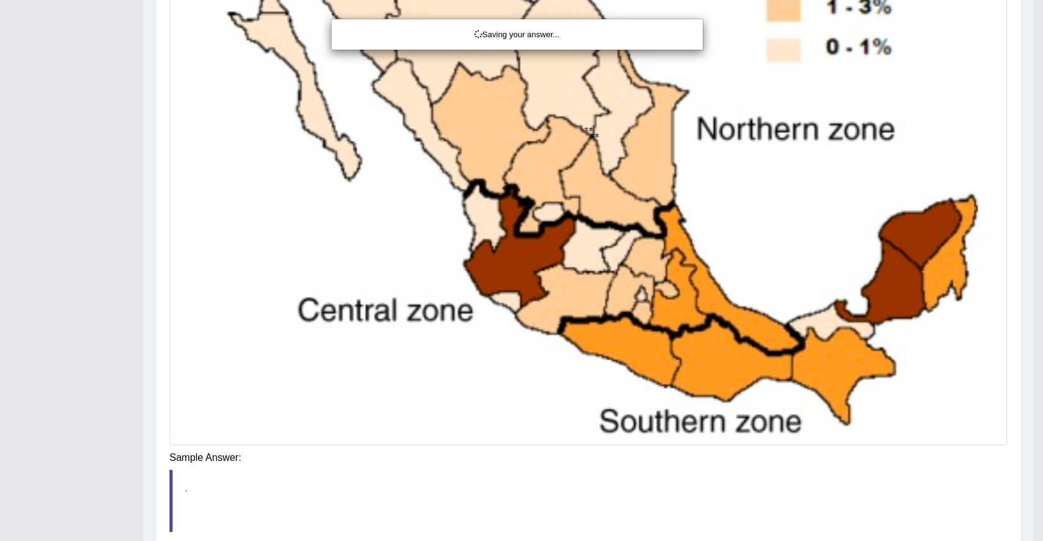
click at [797, 465] on div "Saving your answer..." at bounding box center [521, 270] width 1043 height 541
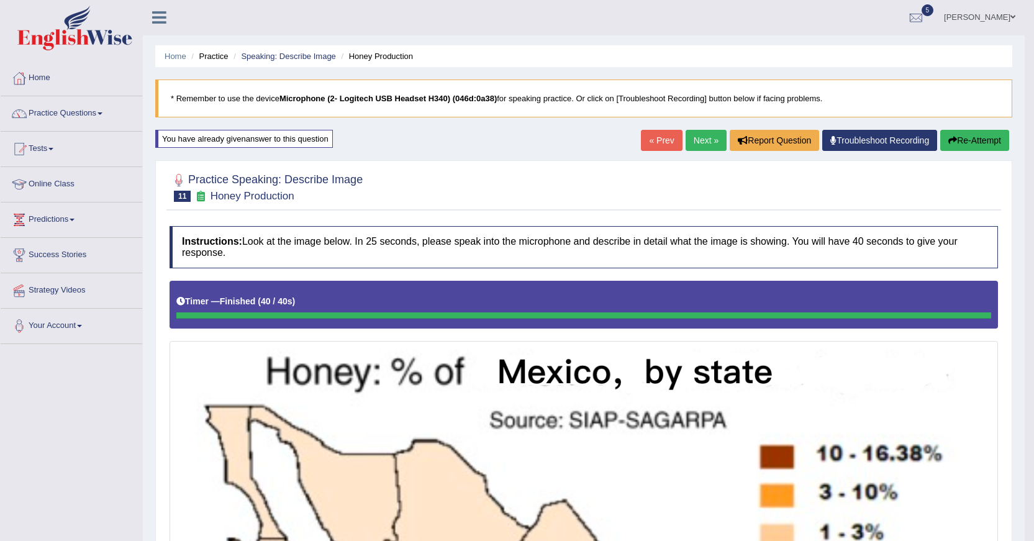
scroll to position [0, 0]
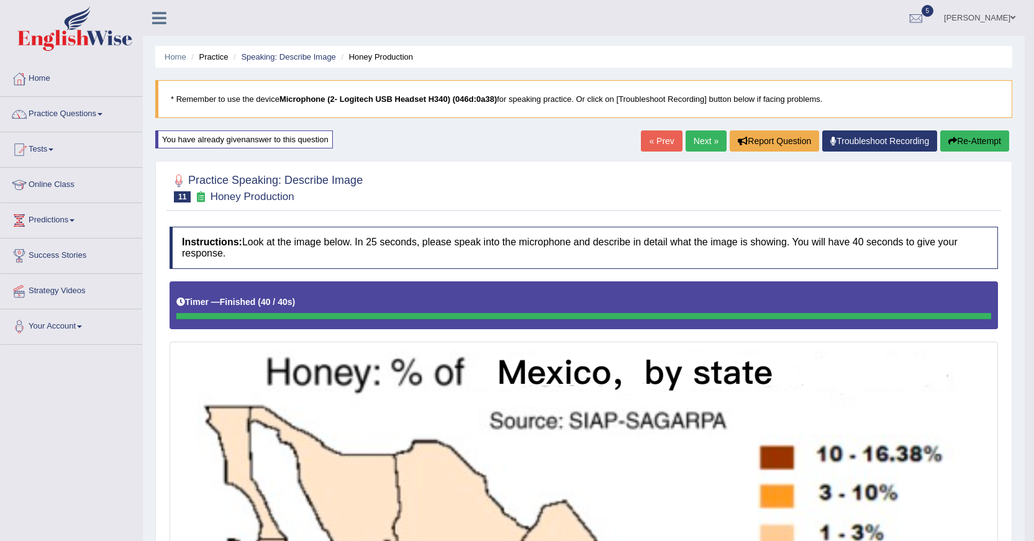
click at [703, 144] on link "Next »" at bounding box center [705, 140] width 41 height 21
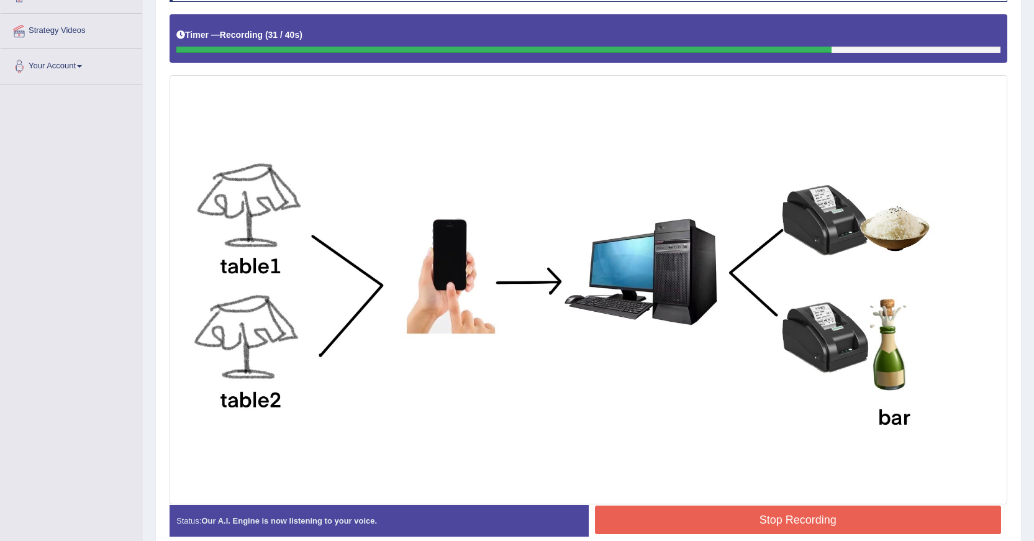
scroll to position [319, 0]
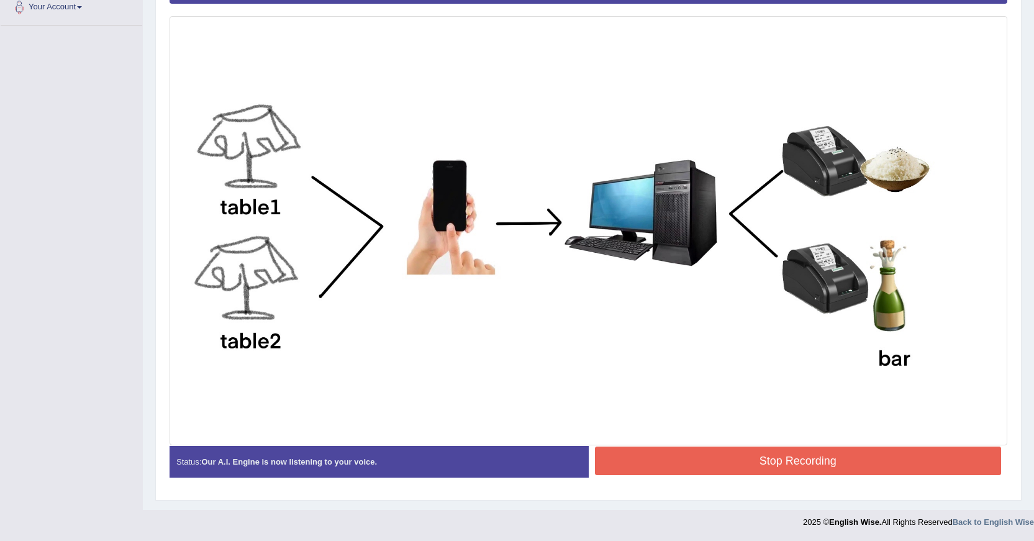
click at [855, 451] on button "Stop Recording" at bounding box center [798, 460] width 407 height 29
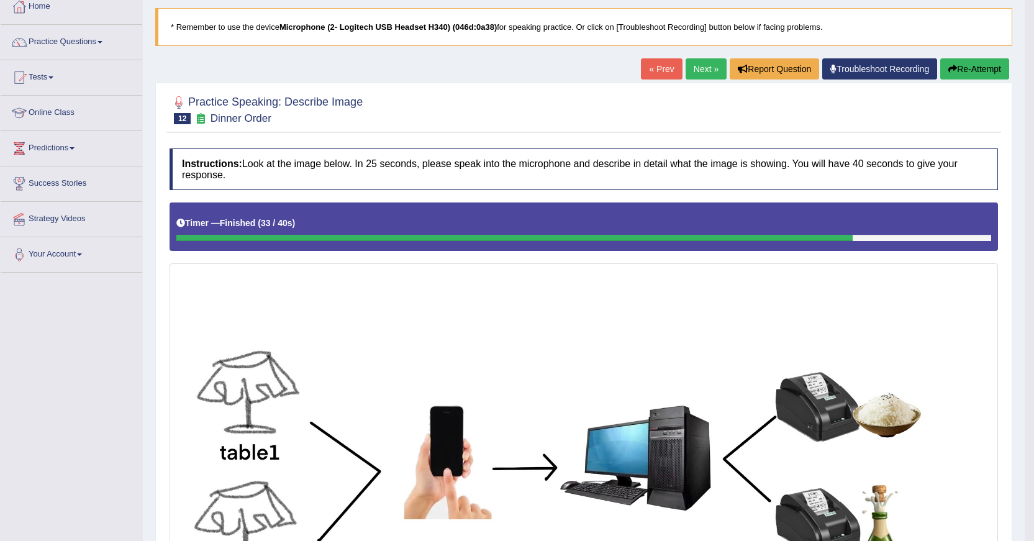
scroll to position [71, 0]
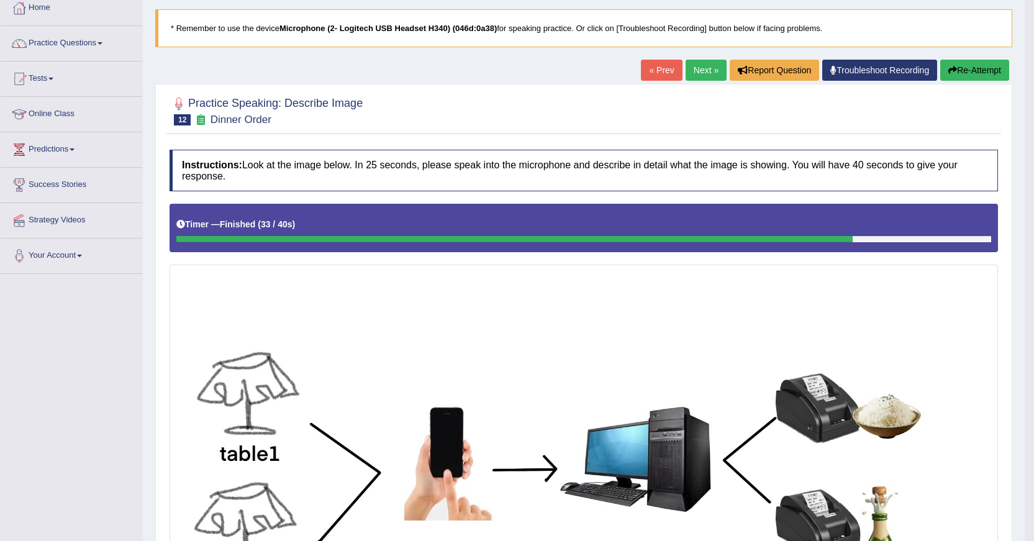
click at [705, 68] on link "Next »" at bounding box center [705, 70] width 41 height 21
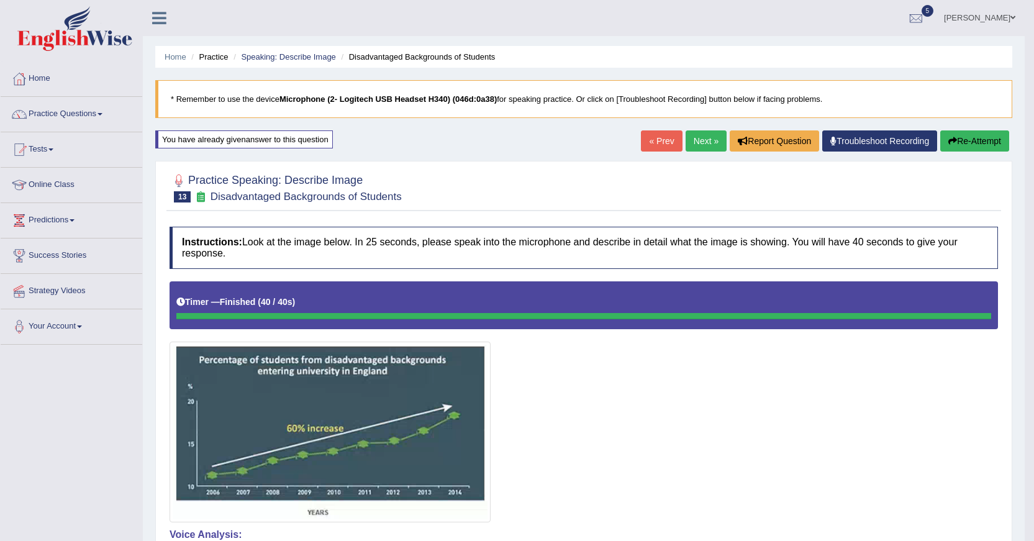
click at [698, 140] on link "Next »" at bounding box center [705, 140] width 41 height 21
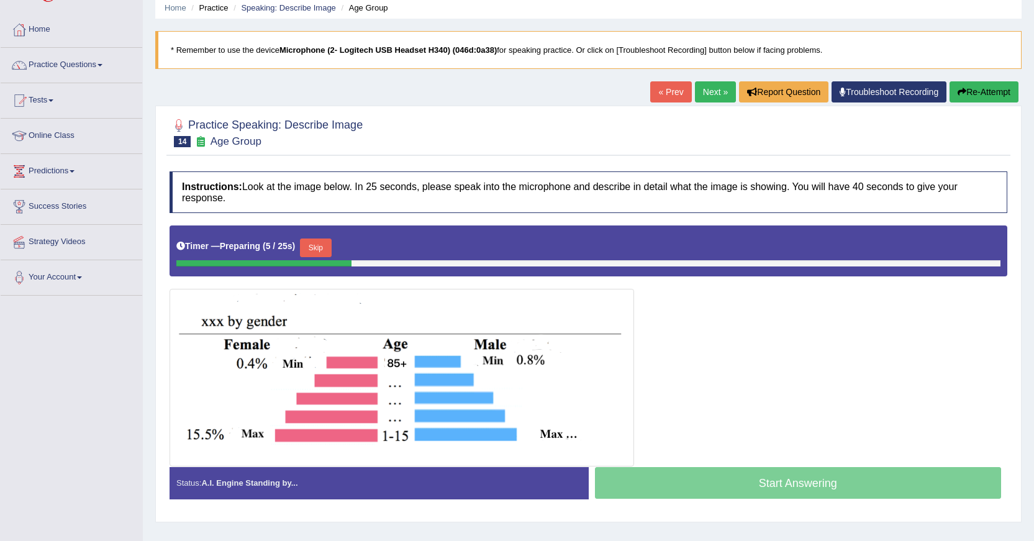
scroll to position [111, 0]
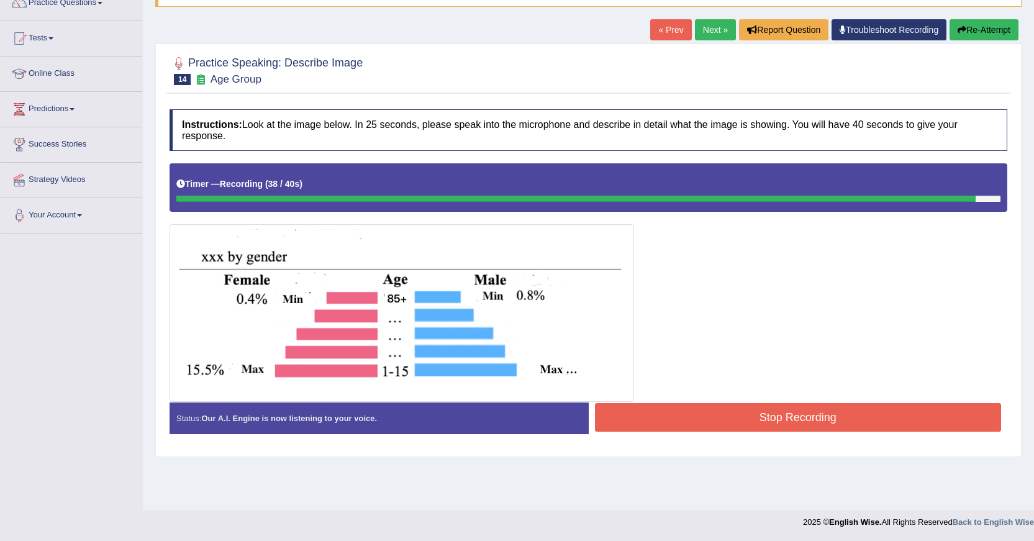
click at [777, 428] on button "Stop Recording" at bounding box center [798, 417] width 407 height 29
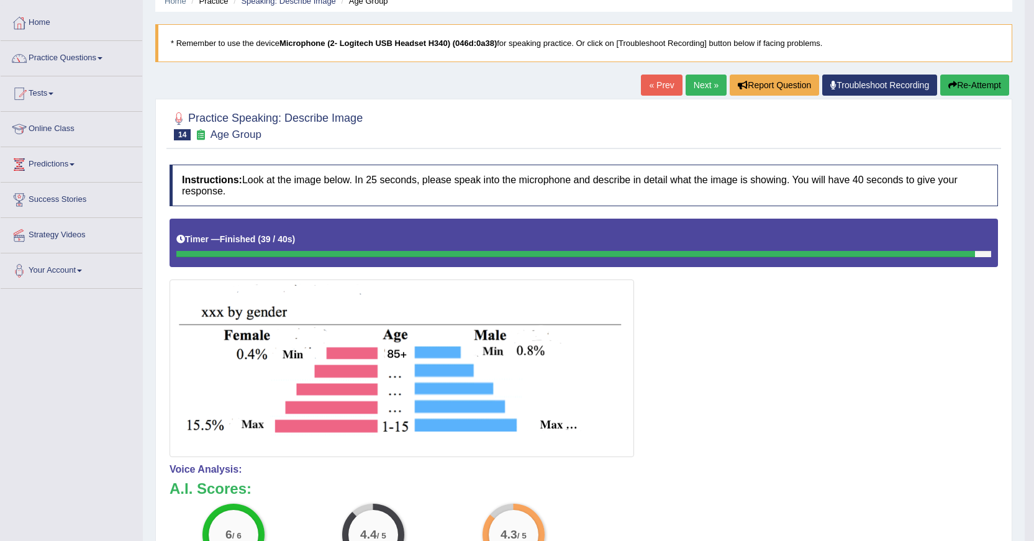
scroll to position [0, 0]
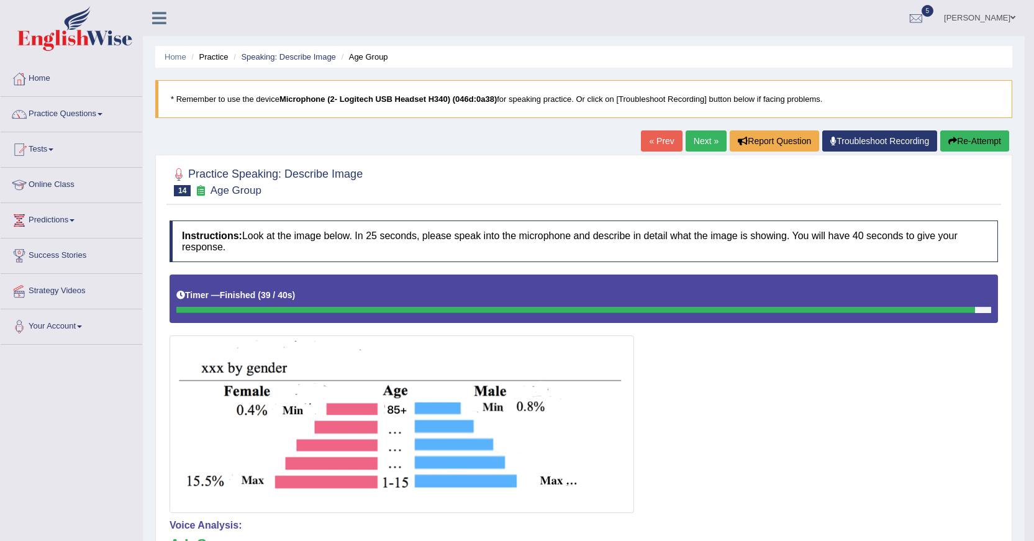
click at [705, 144] on link "Next »" at bounding box center [705, 140] width 41 height 21
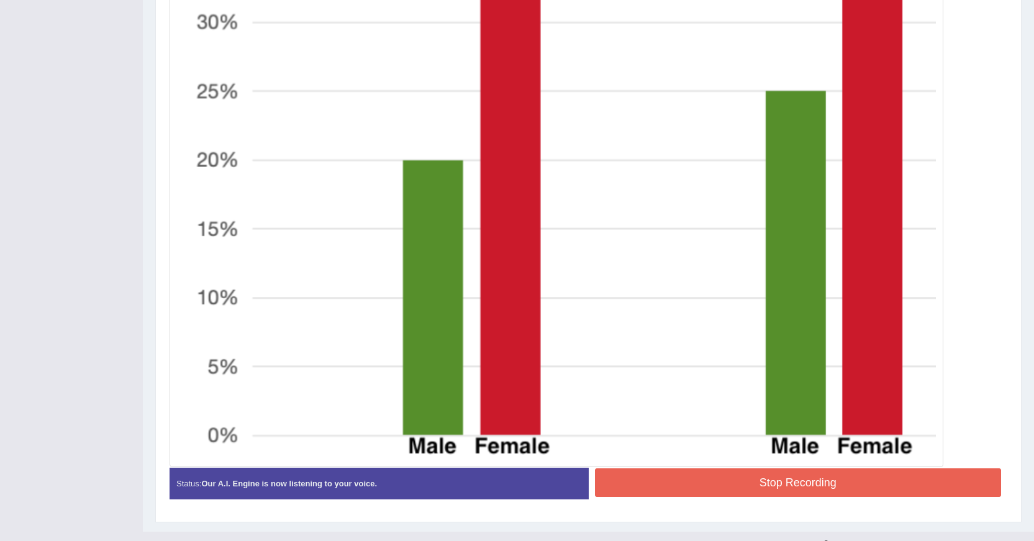
scroll to position [612, 0]
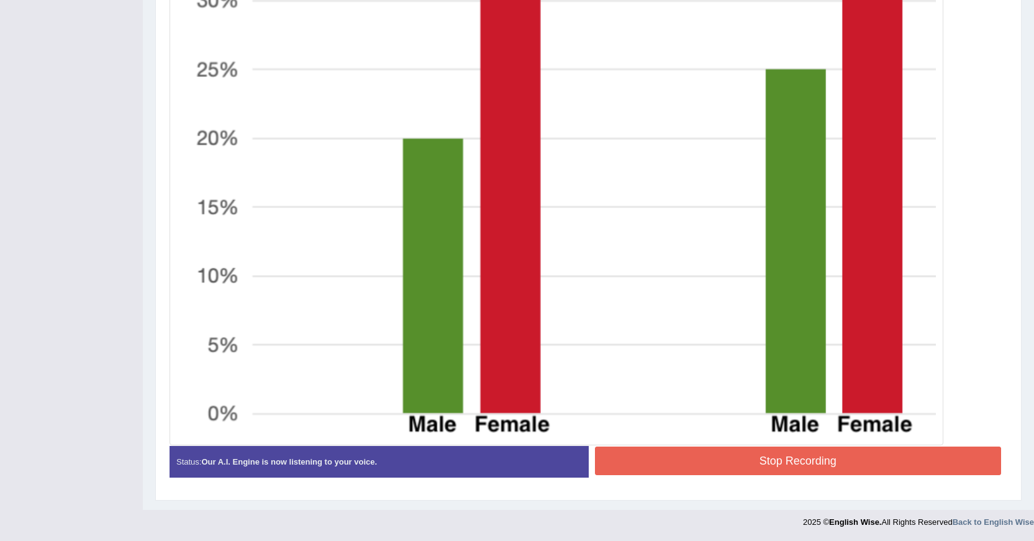
click at [793, 451] on div "Instructions: Look at the image below. In 25 seconds, please speak into the mic…" at bounding box center [588, 51] width 844 height 885
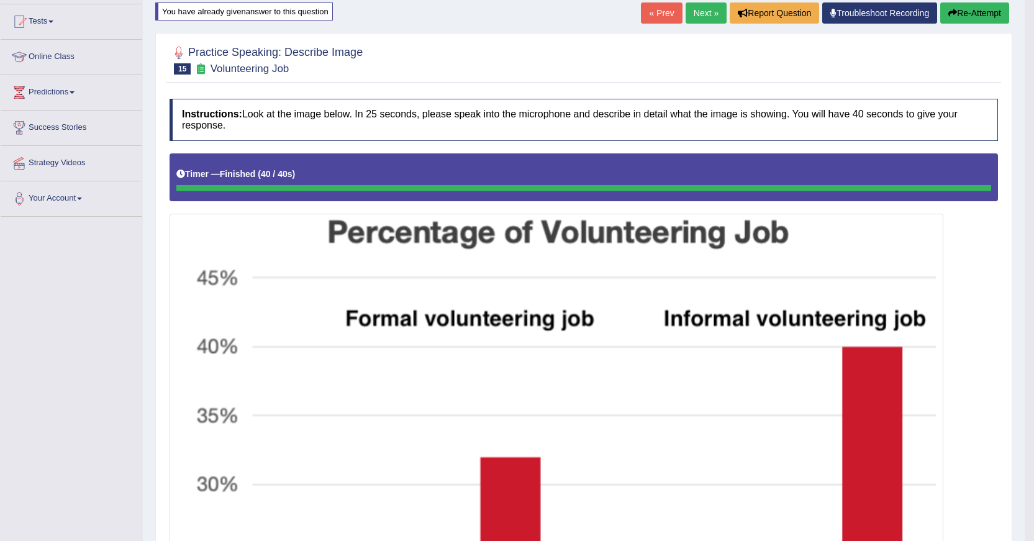
scroll to position [0, 0]
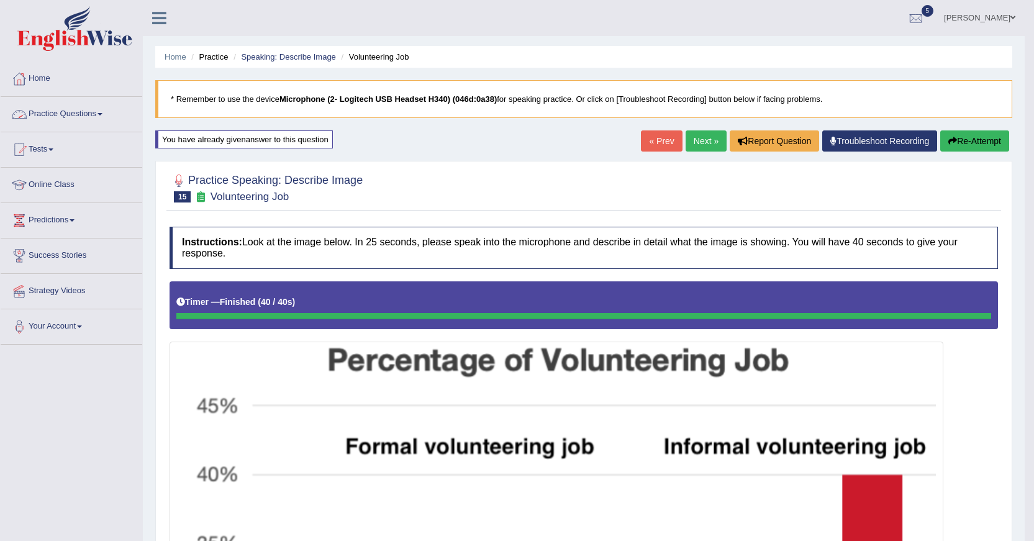
click at [93, 114] on link "Practice Questions" at bounding box center [72, 112] width 142 height 31
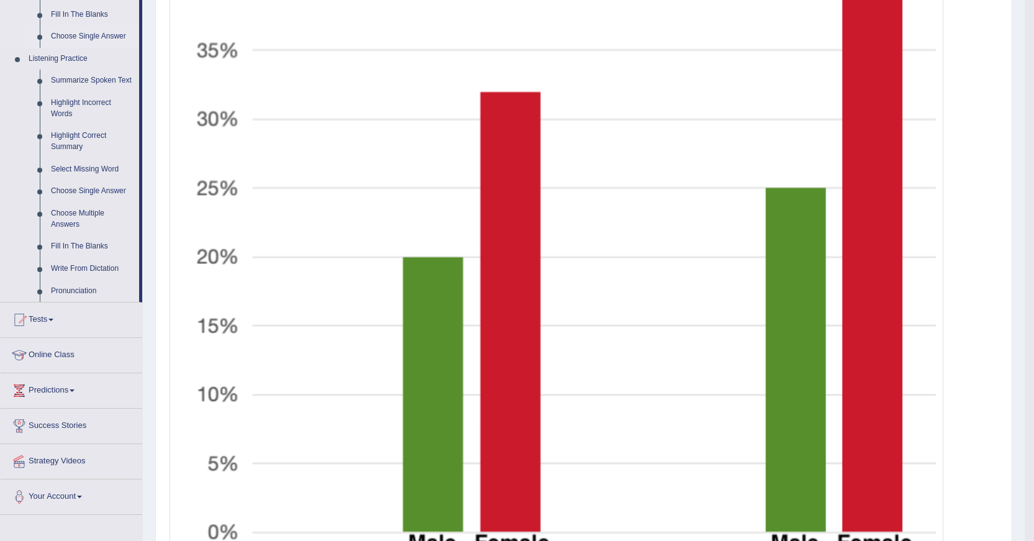
scroll to position [497, 0]
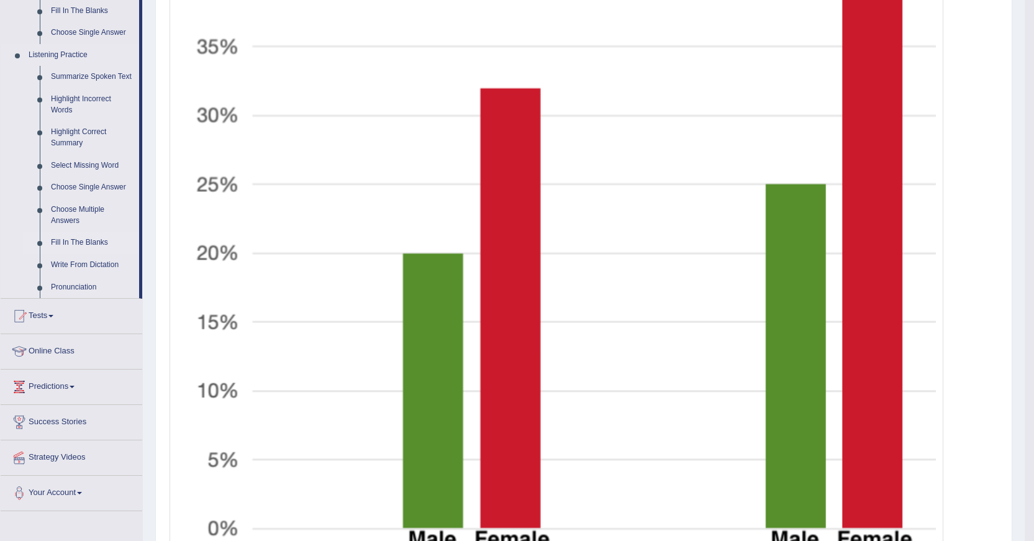
click at [87, 240] on link "Fill In The Blanks" at bounding box center [92, 243] width 94 height 22
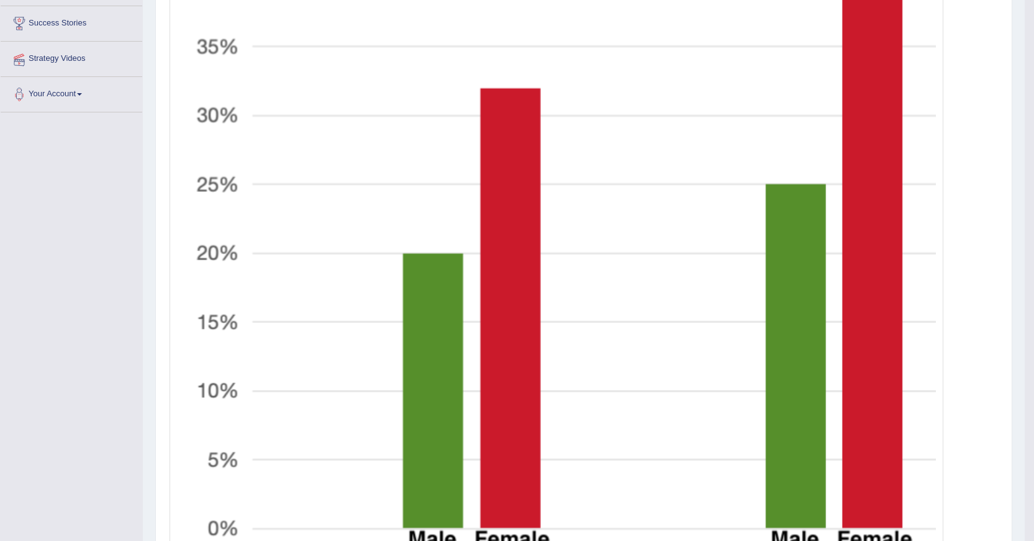
scroll to position [239, 0]
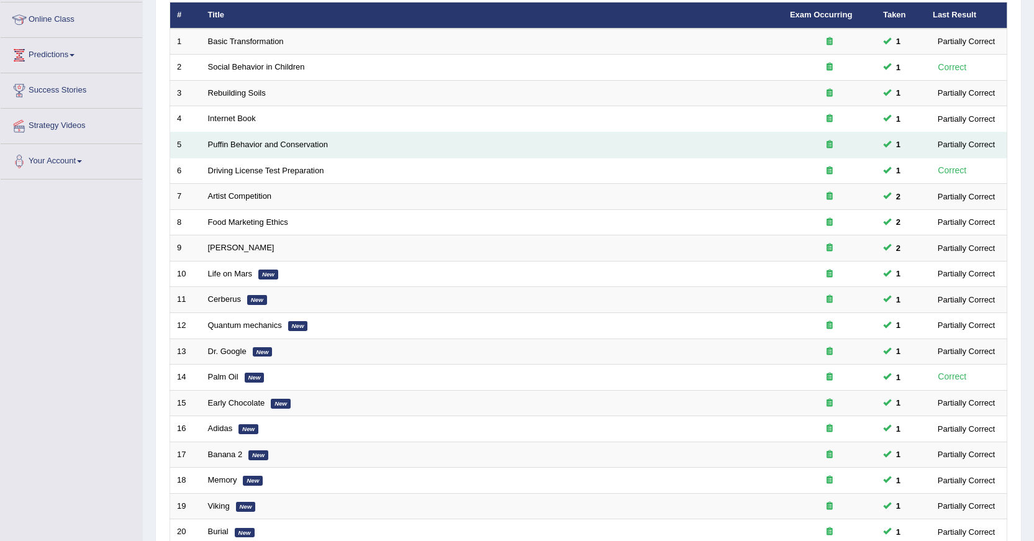
scroll to position [281, 0]
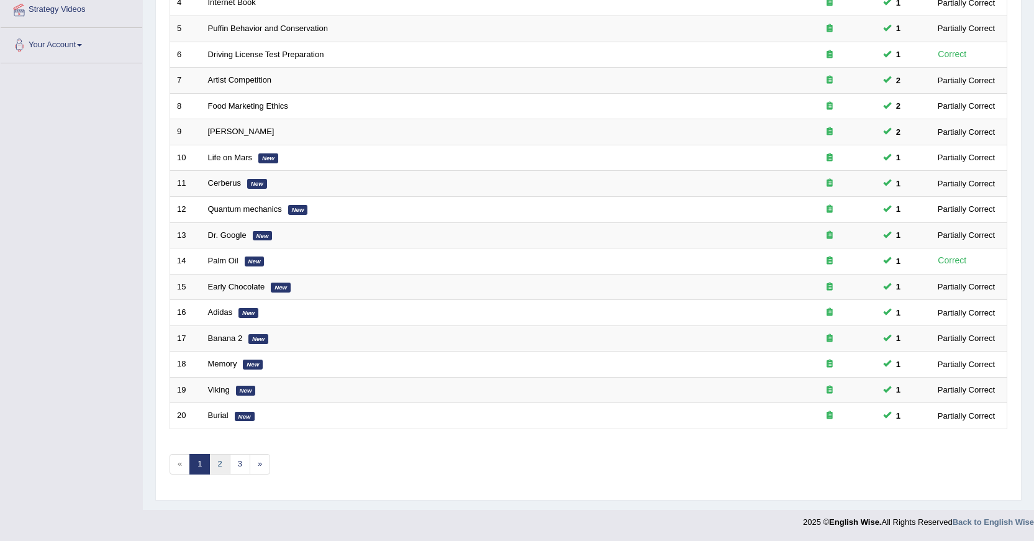
click at [220, 463] on link "2" at bounding box center [219, 464] width 20 height 20
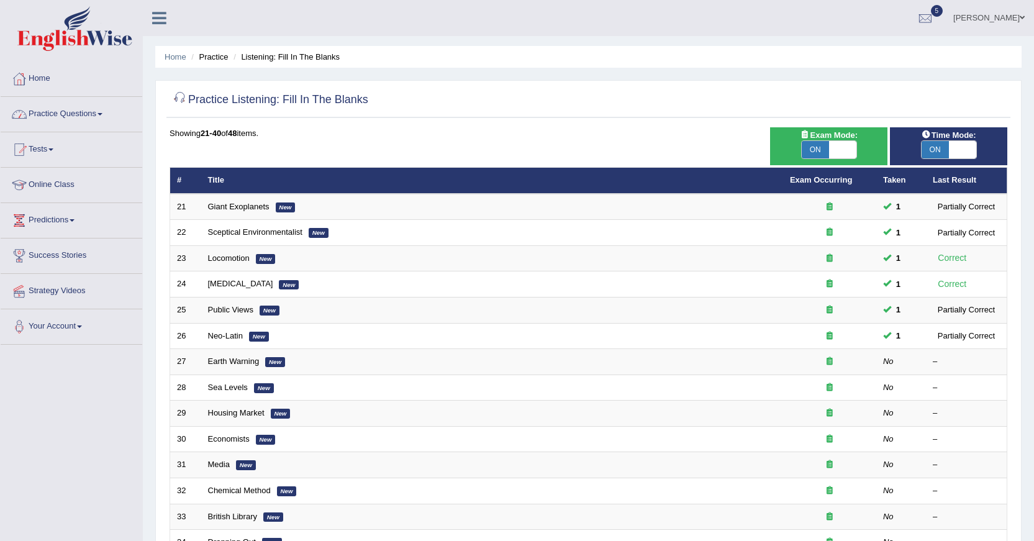
click at [84, 115] on link "Practice Questions" at bounding box center [72, 112] width 142 height 31
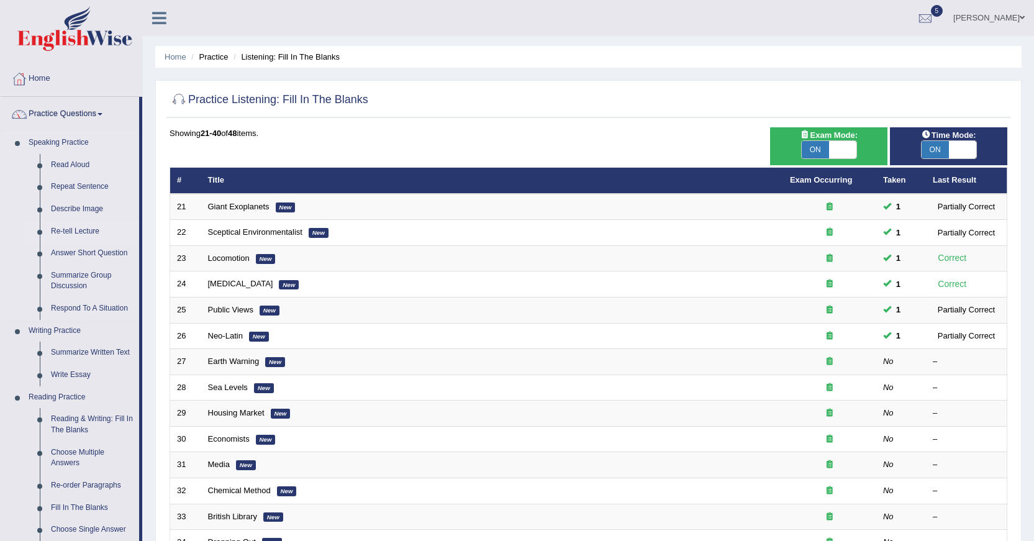
click at [90, 233] on link "Re-tell Lecture" at bounding box center [92, 231] width 94 height 22
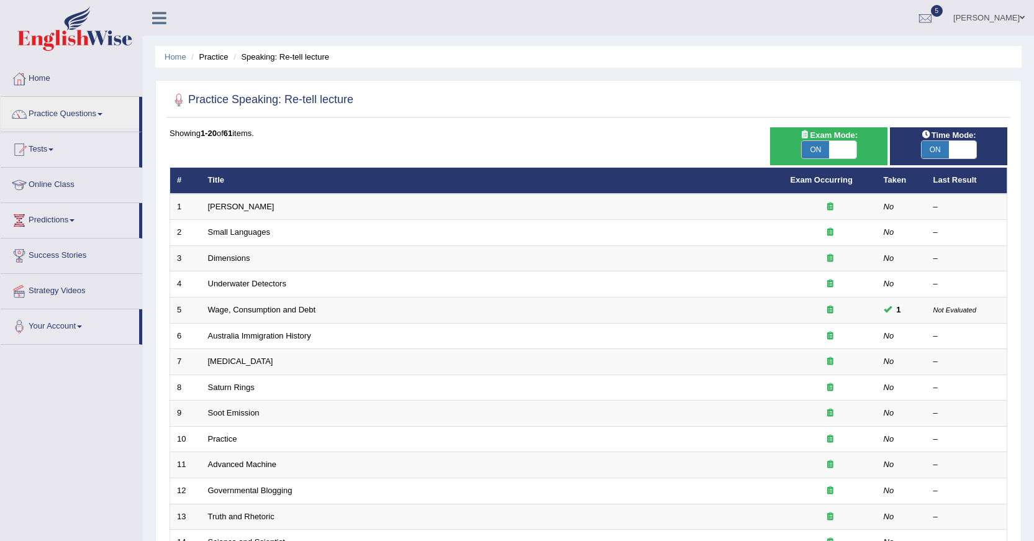
click at [87, 117] on link "Practice Questions" at bounding box center [70, 112] width 138 height 31
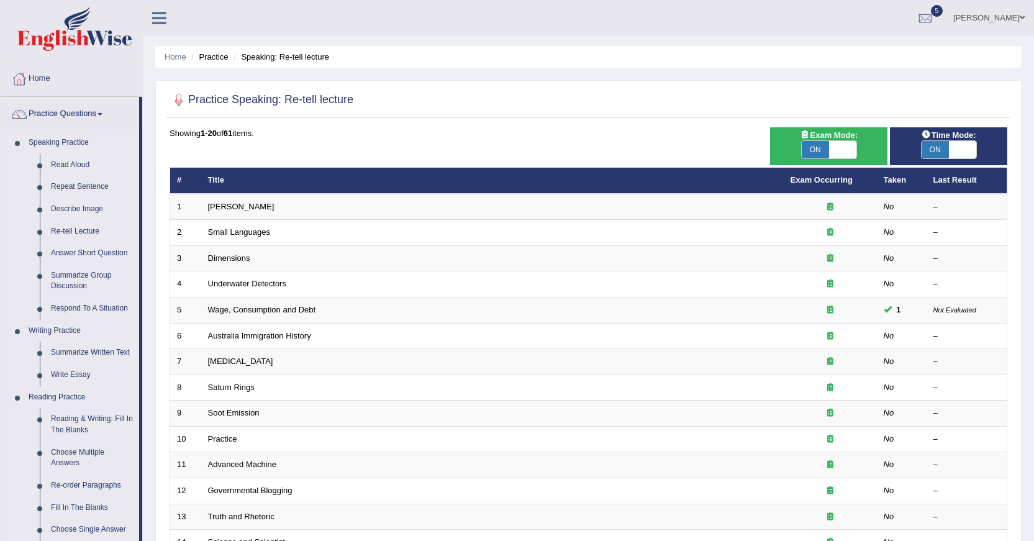
click at [70, 211] on link "Describe Image" at bounding box center [92, 209] width 94 height 22
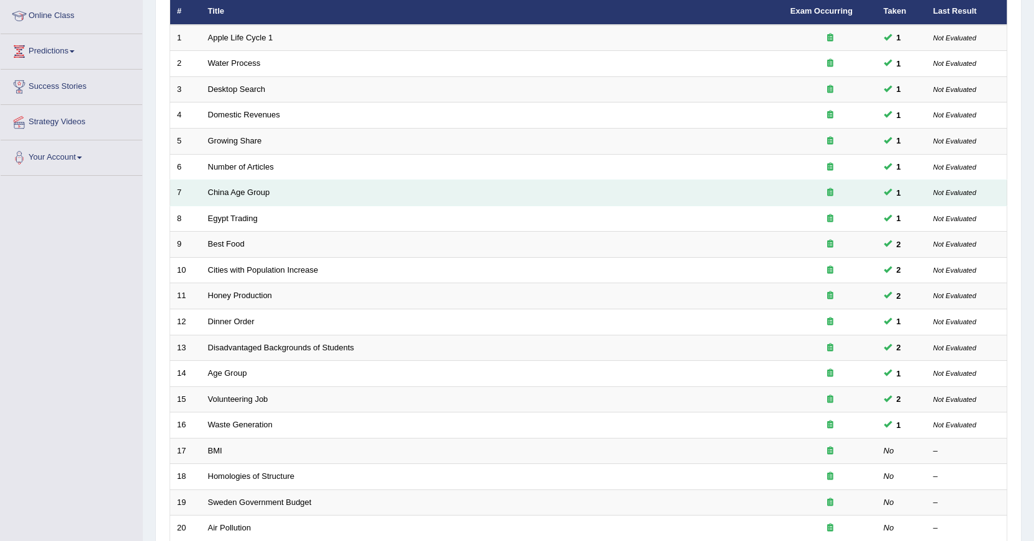
scroll to position [281, 0]
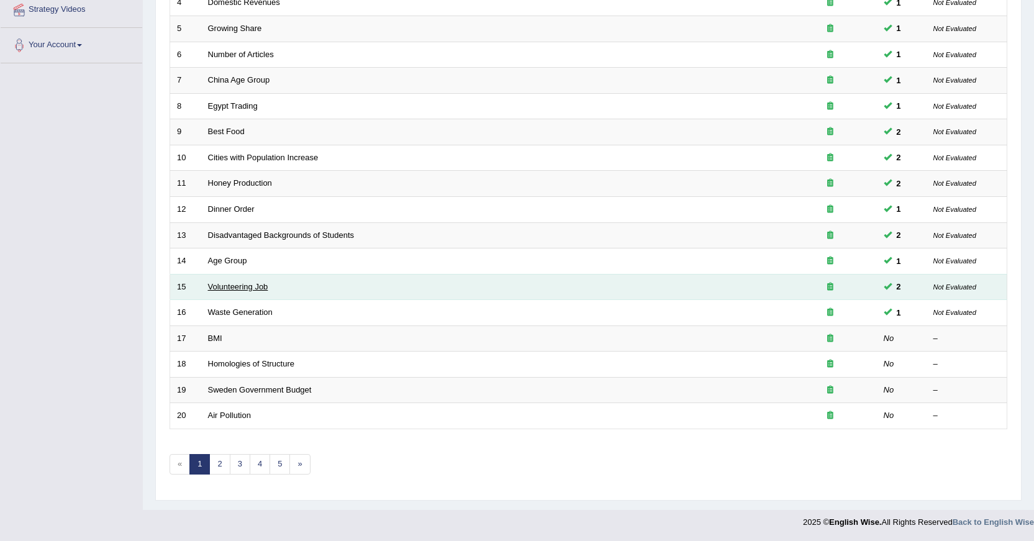
click at [229, 284] on link "Volunteering Job" at bounding box center [238, 286] width 60 height 9
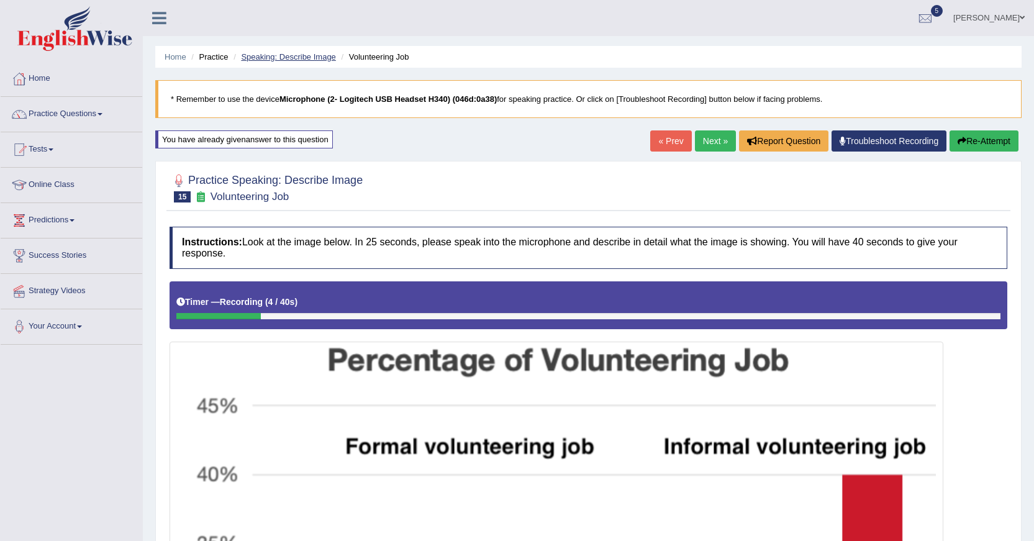
click at [310, 54] on link "Speaking: Describe Image" at bounding box center [288, 56] width 94 height 9
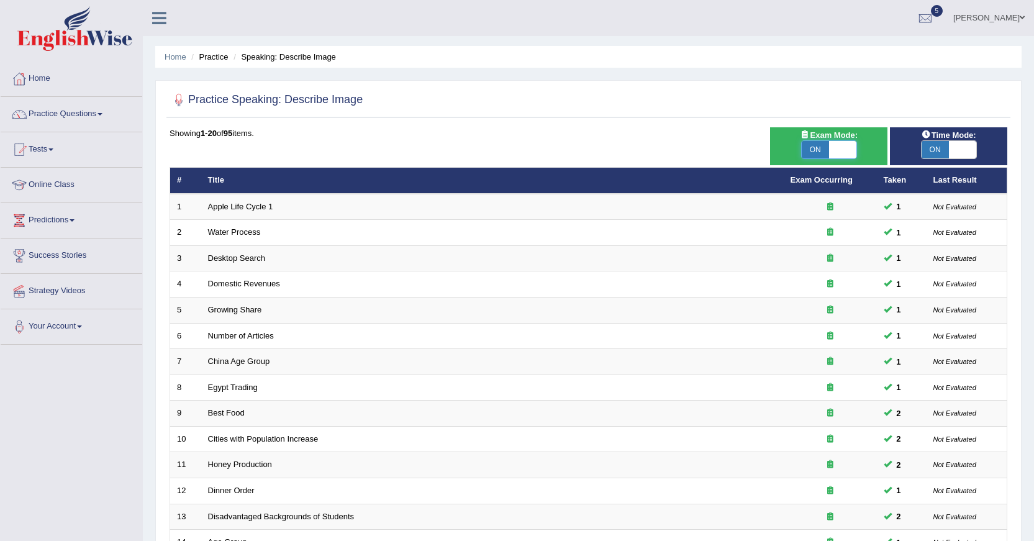
click at [830, 151] on span at bounding box center [842, 149] width 27 height 17
checkbox input "false"
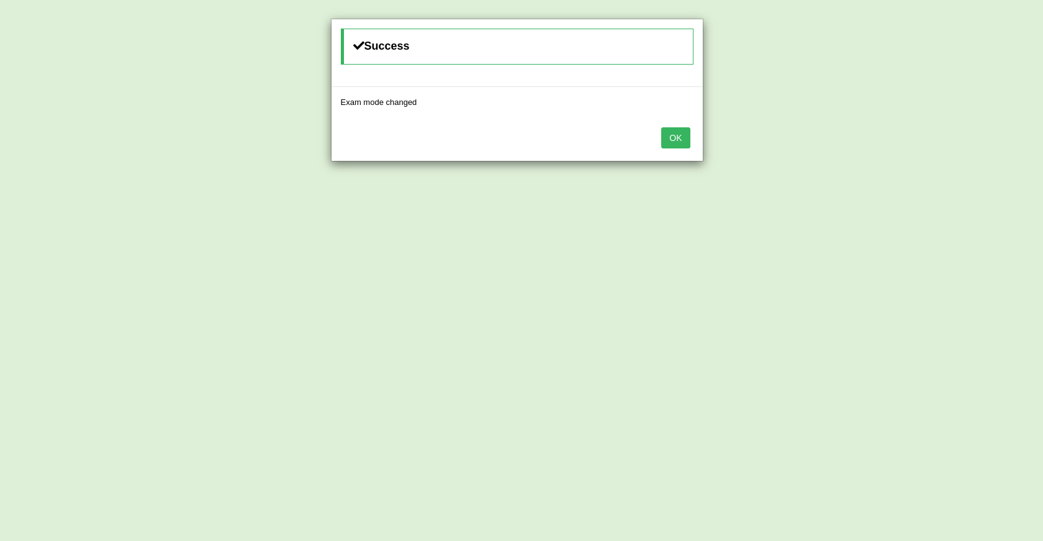
click at [671, 135] on button "OK" at bounding box center [675, 137] width 29 height 21
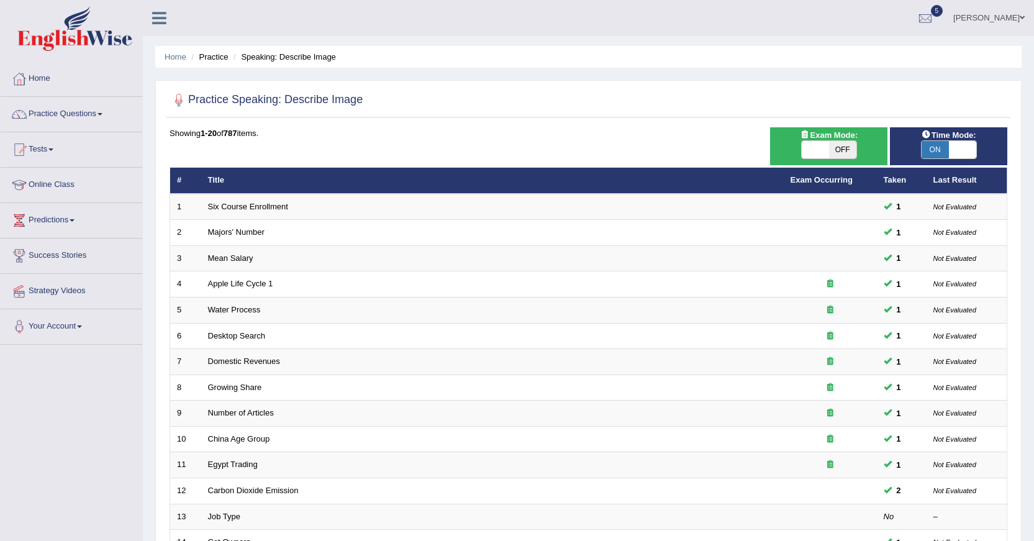
click at [828, 144] on span at bounding box center [815, 149] width 27 height 17
checkbox input "true"
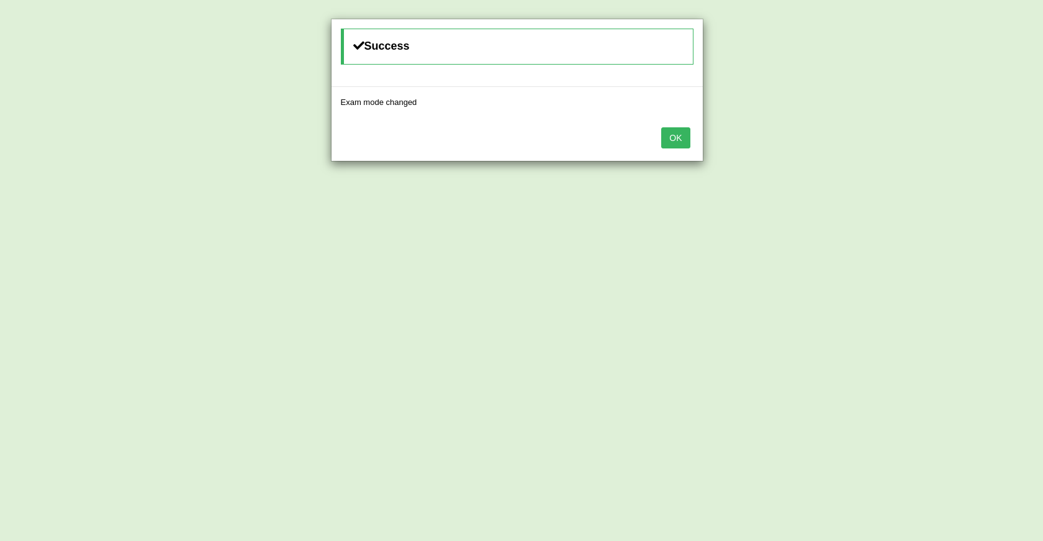
click at [673, 137] on button "OK" at bounding box center [675, 137] width 29 height 21
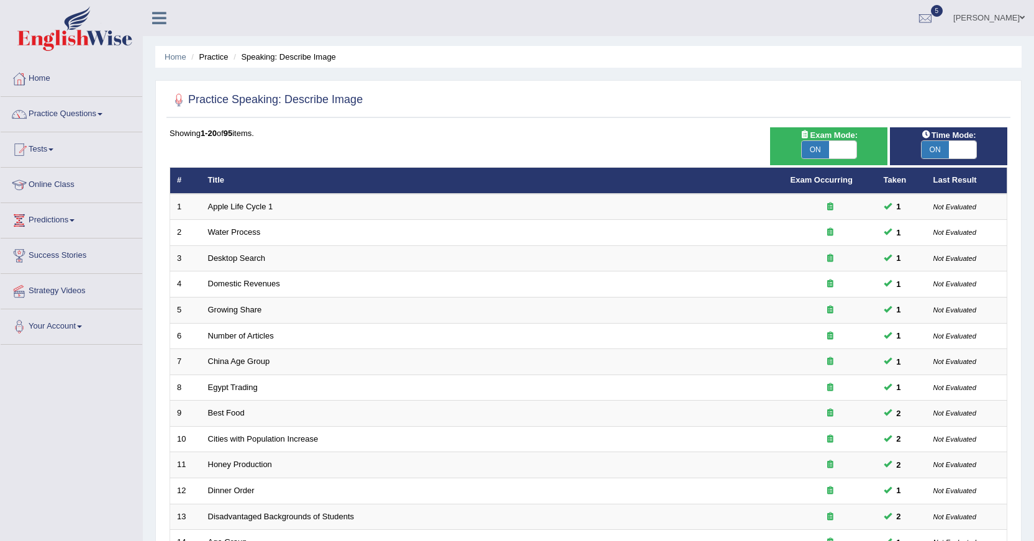
click at [956, 155] on span at bounding box center [962, 149] width 27 height 17
checkbox input "false"
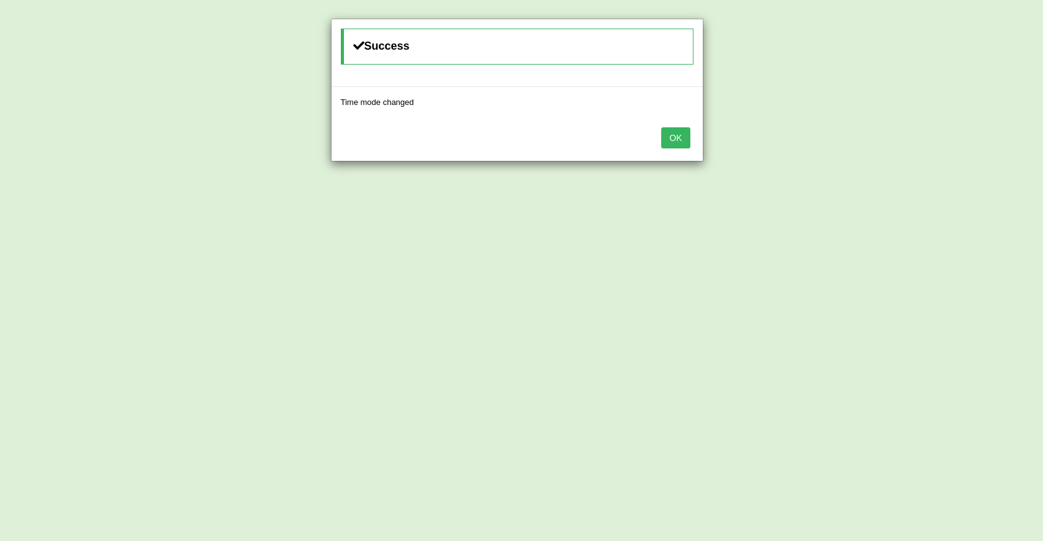
click at [685, 133] on button "OK" at bounding box center [675, 137] width 29 height 21
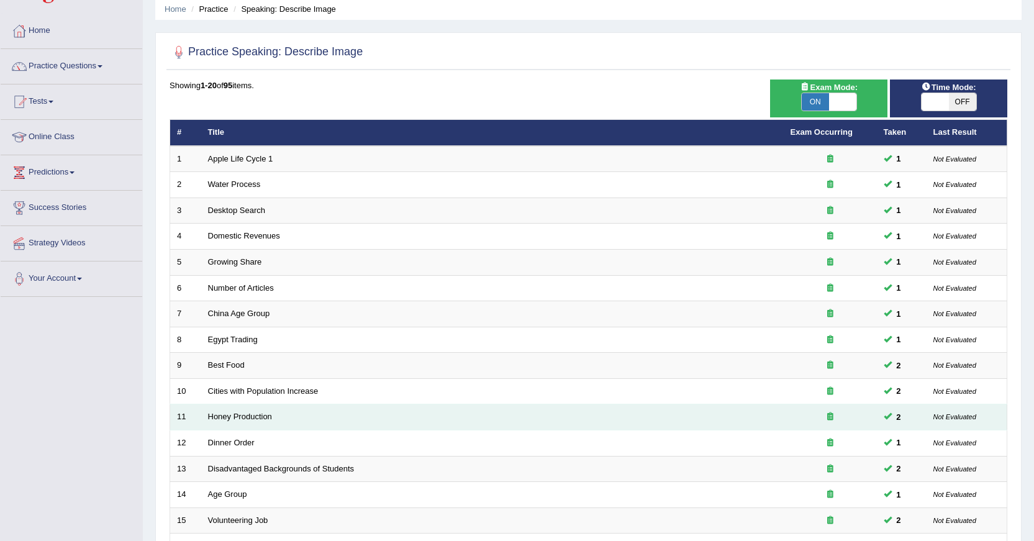
scroll to position [281, 0]
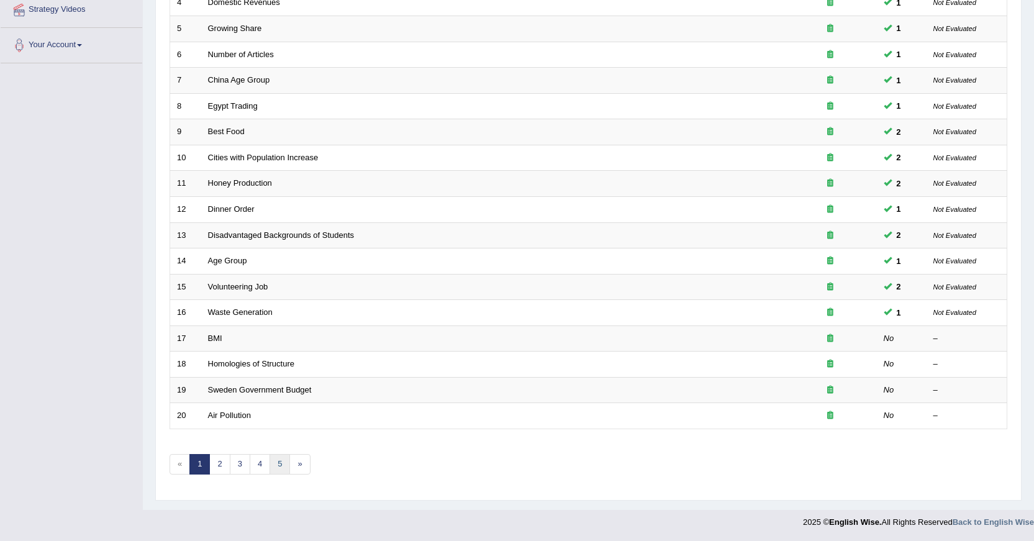
click at [282, 461] on link "5" at bounding box center [279, 464] width 20 height 20
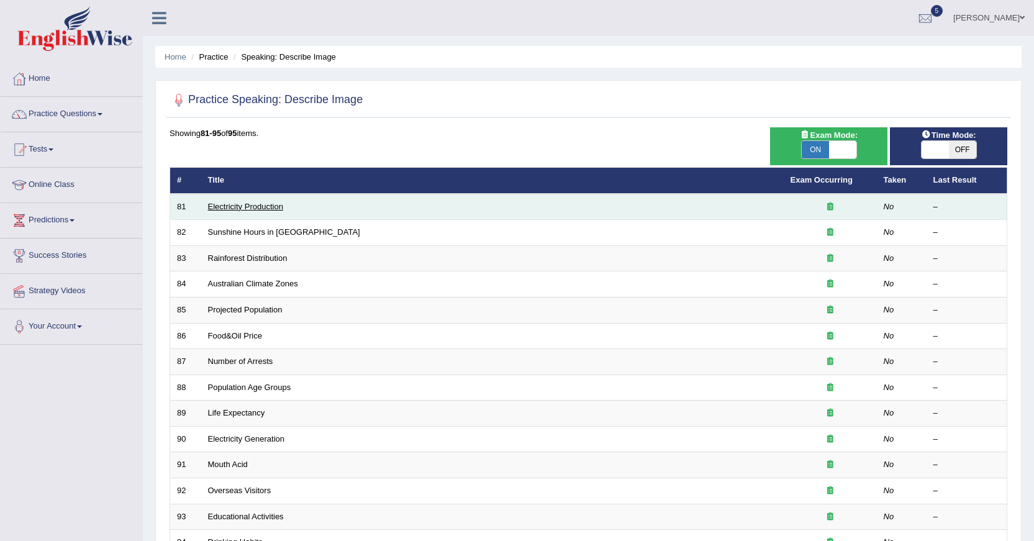
click at [268, 209] on link "Electricity Production" at bounding box center [245, 206] width 75 height 9
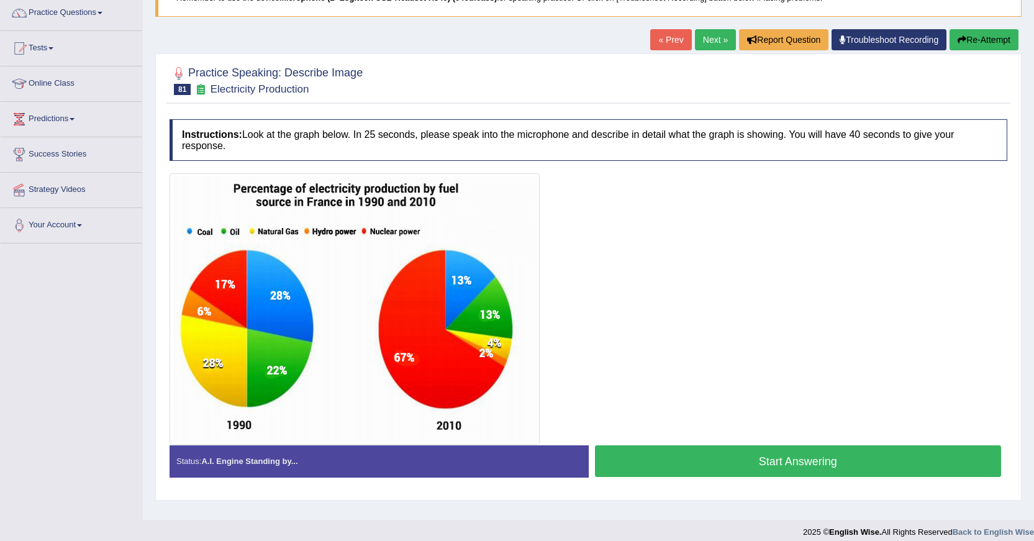
scroll to position [111, 0]
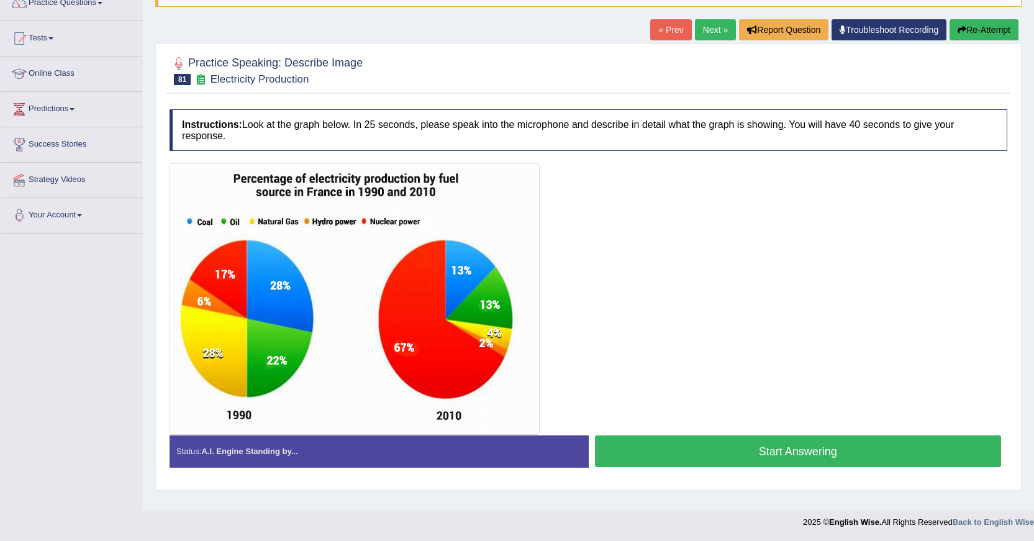
click at [721, 450] on button "Start Answering" at bounding box center [798, 451] width 407 height 32
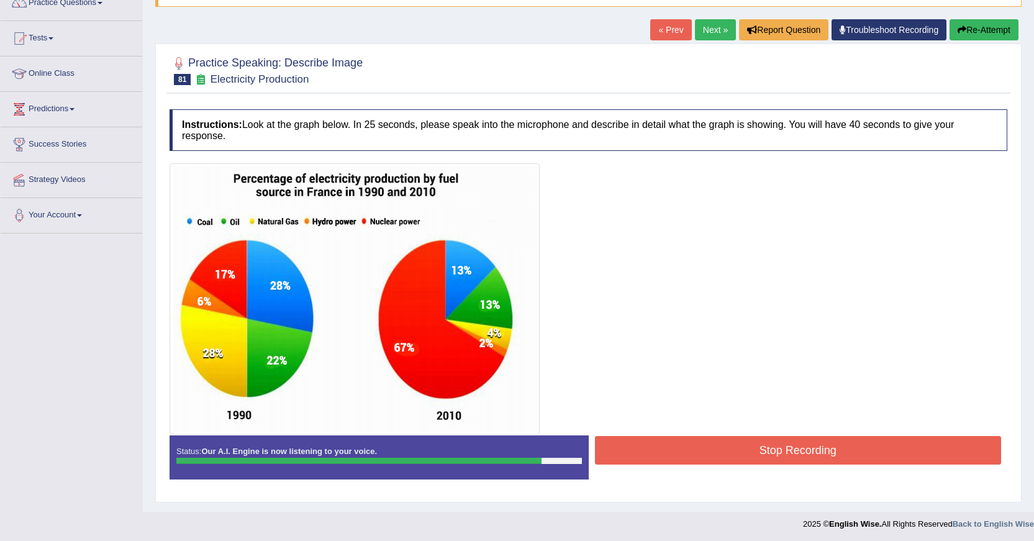
click at [774, 445] on button "Stop Recording" at bounding box center [798, 450] width 407 height 29
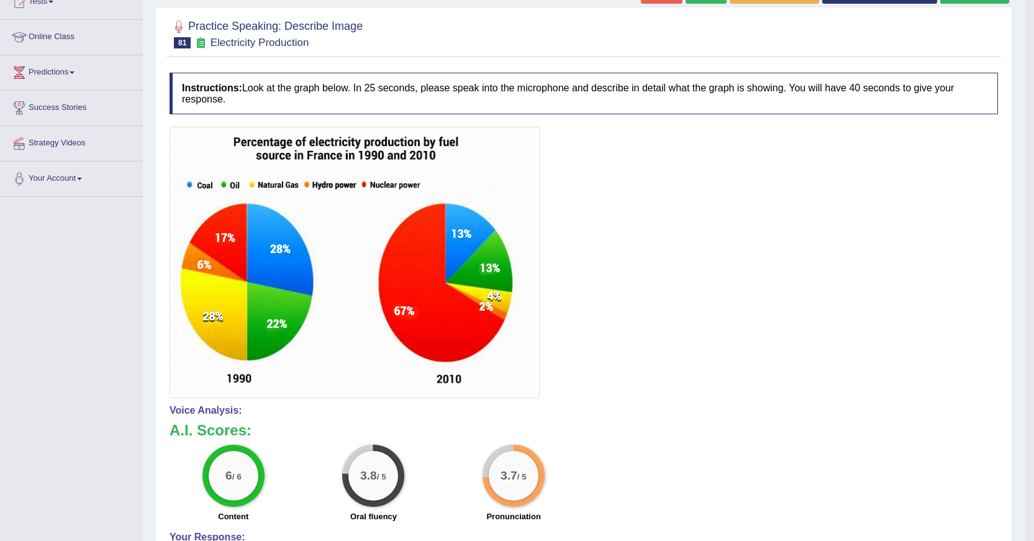
scroll to position [49, 0]
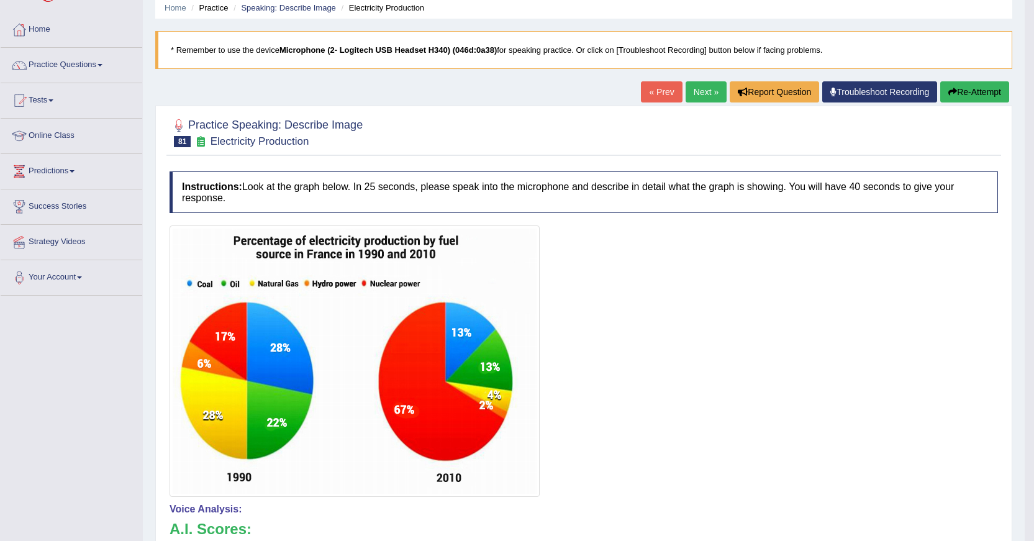
click at [706, 93] on link "Next »" at bounding box center [705, 91] width 41 height 21
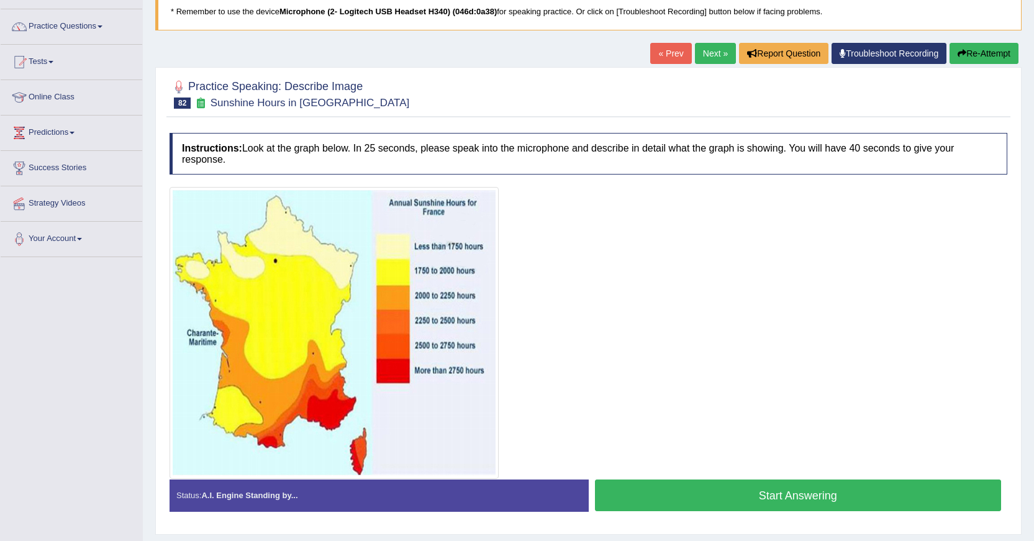
scroll to position [60, 0]
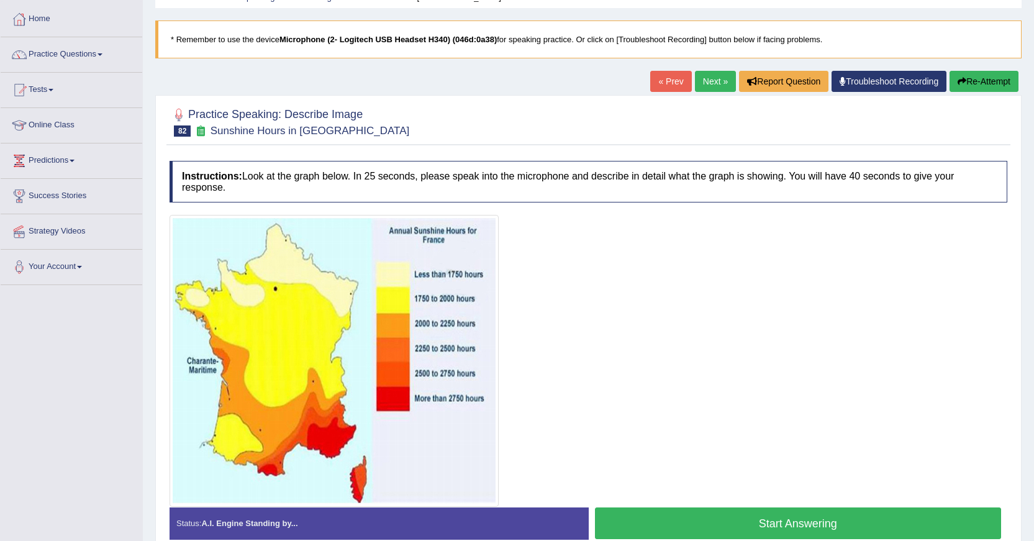
click at [716, 88] on link "Next »" at bounding box center [715, 81] width 41 height 21
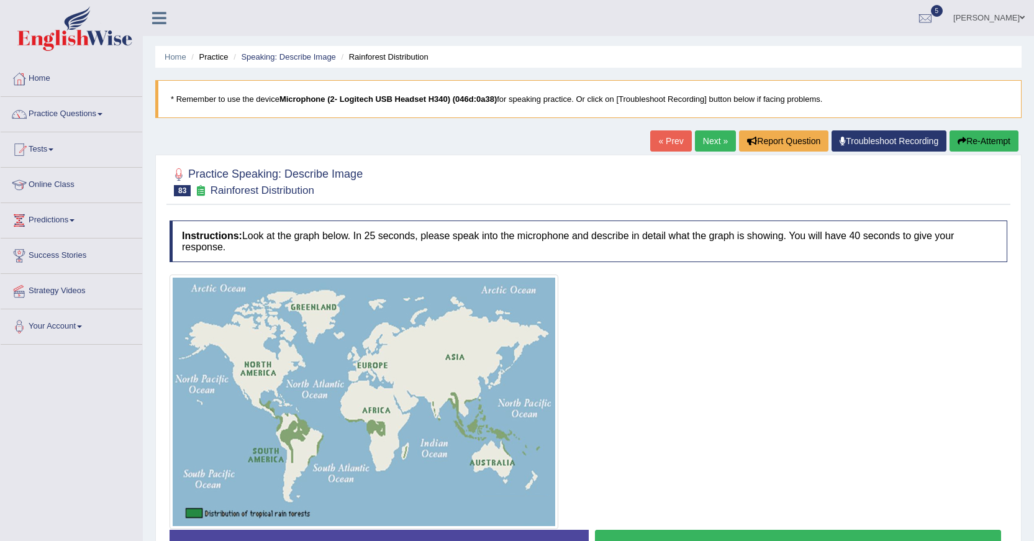
scroll to position [62, 0]
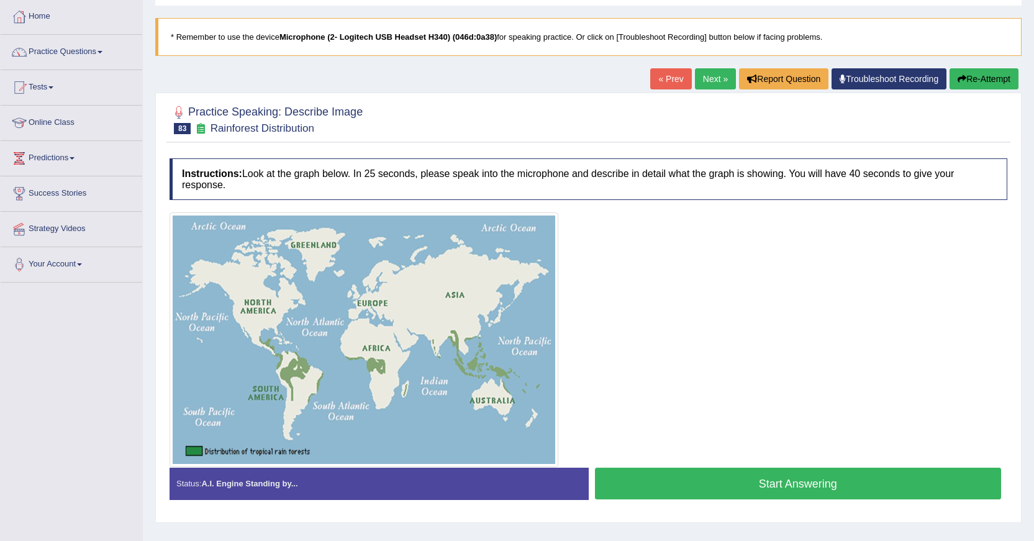
click at [870, 479] on button "Start Answering" at bounding box center [798, 484] width 407 height 32
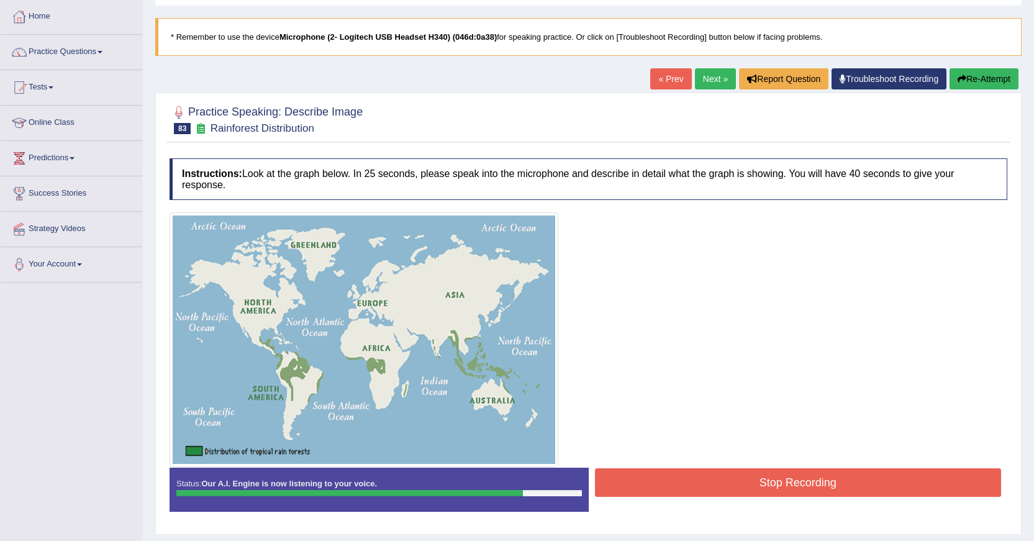
click at [759, 474] on button "Stop Recording" at bounding box center [798, 482] width 407 height 29
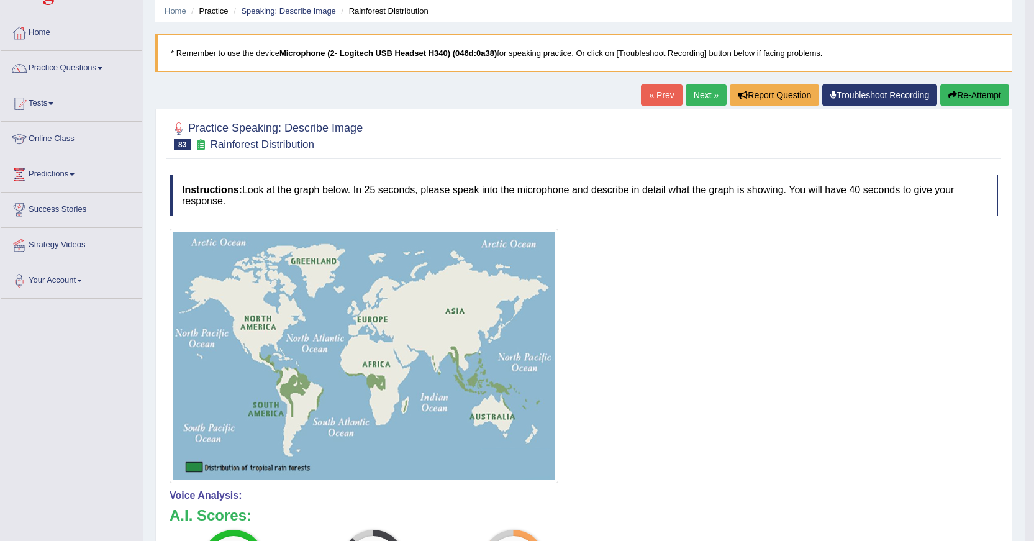
scroll to position [0, 0]
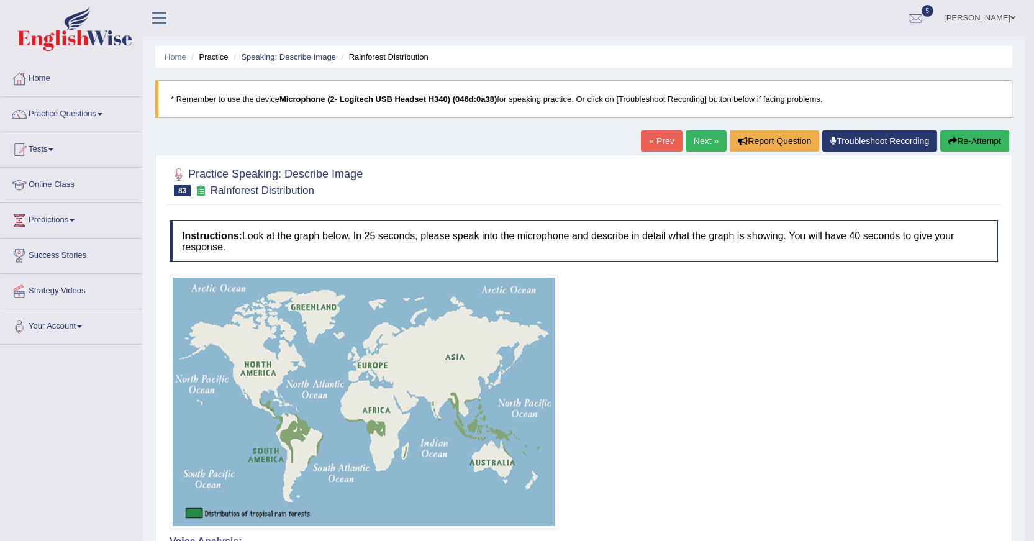
click at [702, 142] on link "Next »" at bounding box center [705, 140] width 41 height 21
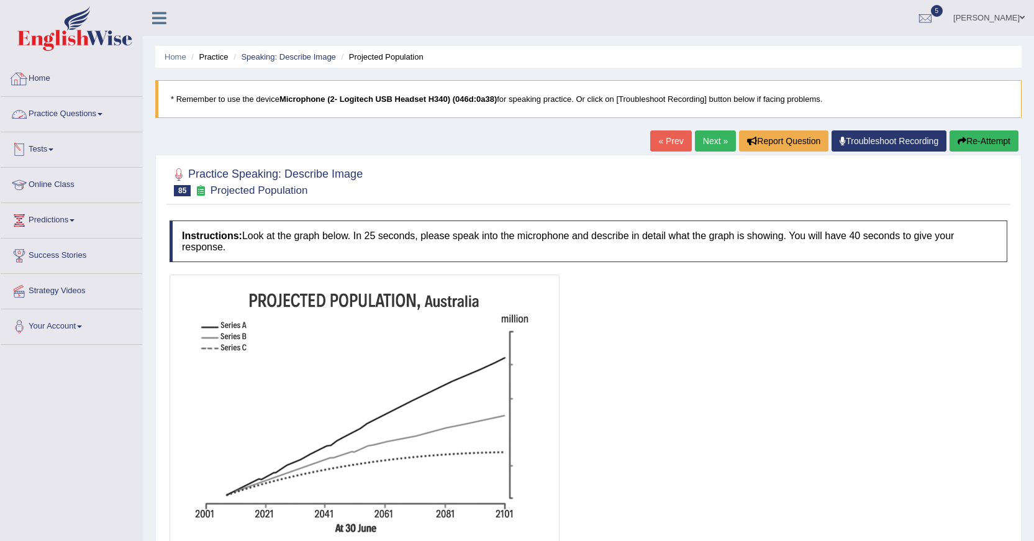
click at [107, 111] on link "Practice Questions" at bounding box center [72, 112] width 142 height 31
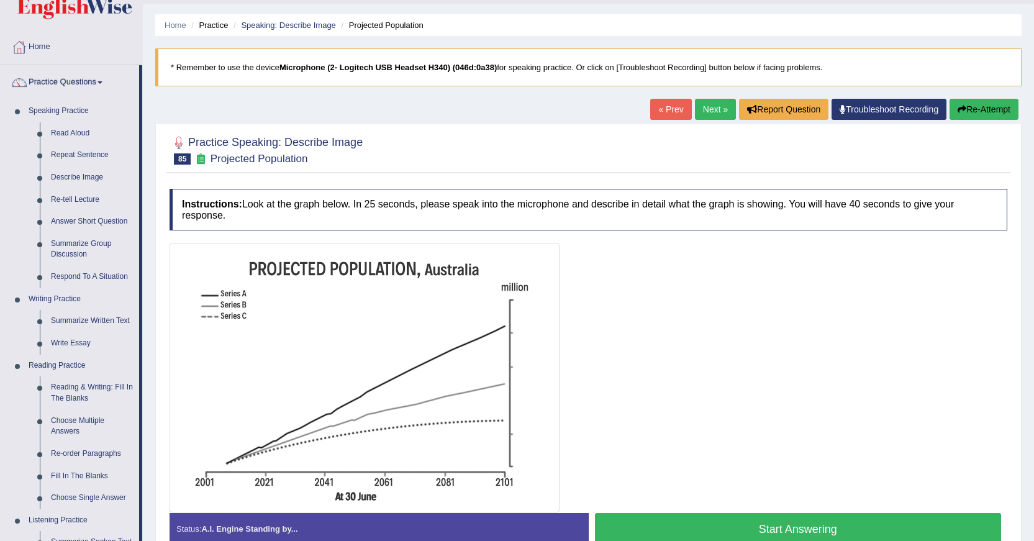
scroll to position [62, 0]
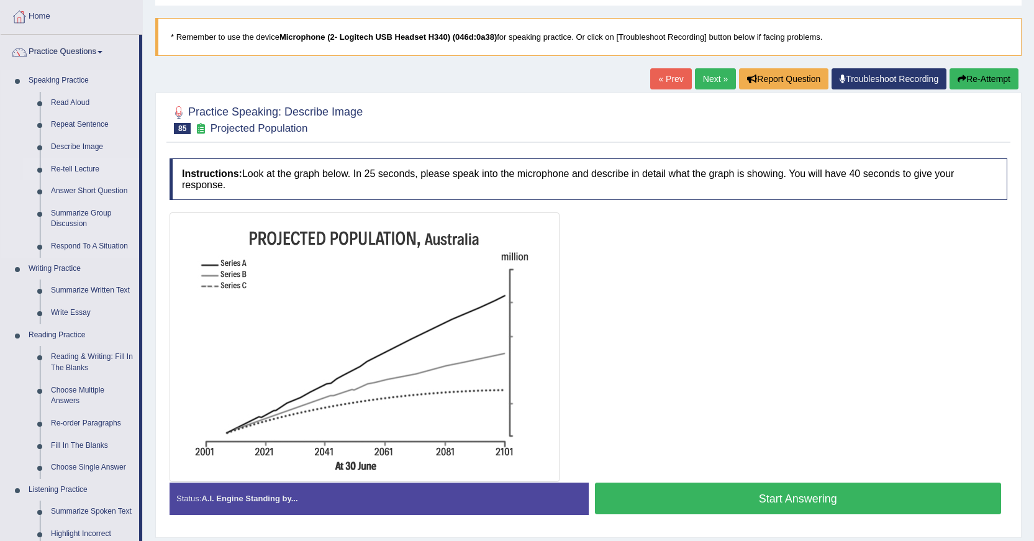
click at [78, 169] on link "Re-tell Lecture" at bounding box center [92, 169] width 94 height 22
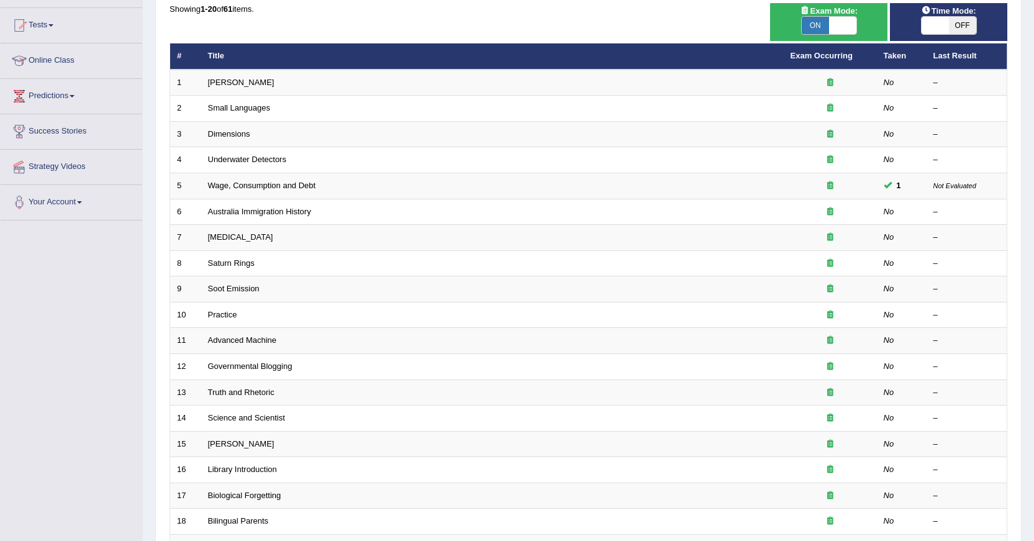
click at [926, 21] on span at bounding box center [934, 25] width 27 height 17
checkbox input "true"
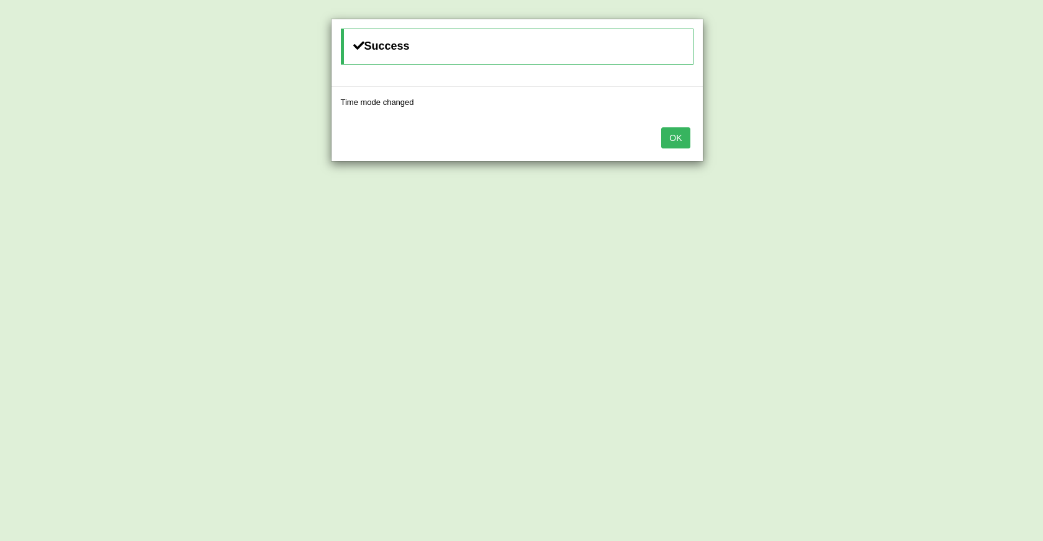
click at [679, 137] on button "OK" at bounding box center [675, 137] width 29 height 21
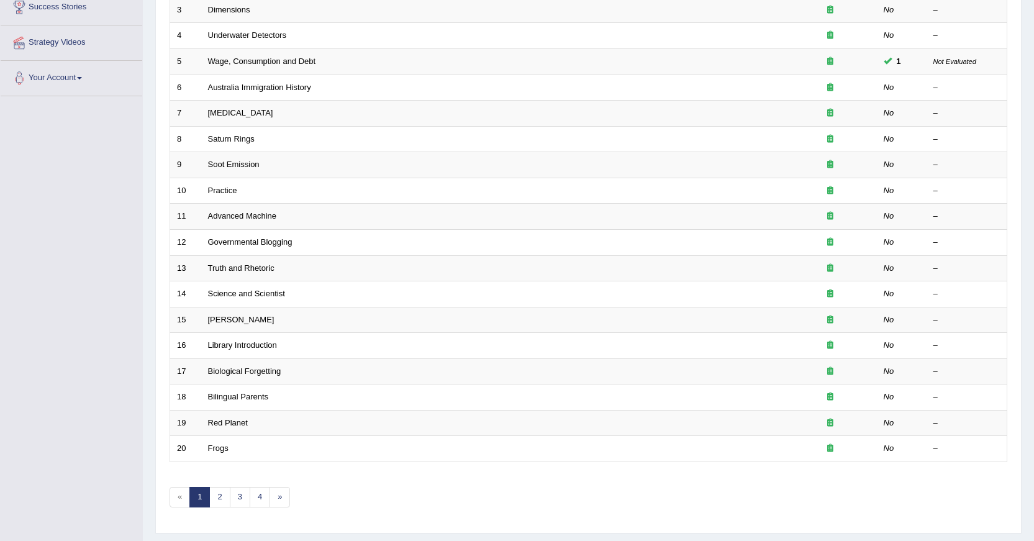
scroll to position [281, 0]
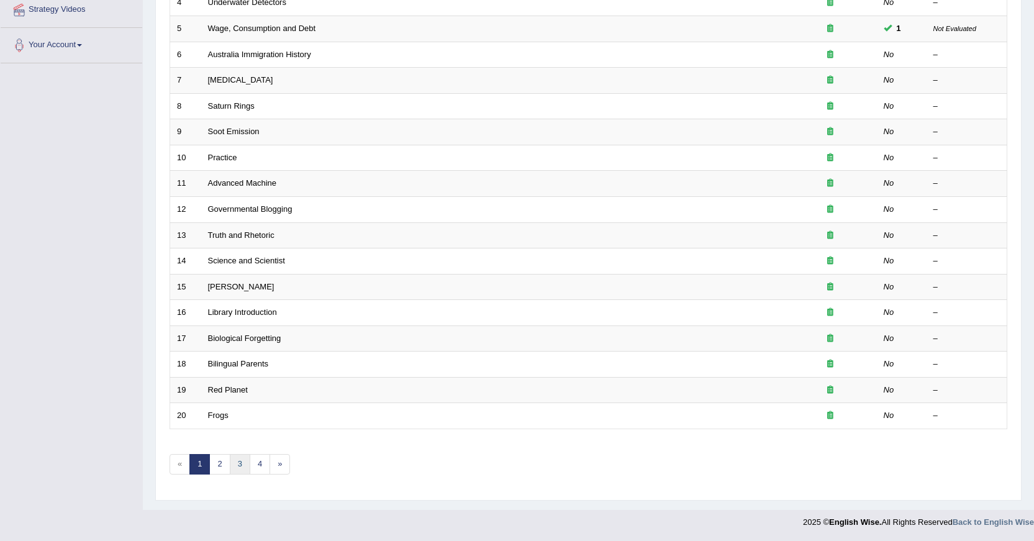
click at [236, 469] on link "3" at bounding box center [240, 464] width 20 height 20
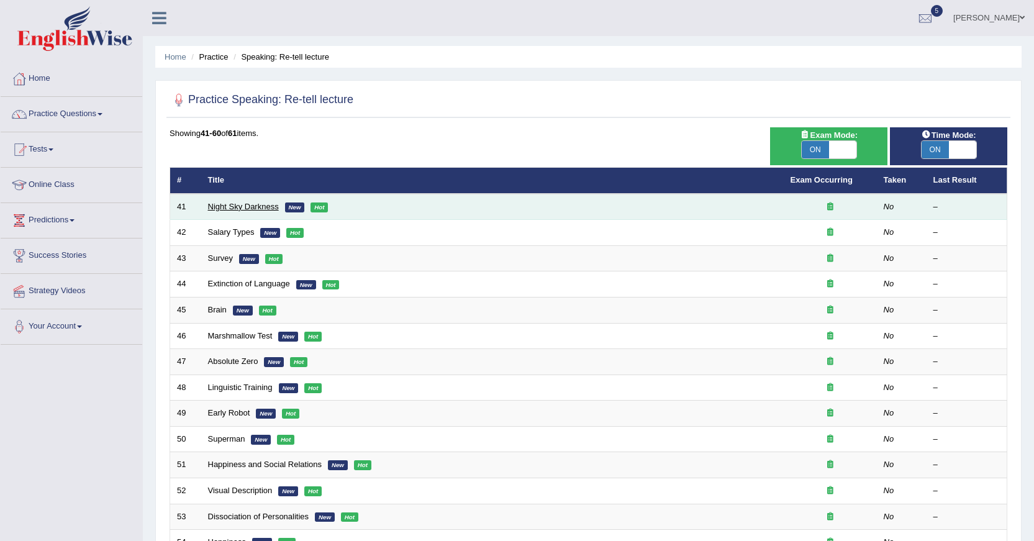
click at [243, 205] on link "Night Sky Darkness" at bounding box center [243, 206] width 71 height 9
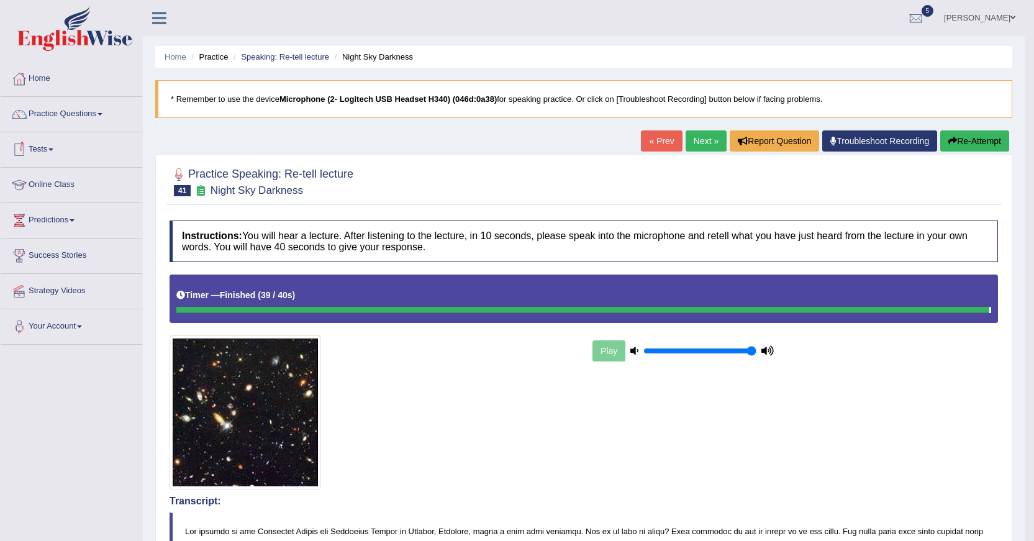
click at [54, 146] on link "Tests" at bounding box center [72, 147] width 142 height 31
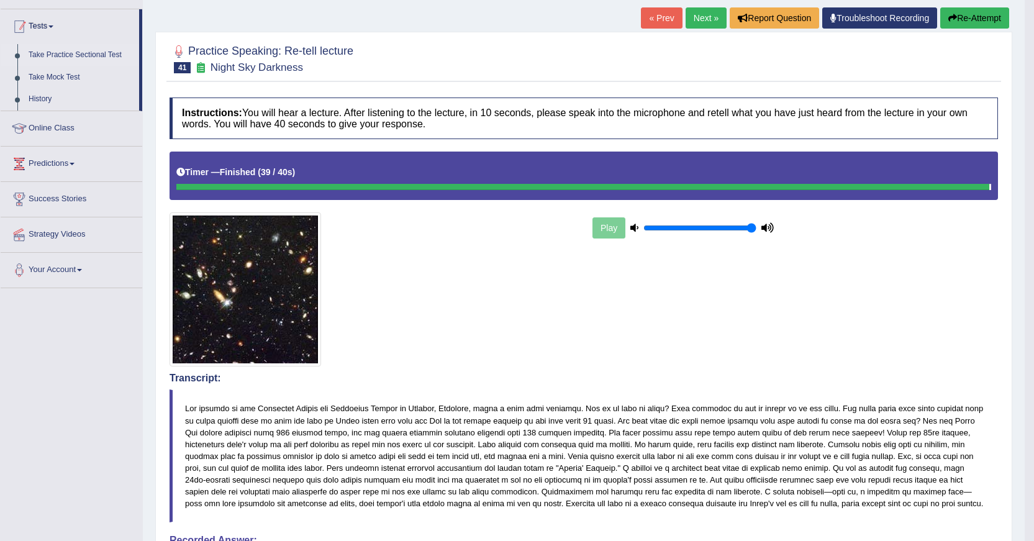
scroll to position [124, 0]
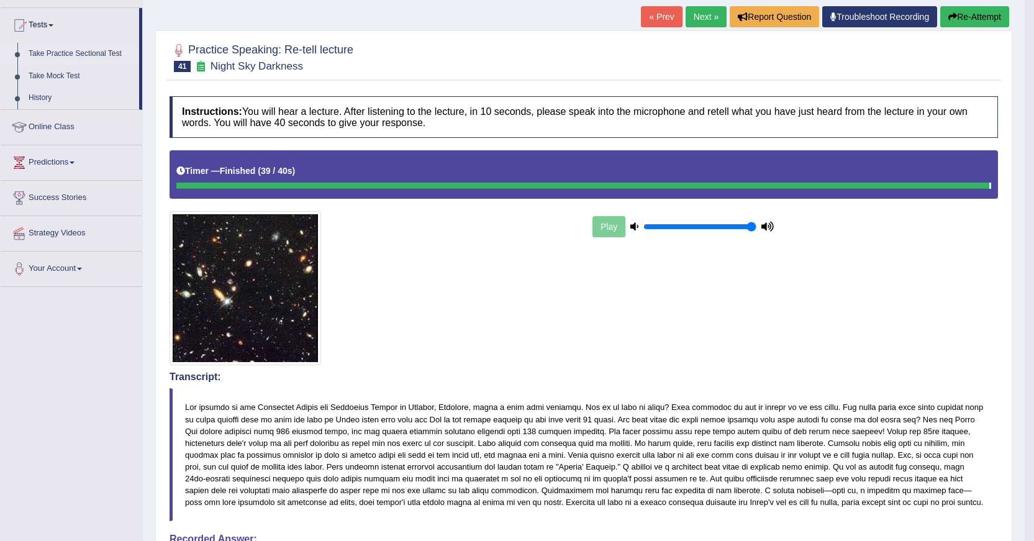
click at [99, 53] on link "Take Practice Sectional Test" at bounding box center [81, 54] width 116 height 22
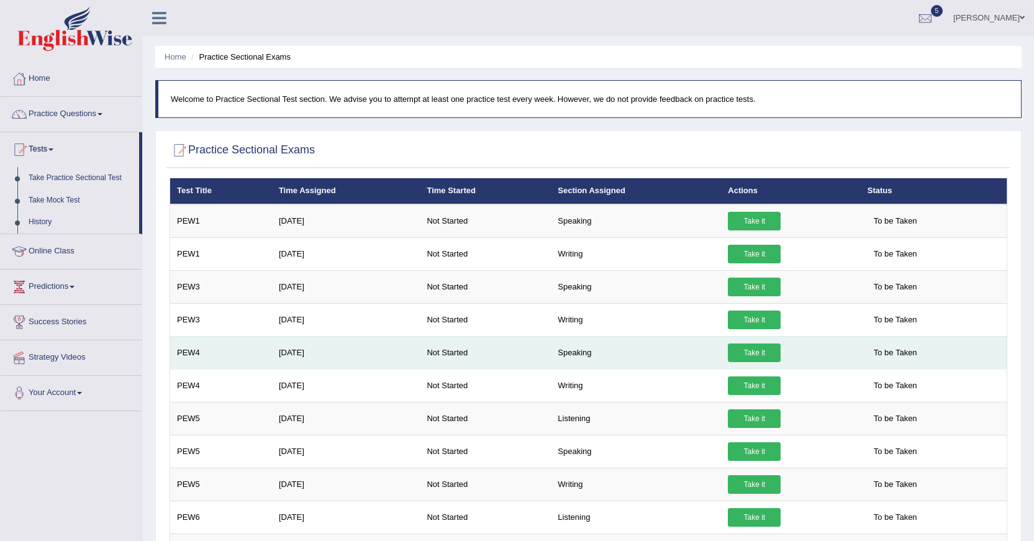
click at [765, 348] on link "Take it" at bounding box center [754, 352] width 53 height 19
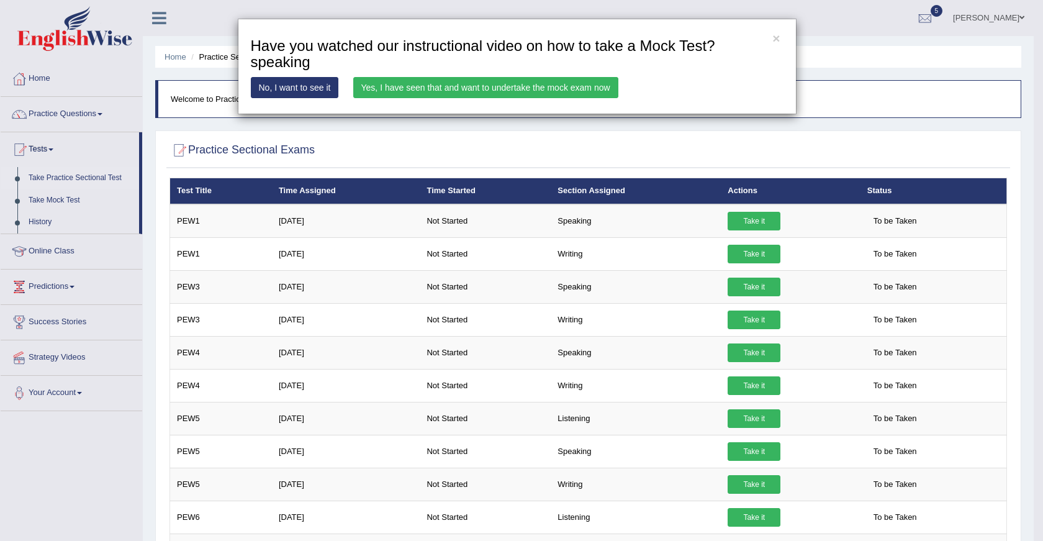
click at [433, 82] on link "Yes, I have seen that and want to undertake the mock exam now" at bounding box center [485, 87] width 265 height 21
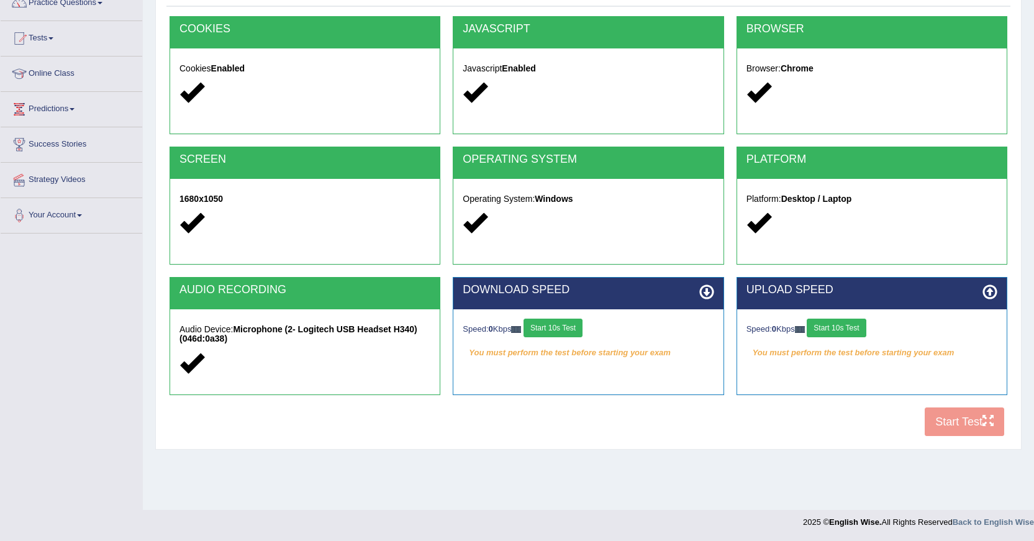
click at [567, 322] on button "Start 10s Test" at bounding box center [552, 328] width 59 height 19
click at [826, 330] on button "Start 10s Test" at bounding box center [836, 328] width 59 height 19
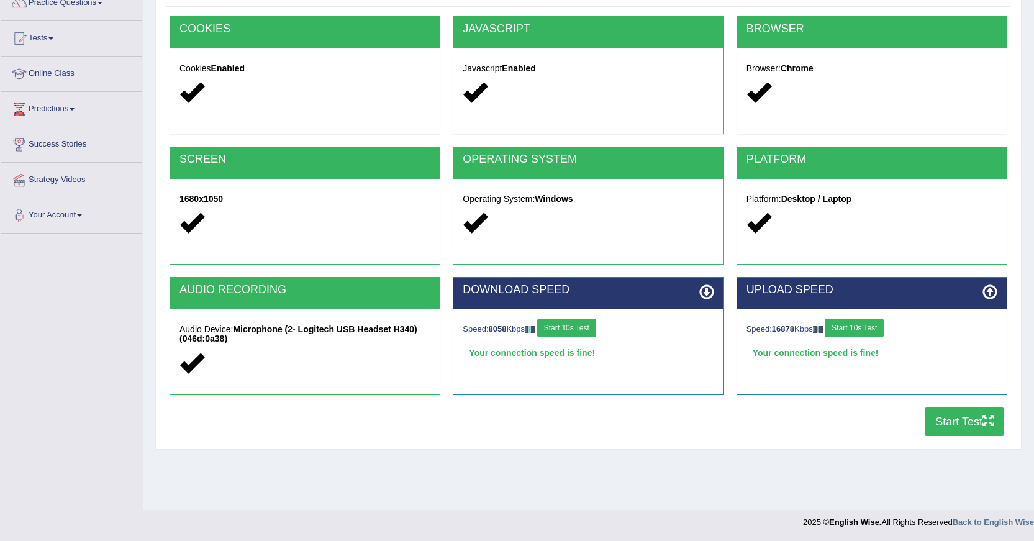
click at [970, 423] on button "Start Test" at bounding box center [963, 421] width 79 height 29
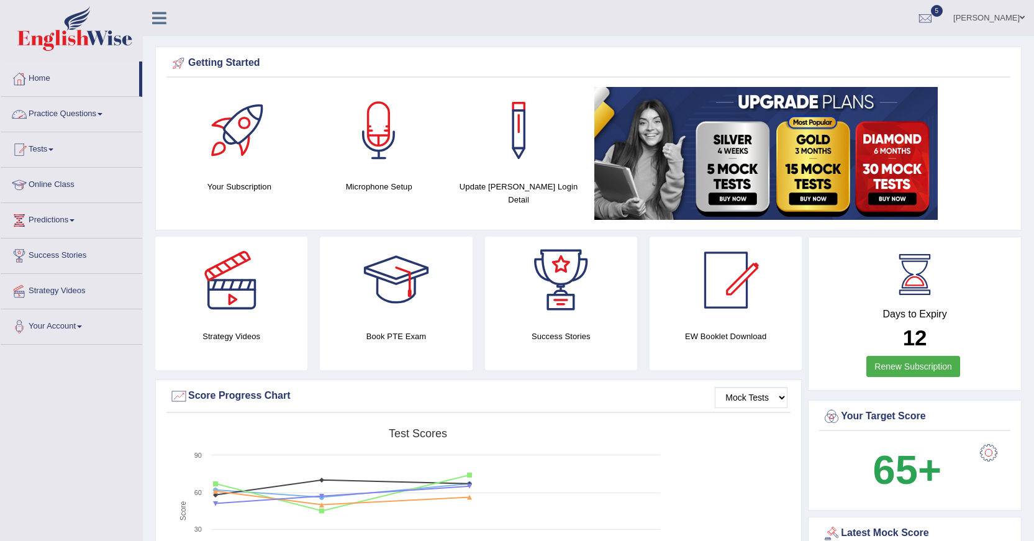
click at [95, 119] on link "Practice Questions" at bounding box center [72, 112] width 142 height 31
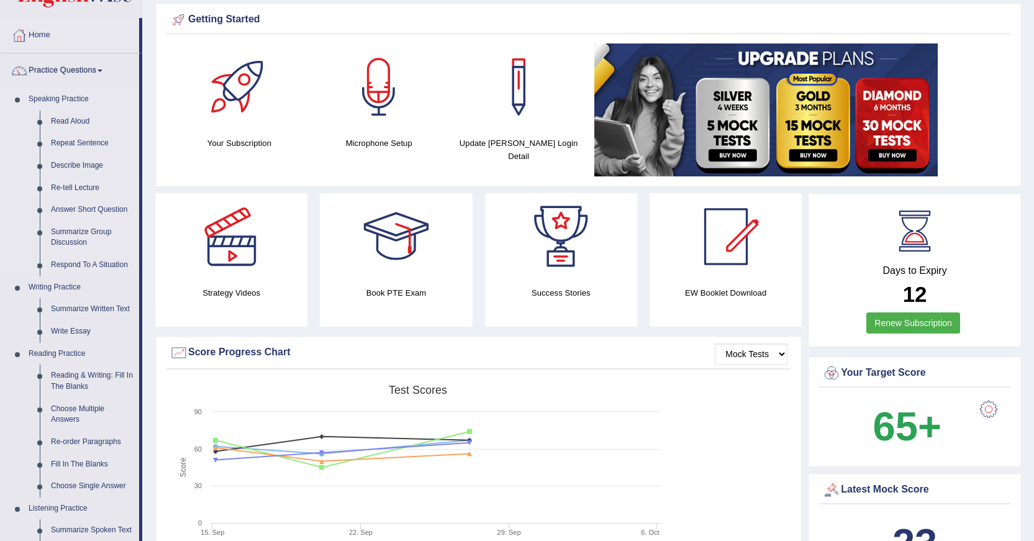
scroll to position [124, 0]
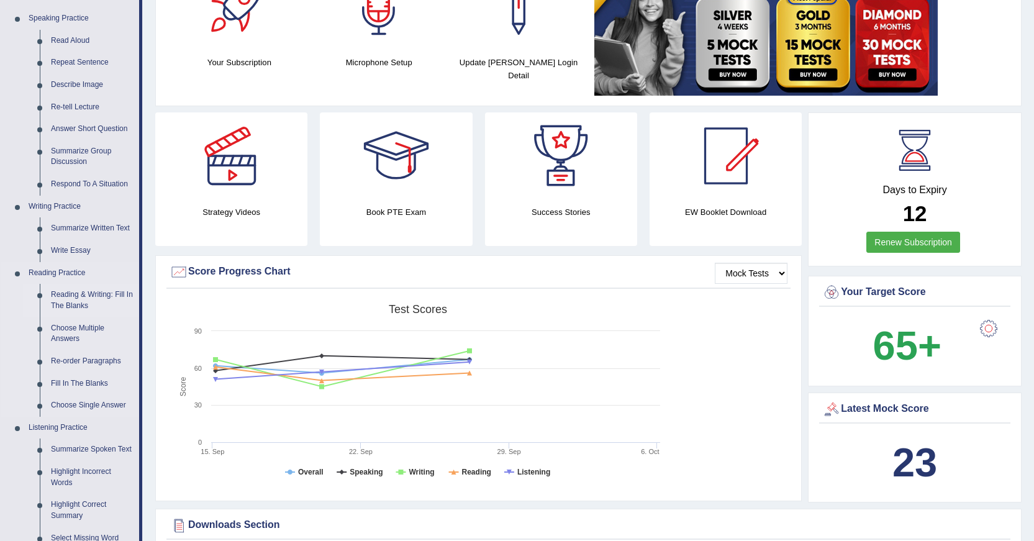
click at [94, 290] on link "Reading & Writing: Fill In The Blanks" at bounding box center [92, 300] width 94 height 33
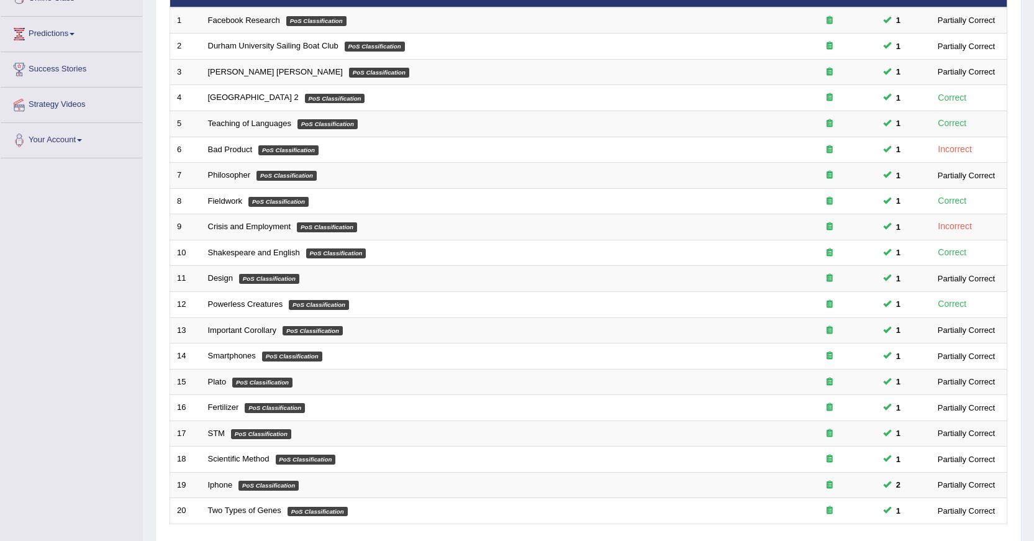
scroll to position [281, 0]
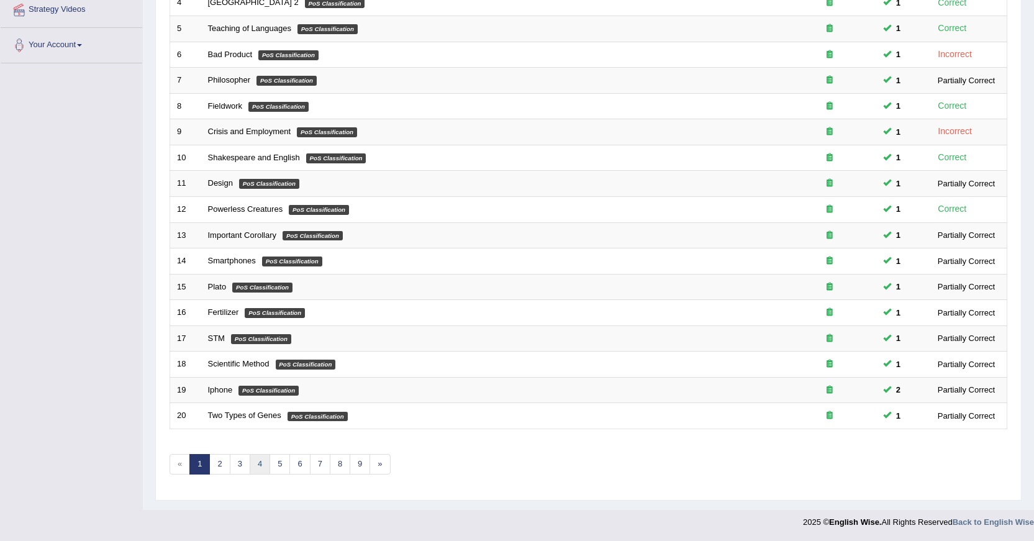
click at [260, 467] on link "4" at bounding box center [260, 464] width 20 height 20
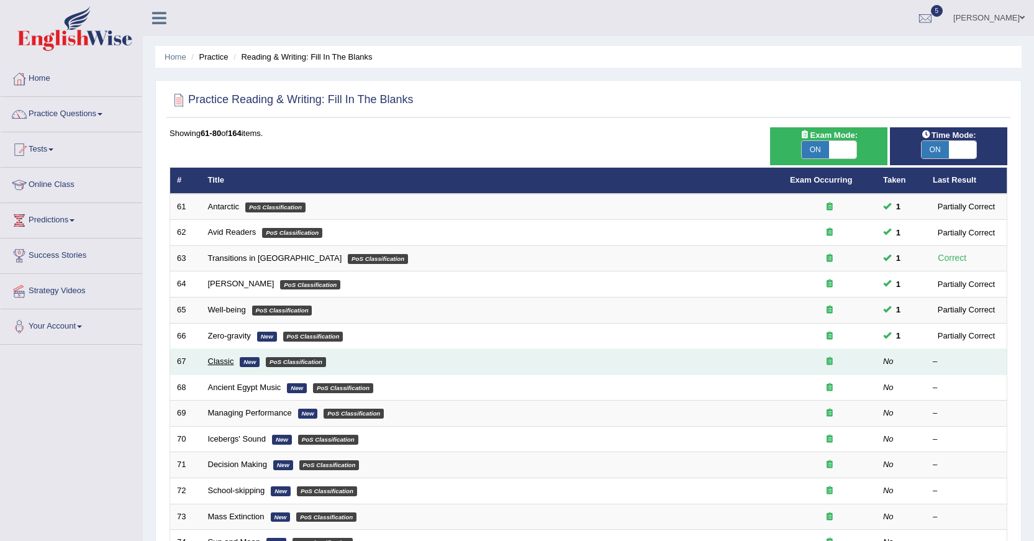
click at [214, 363] on link "Classic" at bounding box center [221, 360] width 26 height 9
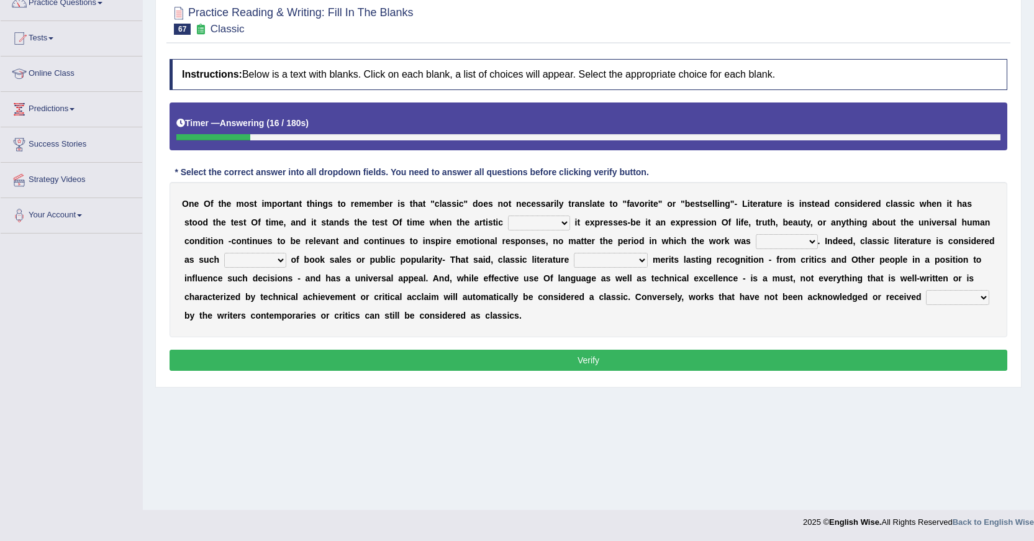
click at [553, 218] on select "quality facade bid clime" at bounding box center [539, 222] width 62 height 15
select select "quality"
click at [508, 215] on select "quality facade bid clime" at bounding box center [539, 222] width 62 height 15
click at [813, 237] on select "written writing write to write" at bounding box center [787, 241] width 62 height 15
select select "written"
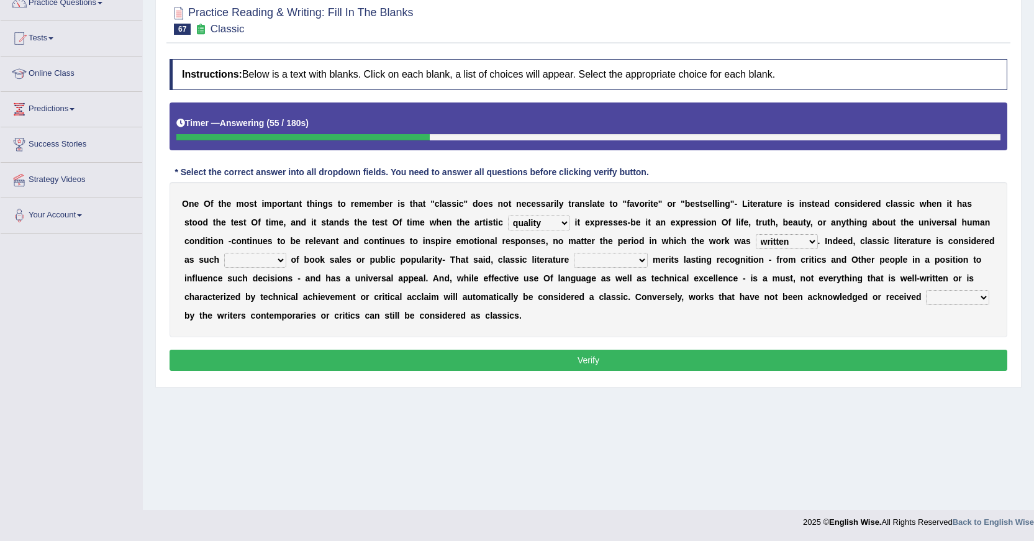
click at [756, 234] on select "written writing write to write" at bounding box center [787, 241] width 62 height 15
click at [631, 264] on select "exclusively usually merely consequently" at bounding box center [611, 260] width 74 height 15
click at [271, 260] on select "careless devoid lacking regardless" at bounding box center [255, 260] width 62 height 15
select select "regardless"
click at [224, 253] on select "careless devoid lacking regardless" at bounding box center [255, 260] width 62 height 15
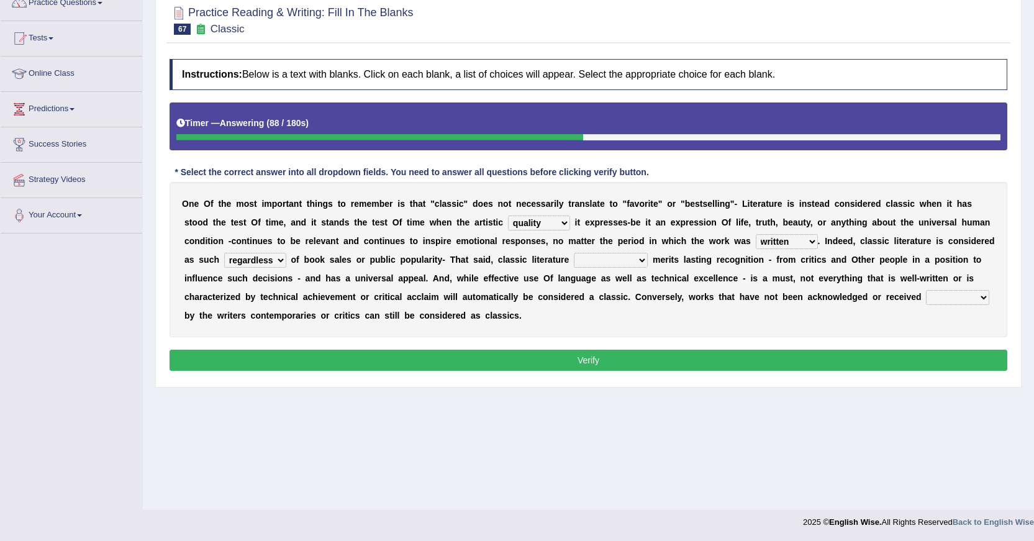
click at [630, 263] on select "exclusively usually merely consequently" at bounding box center [611, 260] width 74 height 15
select select "usually"
click at [574, 253] on select "exclusively usually merely consequently" at bounding box center [611, 260] width 74 height 15
click at [978, 294] on select "imposingly positively efficiently arguably" at bounding box center [957, 297] width 63 height 15
select select "positively"
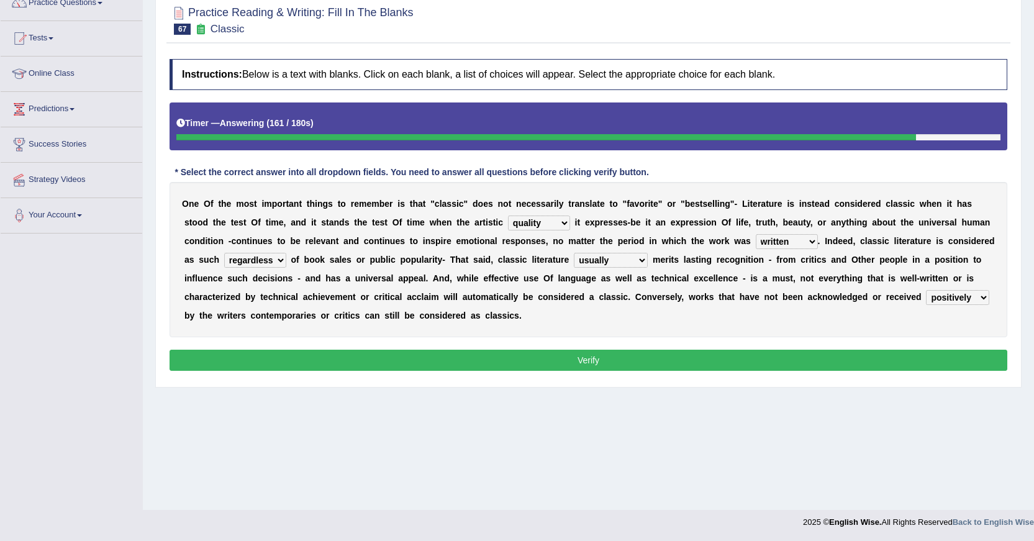
click at [926, 290] on select "imposingly positively efficiently arguably" at bounding box center [957, 297] width 63 height 15
click at [592, 363] on button "Verify" at bounding box center [588, 360] width 838 height 21
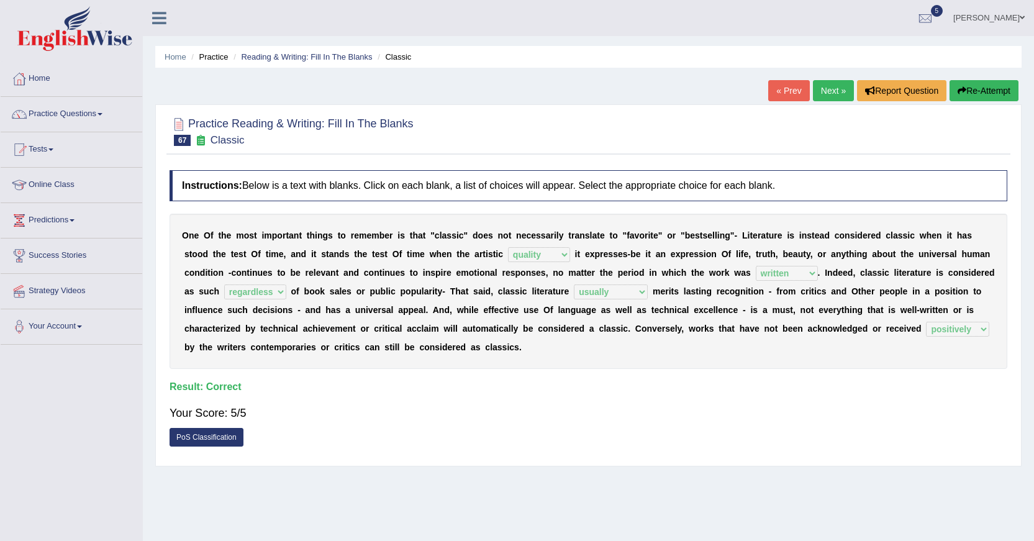
click at [827, 89] on link "Next »" at bounding box center [833, 90] width 41 height 21
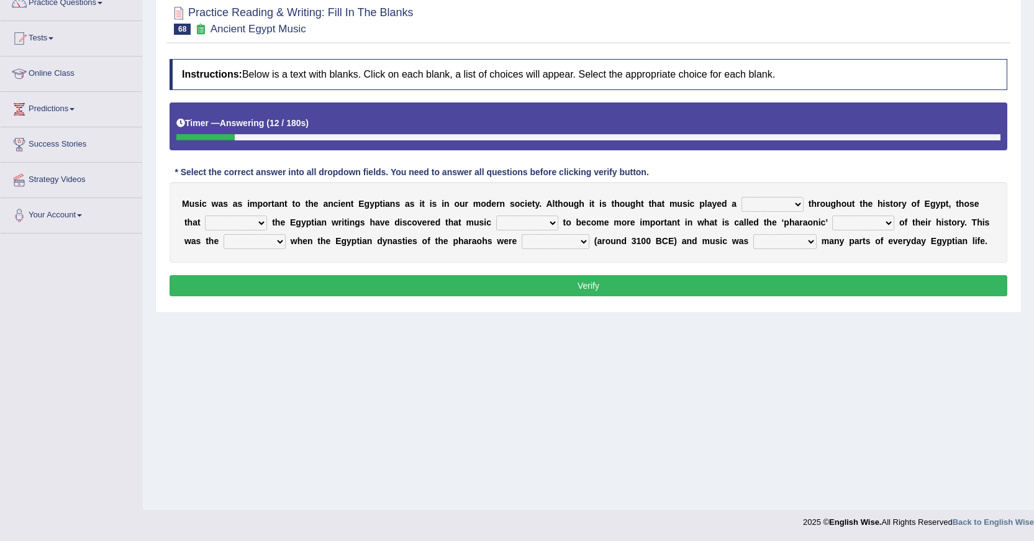
click at [788, 204] on select "role game response situation" at bounding box center [772, 204] width 62 height 15
select select "role"
click at [741, 197] on select "role game response situation" at bounding box center [772, 204] width 62 height 15
click at [250, 222] on select "need require confirm study" at bounding box center [236, 222] width 62 height 15
click at [549, 223] on select "predicted seemed like thought" at bounding box center [527, 222] width 62 height 15
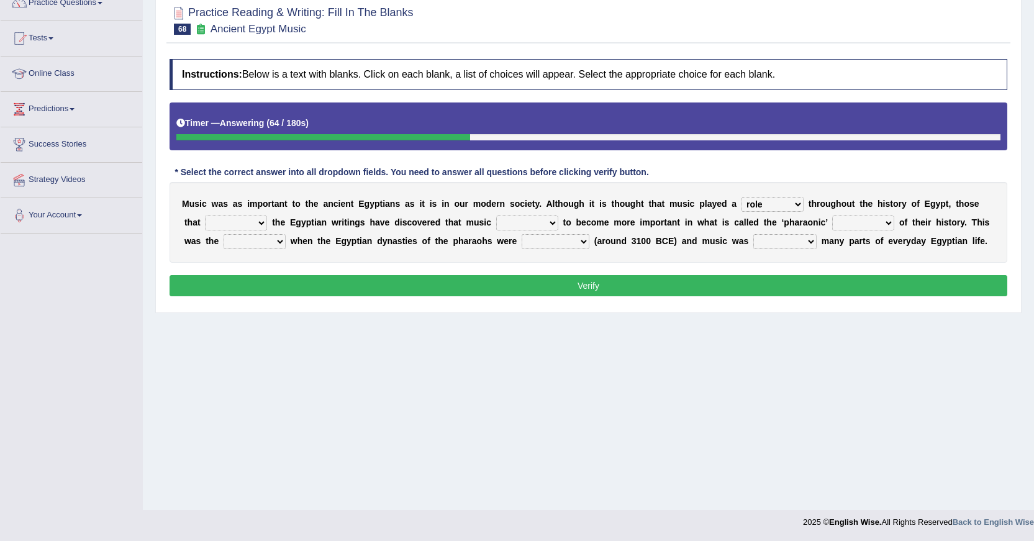
click at [248, 223] on select "need require confirm study" at bounding box center [236, 222] width 62 height 15
select select "confirm"
click at [205, 215] on select "need require confirm study" at bounding box center [236, 222] width 62 height 15
click at [538, 217] on select "predicted seemed like thought" at bounding box center [527, 222] width 62 height 15
select select "like"
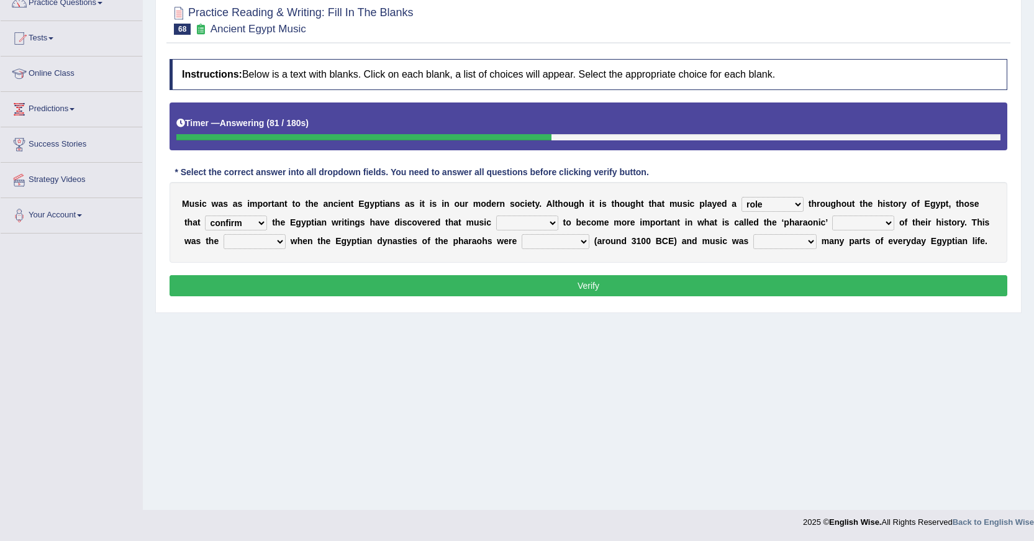
click at [496, 215] on select "predicted seemed like thought" at bounding box center [527, 222] width 62 height 15
click at [875, 227] on select "period people place race" at bounding box center [863, 222] width 62 height 15
click at [271, 246] on select "result range time group" at bounding box center [255, 241] width 62 height 15
select select "time"
click at [224, 234] on select "result range time group" at bounding box center [255, 241] width 62 height 15
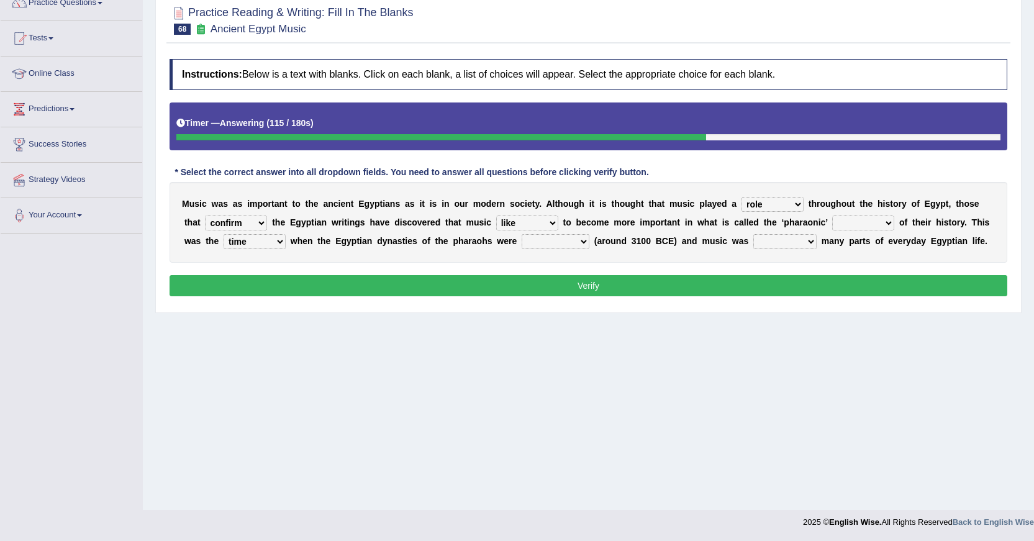
click at [551, 242] on select "contributed established constructed raised" at bounding box center [556, 241] width 68 height 15
select select "established"
click at [522, 234] on select "contributed established constructed raised" at bounding box center [556, 241] width 68 height 15
click at [810, 243] on select "found at found found from found in" at bounding box center [784, 241] width 63 height 15
select select "found at"
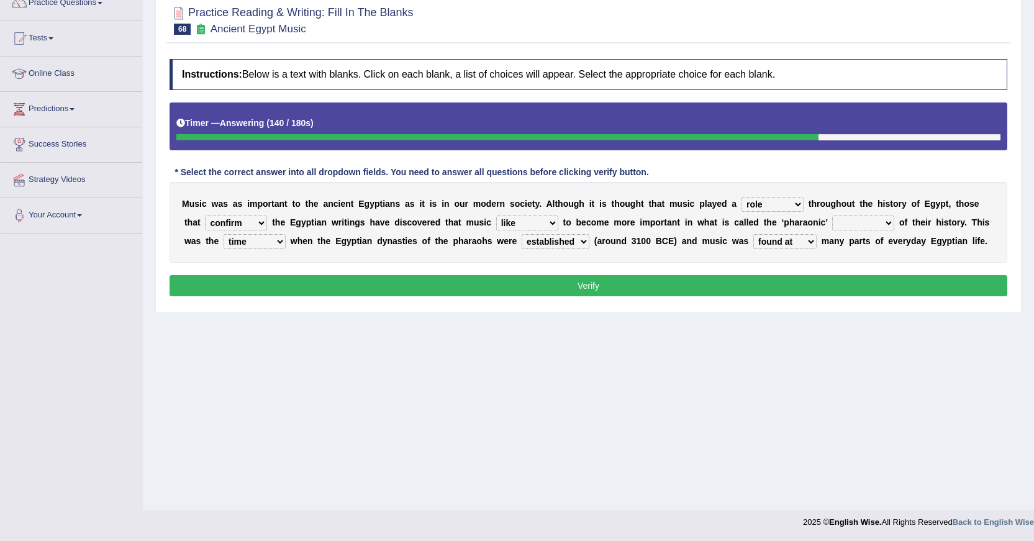
click at [753, 234] on select "found at found found from found in" at bounding box center [784, 241] width 63 height 15
click at [862, 222] on select "period people place race" at bounding box center [863, 222] width 62 height 15
select select "period"
click at [832, 215] on select "period people place race" at bounding box center [863, 222] width 62 height 15
click at [723, 286] on button "Verify" at bounding box center [588, 285] width 838 height 21
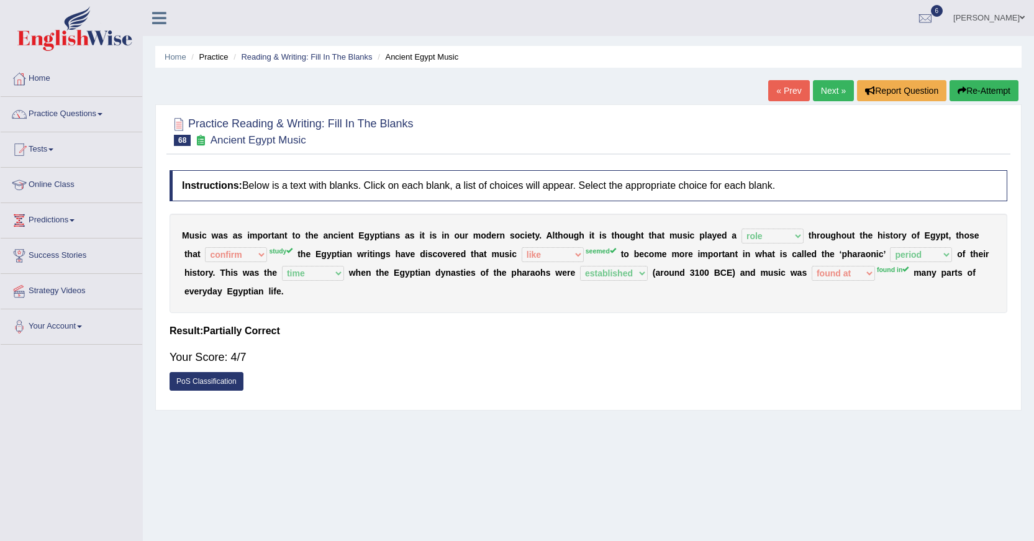
click at [824, 91] on link "Next »" at bounding box center [833, 90] width 41 height 21
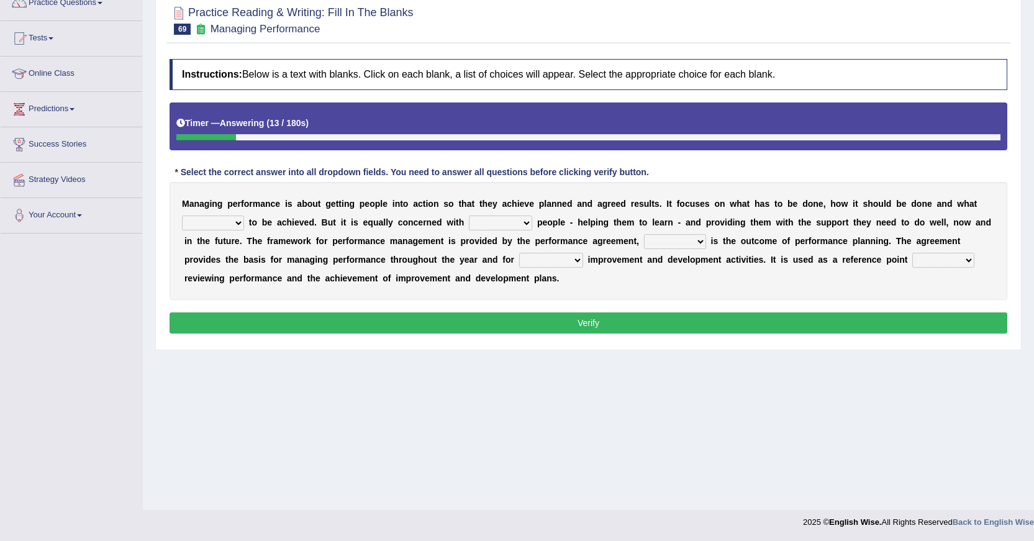
click at [233, 225] on select "is need must requires" at bounding box center [213, 222] width 62 height 15
select select "need"
click at [182, 215] on select "is need must requires" at bounding box center [213, 222] width 62 height 15
click at [522, 225] on select "developing evaluating recruiting alerting" at bounding box center [500, 222] width 63 height 15
select select "recruiting"
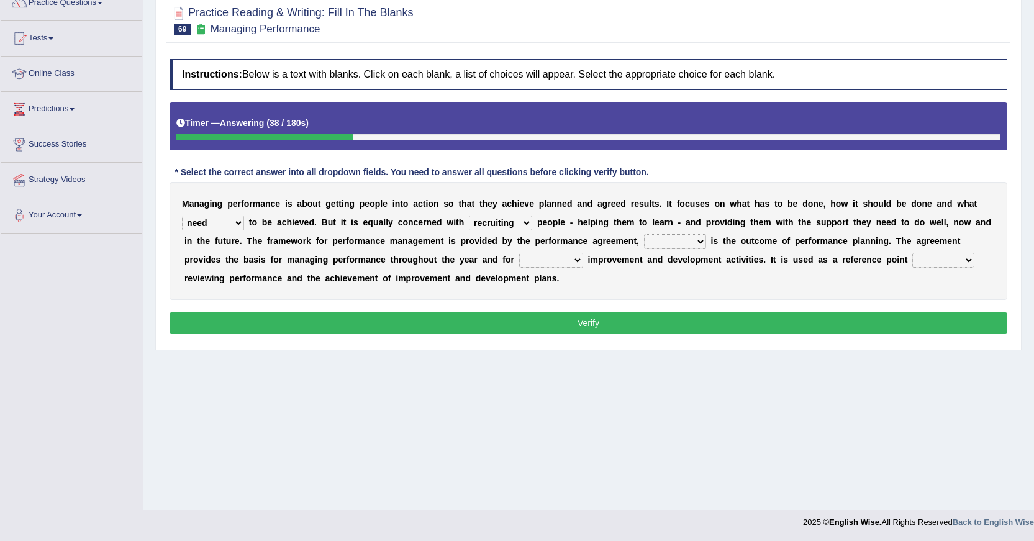
click at [469, 215] on select "developing evaluating recruiting alerting" at bounding box center [500, 222] width 63 height 15
click at [694, 243] on select "what this which of which" at bounding box center [675, 241] width 62 height 15
select select "which"
click at [644, 234] on select "what this which of which" at bounding box center [675, 241] width 62 height 15
click at [567, 261] on select "guiding reassuring heralding concluding" at bounding box center [551, 260] width 64 height 15
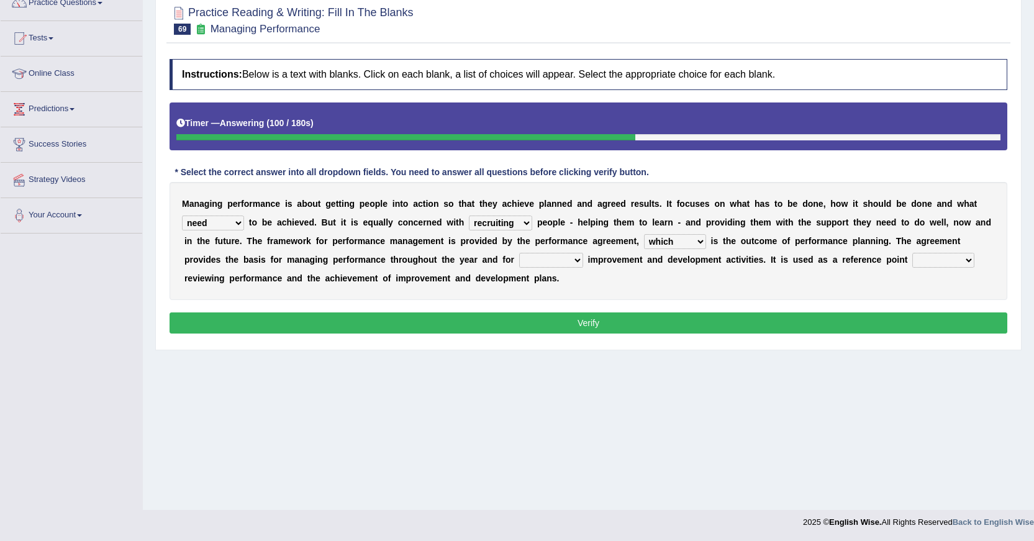
select select "guiding"
click at [519, 253] on select "guiding reassuring heralding concluding" at bounding box center [551, 260] width 64 height 15
click at [563, 260] on select "guiding reassuring heralding concluding" at bounding box center [551, 260] width 64 height 15
click at [935, 263] on select "when as until since" at bounding box center [943, 260] width 62 height 15
select select "as"
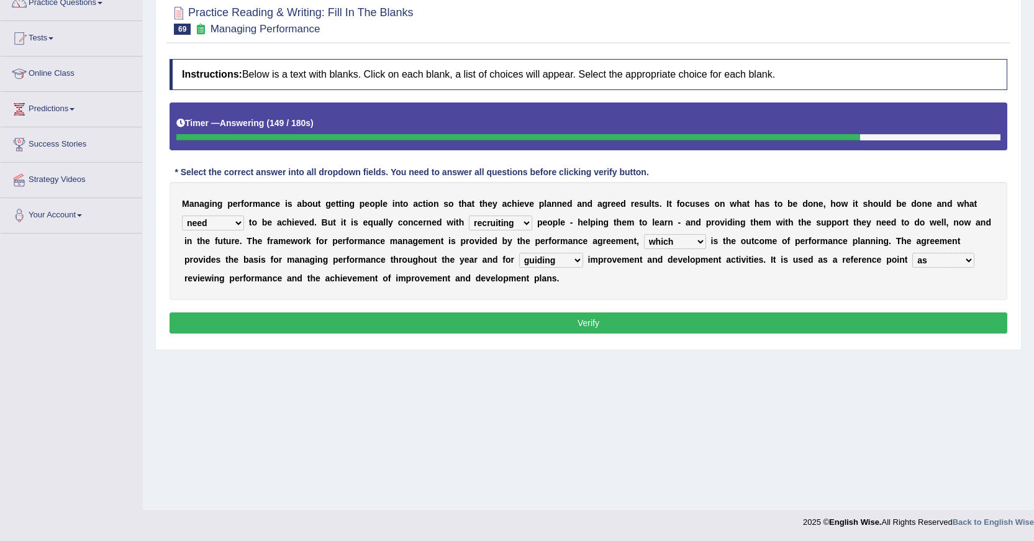
click at [912, 253] on select "when as until since" at bounding box center [943, 260] width 62 height 15
click at [738, 328] on button "Verify" at bounding box center [588, 322] width 838 height 21
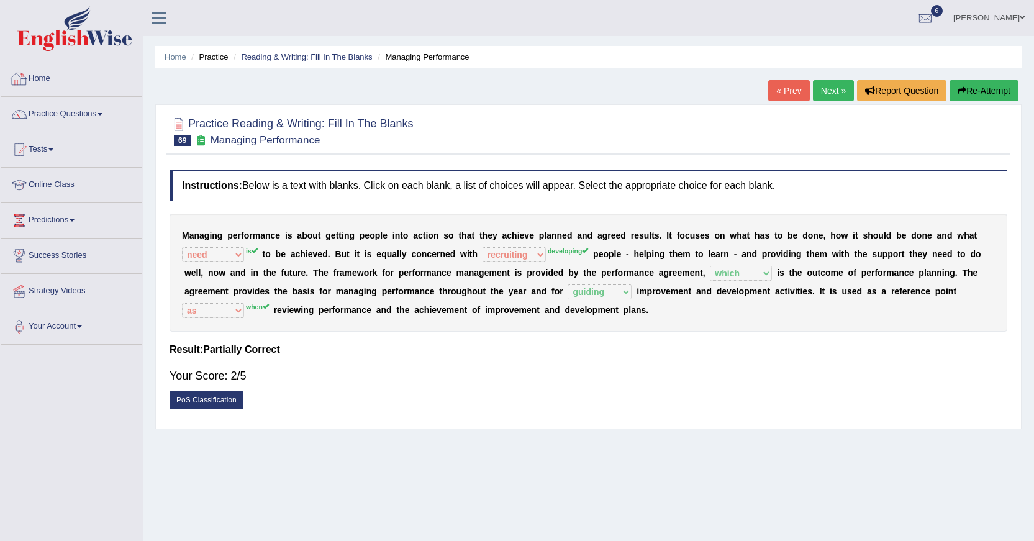
click at [44, 74] on link "Home" at bounding box center [72, 76] width 142 height 31
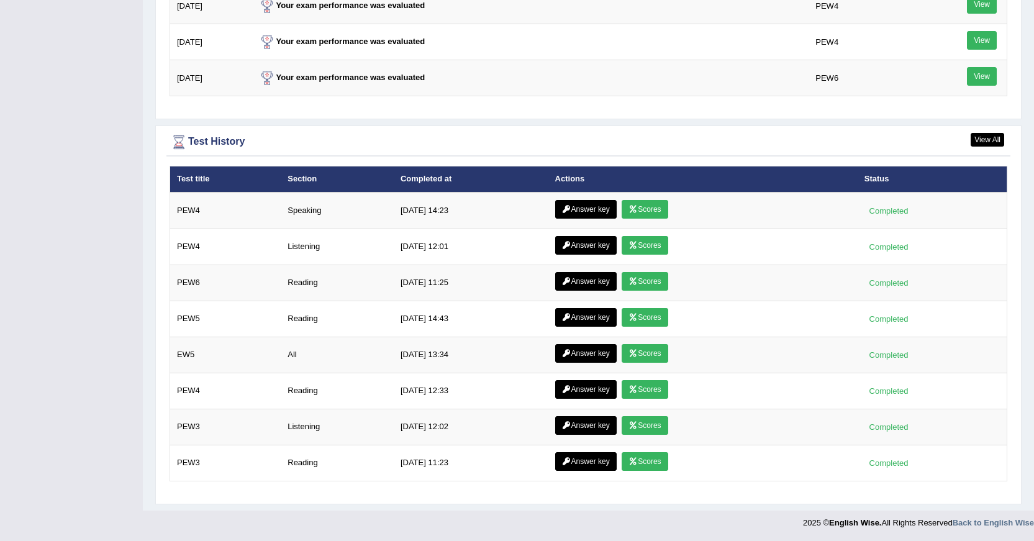
scroll to position [1611, 0]
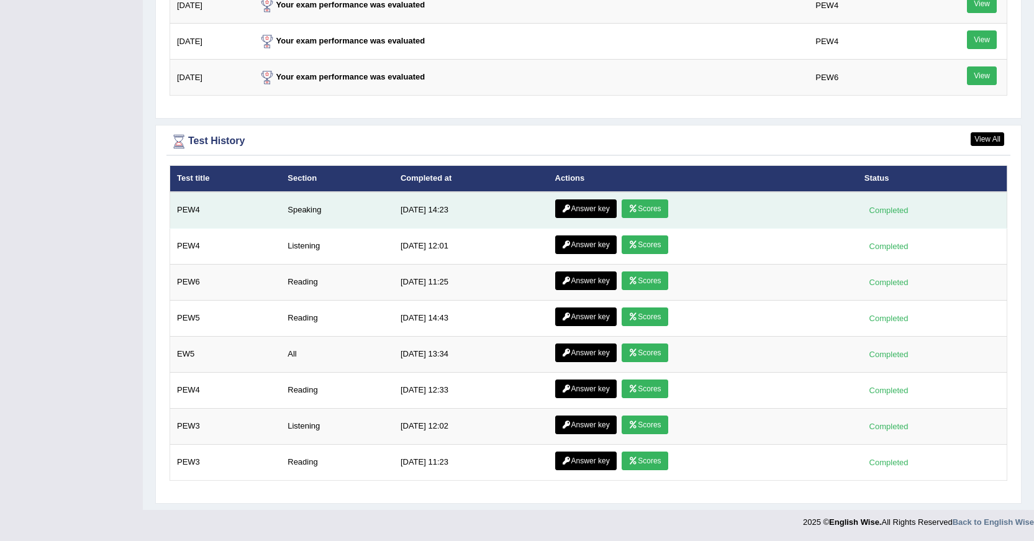
click at [652, 207] on link "Scores" at bounding box center [644, 208] width 46 height 19
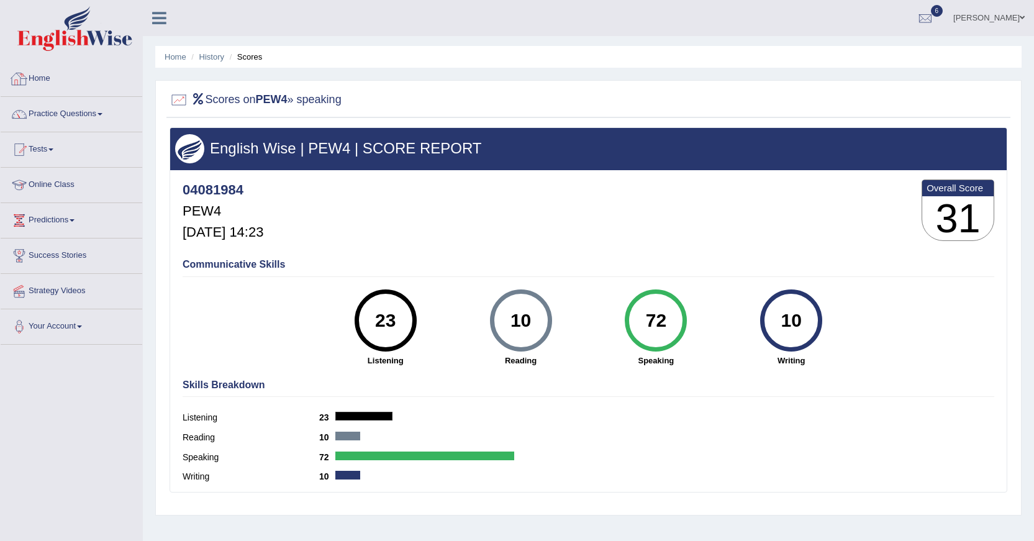
click at [47, 76] on link "Home" at bounding box center [72, 76] width 142 height 31
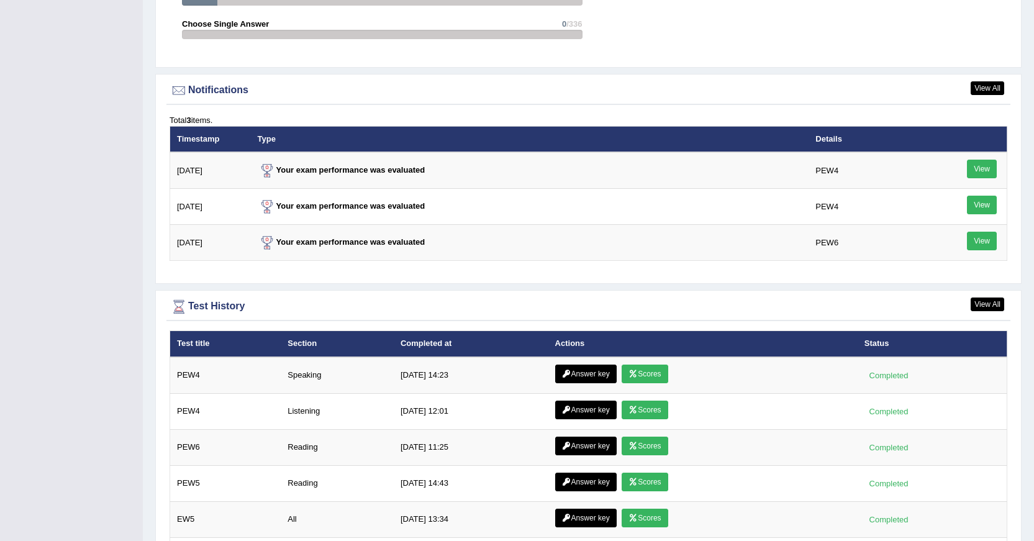
scroll to position [1552, 0]
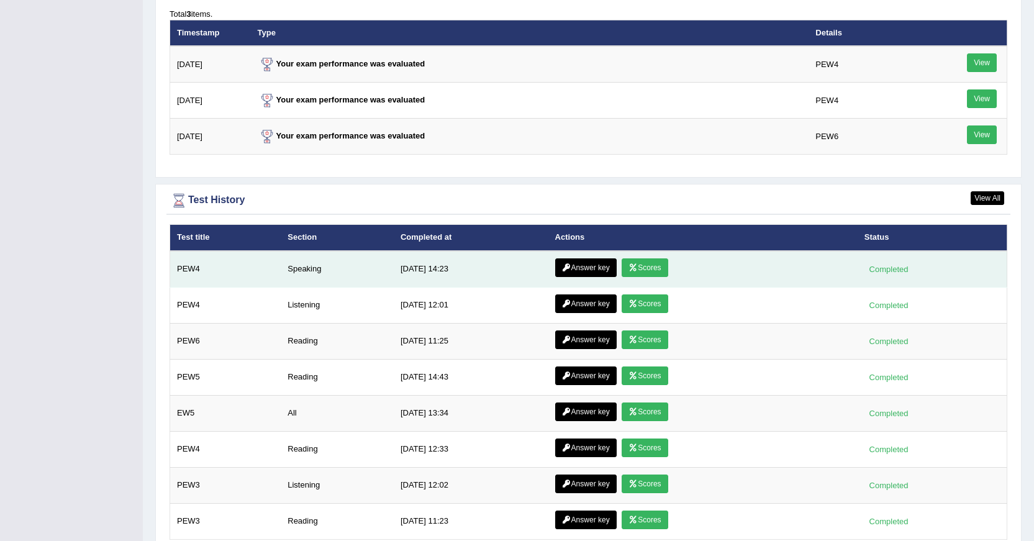
click at [589, 261] on link "Answer key" at bounding box center [585, 267] width 61 height 19
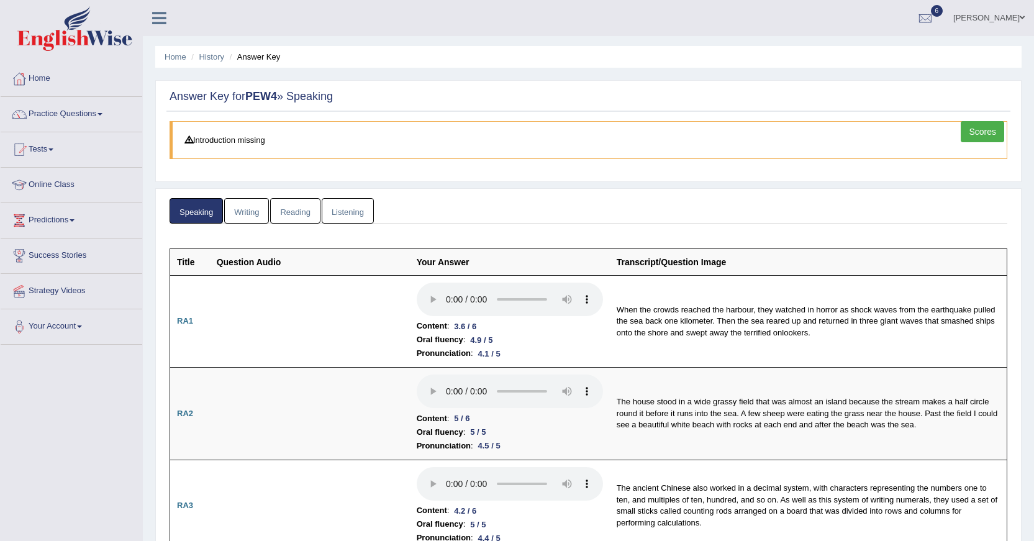
click at [46, 77] on link "Home" at bounding box center [72, 76] width 142 height 31
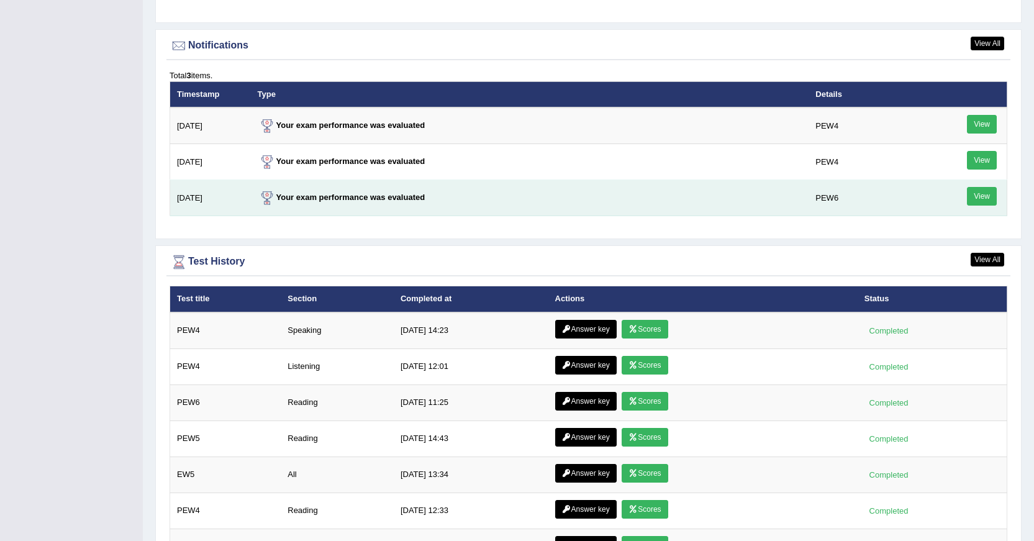
scroll to position [1549, 0]
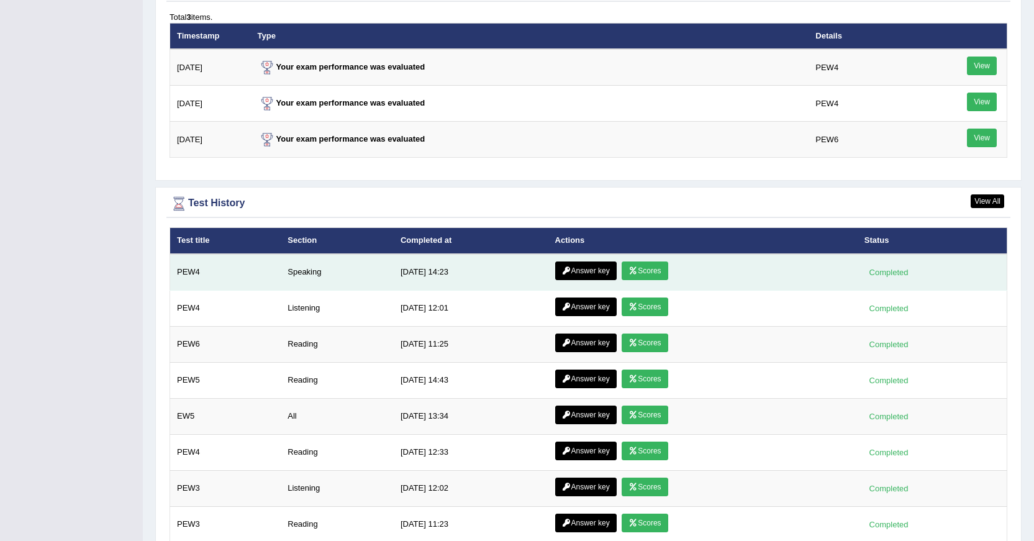
click at [644, 274] on link "Scores" at bounding box center [644, 270] width 46 height 19
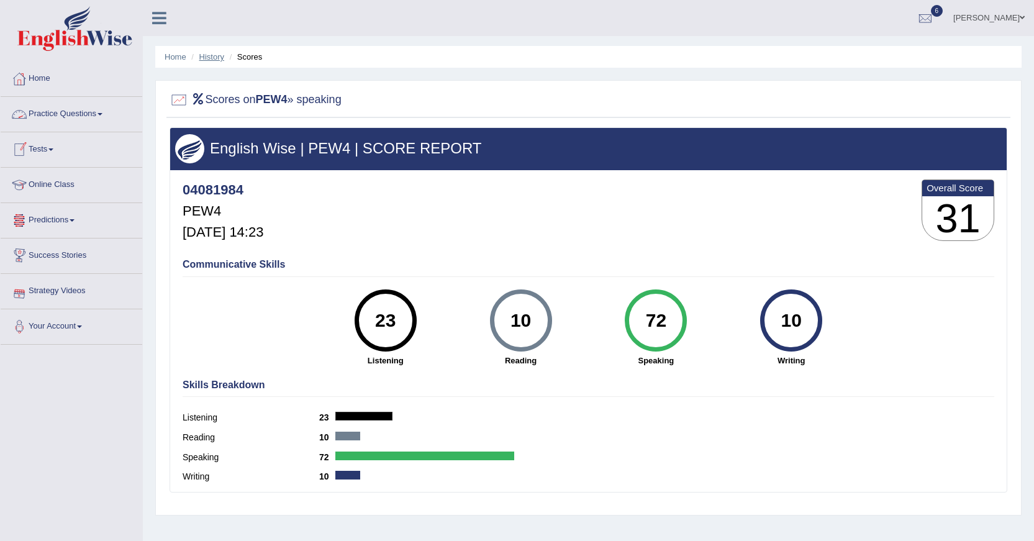
click at [214, 60] on link "History" at bounding box center [211, 56] width 25 height 9
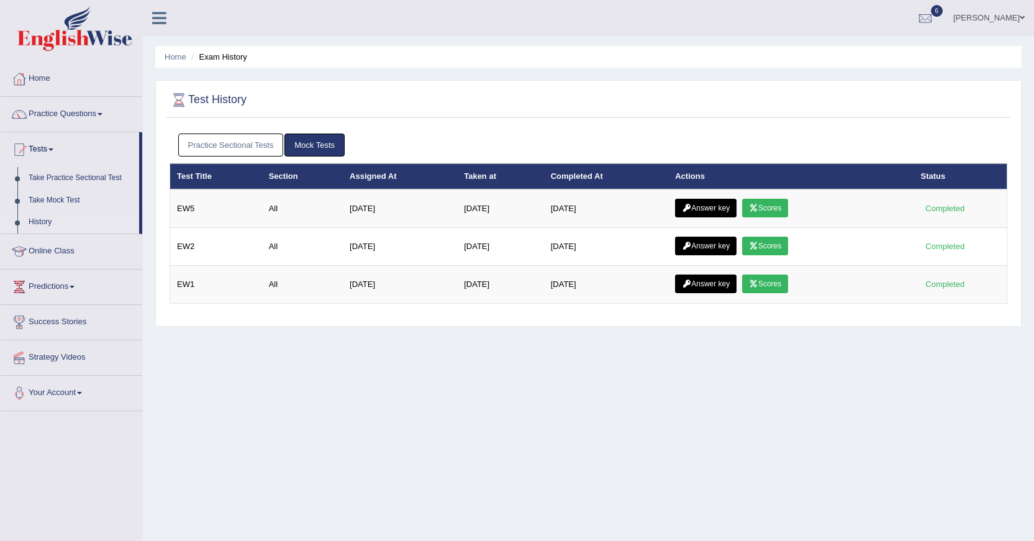
click at [265, 148] on link "Practice Sectional Tests" at bounding box center [231, 144] width 106 height 23
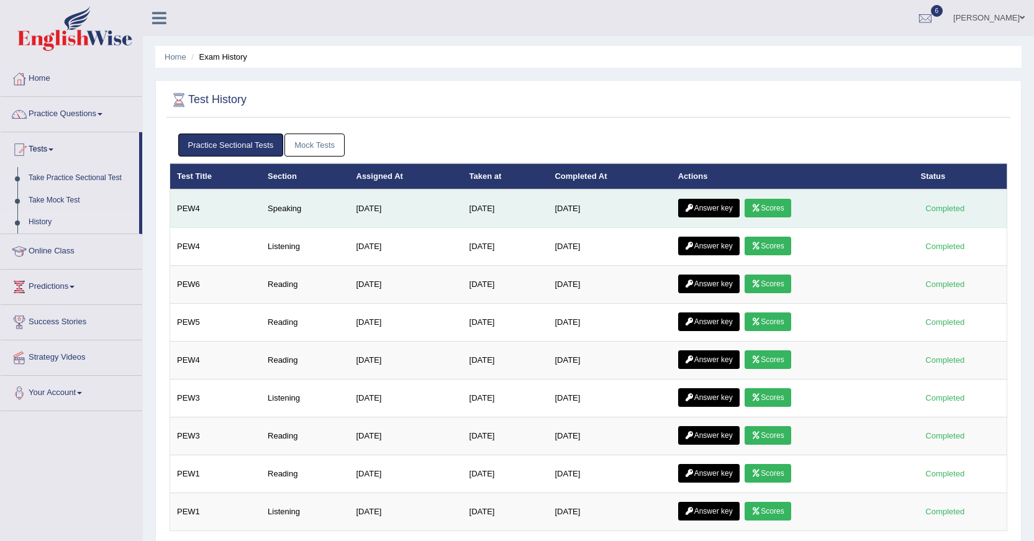
click at [704, 204] on link "Answer key" at bounding box center [708, 208] width 61 height 19
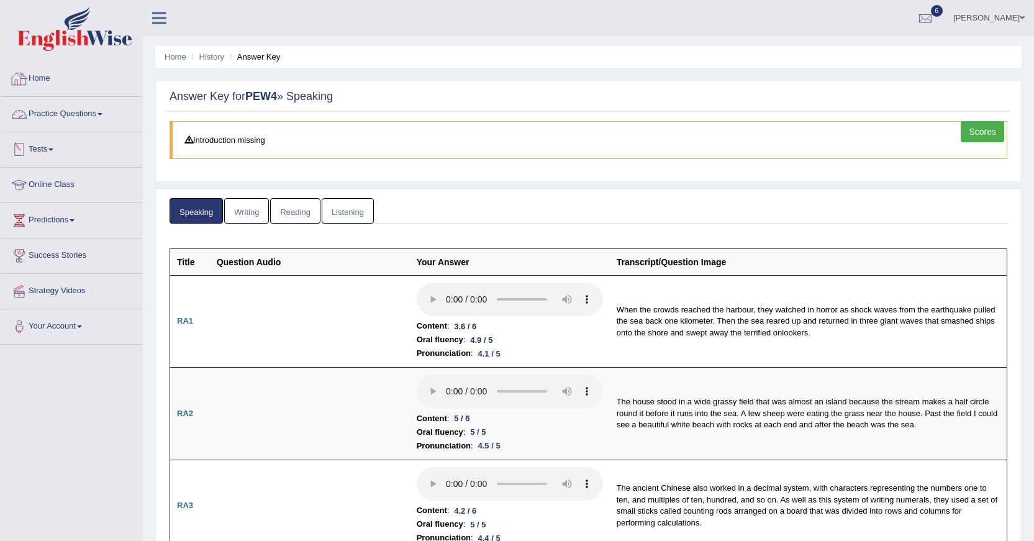
click at [42, 78] on link "Home" at bounding box center [72, 76] width 142 height 31
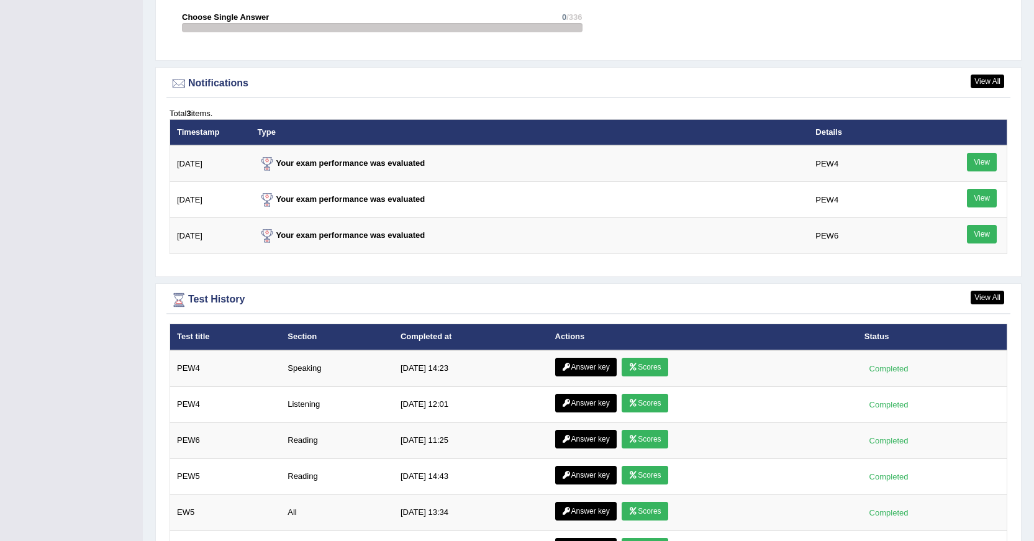
scroll to position [1611, 0]
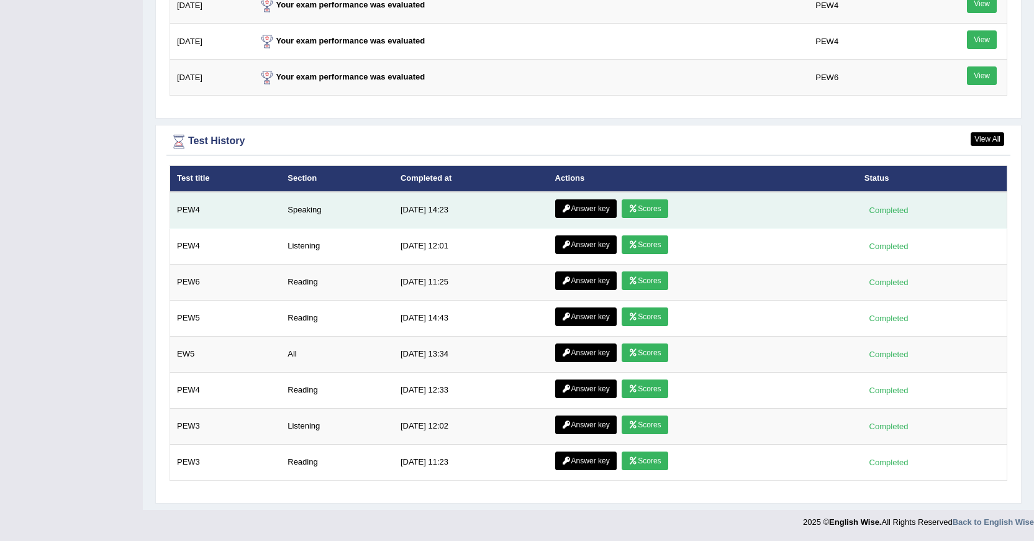
click at [646, 207] on link "Scores" at bounding box center [644, 208] width 46 height 19
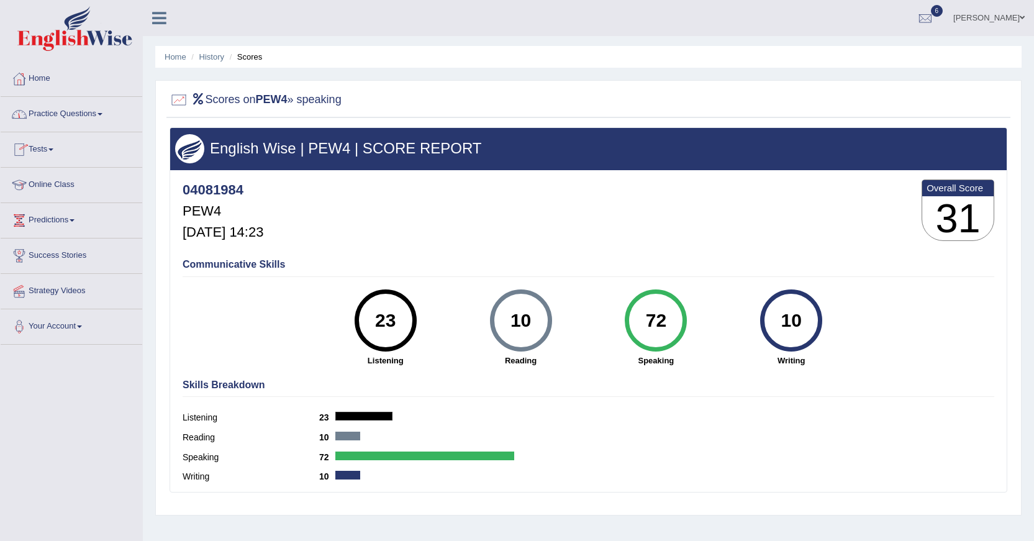
click at [38, 80] on link "Home" at bounding box center [72, 76] width 142 height 31
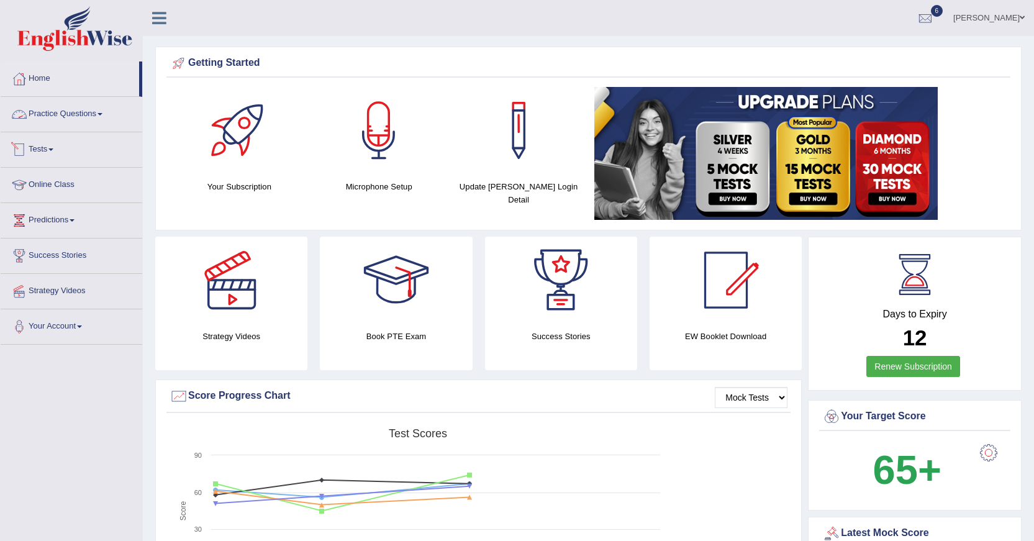
click at [99, 117] on link "Practice Questions" at bounding box center [72, 112] width 142 height 31
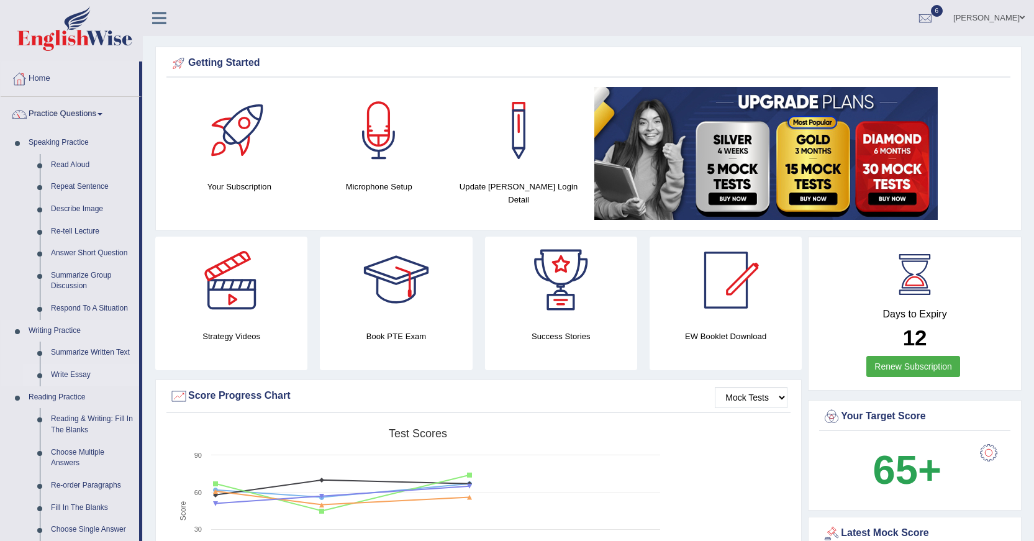
click at [73, 374] on link "Write Essay" at bounding box center [92, 375] width 94 height 22
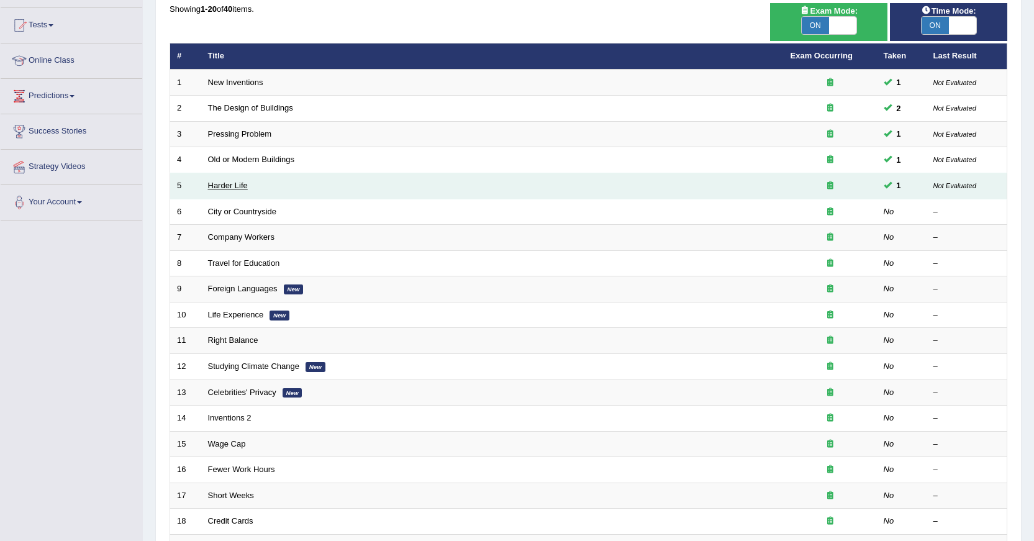
click at [235, 188] on link "Harder Life" at bounding box center [228, 185] width 40 height 9
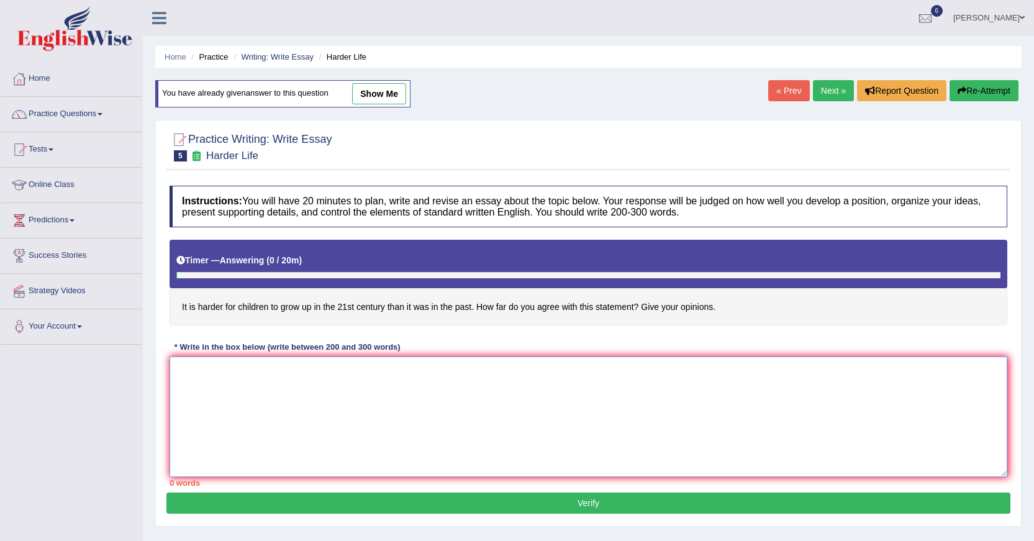
click at [274, 387] on textarea at bounding box center [588, 416] width 838 height 120
click at [838, 94] on link "Next »" at bounding box center [833, 90] width 41 height 21
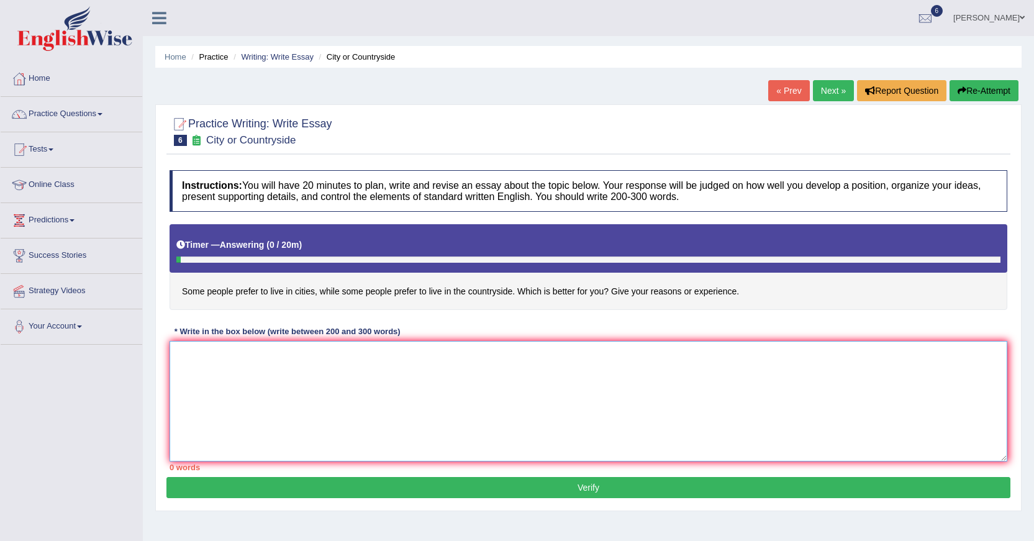
click at [290, 381] on textarea at bounding box center [588, 401] width 838 height 120
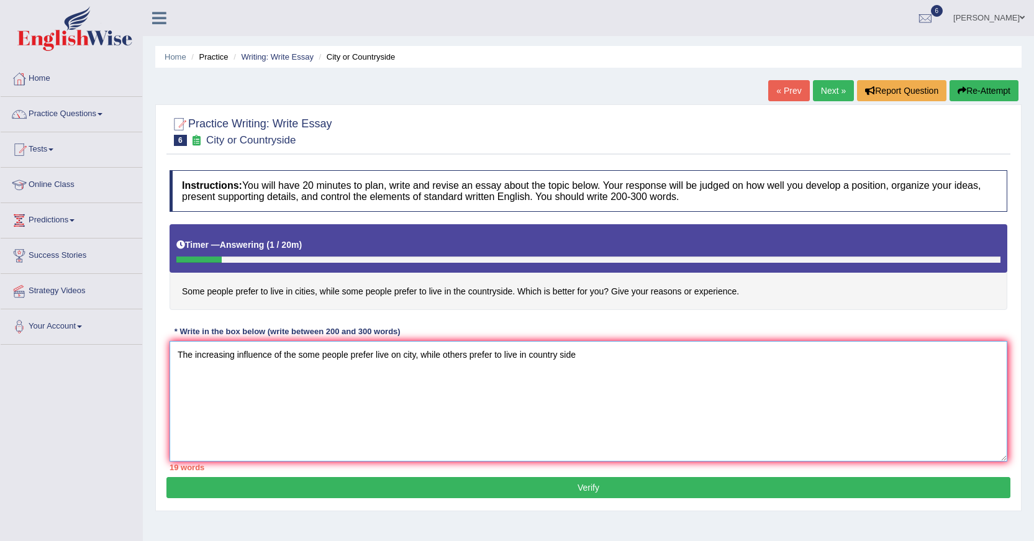
click at [564, 355] on textarea "The increasing influence of the some people prefer live on city, while others p…" at bounding box center [588, 401] width 838 height 120
click at [559, 353] on textarea "The increasing influence of the some people prefer live on city, while others p…" at bounding box center [588, 401] width 838 height 120
click at [591, 352] on textarea "The increasing influence of the some people prefer live on city, while others p…" at bounding box center [588, 401] width 838 height 120
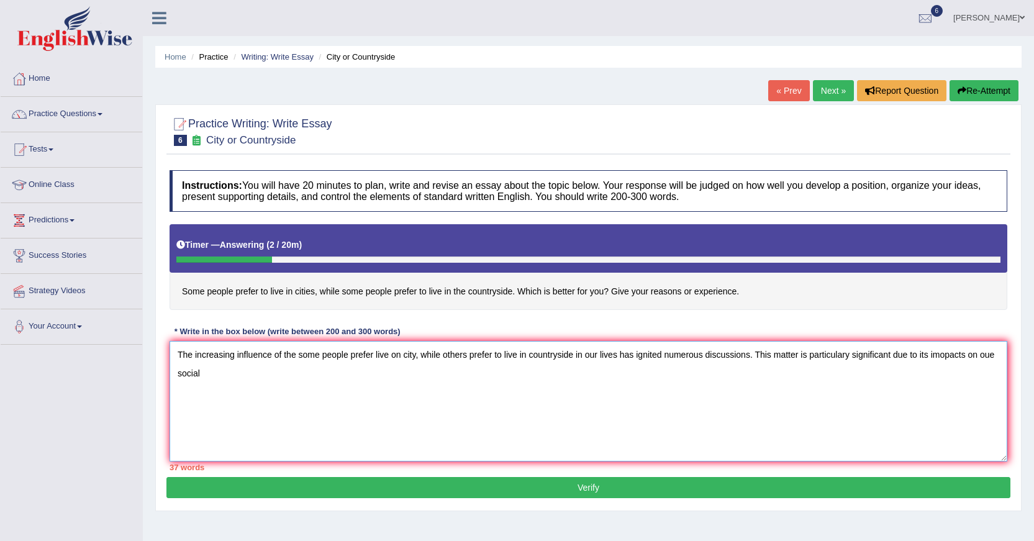
click at [997, 357] on textarea "The increasing influence of the some people prefer live on city, while others p…" at bounding box center [588, 401] width 838 height 120
click at [244, 380] on textarea "The increasing influence of the some people prefer live on city, while others p…" at bounding box center [588, 401] width 838 height 120
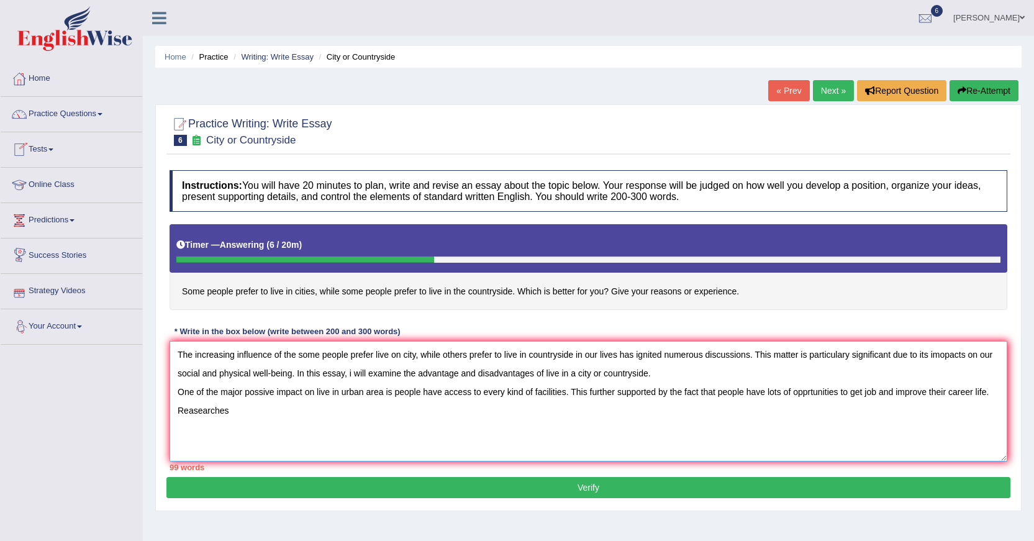
click at [193, 414] on textarea "The increasing influence of the some people prefer live on city, while others p…" at bounding box center [588, 401] width 838 height 120
click at [237, 417] on textarea "The increasing influence of the some people prefer live on city, while others p…" at bounding box center [588, 401] width 838 height 120
click at [403, 413] on textarea "The increasing influence of the some people prefer live on city, while others p…" at bounding box center [588, 401] width 838 height 120
click at [439, 408] on textarea "The increasing influence of the some people prefer live on city, while others p…" at bounding box center [588, 401] width 838 height 120
click at [526, 412] on textarea "The increasing influence of the some people prefer live on city, while others p…" at bounding box center [588, 401] width 838 height 120
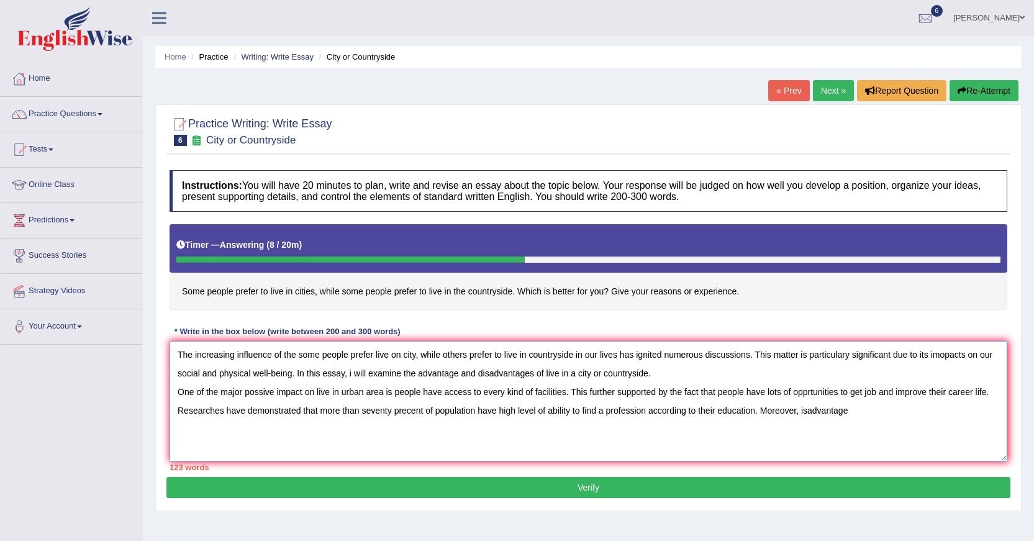
click at [807, 413] on textarea "The increasing influence of the some people prefer live on city, while others p…" at bounding box center [588, 401] width 838 height 120
click at [897, 415] on textarea "The increasing influence of the some people prefer live on city, while others p…" at bounding box center [588, 401] width 838 height 120
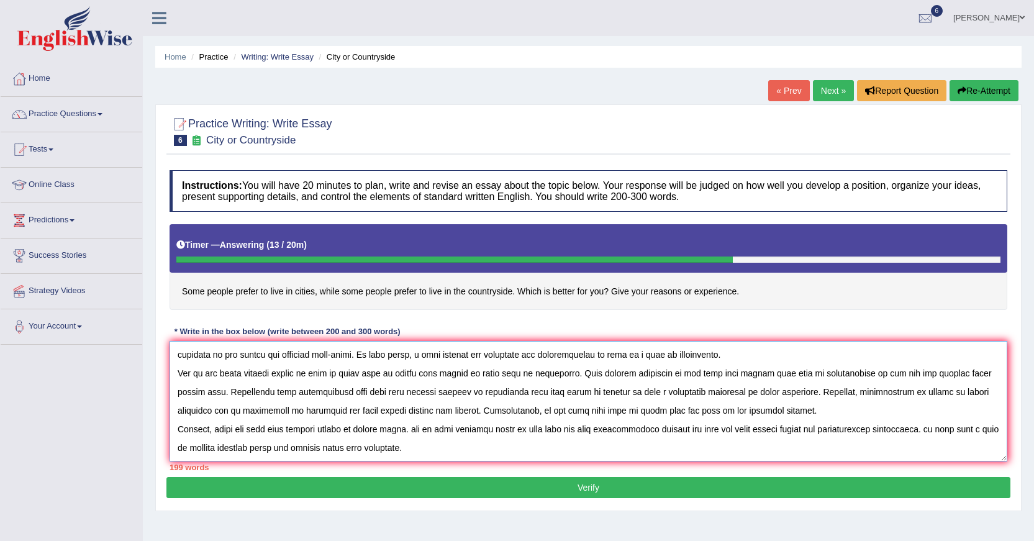
scroll to position [48, 0]
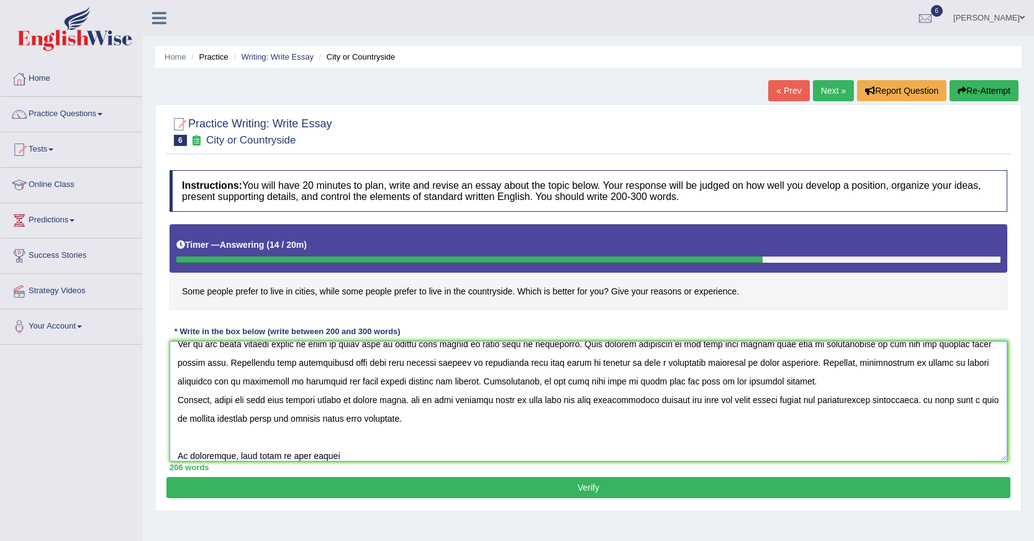
click at [232, 453] on textarea at bounding box center [588, 401] width 838 height 120
click at [417, 452] on textarea at bounding box center [588, 401] width 838 height 120
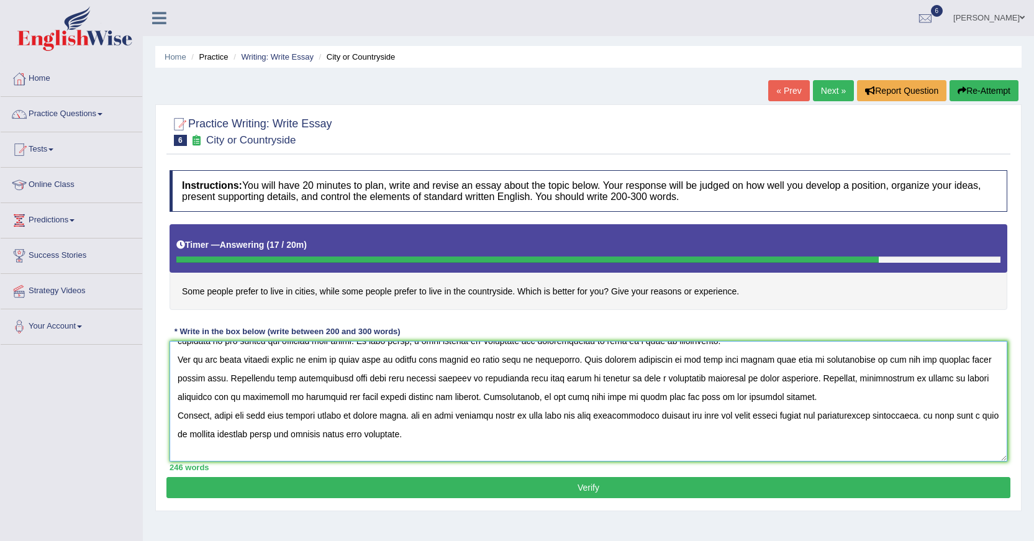
scroll to position [0, 0]
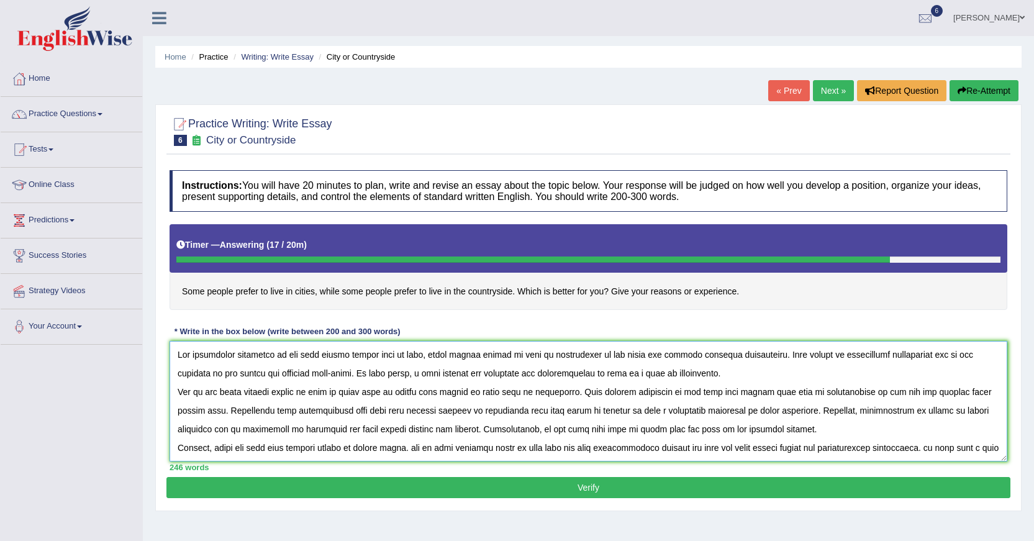
click at [945, 354] on textarea at bounding box center [588, 401] width 838 height 120
click at [662, 374] on textarea at bounding box center [588, 401] width 838 height 120
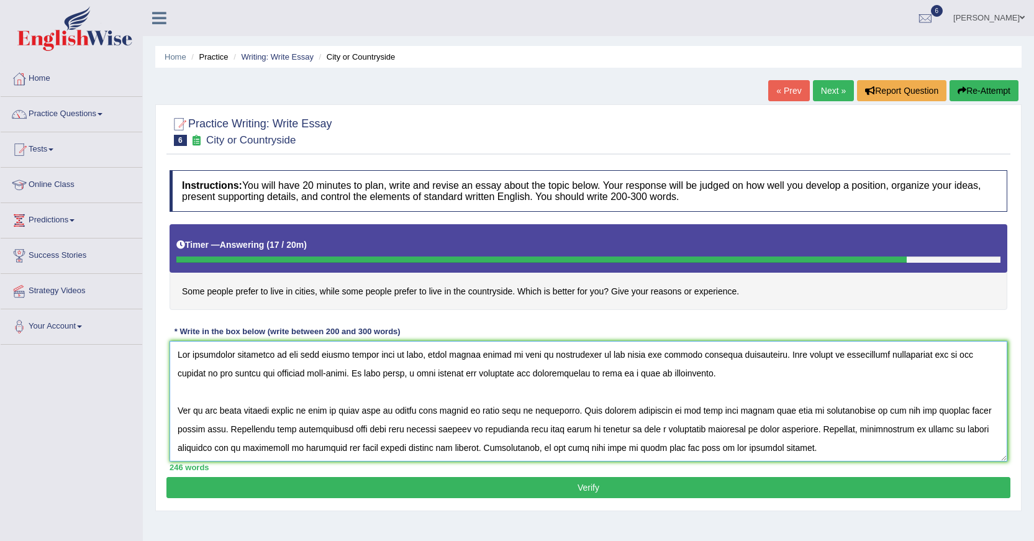
click at [266, 410] on textarea at bounding box center [588, 401] width 838 height 120
click at [338, 413] on textarea at bounding box center [588, 401] width 838 height 120
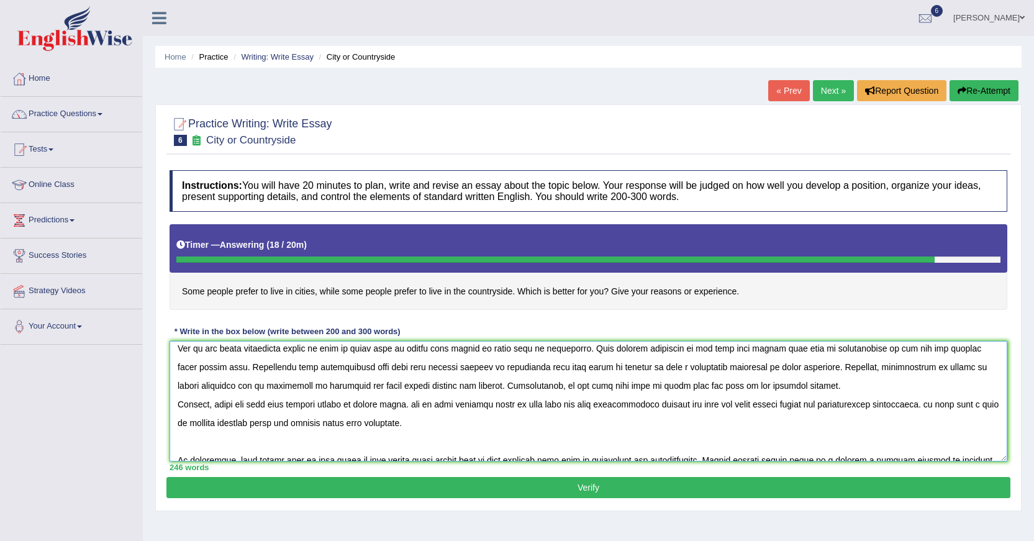
click at [662, 370] on textarea at bounding box center [588, 401] width 838 height 120
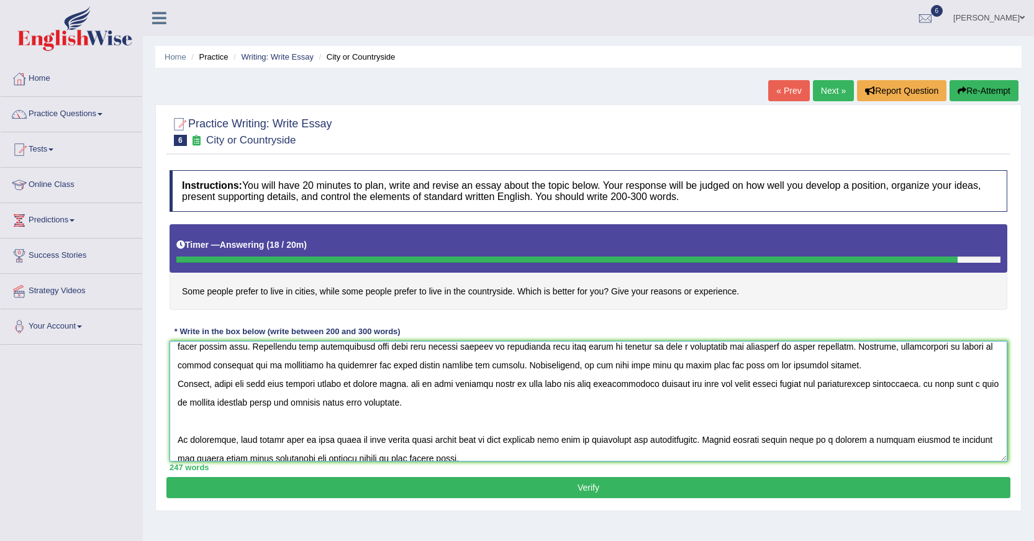
scroll to position [93, 0]
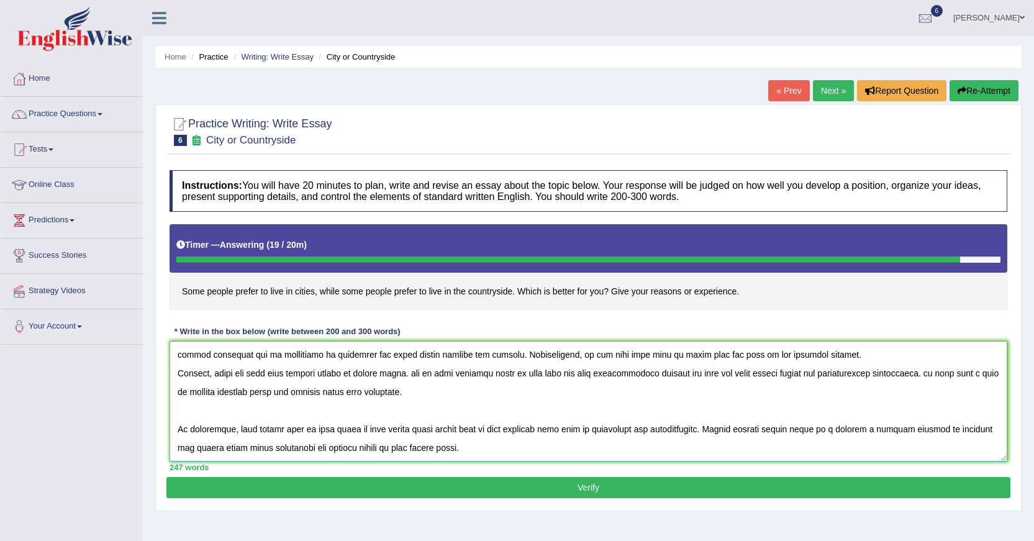
click at [176, 374] on textarea at bounding box center [588, 401] width 838 height 120
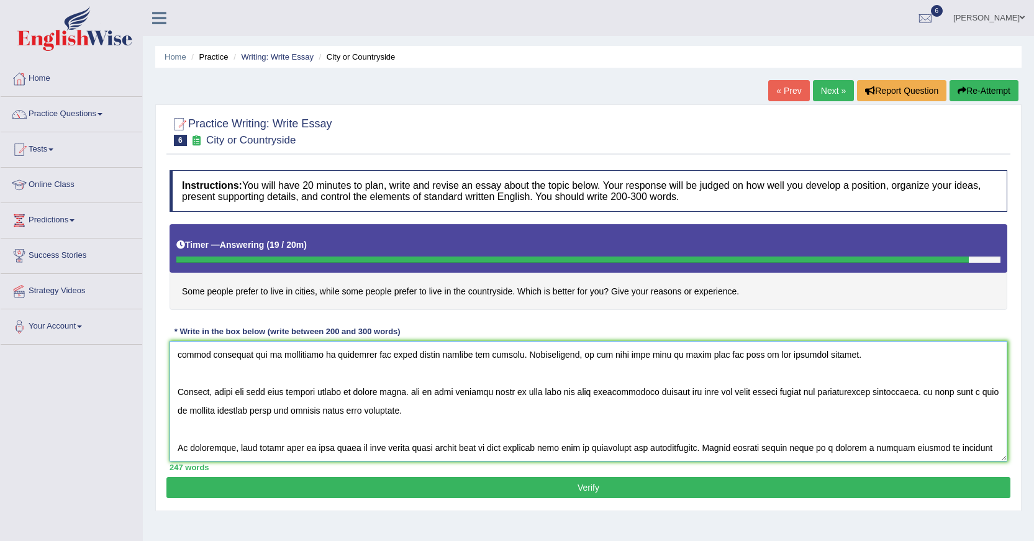
click at [830, 394] on textarea at bounding box center [588, 401] width 838 height 120
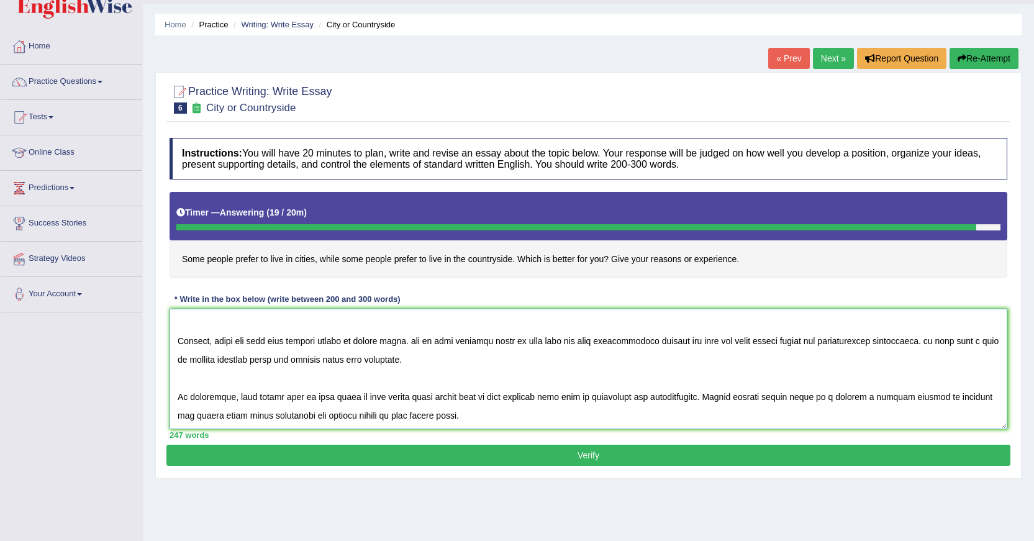
scroll to position [62, 0]
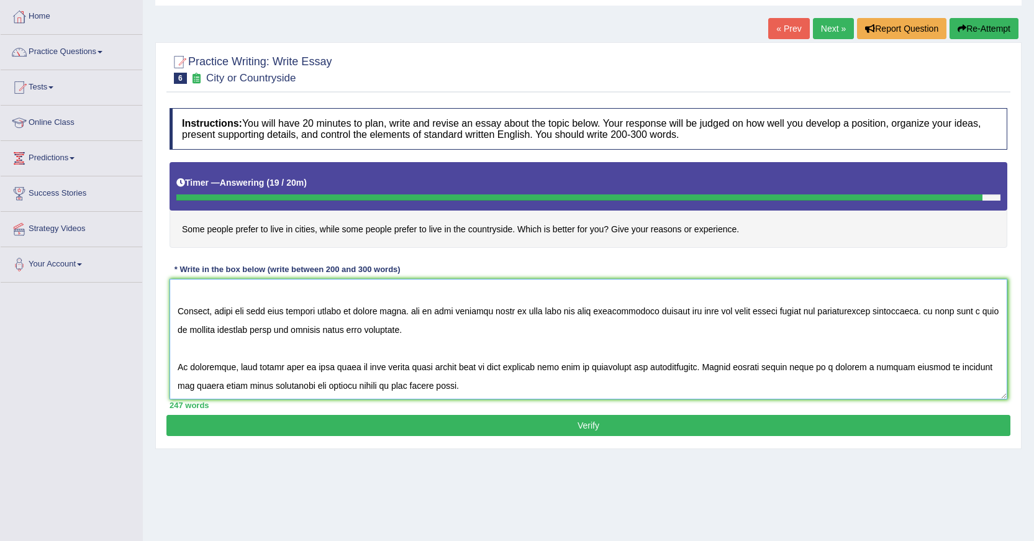
click at [327, 370] on textarea at bounding box center [588, 339] width 838 height 120
click at [335, 365] on textarea at bounding box center [588, 339] width 838 height 120
type textarea "The increasing influence of the some people prefer live on city, while others p…"
click at [602, 430] on button "Verify" at bounding box center [588, 425] width 844 height 21
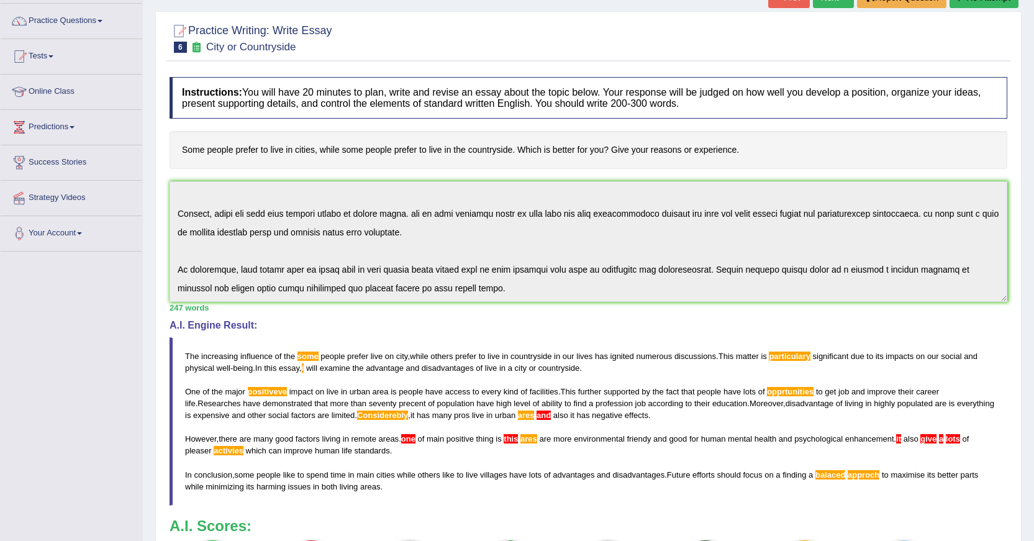
scroll to position [0, 0]
